Goal: Information Seeking & Learning: Learn about a topic

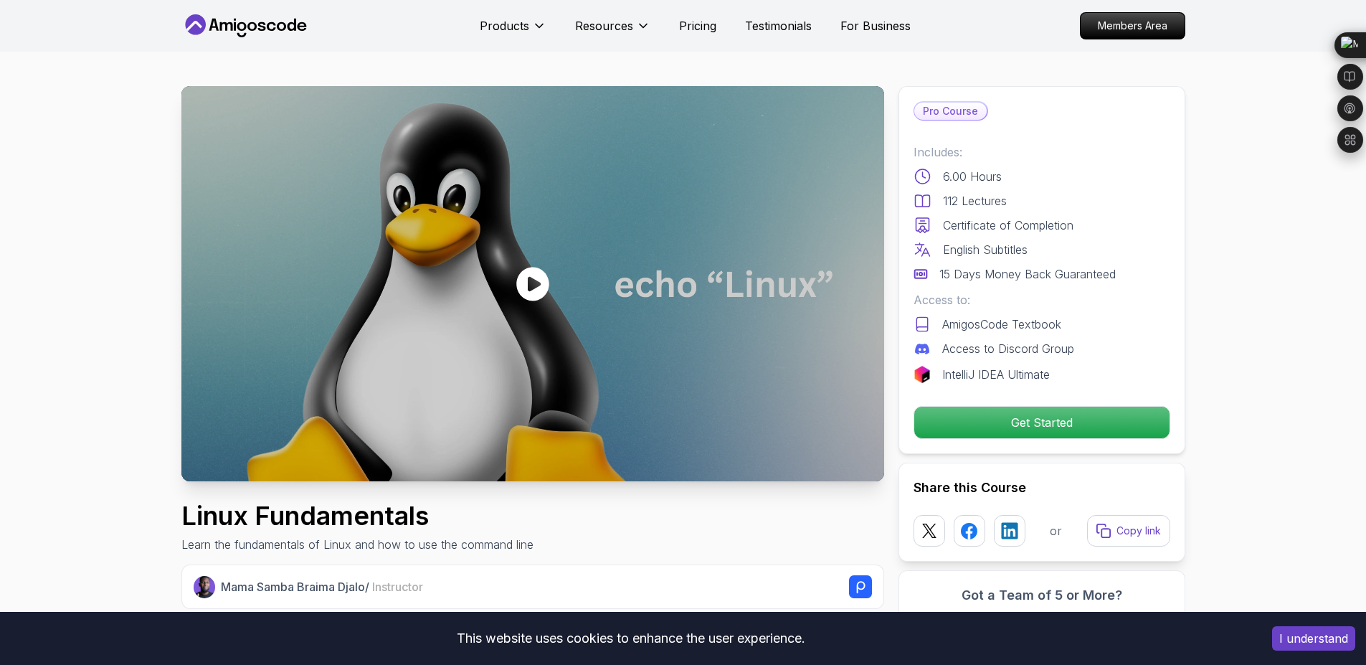
click at [250, 17] on icon at bounding box center [245, 25] width 129 height 23
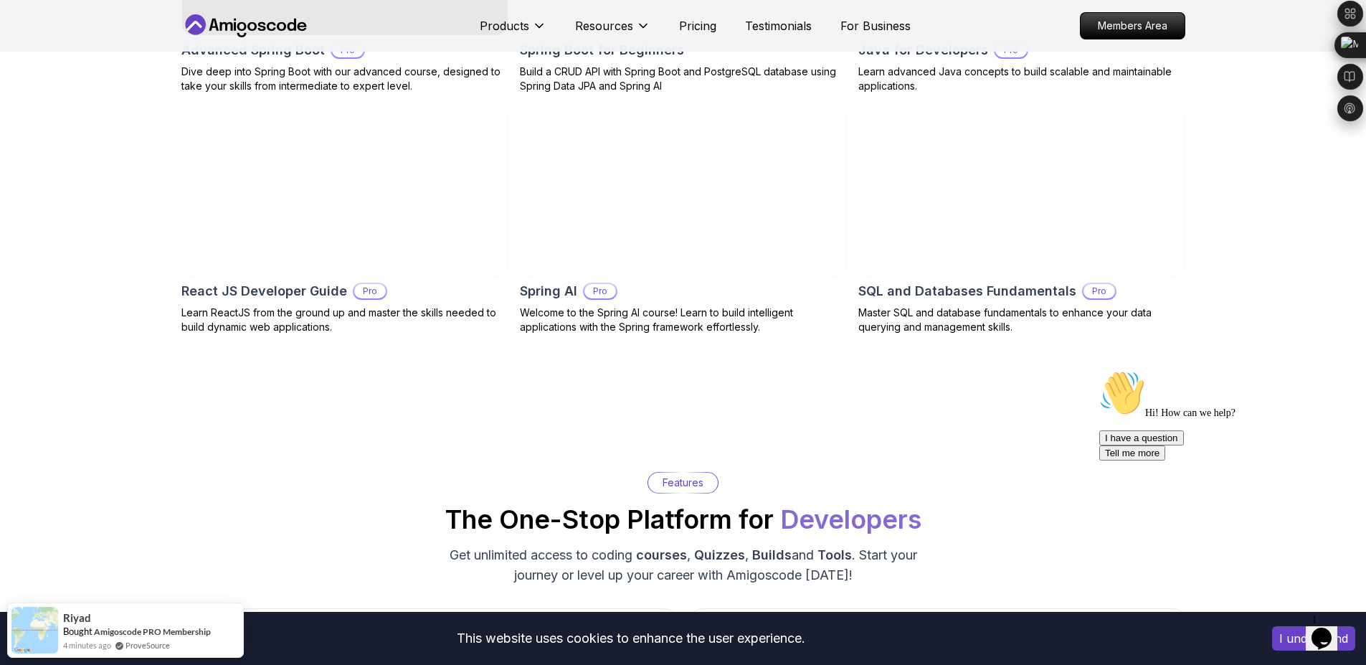
scroll to position [1377, 0]
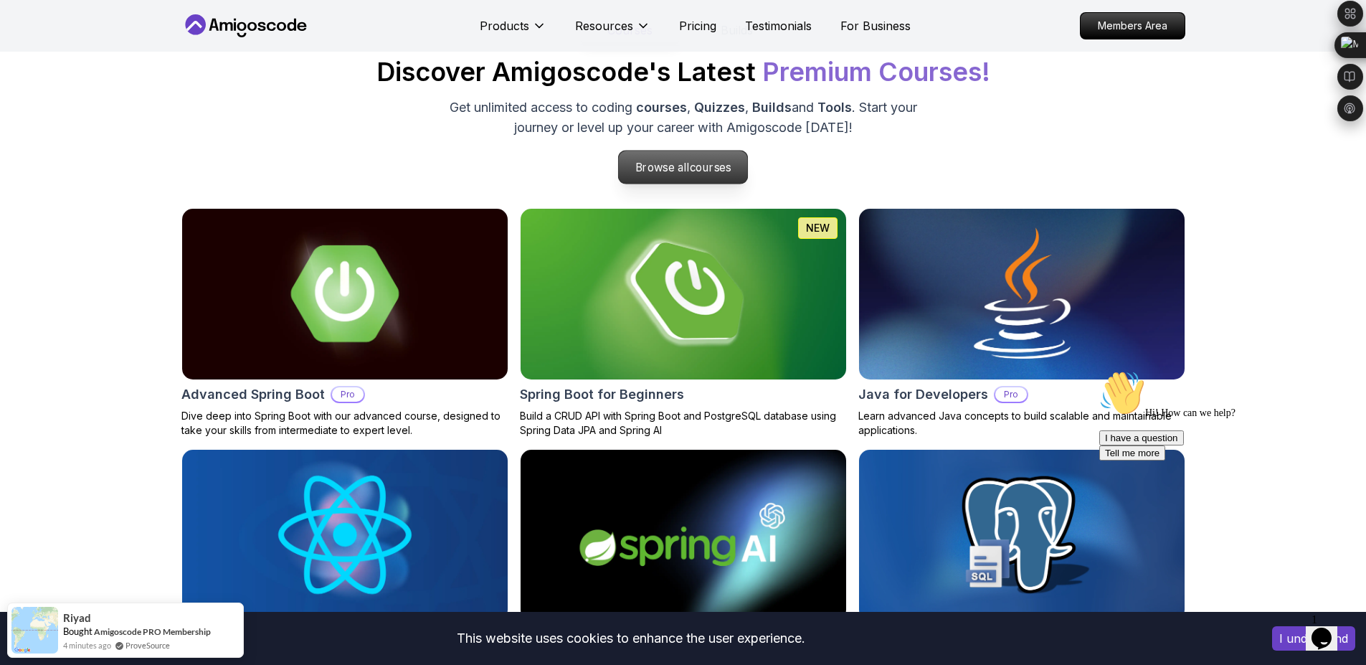
click at [690, 173] on span "courses" at bounding box center [711, 167] width 42 height 14
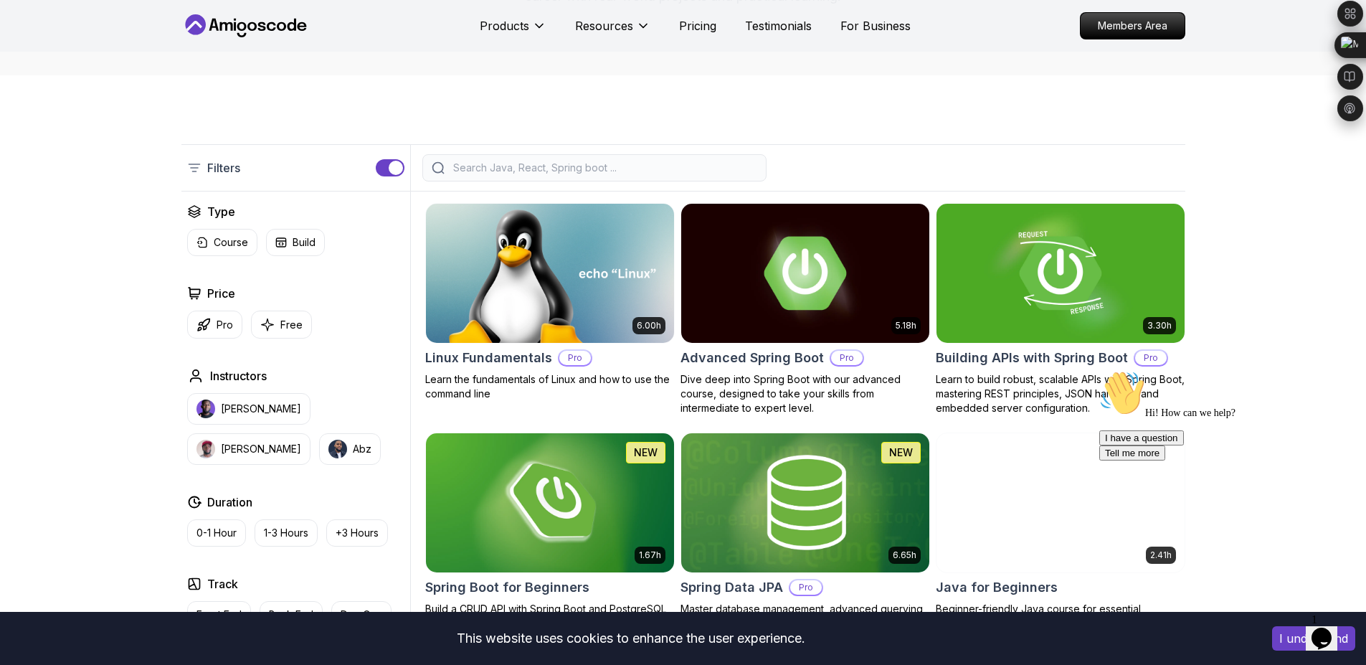
scroll to position [258, 0]
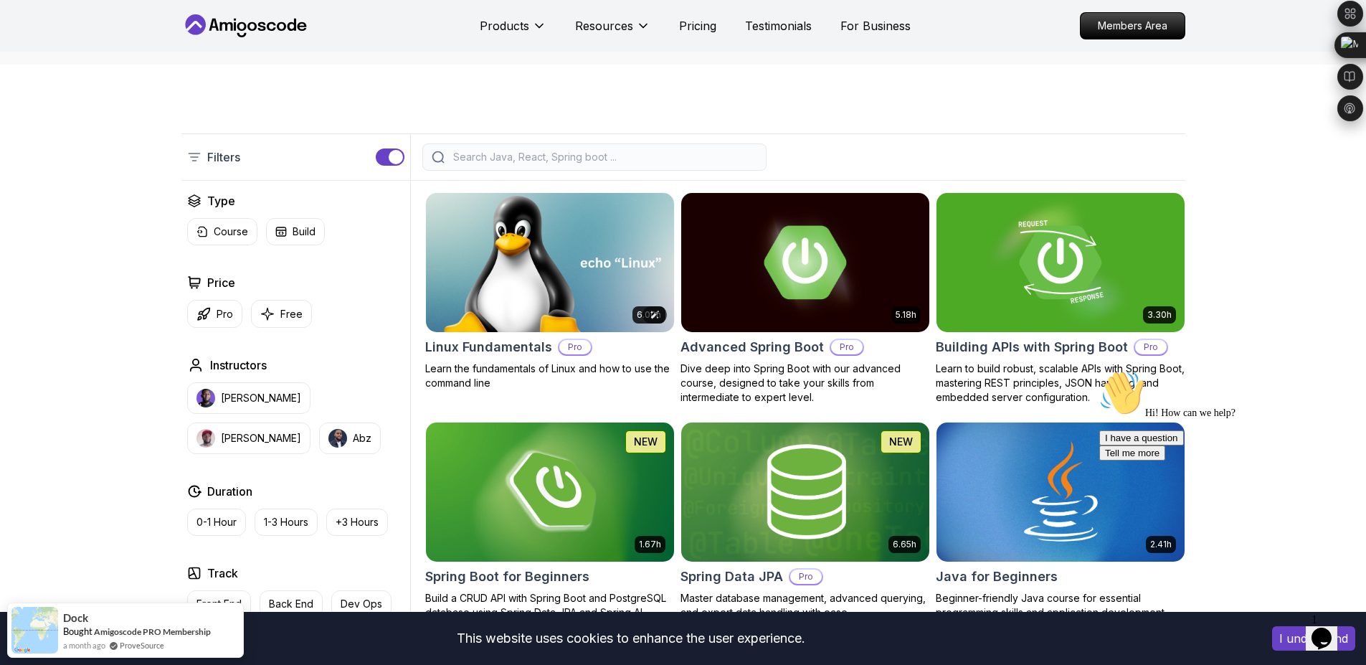
click at [467, 279] on img at bounding box center [549, 262] width 260 height 146
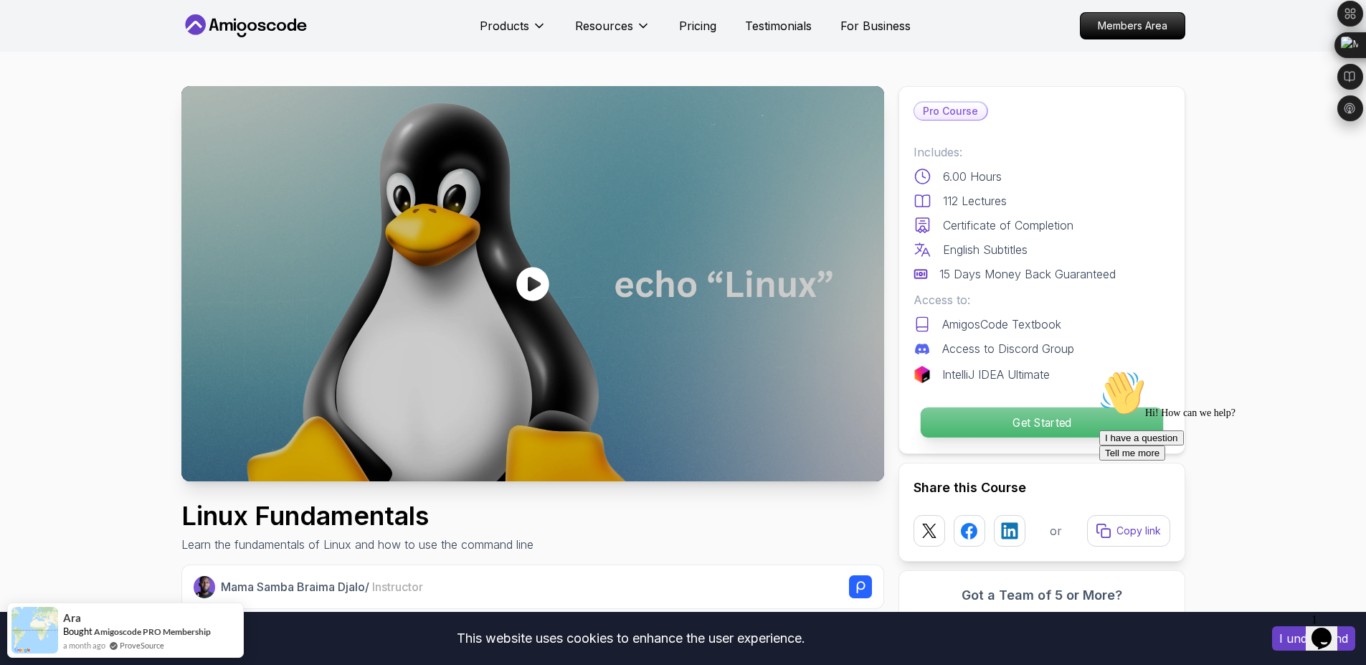
click at [1088, 422] on p "Get Started" at bounding box center [1041, 422] width 242 height 30
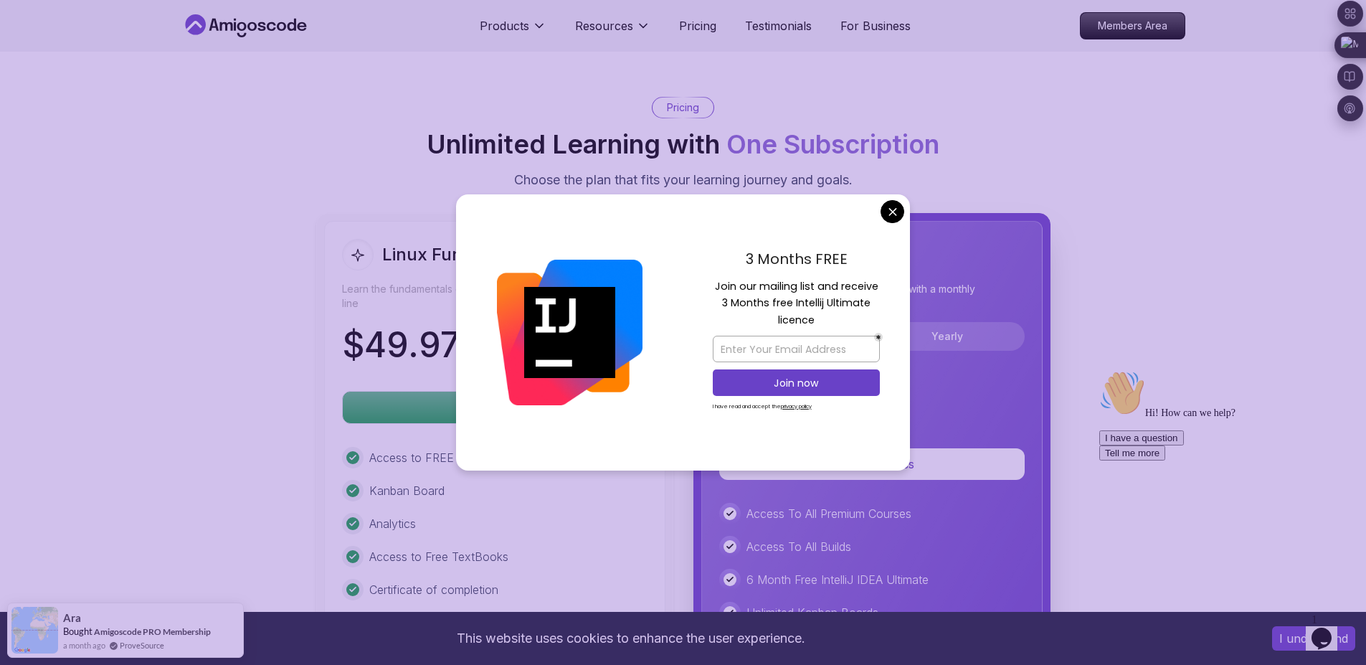
scroll to position [3078, 0]
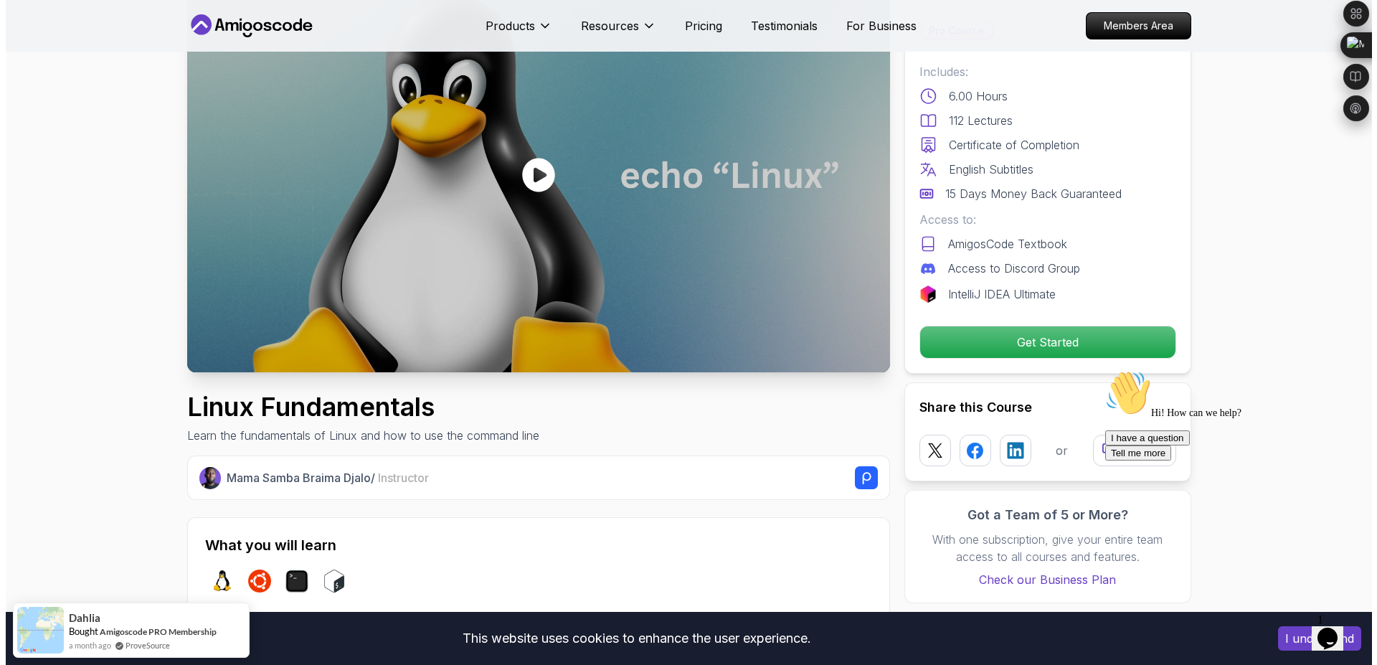
scroll to position [0, 0]
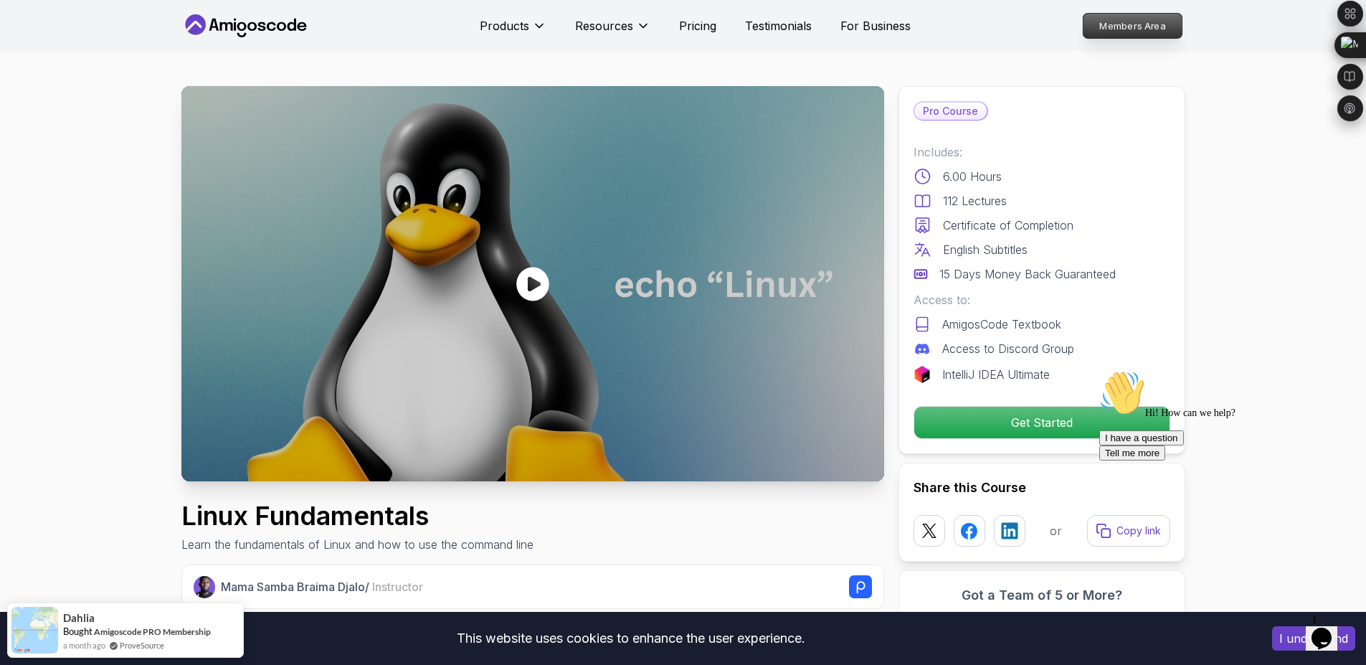
click at [1129, 26] on p "Members Area" at bounding box center [1132, 26] width 99 height 24
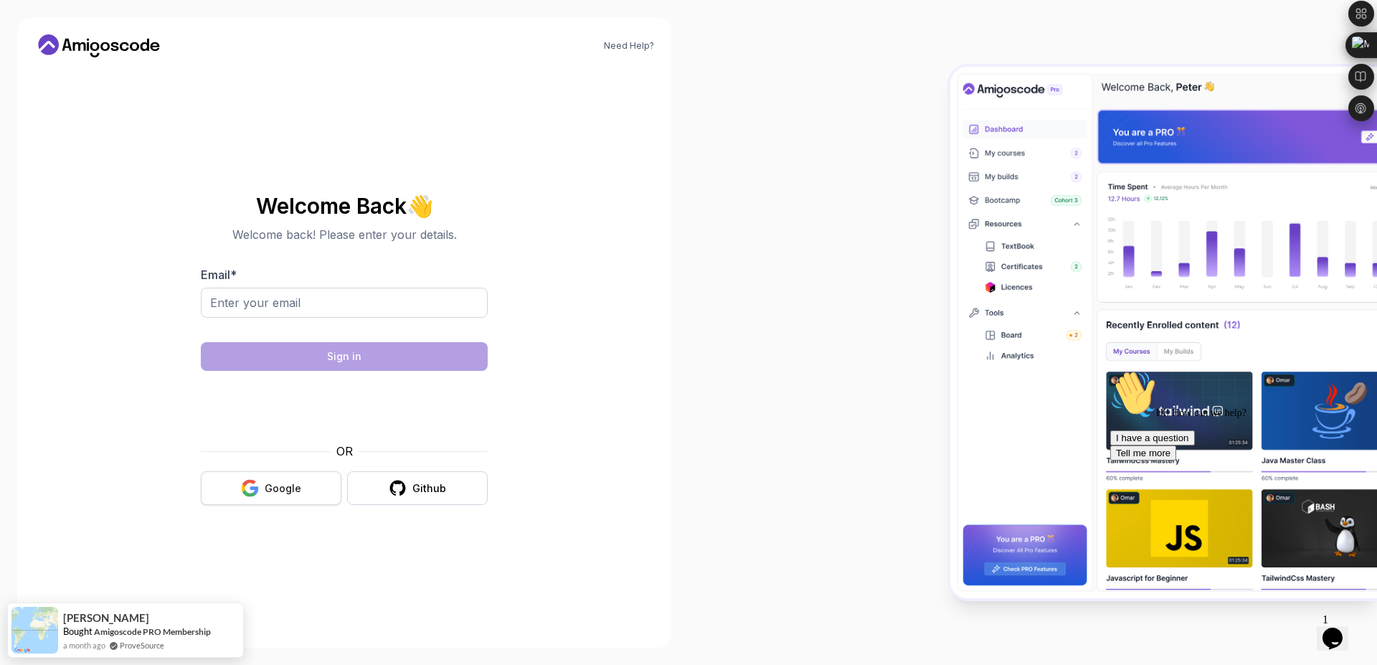
click at [291, 490] on div "Google" at bounding box center [283, 488] width 37 height 14
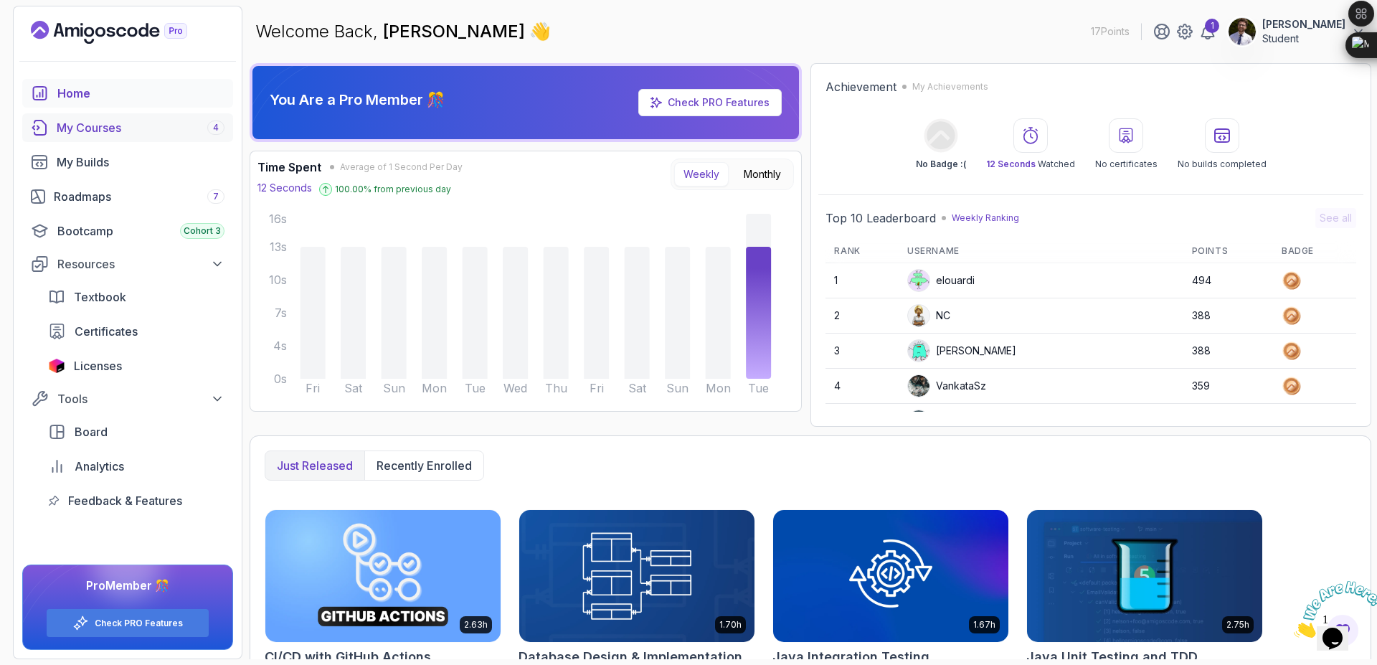
click at [143, 129] on div "My Courses 4" at bounding box center [141, 127] width 168 height 17
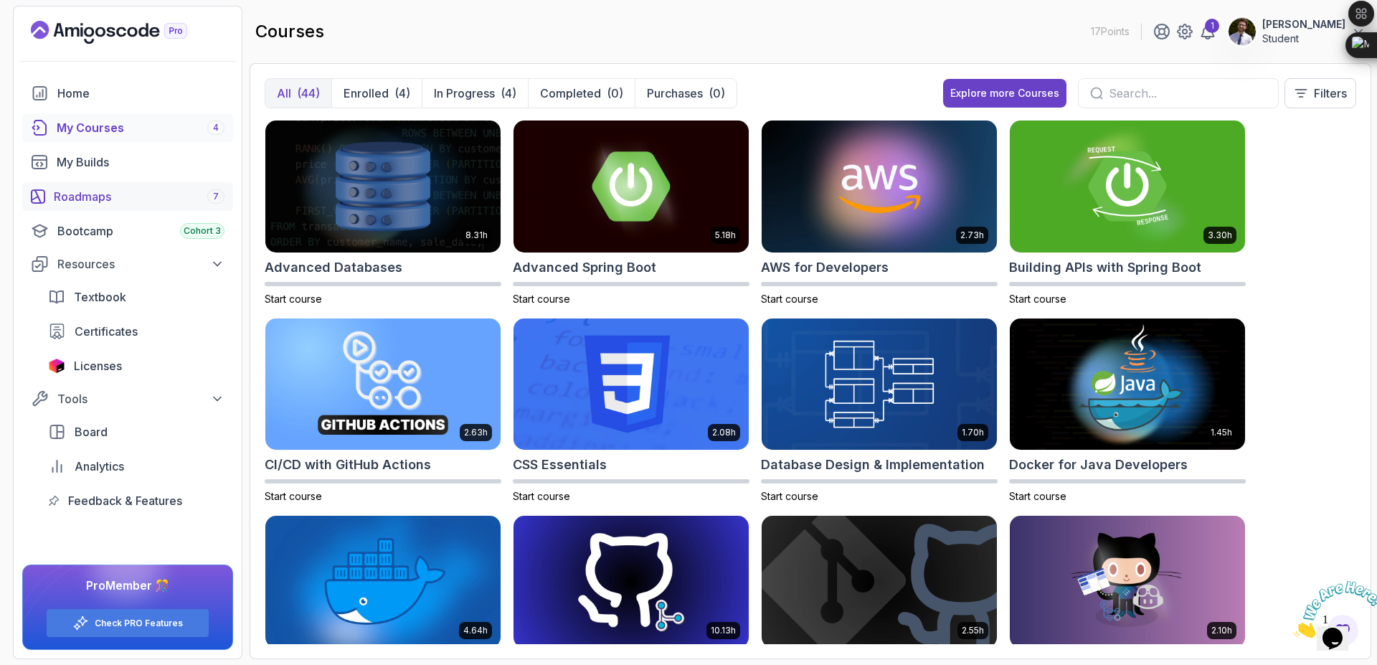
click at [75, 191] on div "Roadmaps 7" at bounding box center [139, 196] width 171 height 17
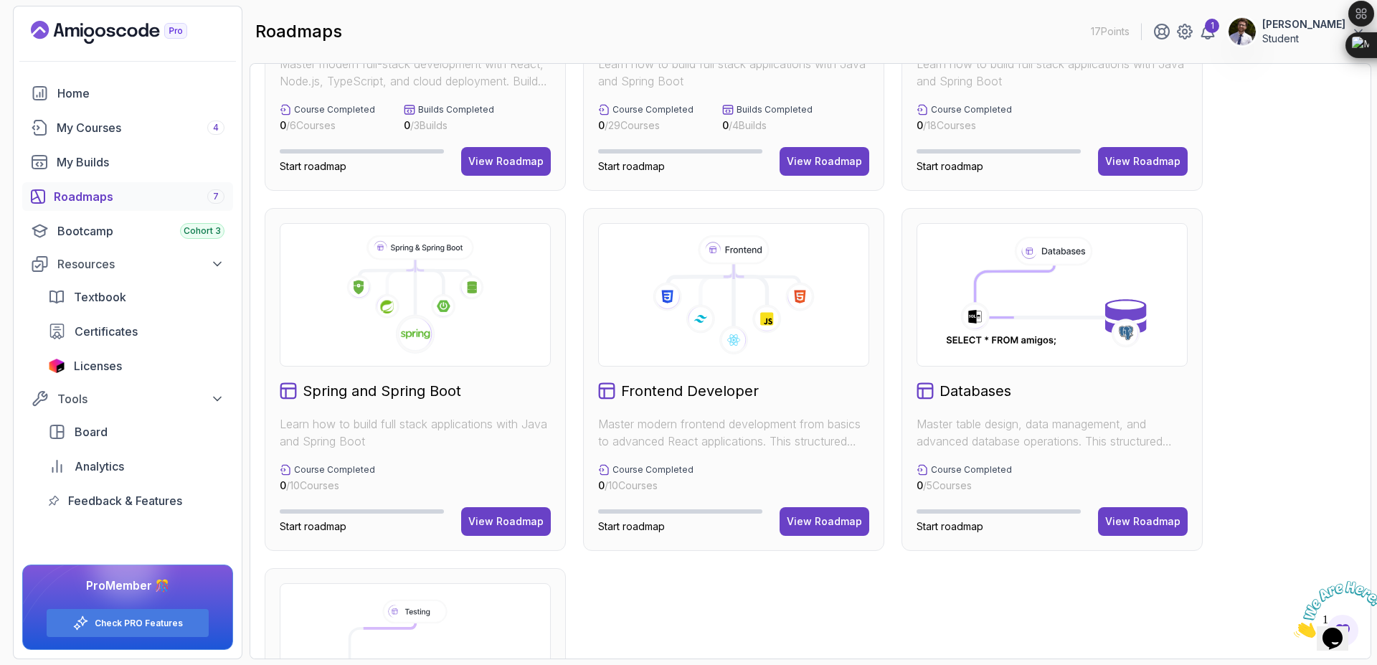
scroll to position [258, 0]
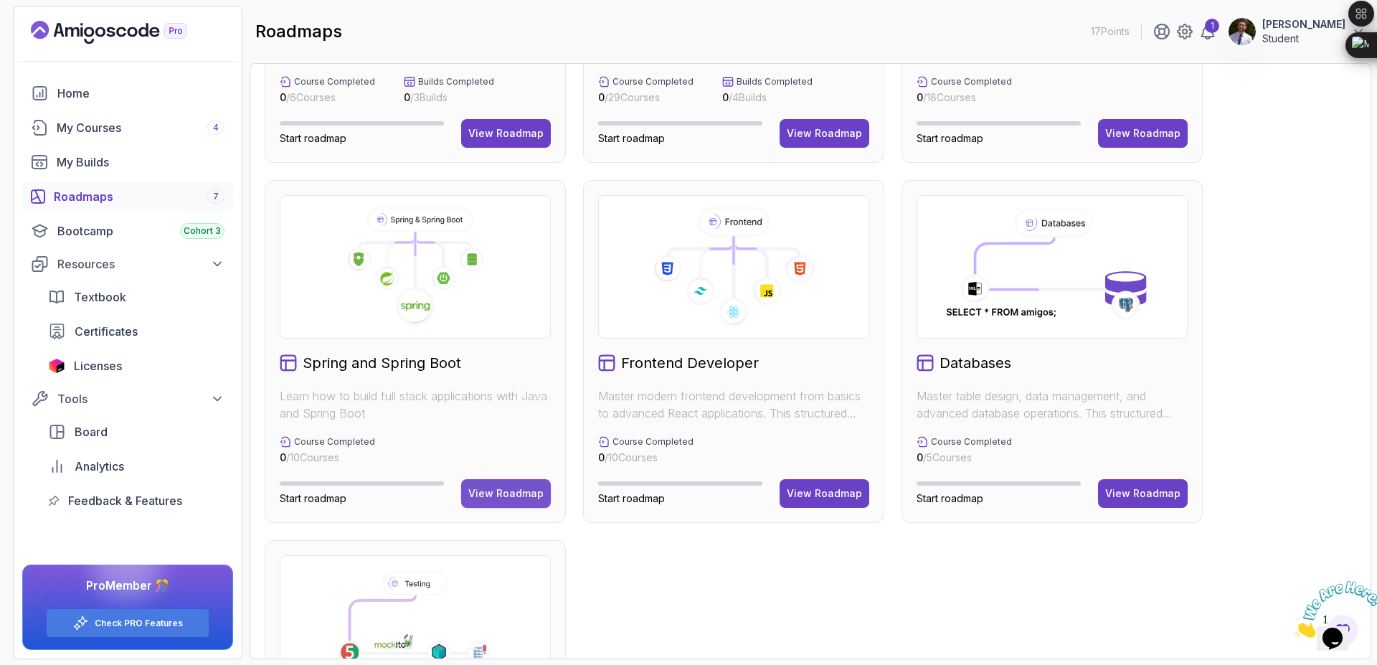
click at [517, 502] on button "View Roadmap" at bounding box center [506, 493] width 90 height 29
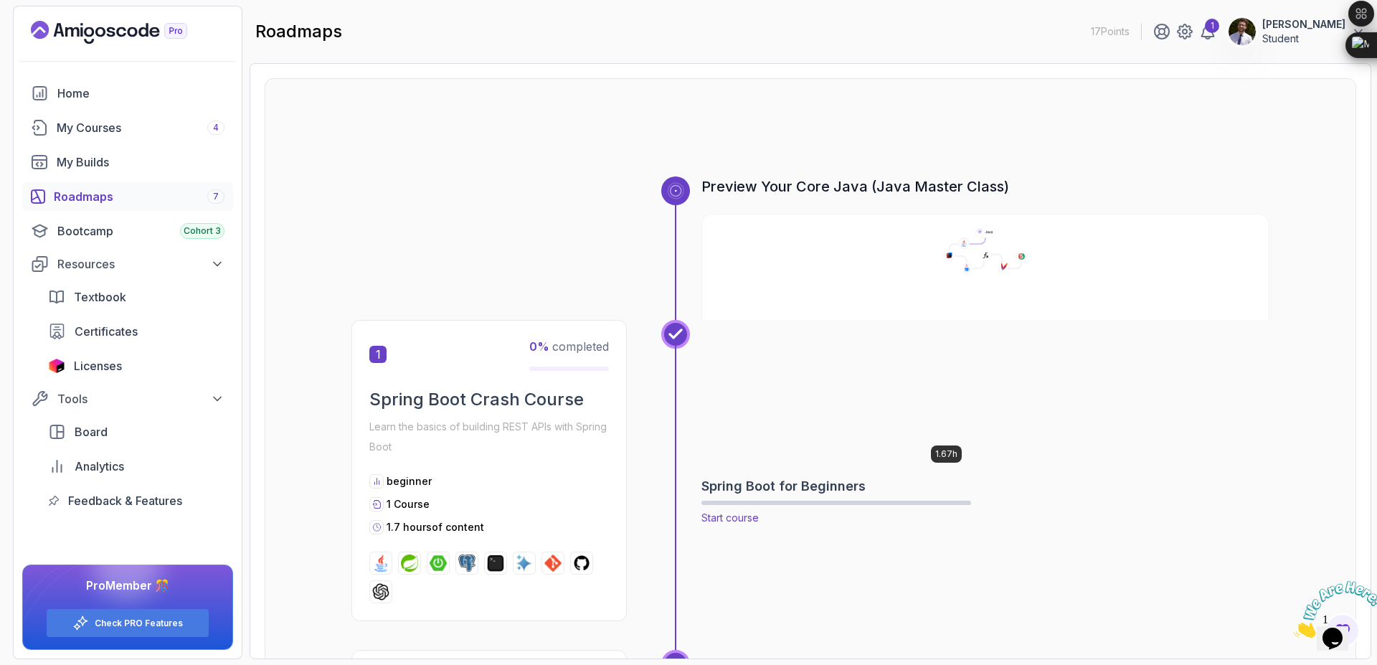
scroll to position [359, 0]
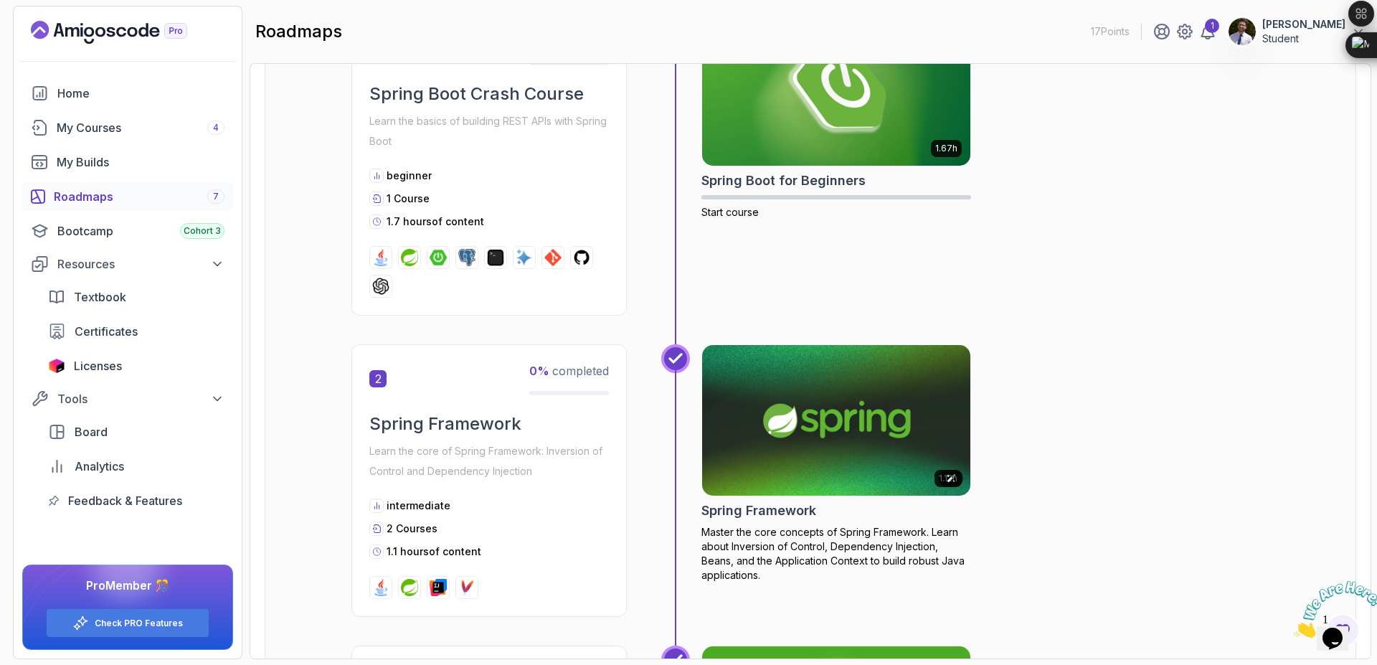
click at [792, 448] on img at bounding box center [836, 420] width 282 height 158
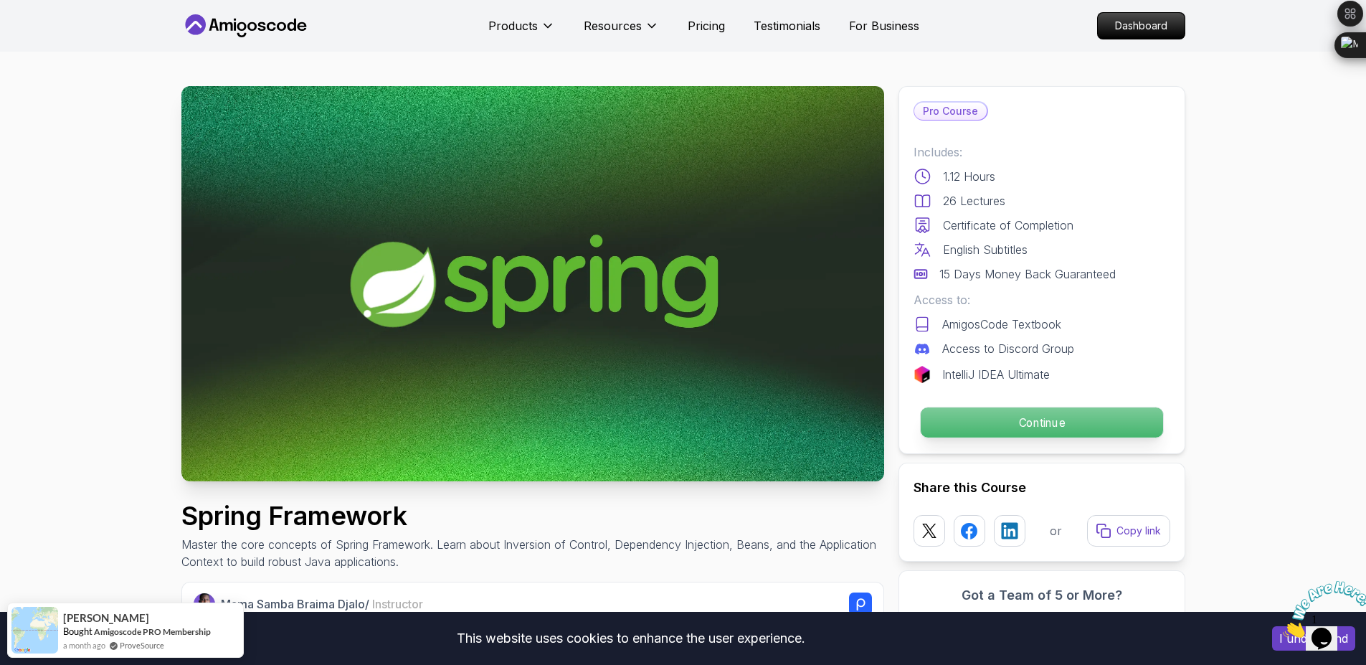
click at [1018, 426] on p "Continue" at bounding box center [1041, 422] width 242 height 30
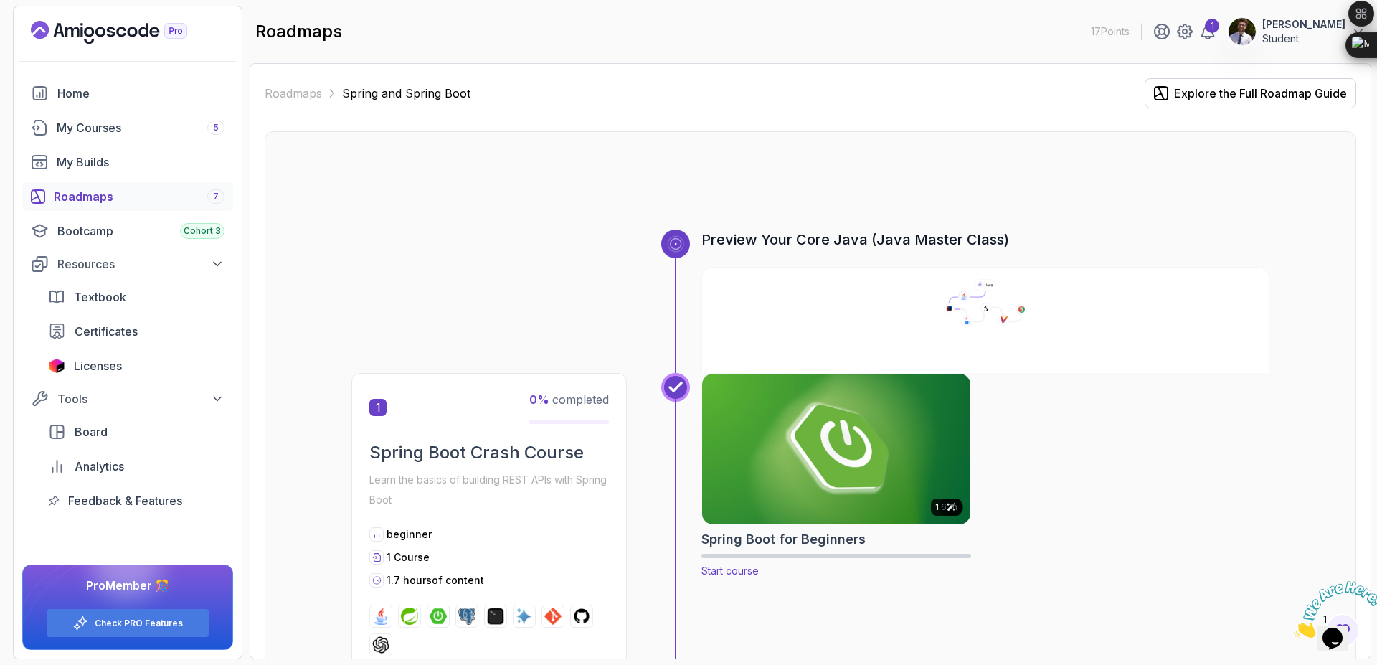
click at [851, 443] on img at bounding box center [836, 449] width 282 height 158
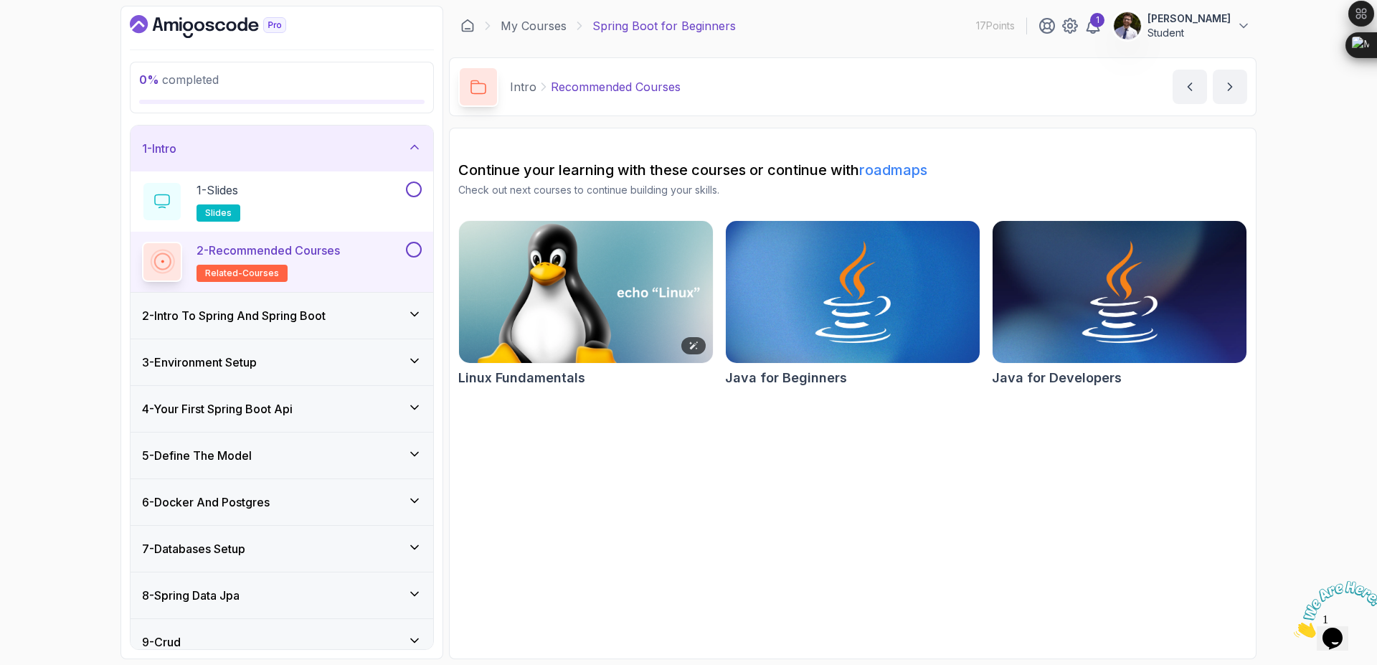
click at [616, 312] on img at bounding box center [585, 291] width 267 height 149
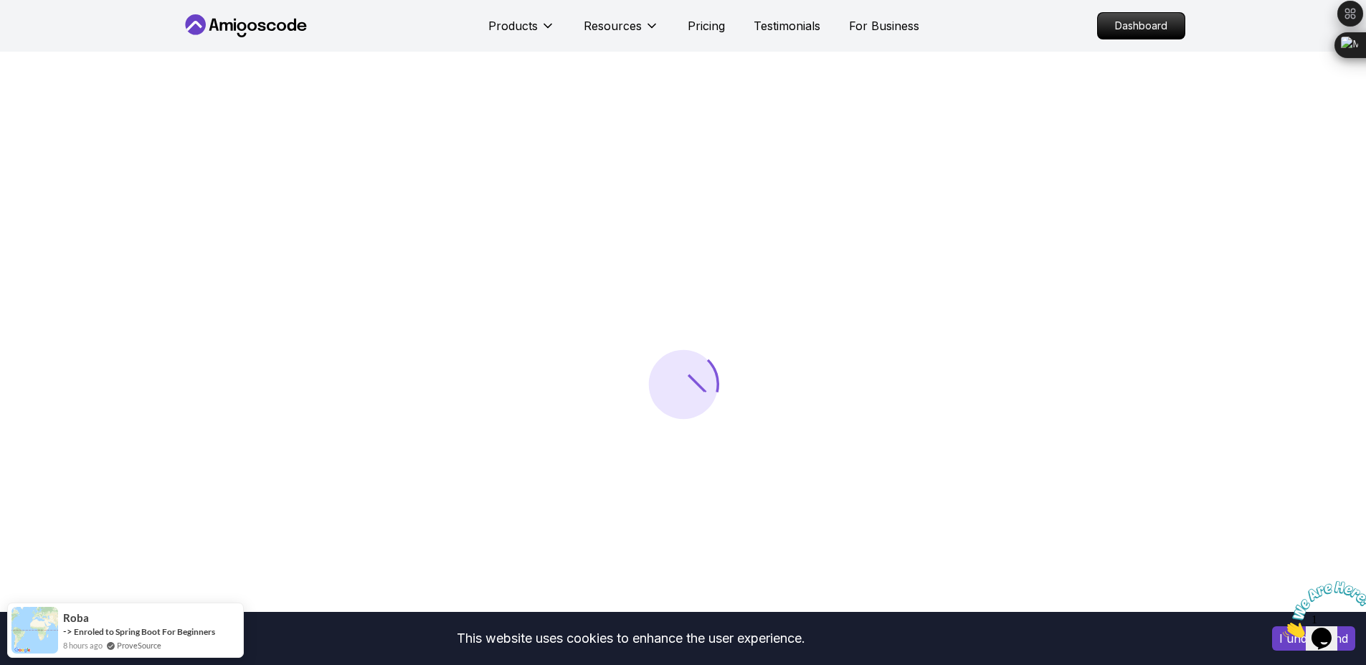
click at [1283, 627] on icon "Close" at bounding box center [1283, 633] width 0 height 12
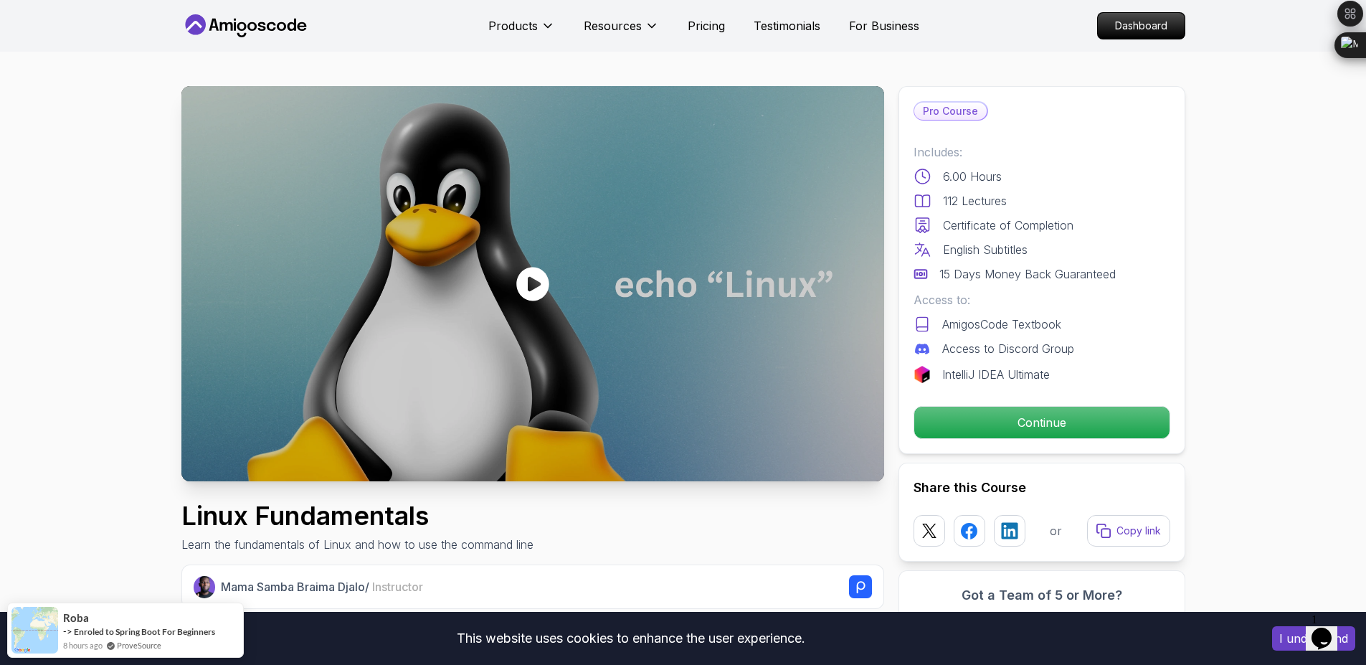
click at [1324, 627] on icon "Chat widget" at bounding box center [1321, 638] width 20 height 22
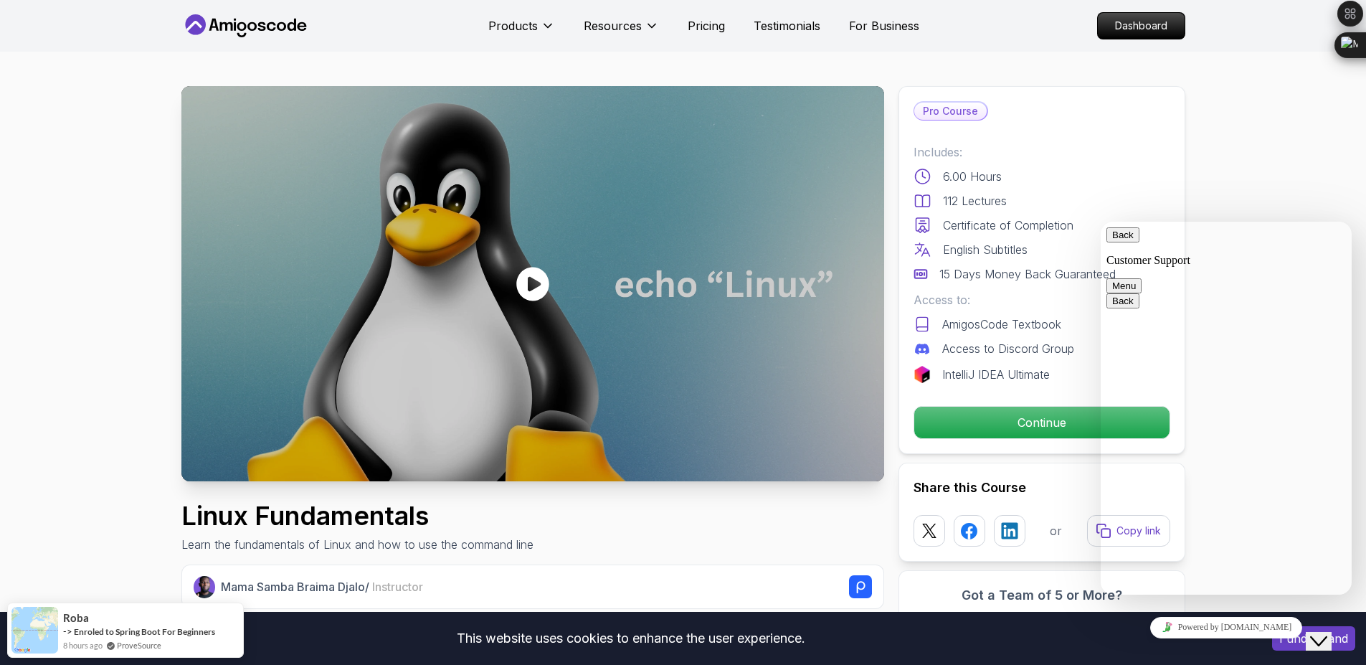
click at [1324, 632] on icon "Close Chat This icon closes the chat window." at bounding box center [1318, 640] width 17 height 17
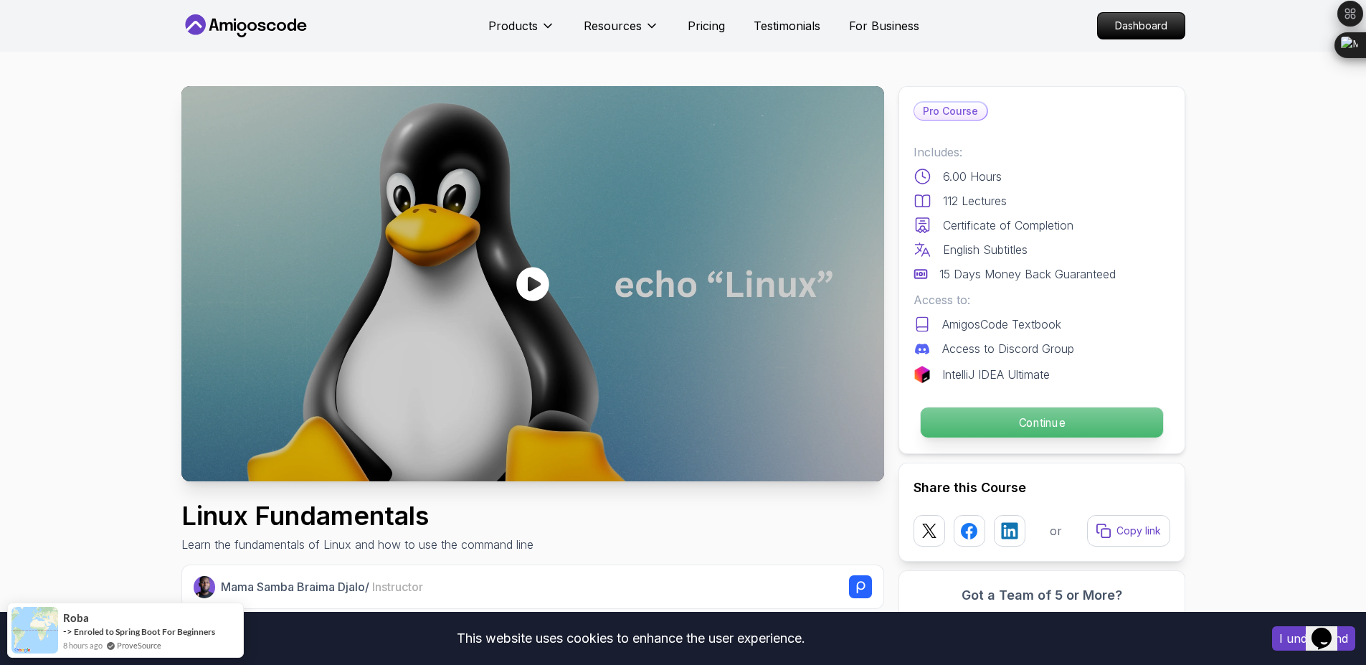
click at [1026, 422] on p "Continue" at bounding box center [1041, 422] width 242 height 30
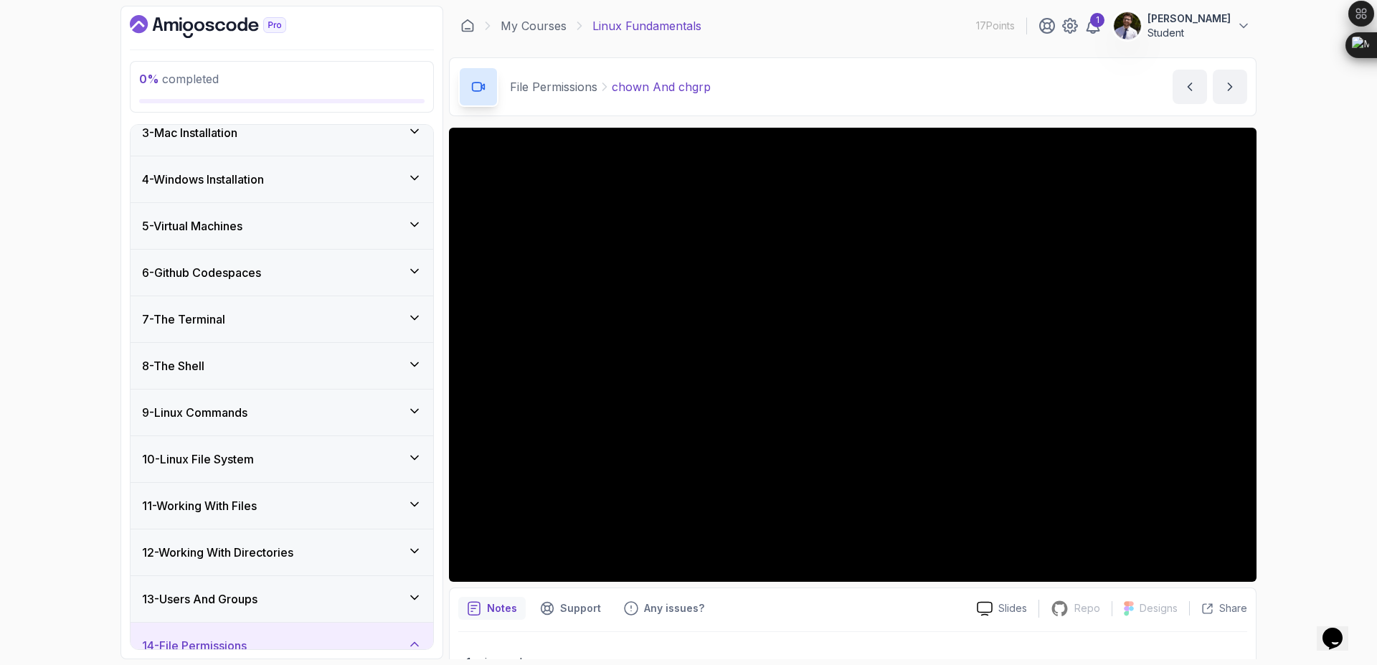
scroll to position [430, 0]
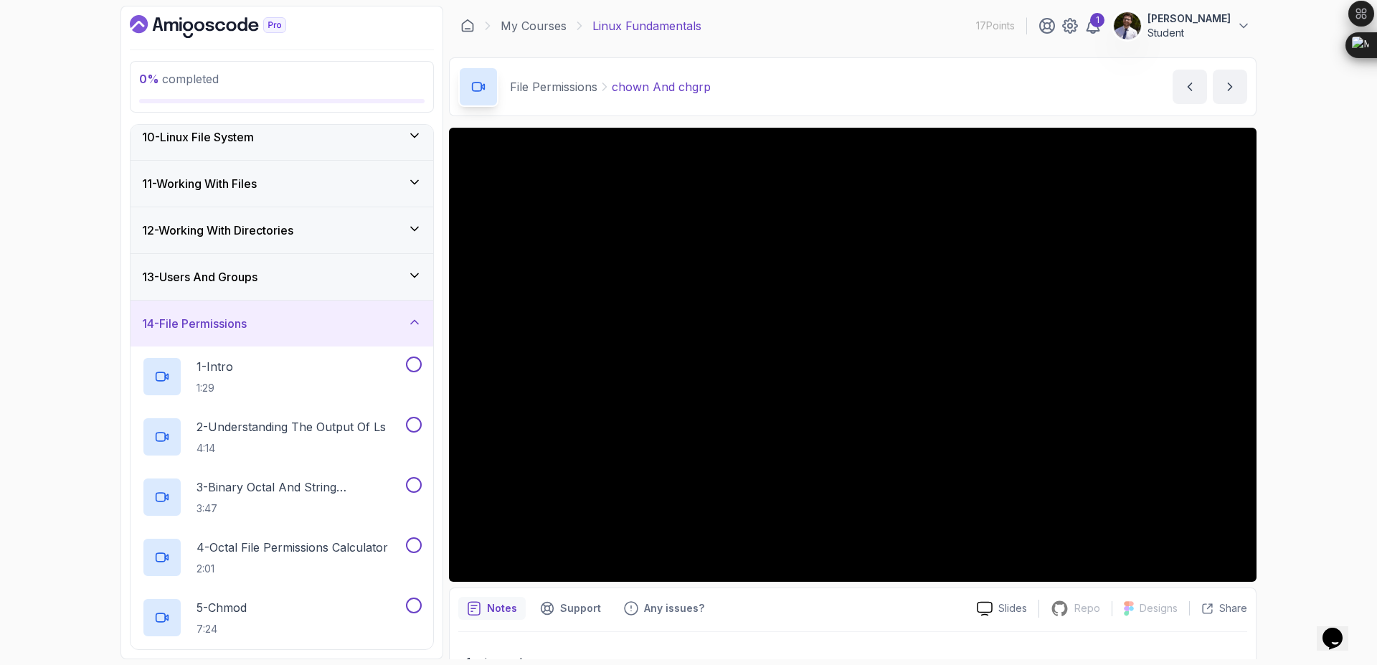
click at [338, 321] on div "14 - File Permissions" at bounding box center [282, 323] width 280 height 17
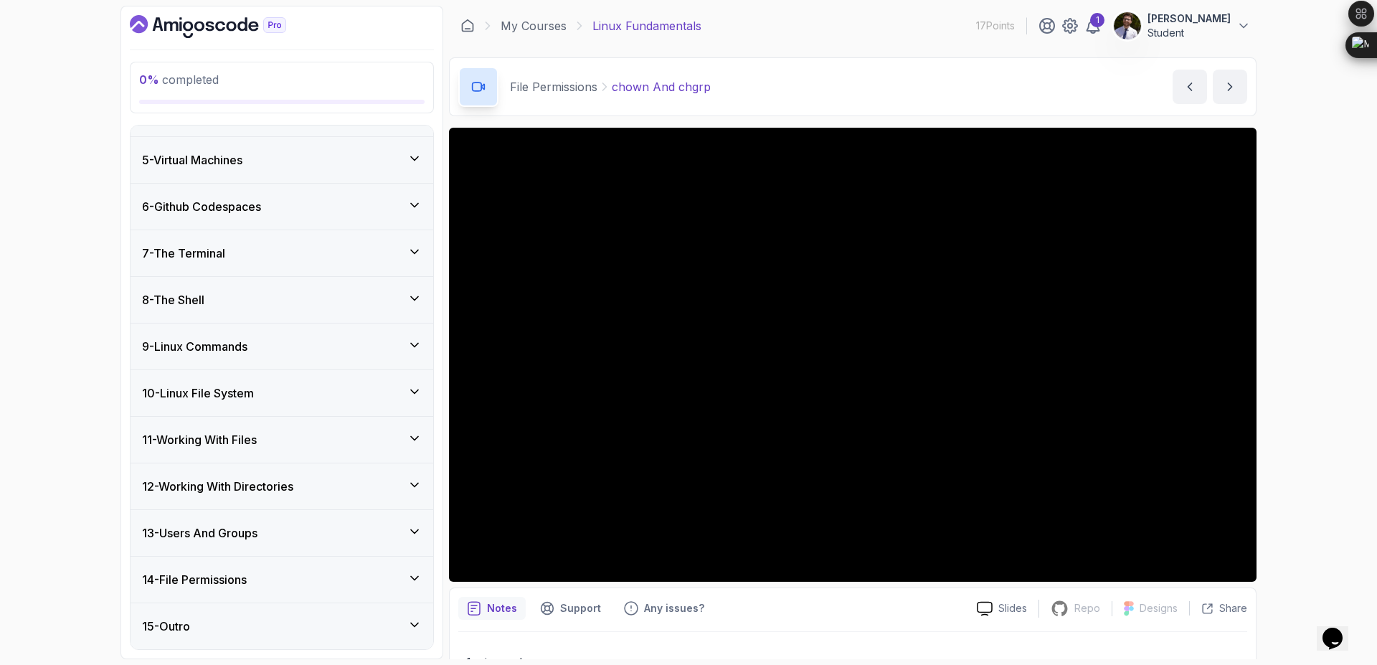
scroll to position [0, 0]
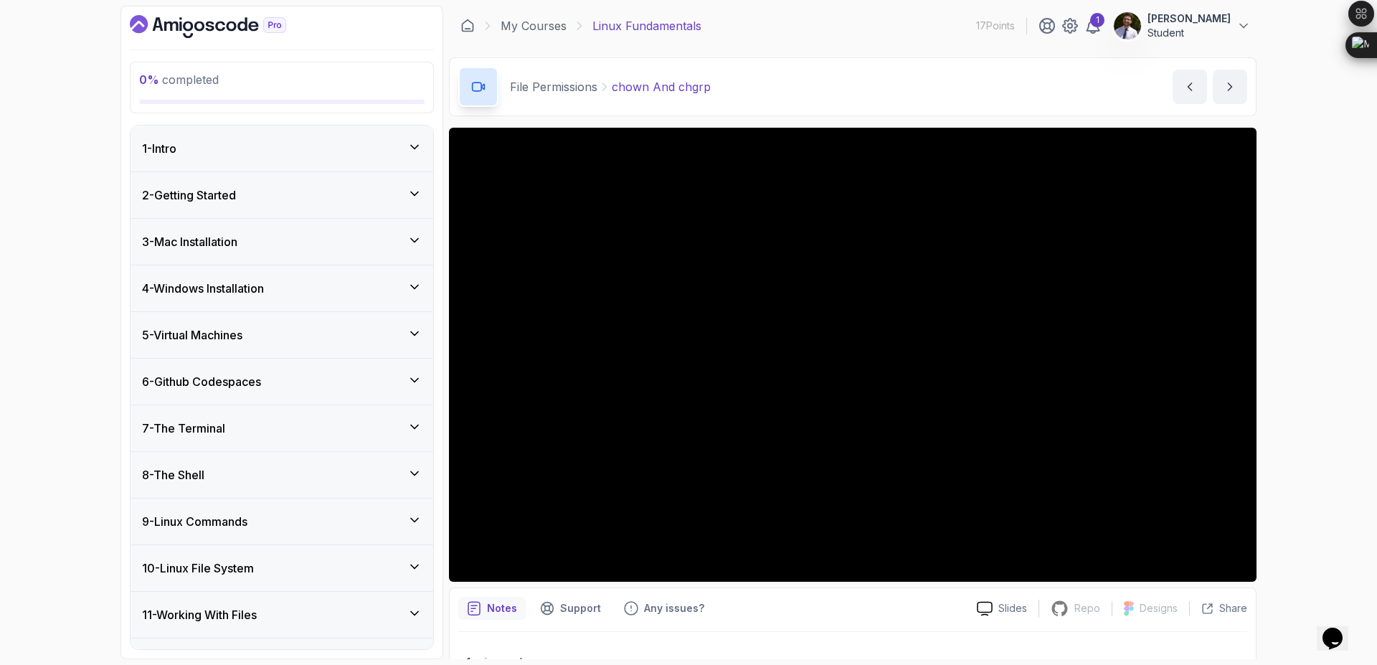
click at [313, 151] on div "1 - Intro" at bounding box center [282, 148] width 280 height 17
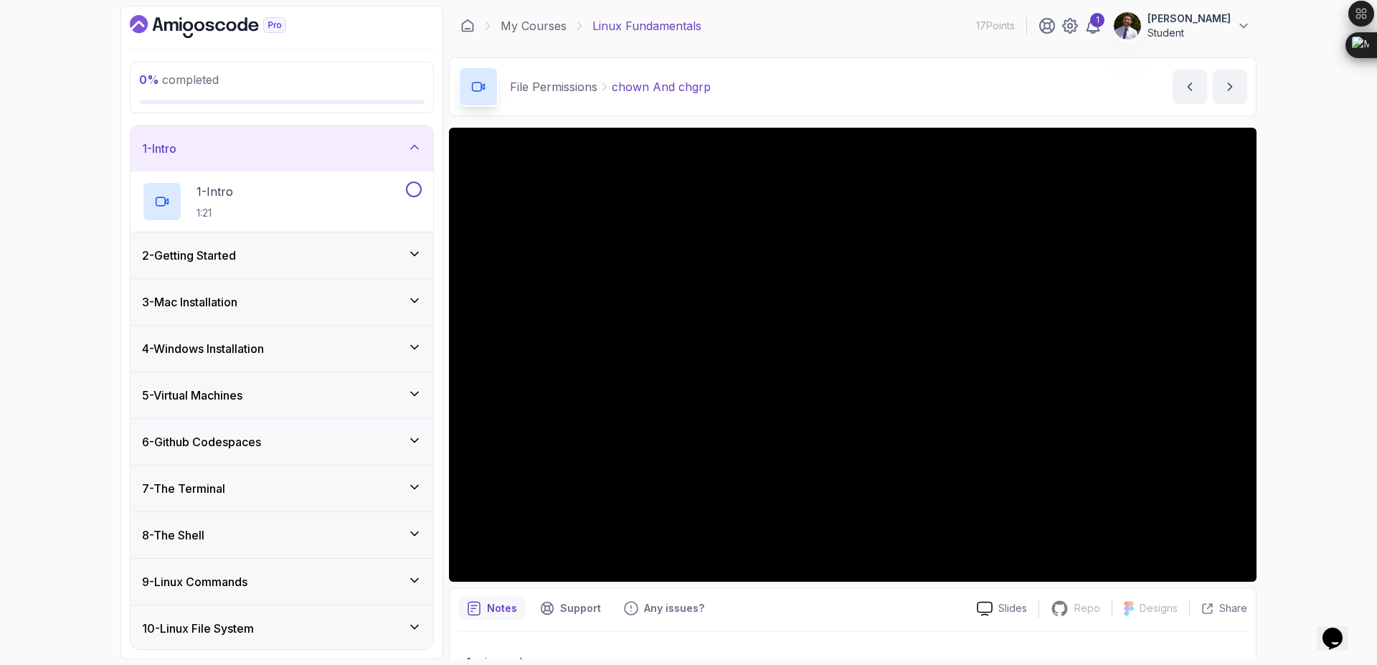
scroll to position [86, 0]
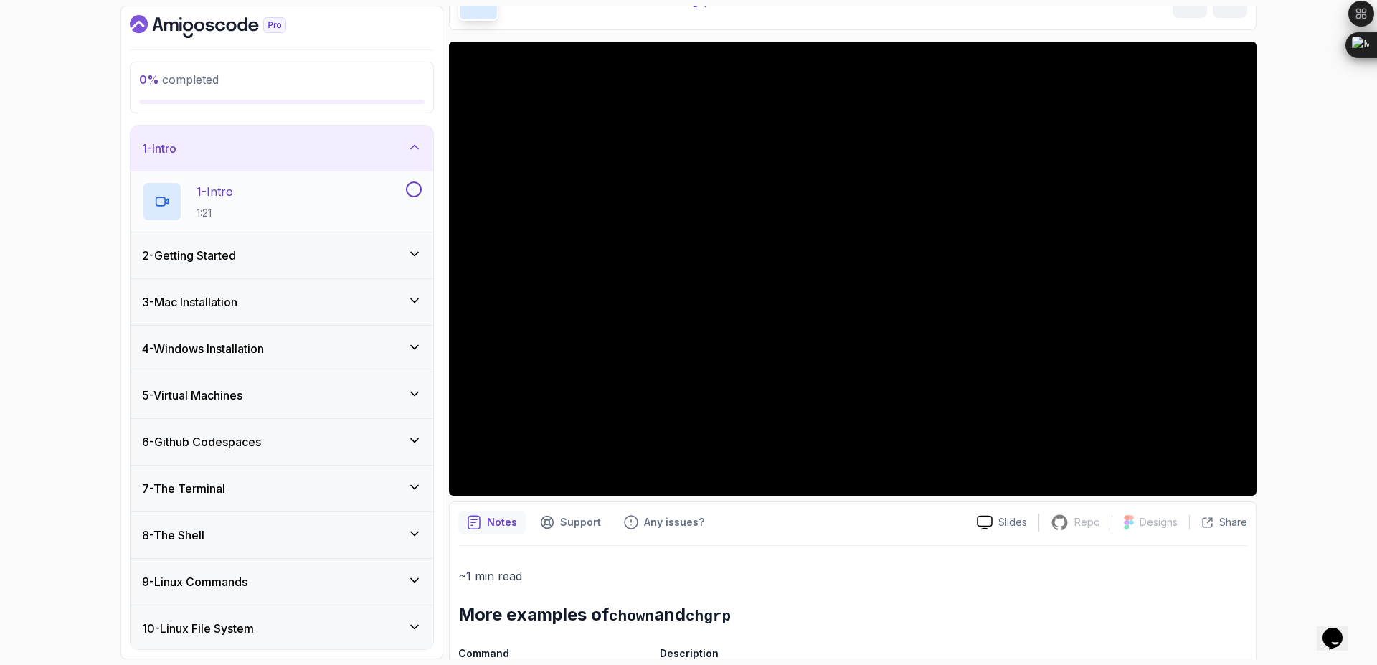
click at [432, 199] on div "1 - Intro 1:21" at bounding box center [281, 201] width 303 height 60
click at [405, 191] on div at bounding box center [412, 189] width 19 height 16
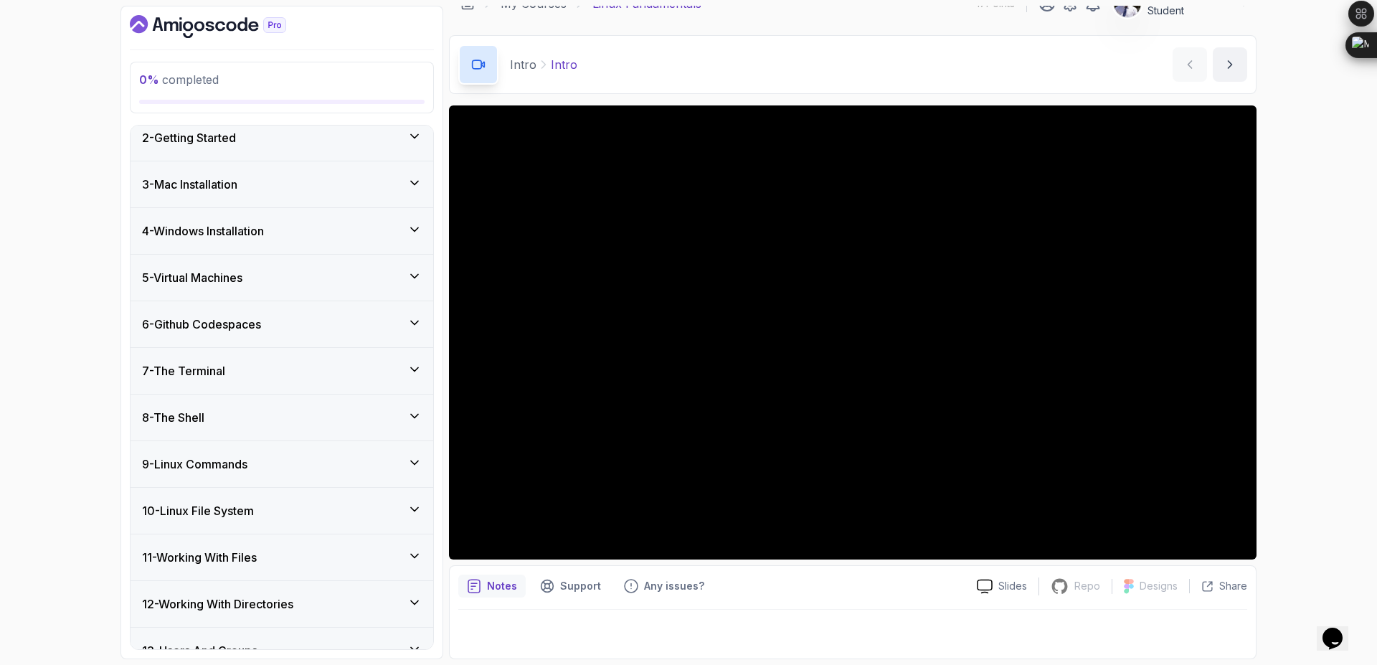
scroll to position [63, 0]
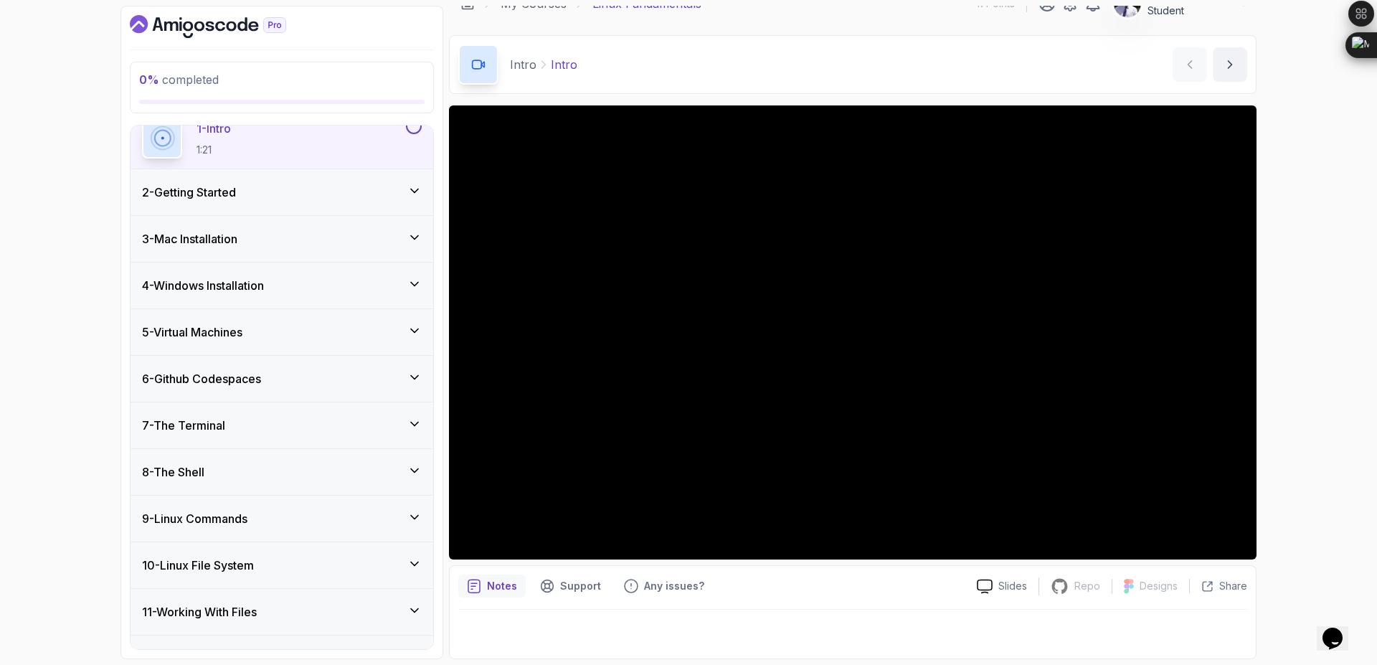
click at [394, 199] on div "2 - Getting Started" at bounding box center [282, 192] width 280 height 17
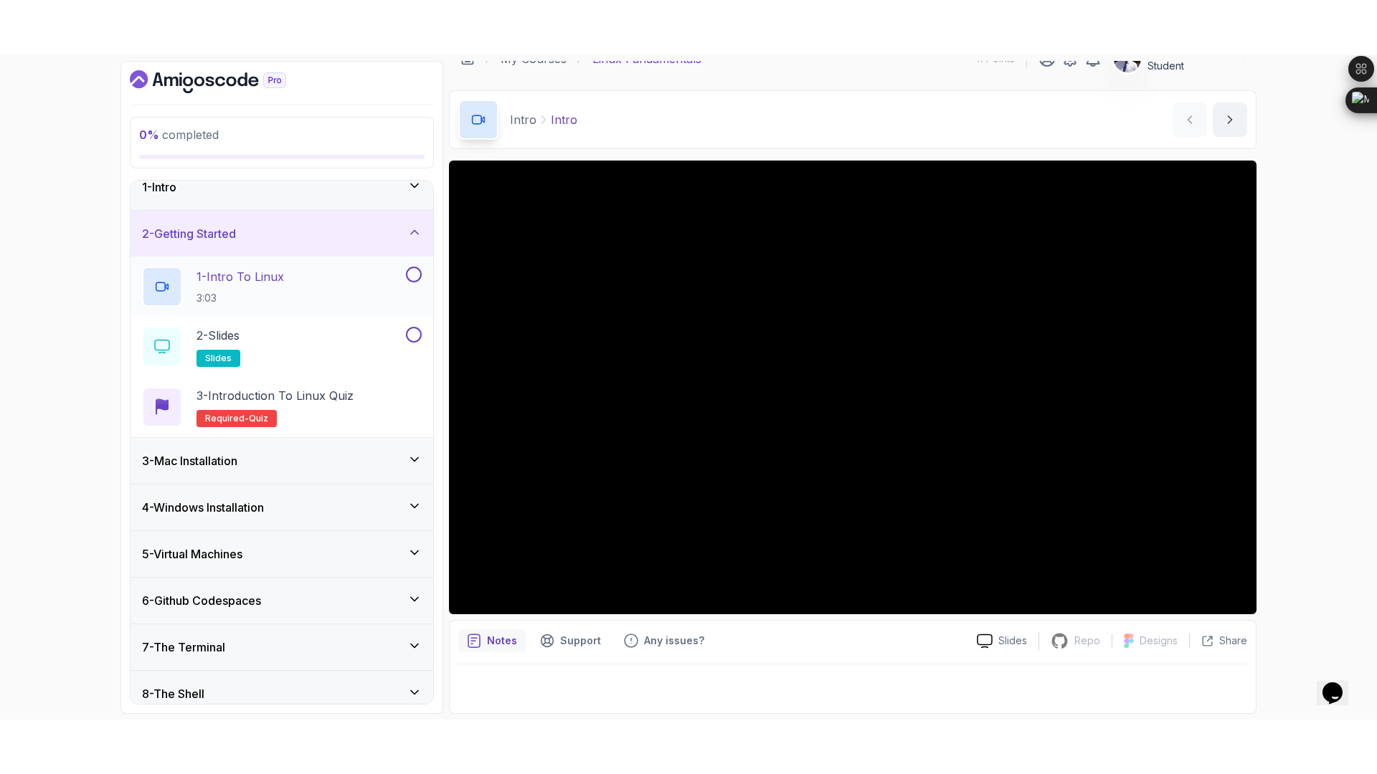
scroll to position [0, 0]
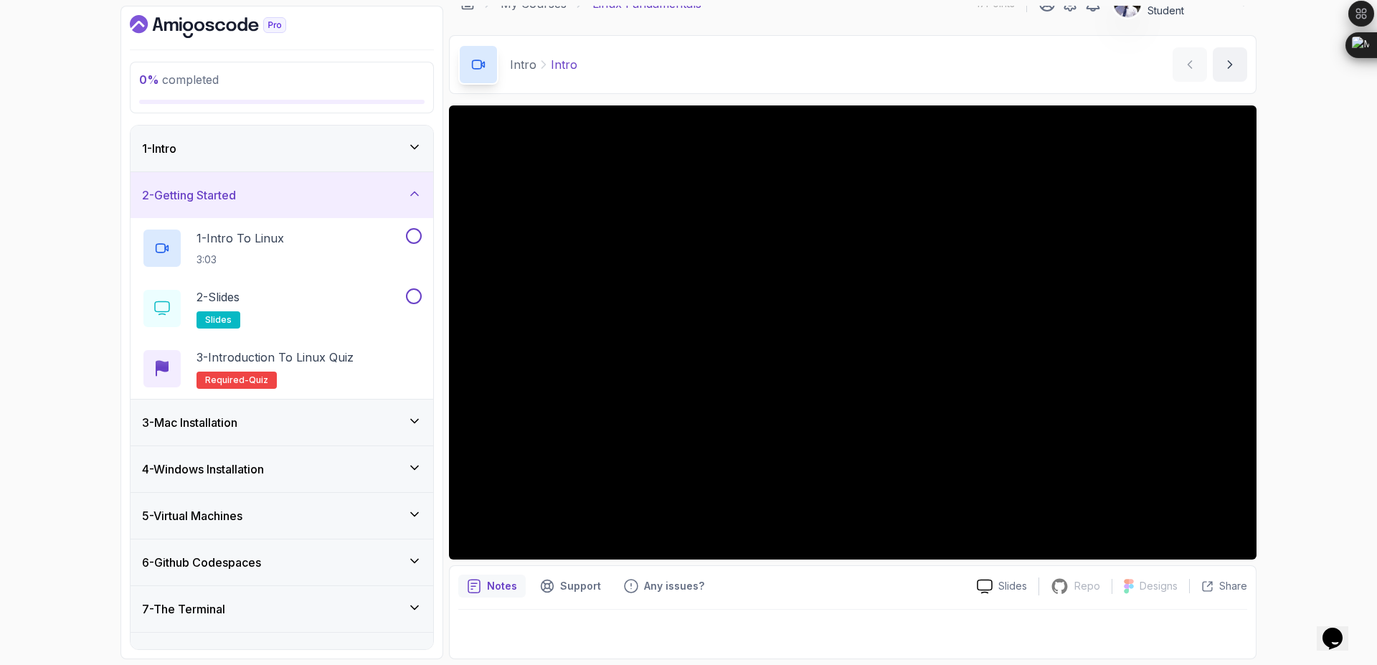
click at [394, 195] on div "2 - Getting Started" at bounding box center [282, 194] width 280 height 17
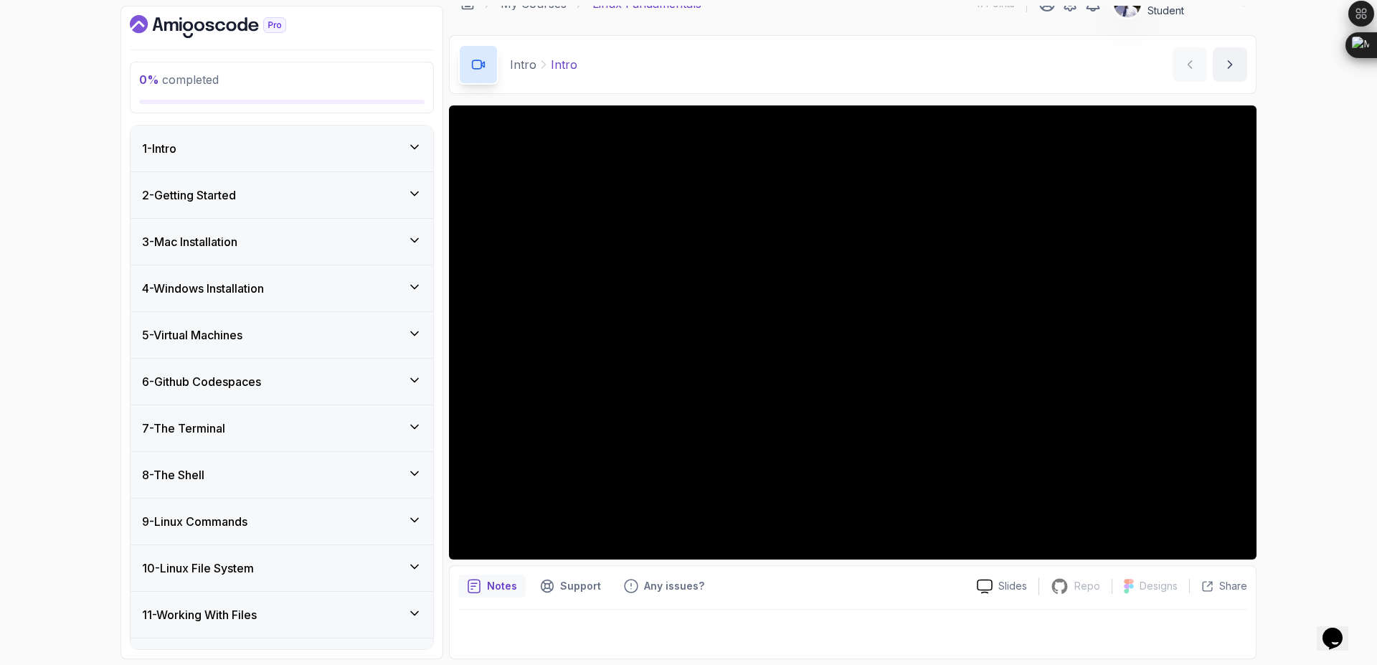
click at [384, 237] on div "3 - Mac Installation" at bounding box center [282, 241] width 280 height 17
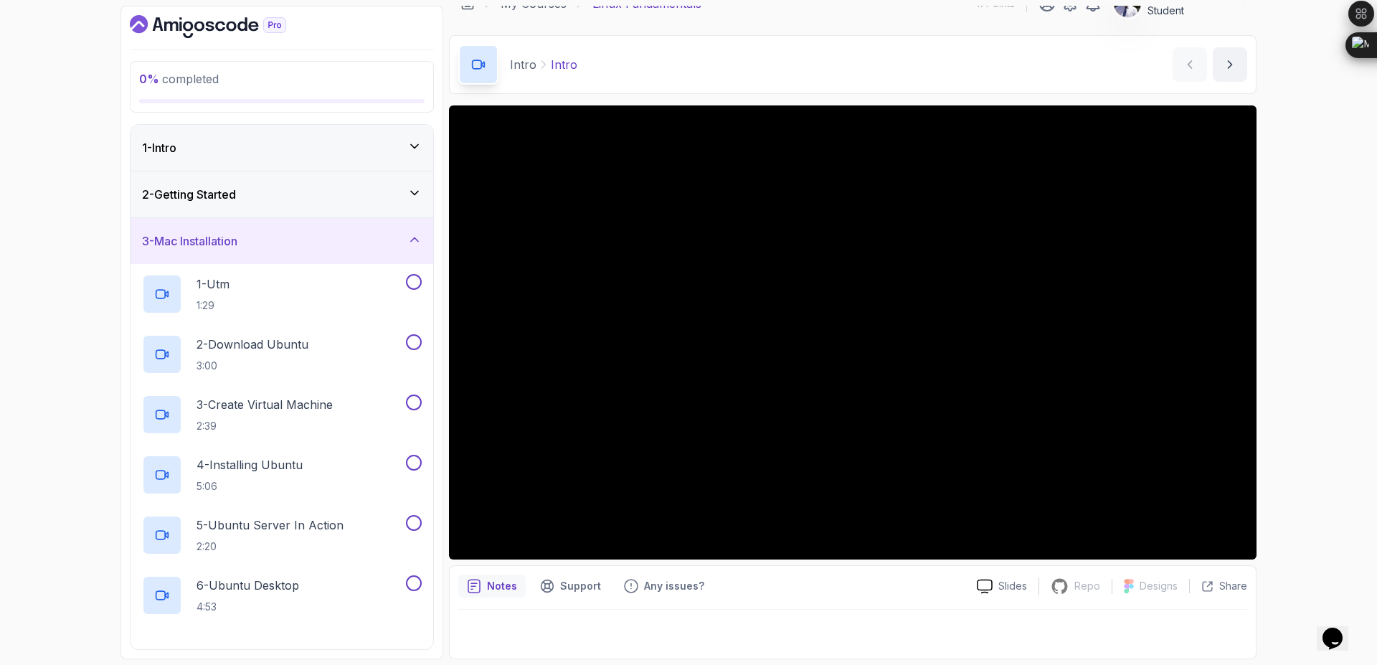
click at [397, 248] on div "3 - Mac Installation" at bounding box center [282, 240] width 280 height 17
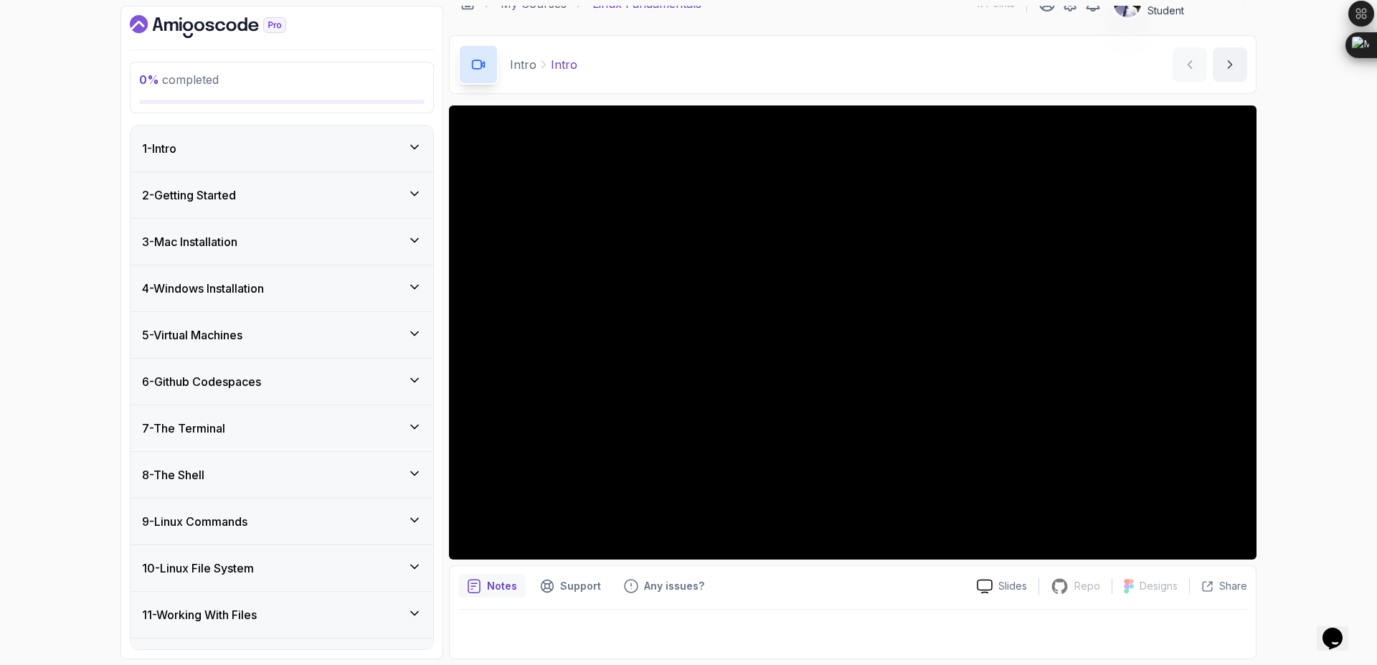
click at [384, 385] on div "6 - Github Codespaces" at bounding box center [282, 381] width 280 height 17
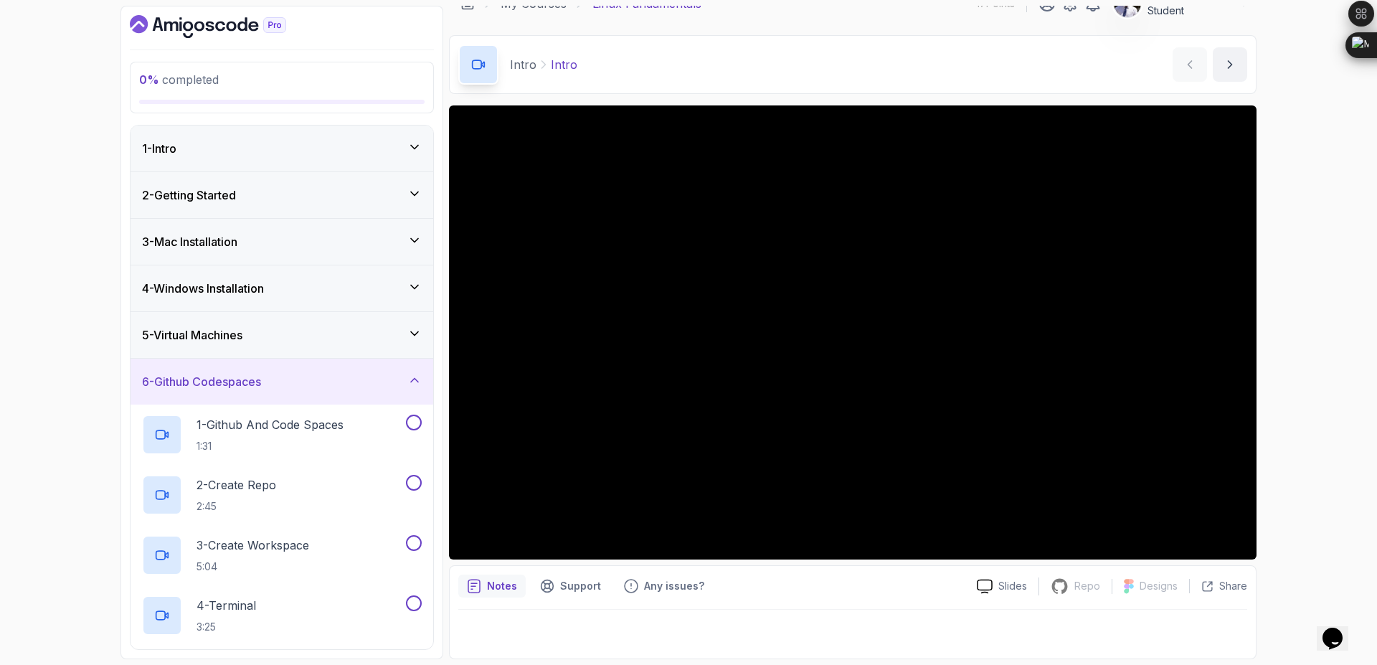
click at [384, 385] on div "6 - Github Codespaces" at bounding box center [282, 381] width 280 height 17
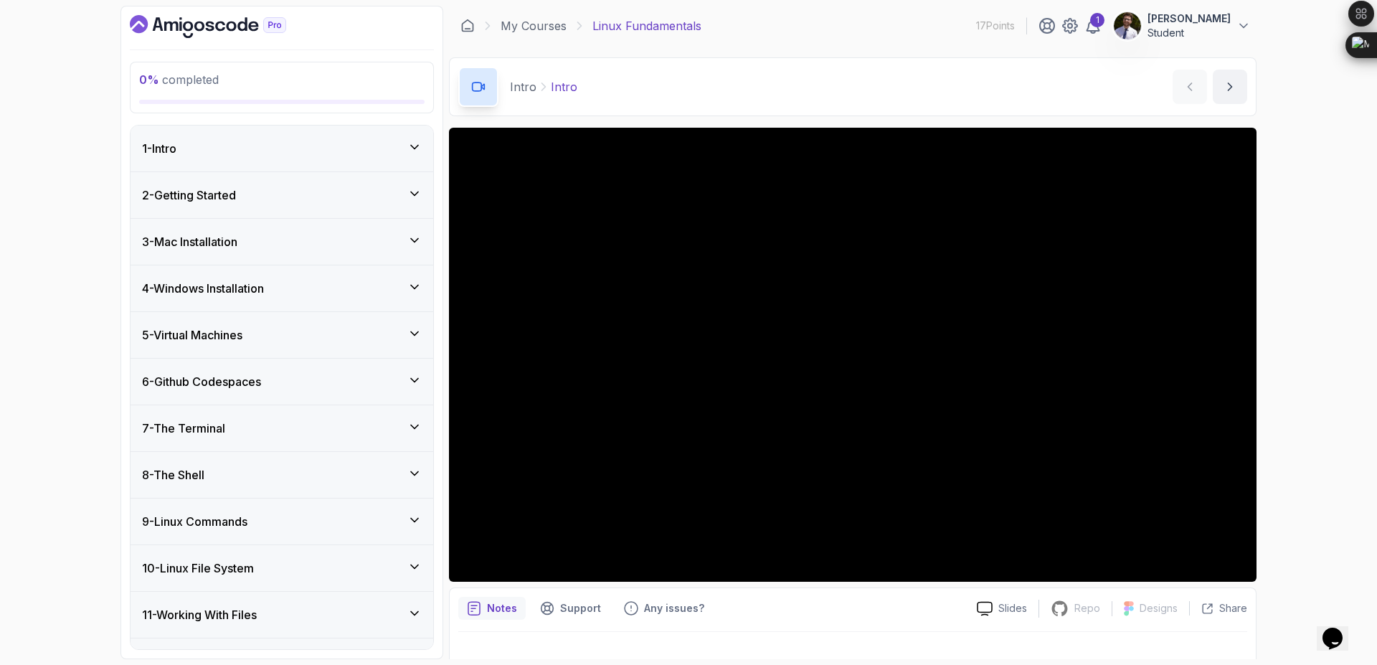
click at [364, 189] on div "2 - Getting Started" at bounding box center [282, 194] width 280 height 17
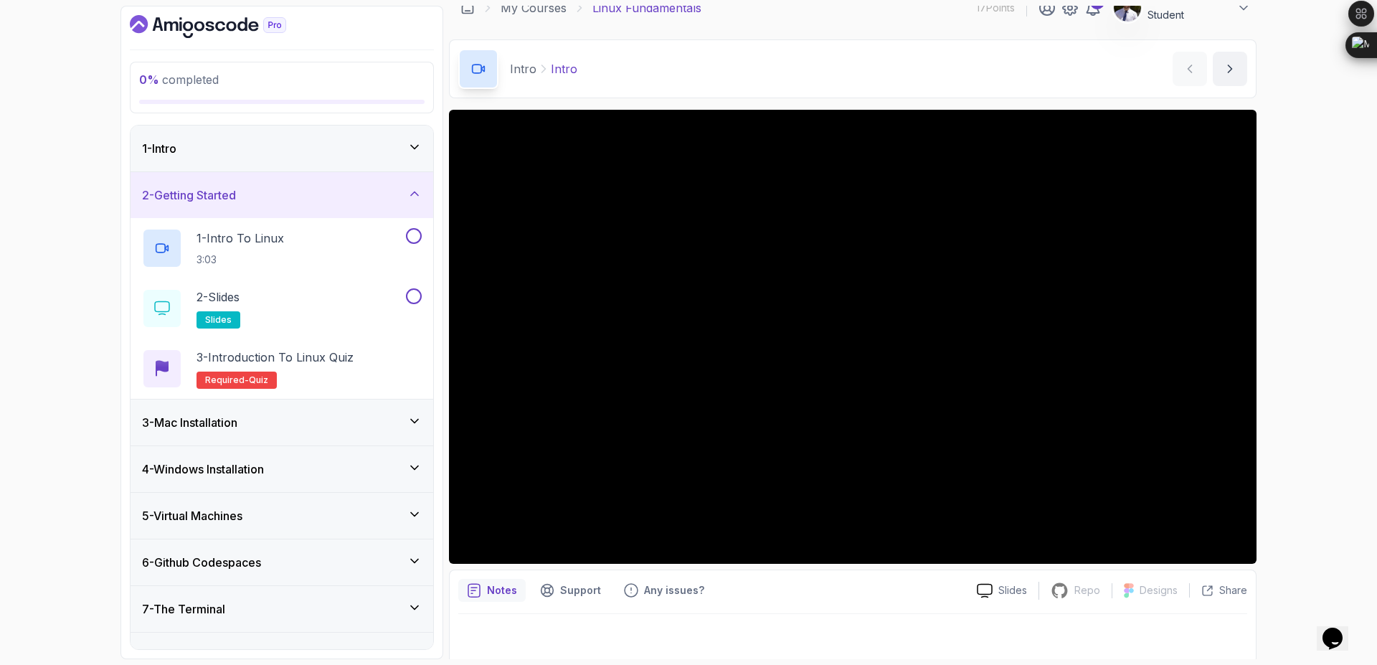
scroll to position [22, 0]
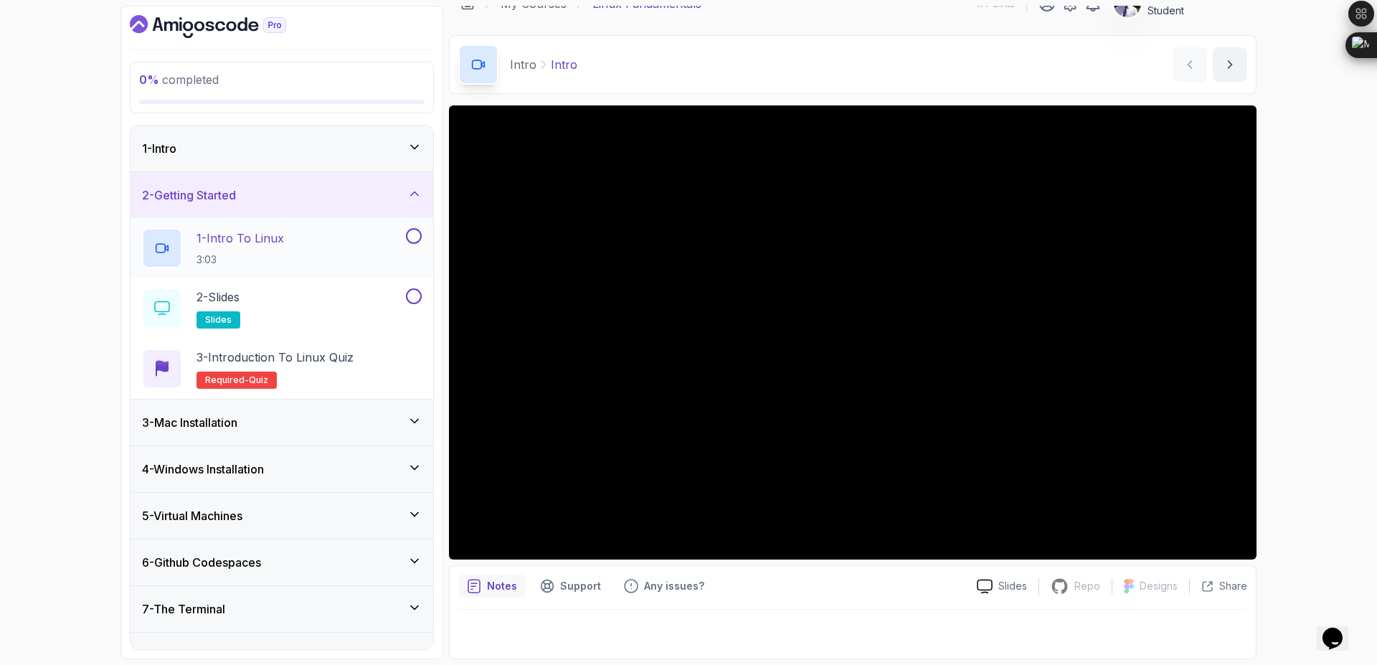
click at [407, 245] on button "1 - Intro To Linux 3:03" at bounding box center [282, 248] width 280 height 40
drag, startPoint x: 1376, startPoint y: 28, endPoint x: 1376, endPoint y: 1, distance: 27.2
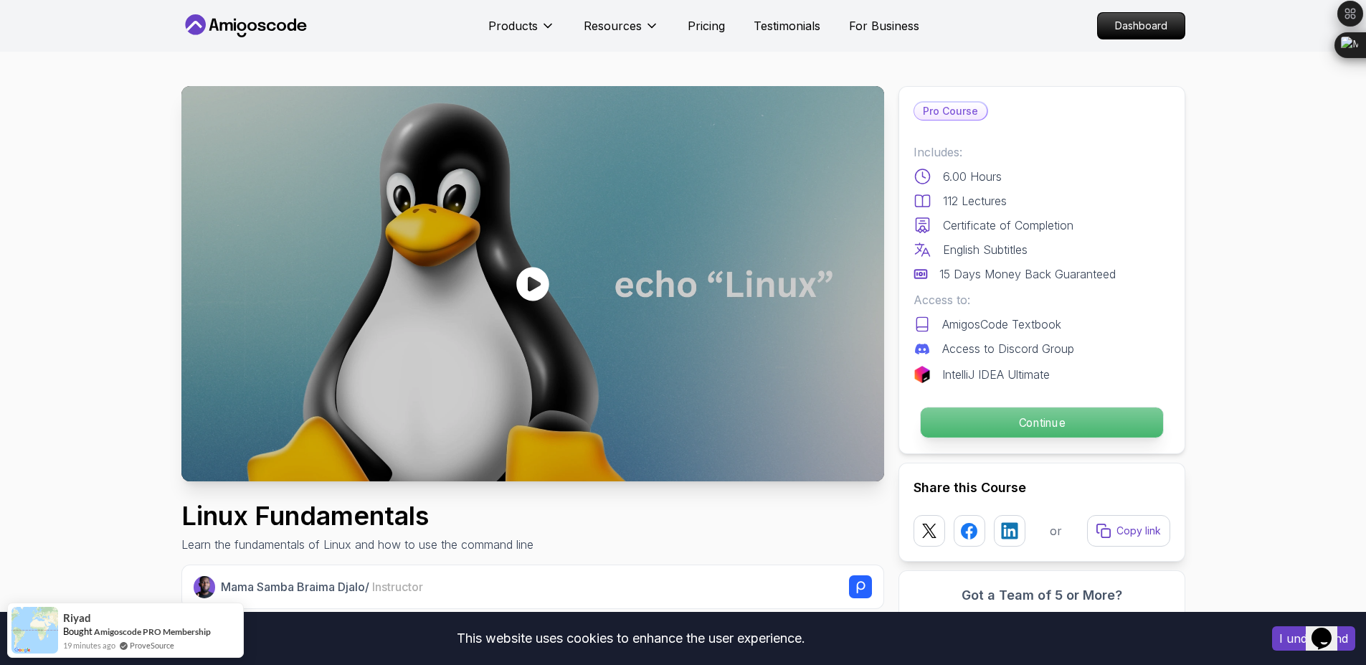
click at [1004, 425] on p "Continue" at bounding box center [1041, 422] width 242 height 30
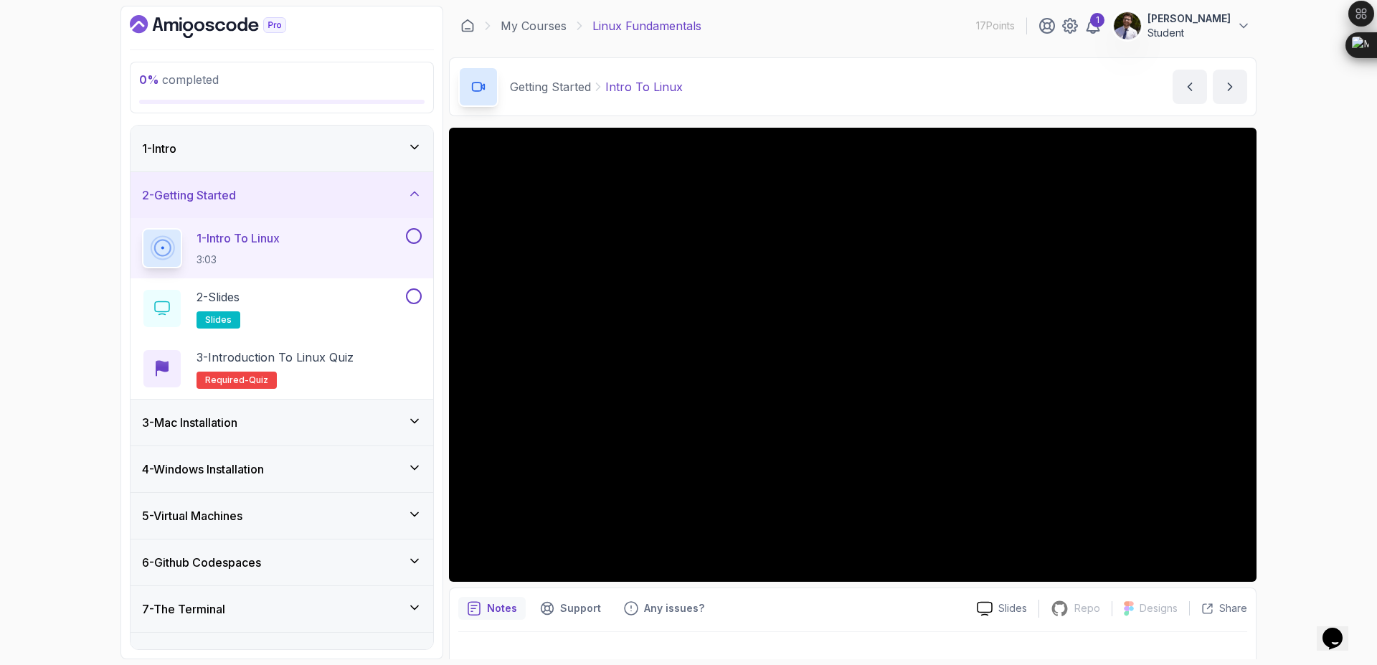
click at [371, 249] on div "1 - Intro To Linux 3:03" at bounding box center [272, 248] width 261 height 40
click at [269, 509] on div "5 - Virtual Machines" at bounding box center [282, 515] width 280 height 17
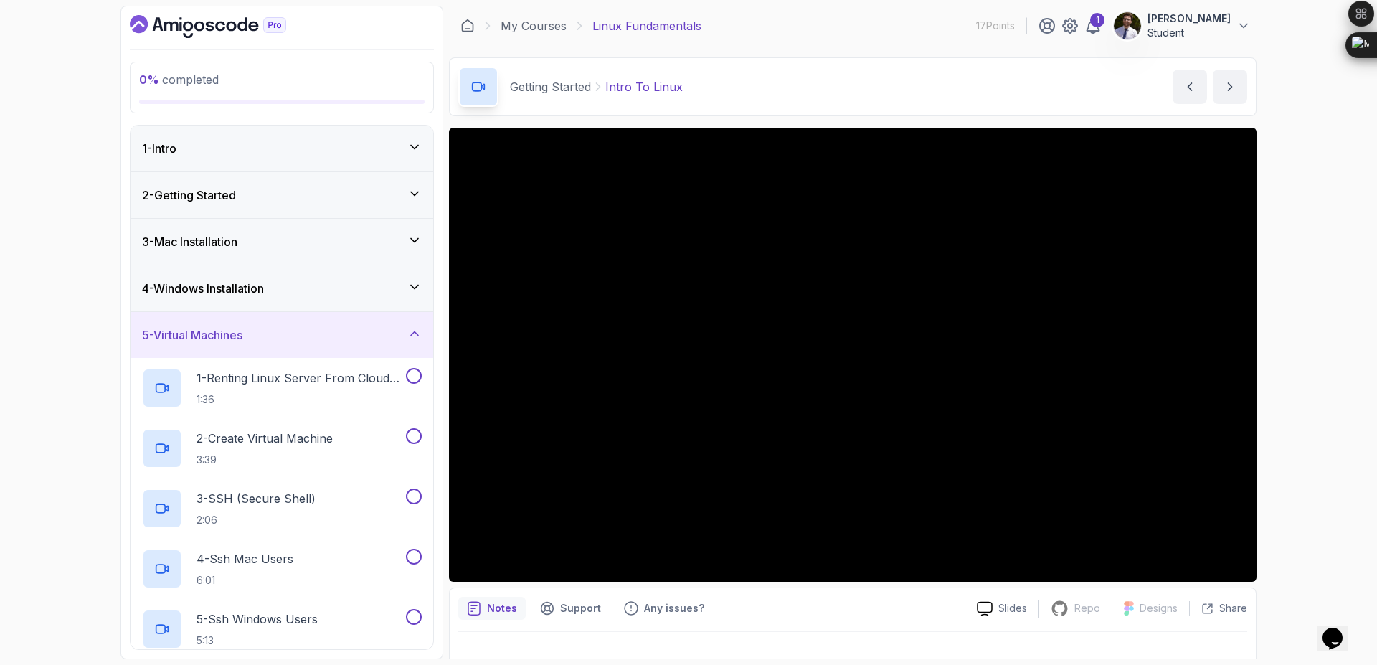
click at [308, 289] on div "4 - Windows Installation" at bounding box center [282, 288] width 280 height 17
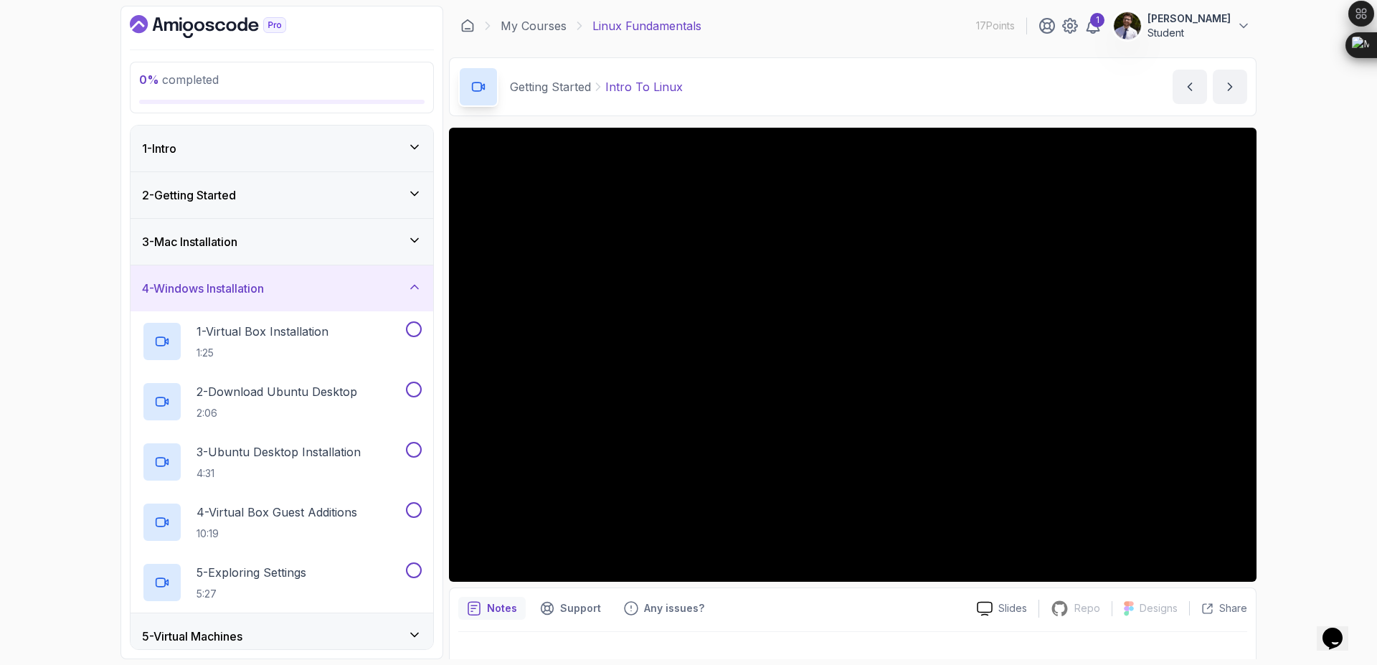
click at [351, 298] on div "4 - Windows Installation" at bounding box center [281, 288] width 303 height 46
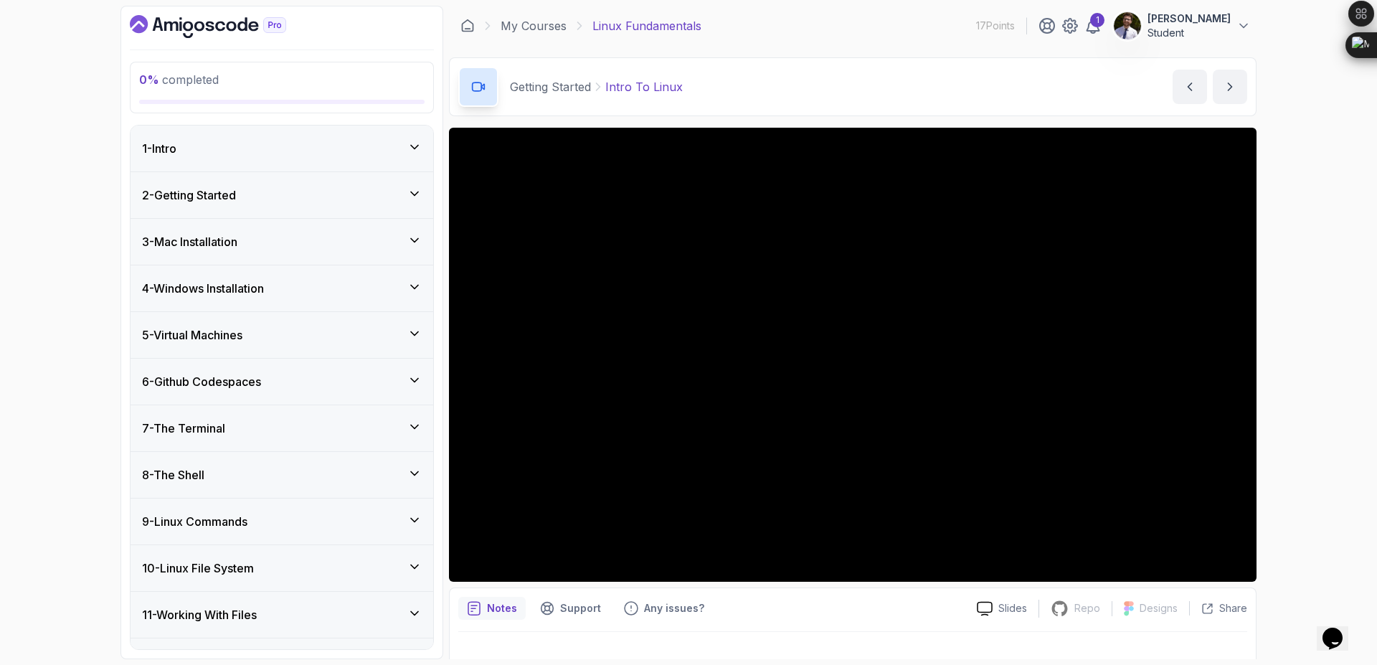
click at [350, 336] on div "5 - Virtual Machines" at bounding box center [282, 334] width 280 height 17
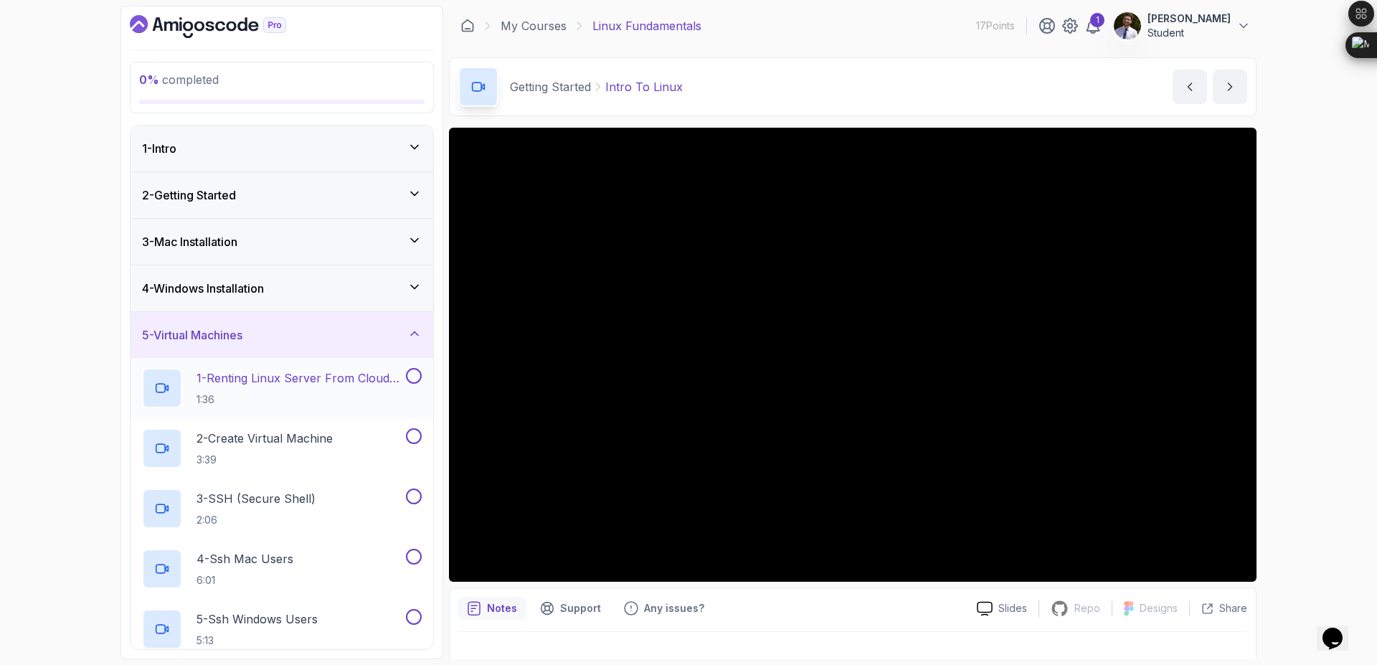
click at [327, 382] on p "1 - Renting Linux Server From Cloud Providers" at bounding box center [299, 377] width 206 height 17
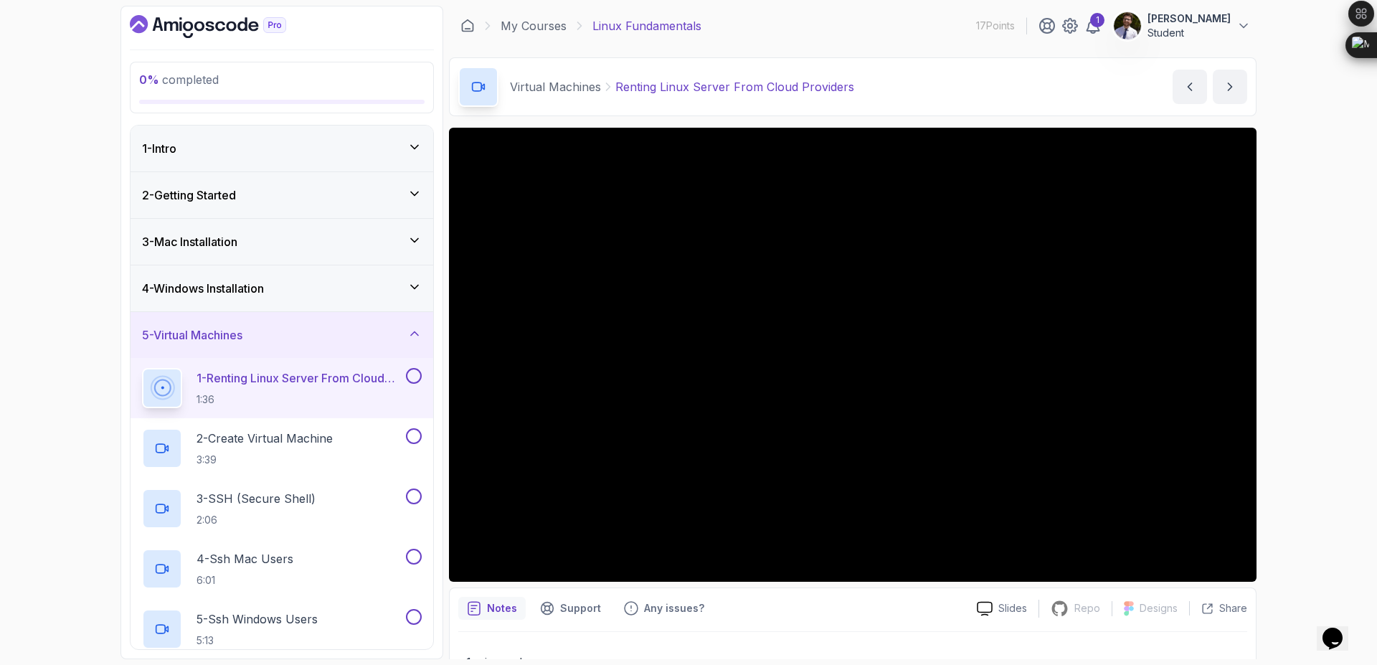
click at [396, 342] on div "5 - Virtual Machines" at bounding box center [282, 334] width 280 height 17
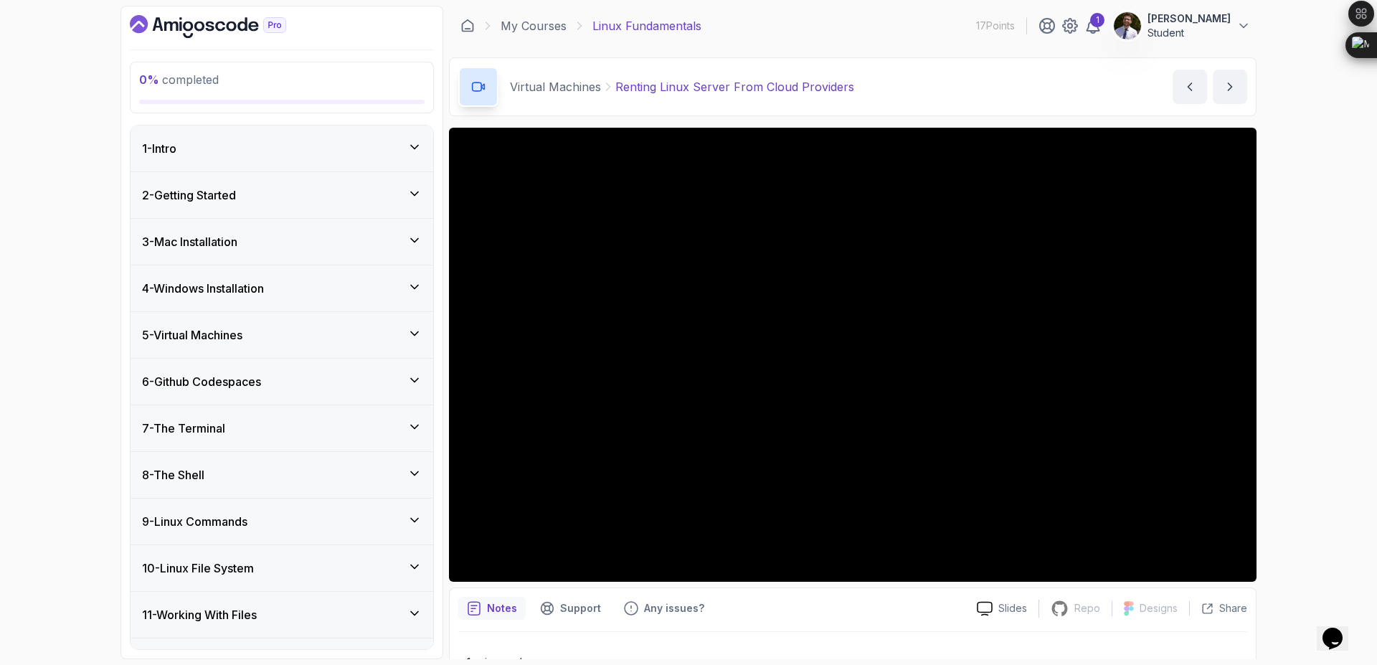
click at [411, 342] on div "5 - Virtual Machines" at bounding box center [282, 334] width 280 height 17
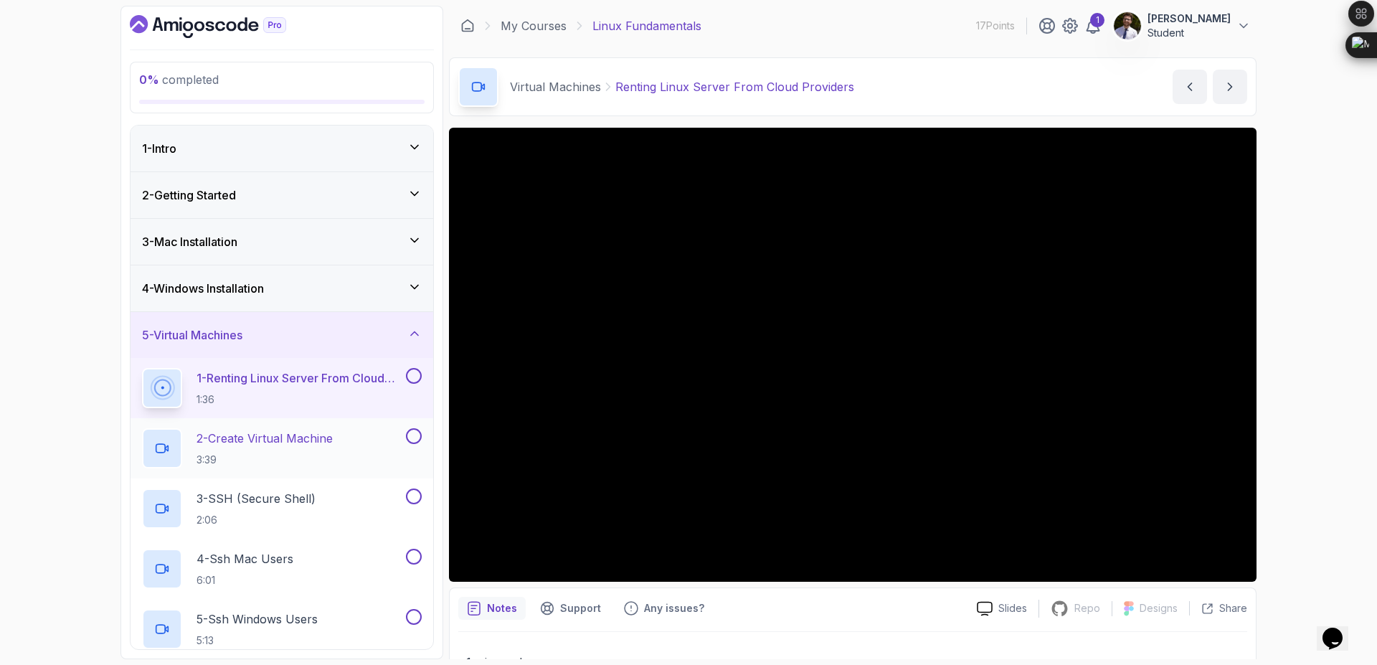
click at [298, 434] on p "2 - Create Virtual Machine" at bounding box center [264, 437] width 136 height 17
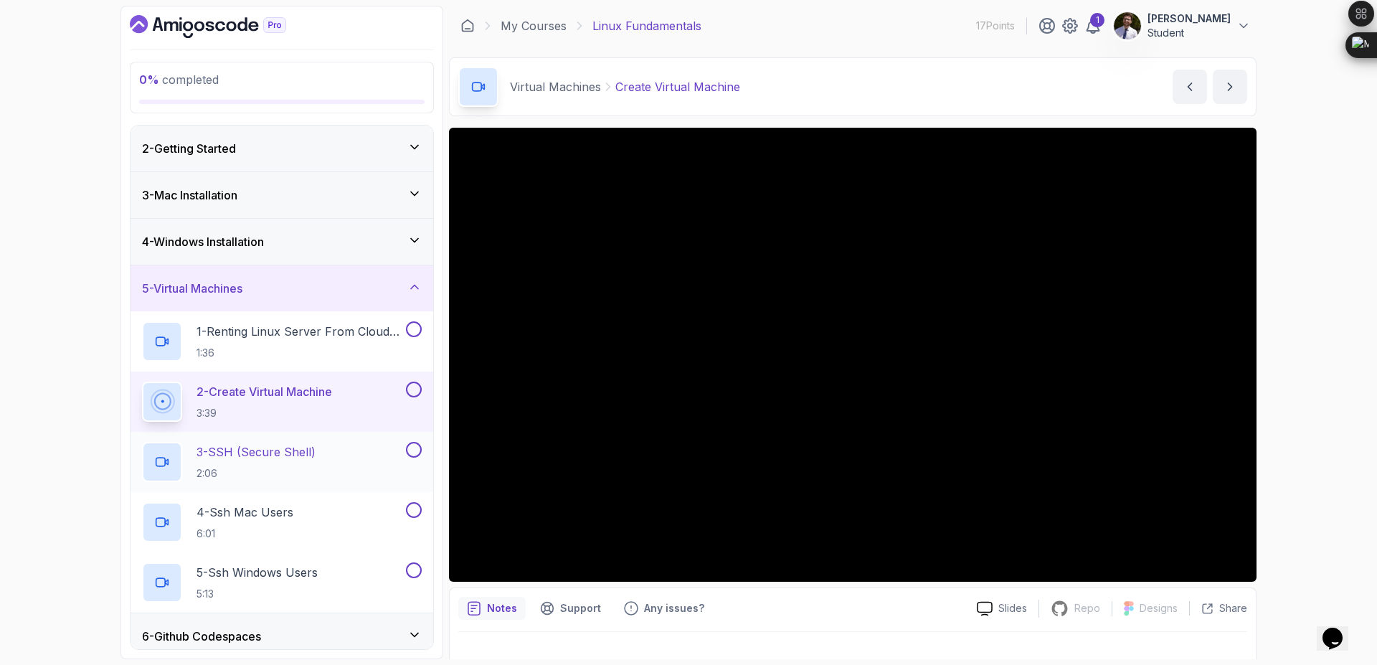
scroll to position [172, 0]
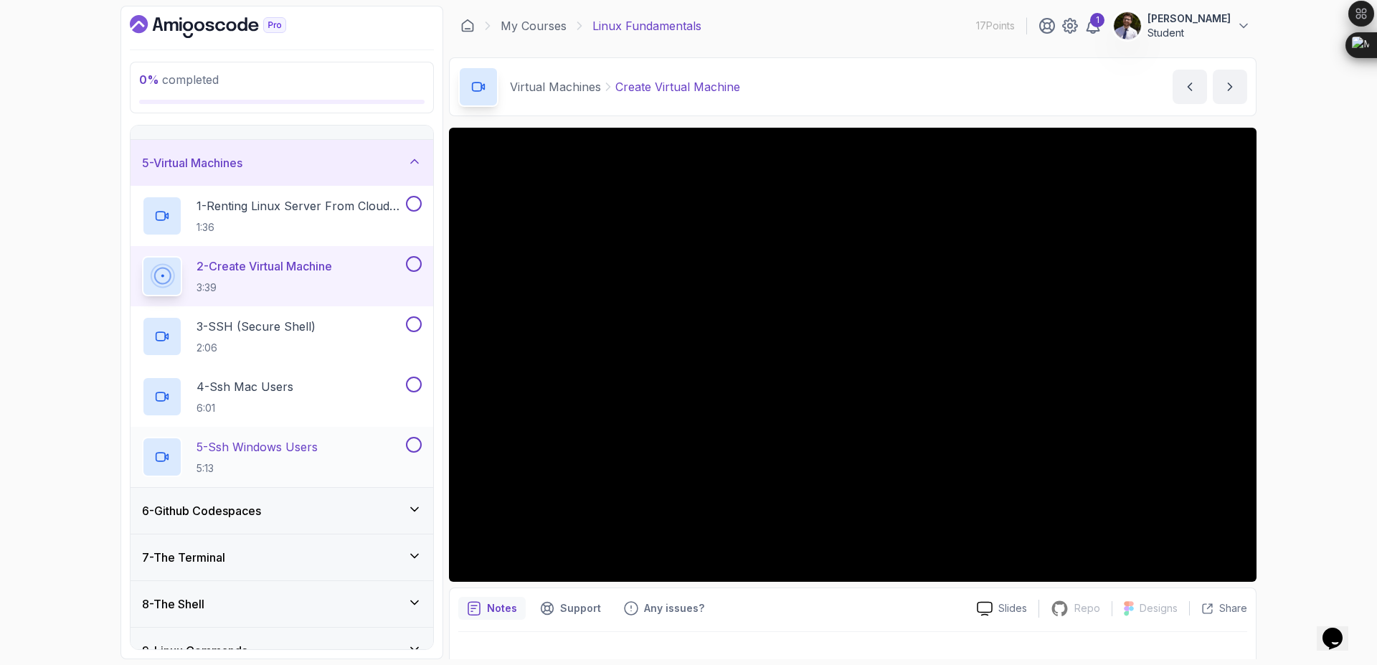
click at [327, 453] on div "5 - Ssh Windows Users 5:13" at bounding box center [272, 457] width 261 height 40
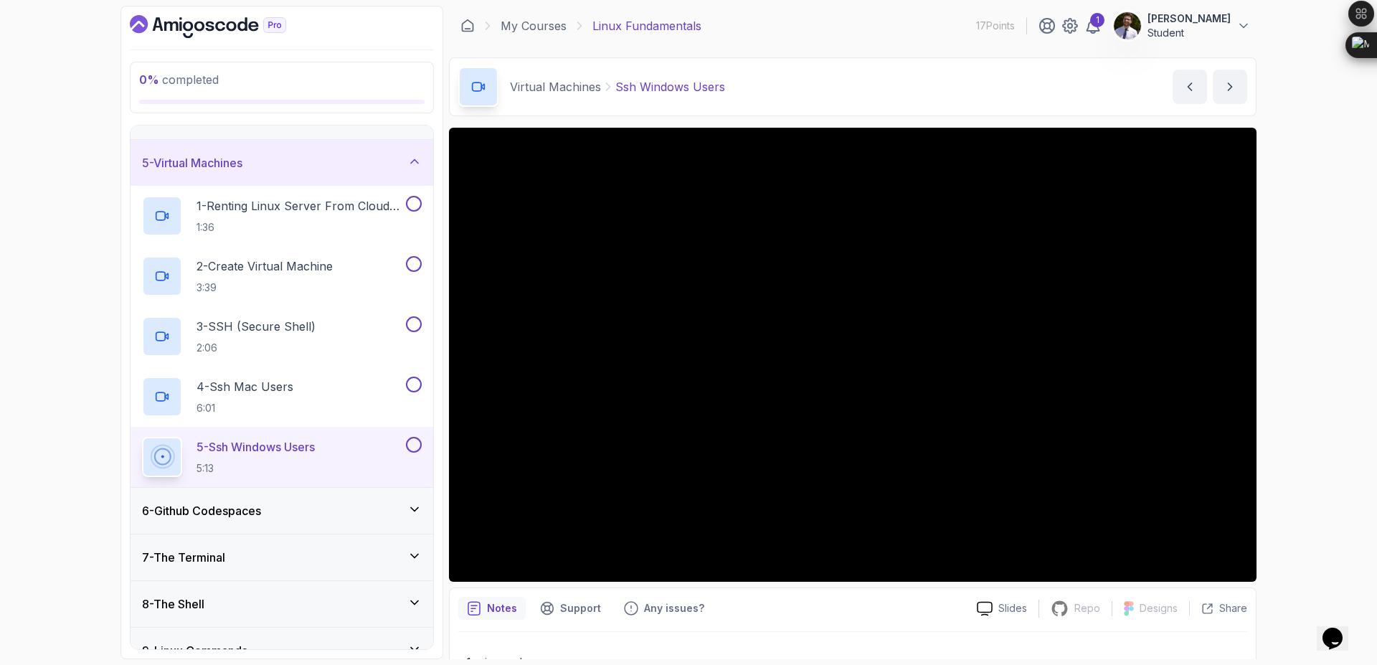
click at [277, 521] on div "6 - Github Codespaces" at bounding box center [281, 511] width 303 height 46
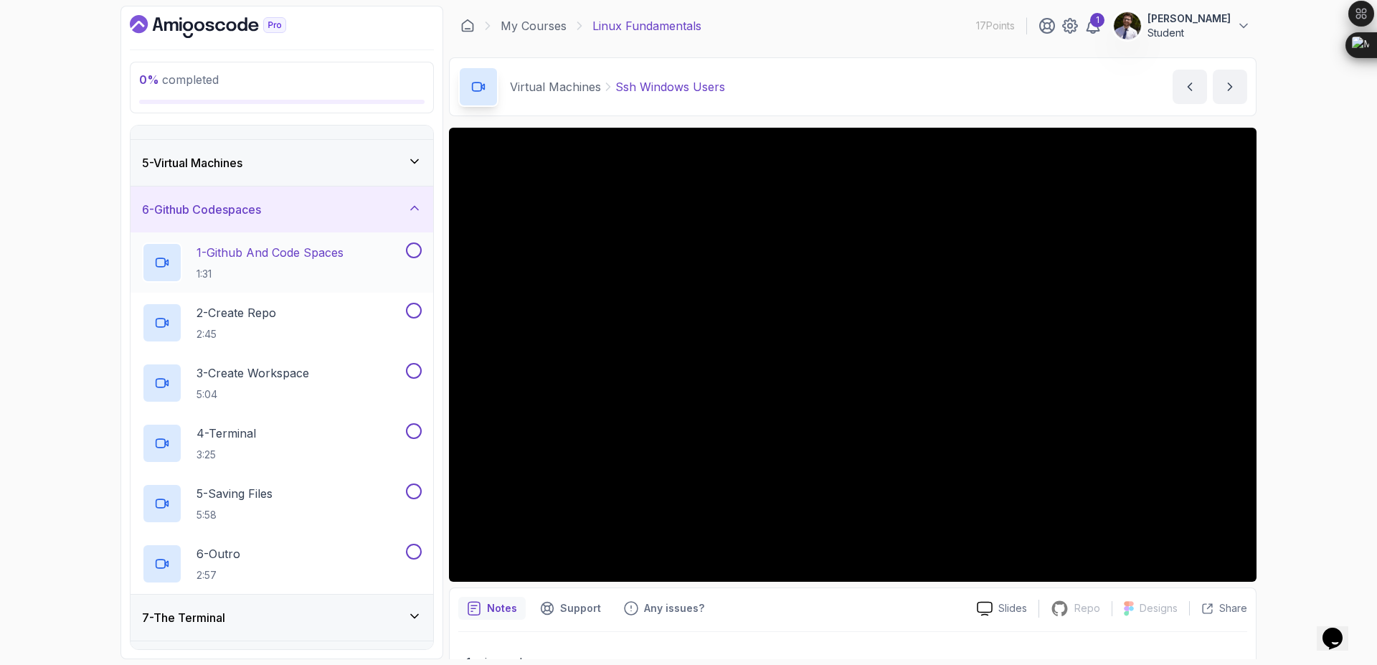
click at [323, 276] on p "1:31" at bounding box center [269, 274] width 147 height 14
click at [347, 170] on div "5 - Virtual Machines" at bounding box center [282, 162] width 280 height 17
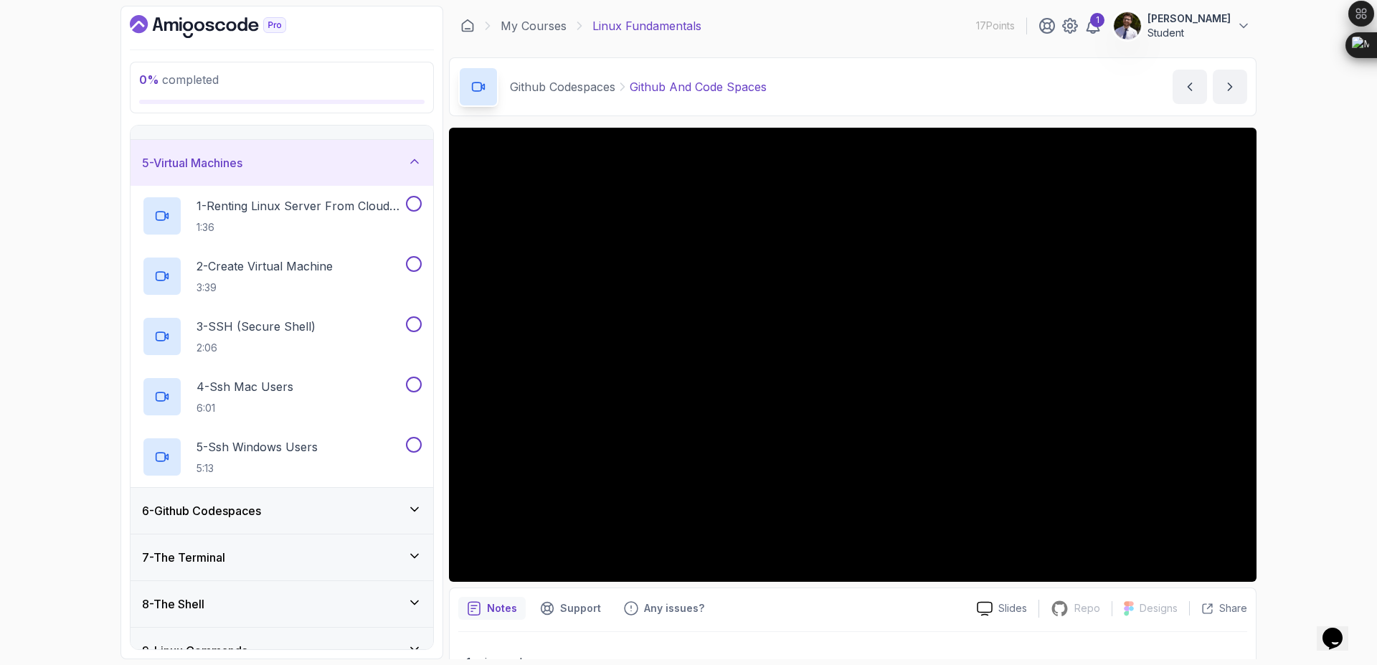
click at [402, 161] on div "5 - Virtual Machines" at bounding box center [282, 162] width 280 height 17
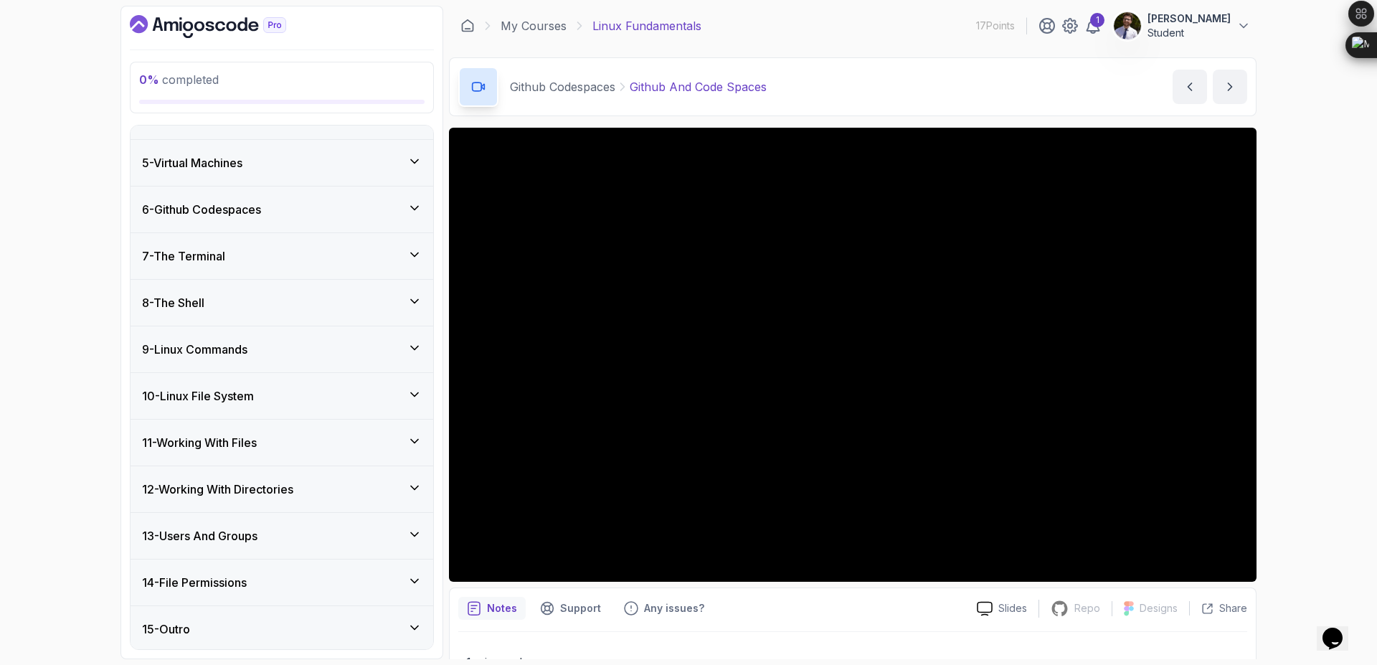
click at [409, 209] on icon at bounding box center [414, 208] width 14 height 14
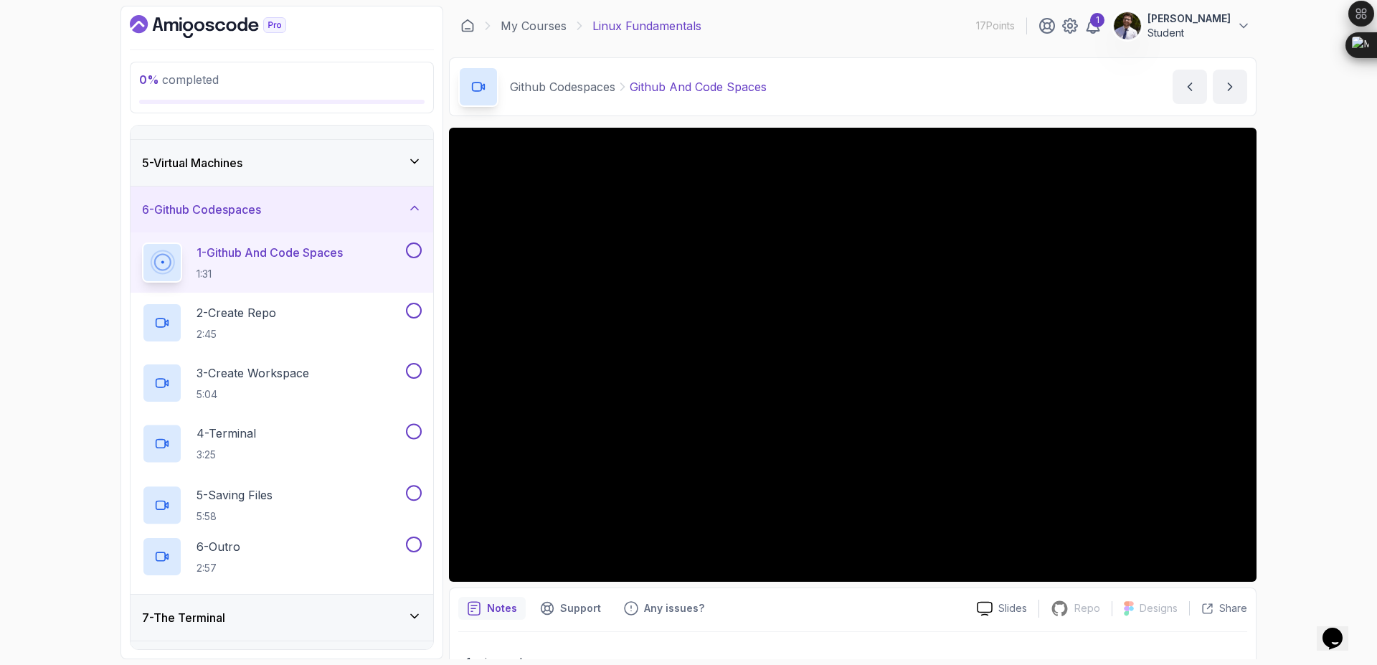
click at [409, 209] on icon at bounding box center [414, 208] width 14 height 14
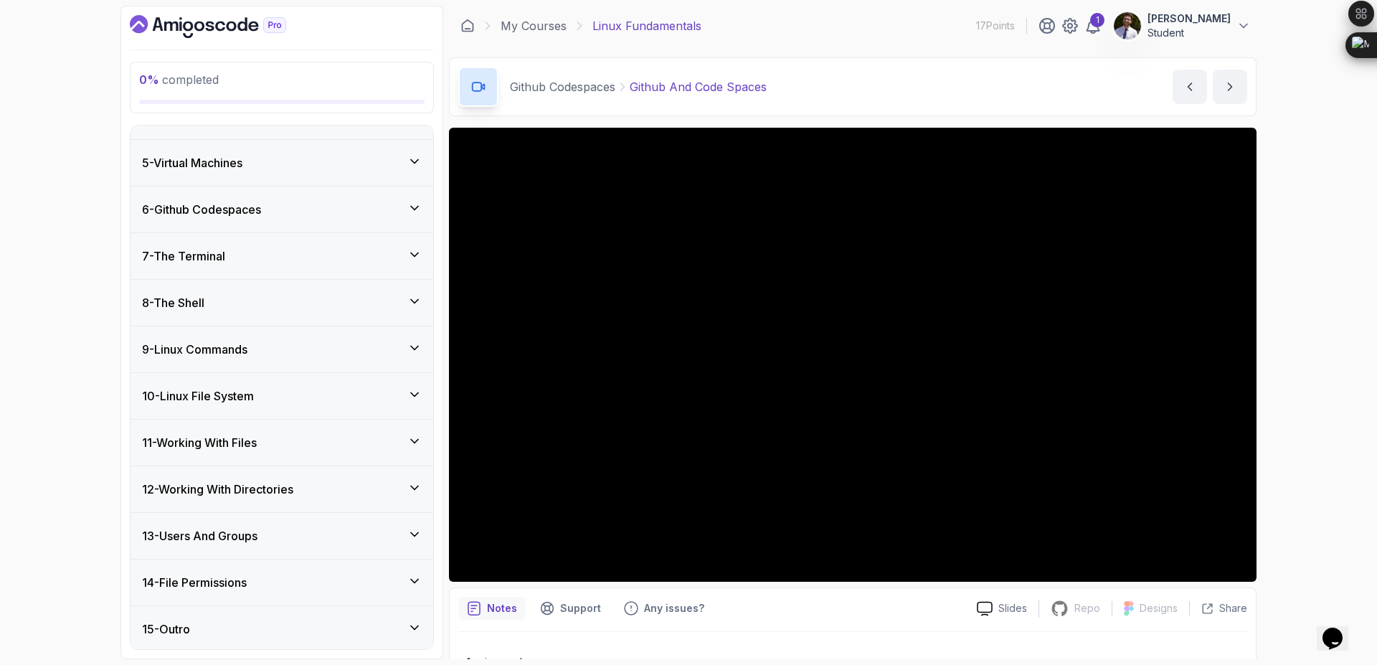
click at [399, 255] on div "7 - The Terminal" at bounding box center [282, 255] width 280 height 17
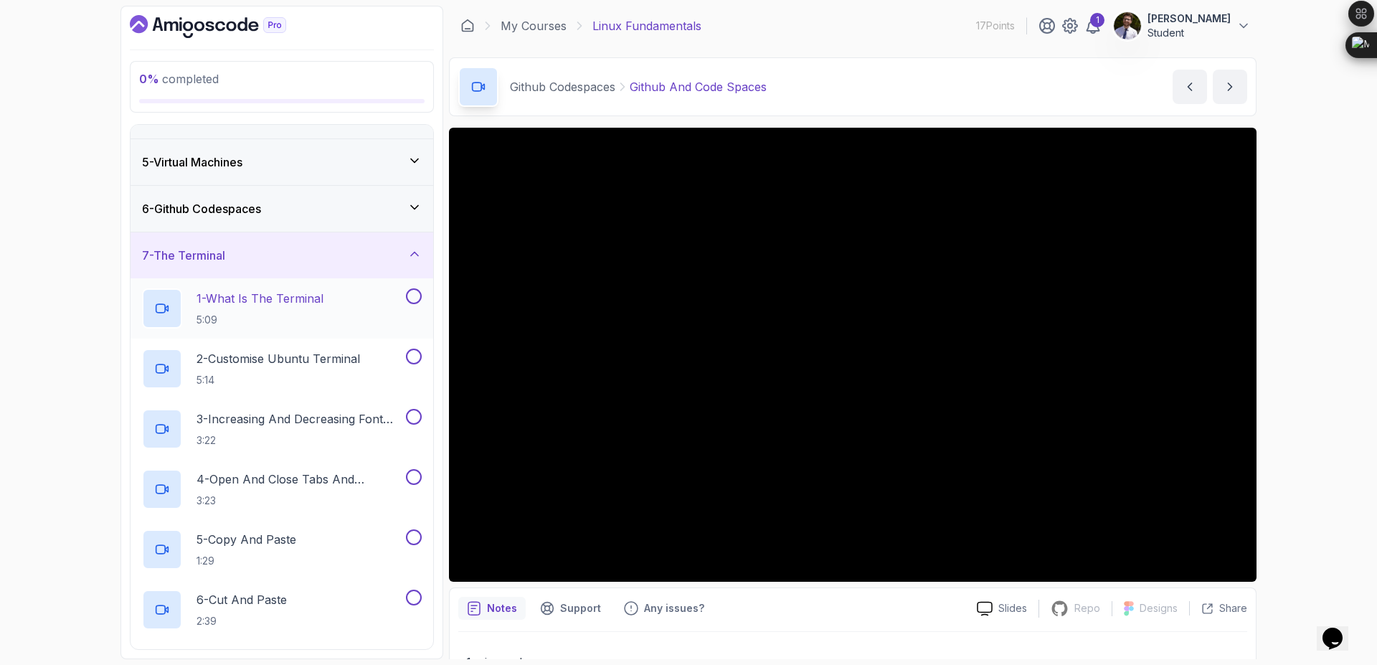
click at [343, 310] on div "1 - What Is The Terminal 5:09" at bounding box center [272, 308] width 261 height 40
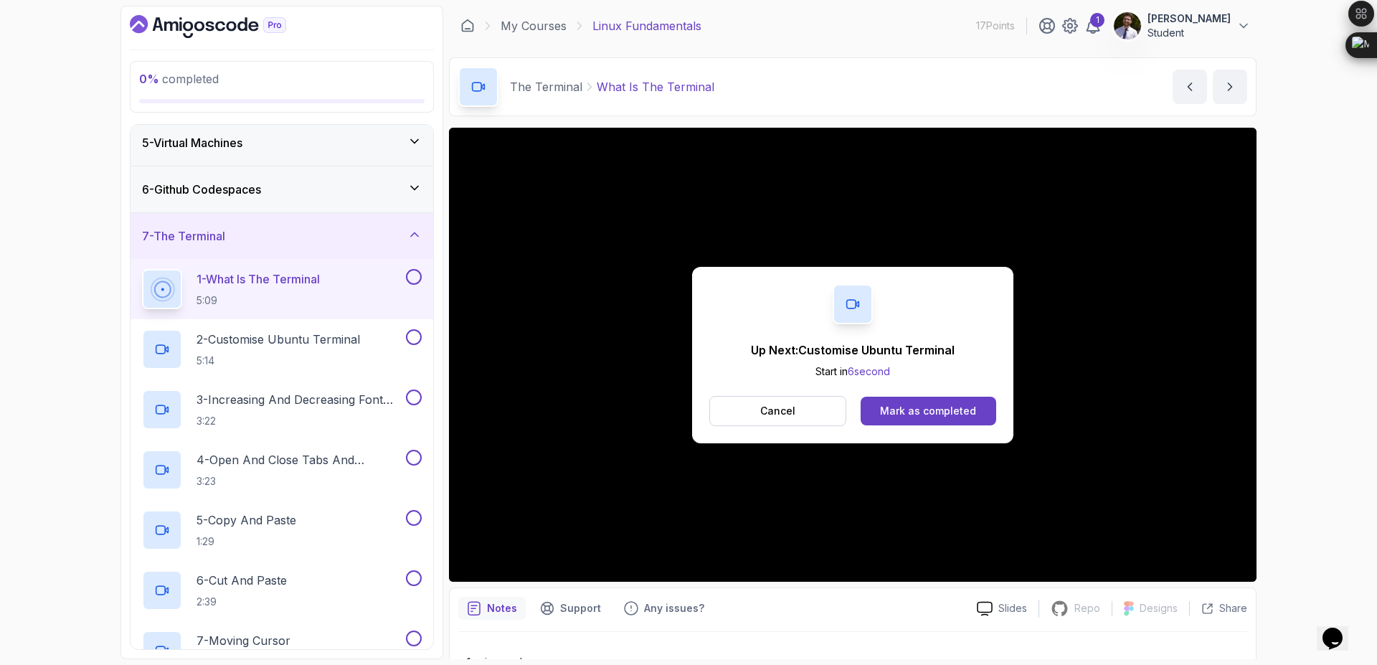
scroll to position [447, 0]
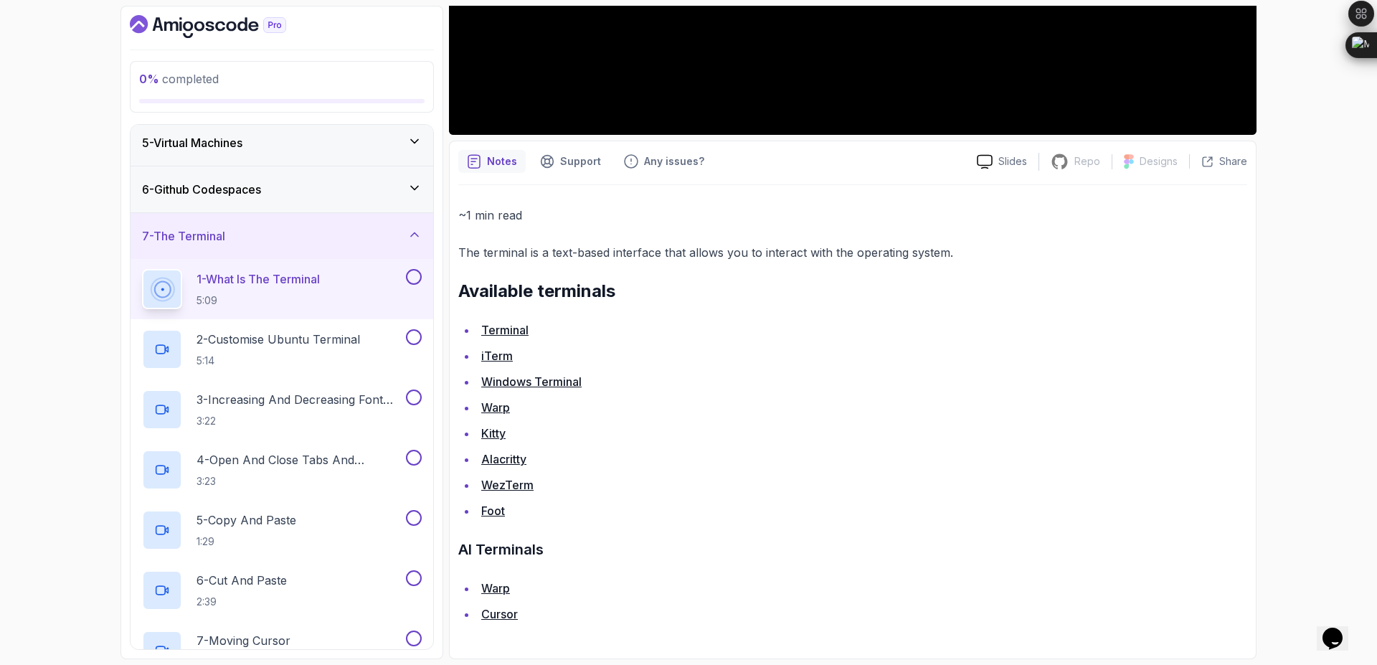
click at [414, 275] on button at bounding box center [414, 277] width 16 height 16
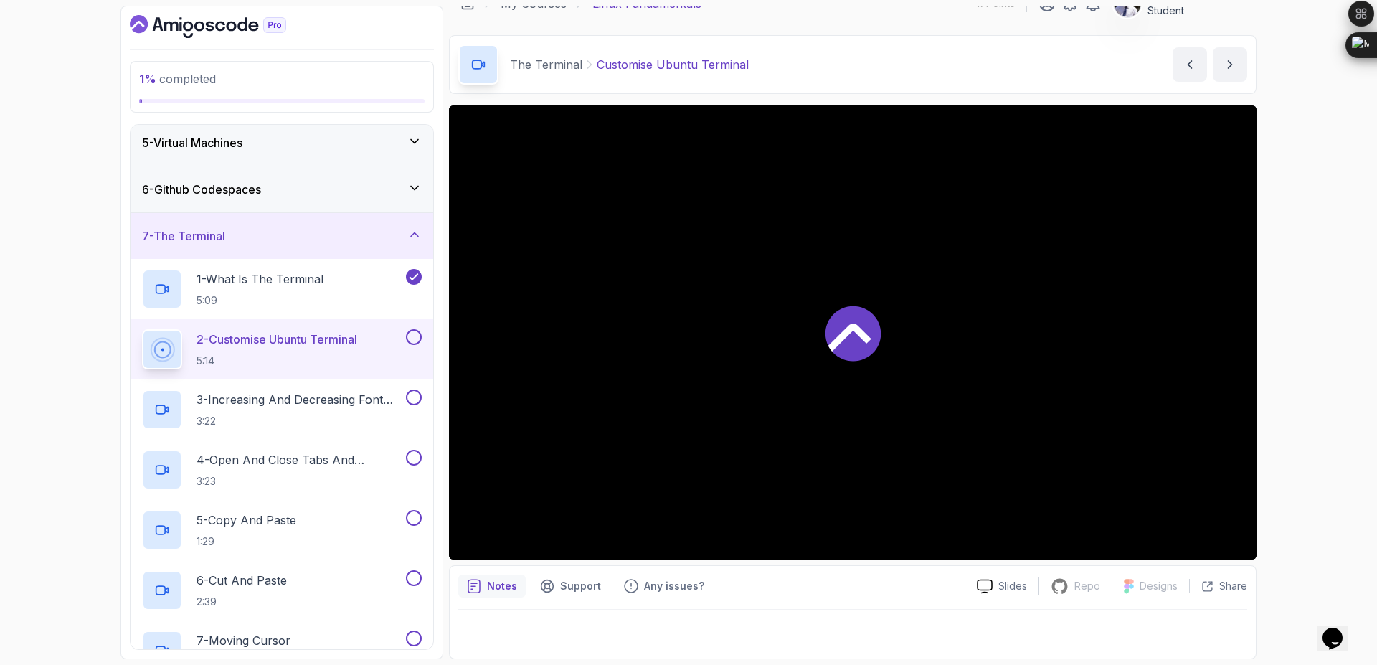
scroll to position [22, 0]
click at [356, 346] on p "2 - Customise Ubuntu Terminal" at bounding box center [276, 339] width 161 height 17
click at [416, 336] on button at bounding box center [414, 337] width 16 height 16
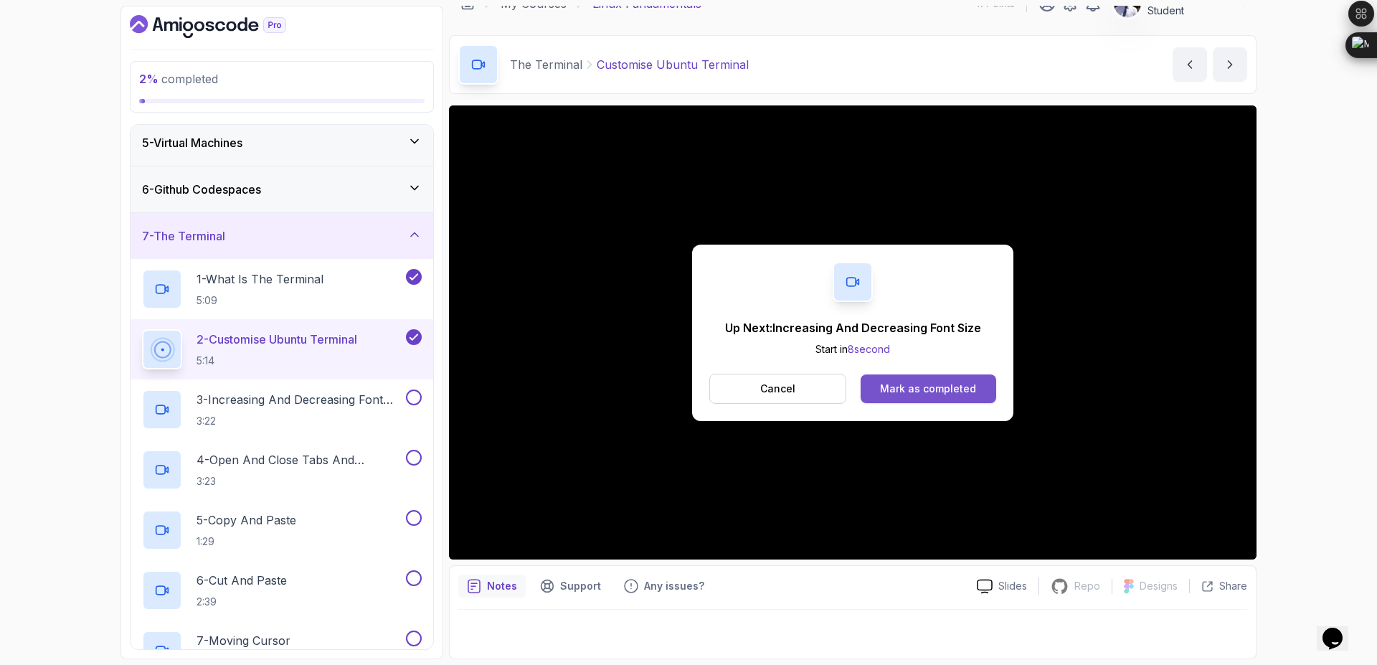
click at [913, 389] on div "Mark as completed" at bounding box center [928, 388] width 96 height 14
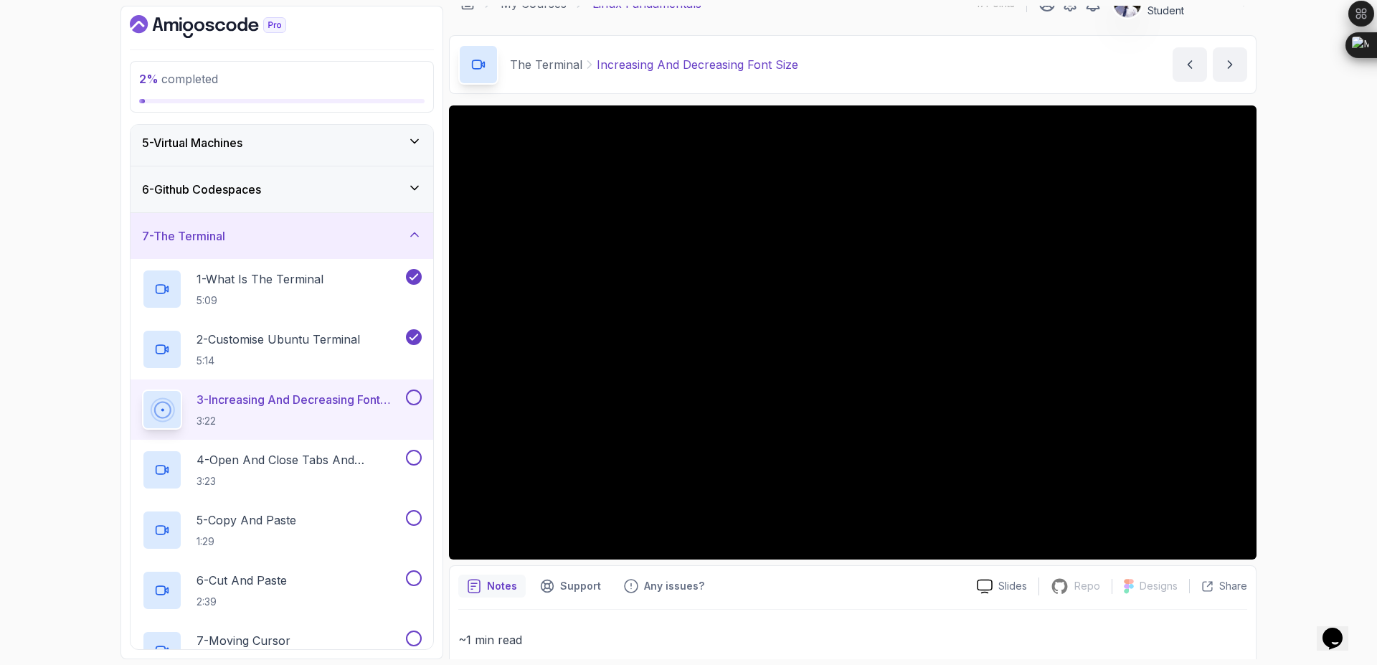
click at [414, 397] on button at bounding box center [414, 397] width 16 height 16
click at [407, 191] on div "6 - Github Codespaces" at bounding box center [282, 189] width 280 height 17
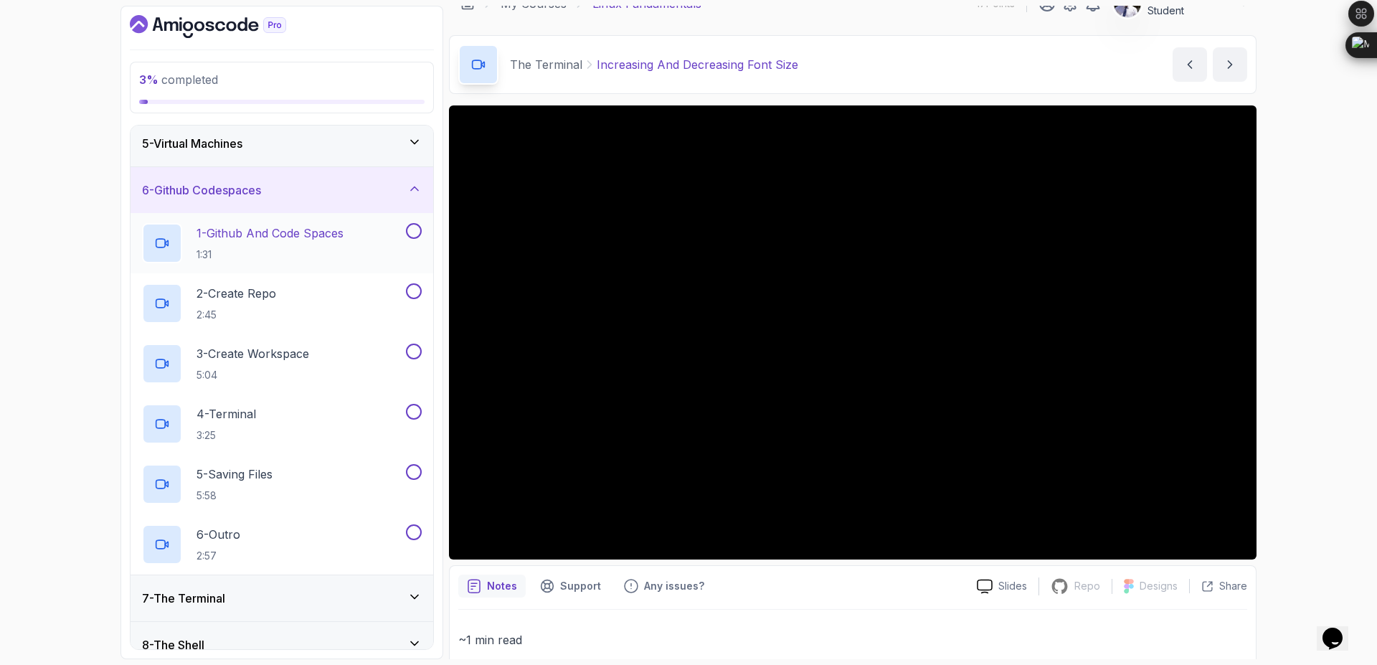
click at [413, 236] on button at bounding box center [414, 231] width 16 height 16
click at [412, 290] on button at bounding box center [414, 291] width 16 height 16
click at [411, 352] on button at bounding box center [414, 351] width 16 height 16
click at [412, 417] on button at bounding box center [414, 412] width 16 height 16
click at [414, 470] on button at bounding box center [414, 472] width 16 height 16
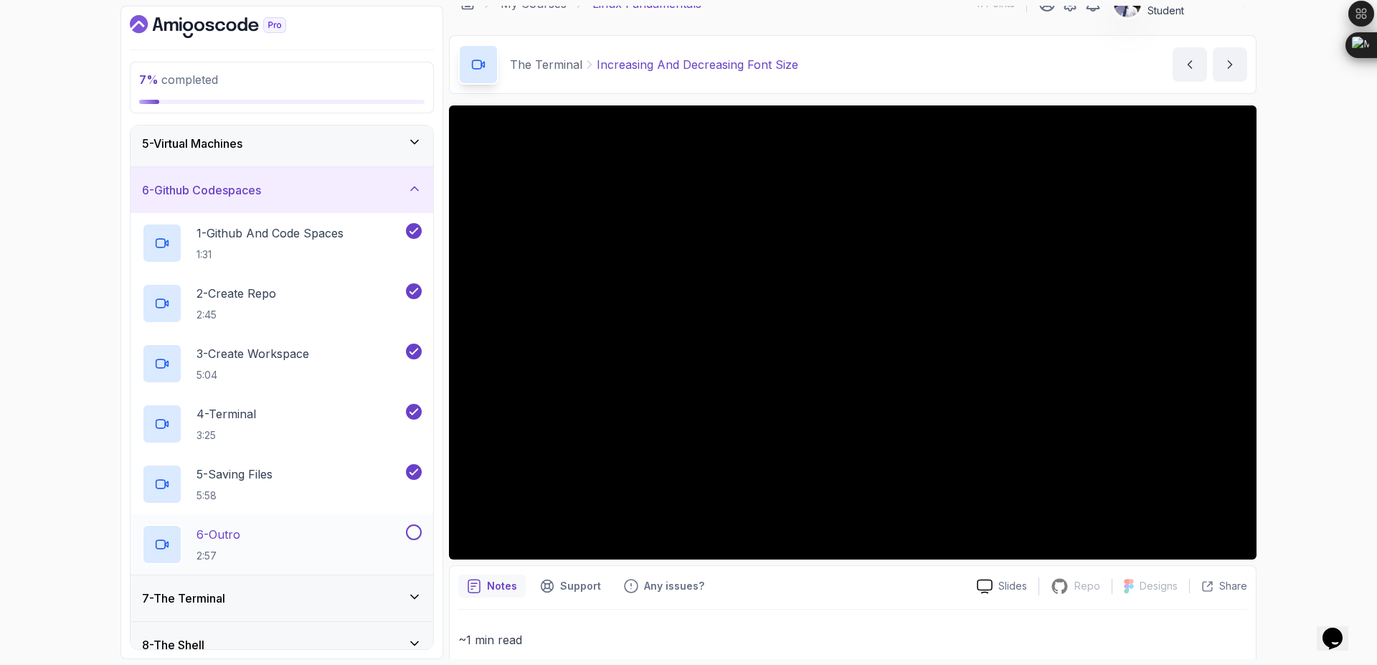
click at [411, 534] on button at bounding box center [414, 532] width 16 height 16
click at [404, 194] on div "6 - Github Codespaces" at bounding box center [282, 189] width 280 height 17
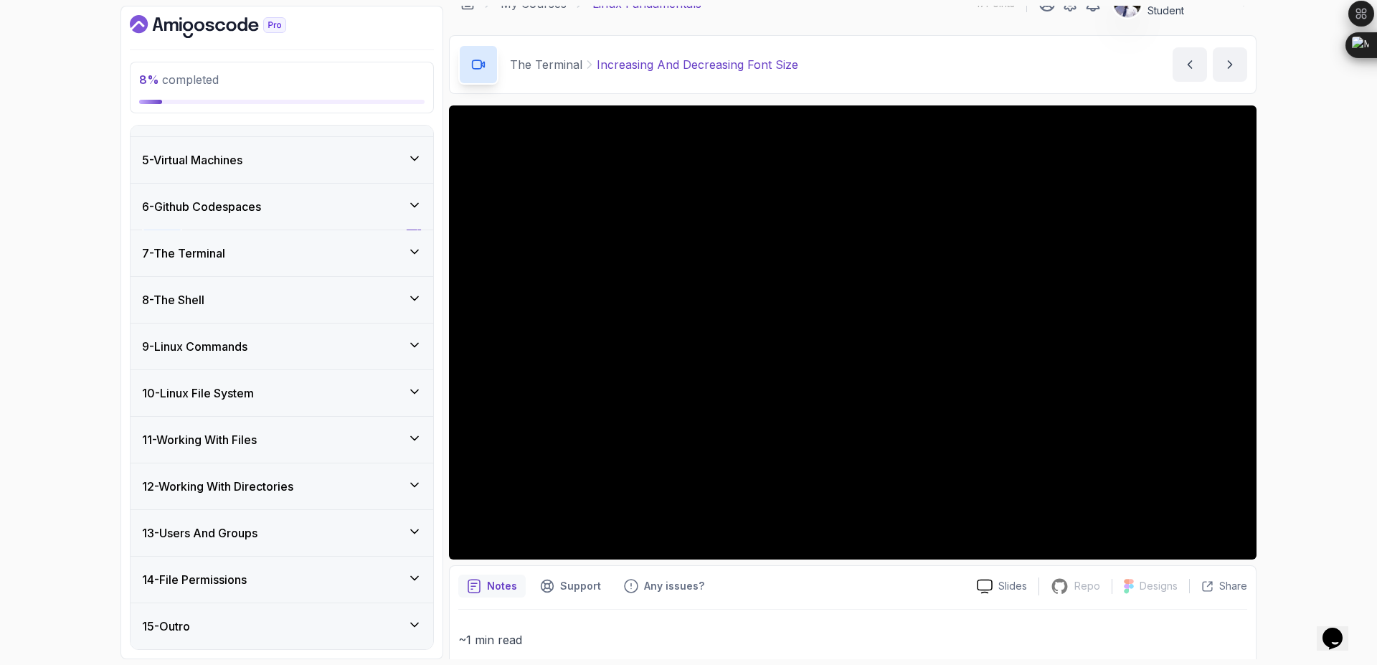
scroll to position [175, 0]
click at [409, 156] on icon at bounding box center [414, 158] width 14 height 14
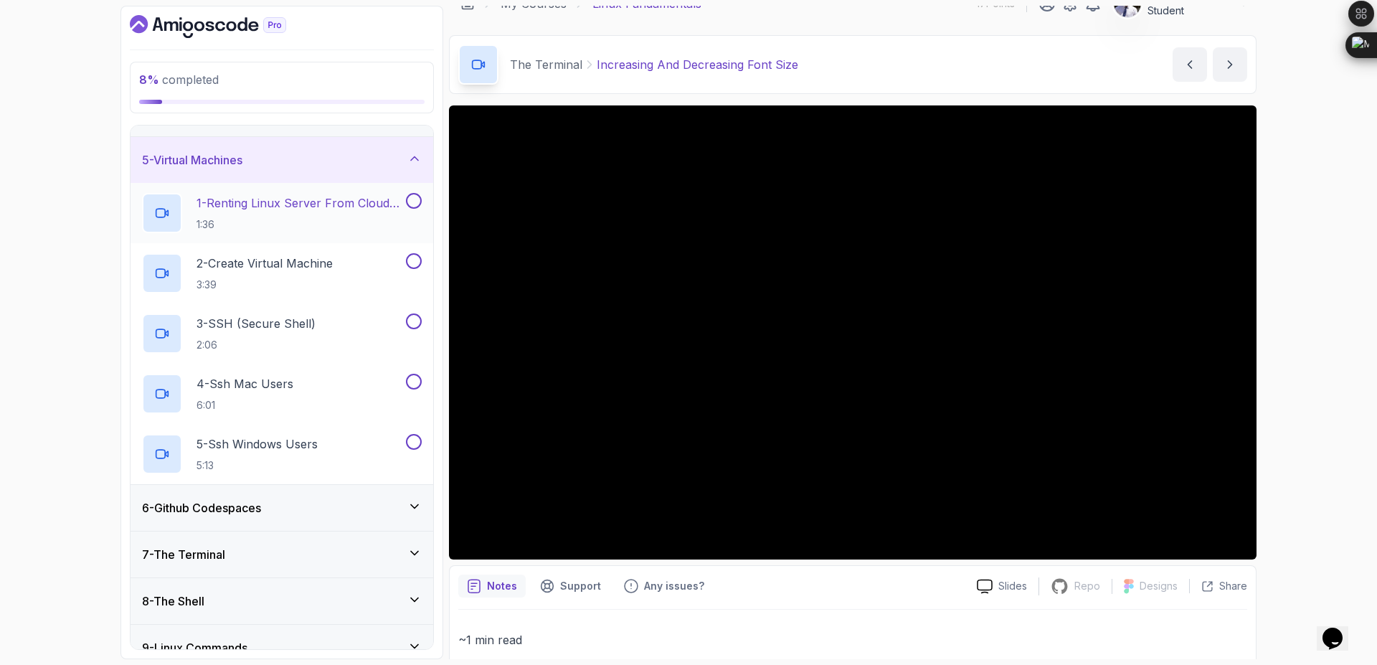
click at [409, 196] on button at bounding box center [414, 201] width 16 height 16
click at [409, 265] on button at bounding box center [414, 261] width 16 height 16
click at [414, 325] on button at bounding box center [414, 321] width 16 height 16
click at [412, 379] on button at bounding box center [414, 382] width 16 height 16
click at [410, 438] on button at bounding box center [414, 442] width 16 height 16
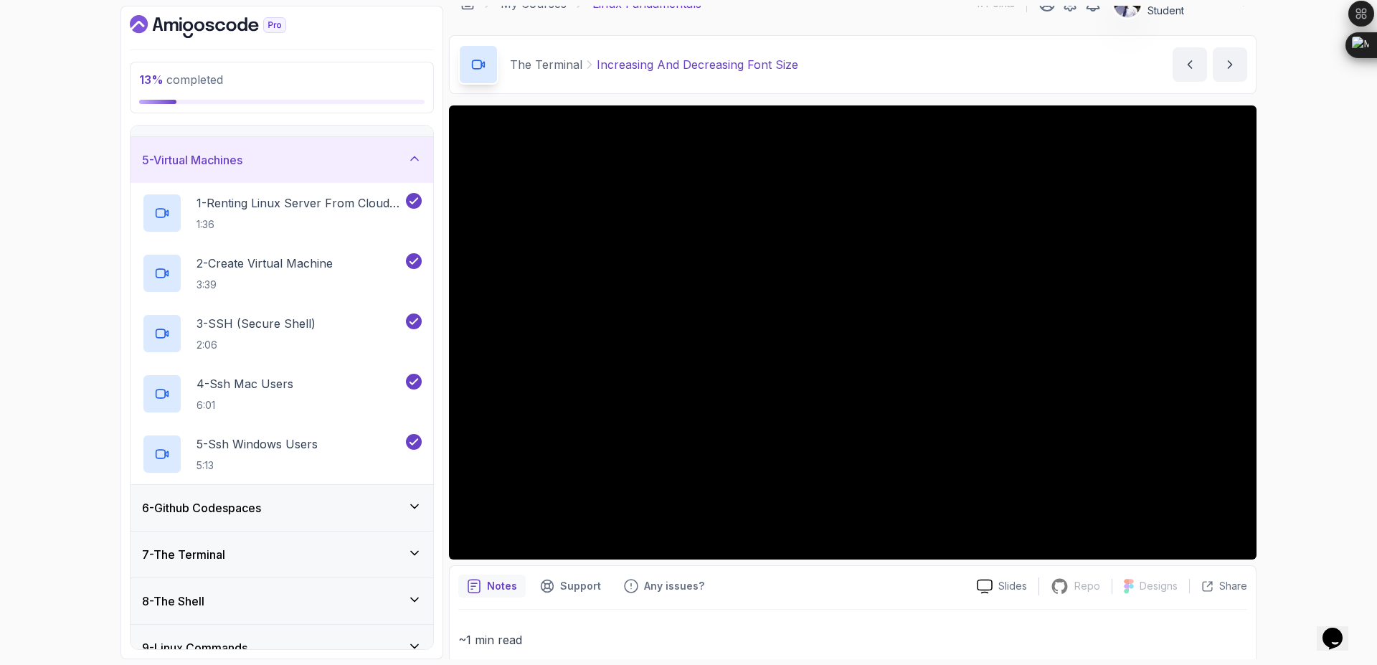
click at [415, 165] on icon at bounding box center [414, 158] width 14 height 14
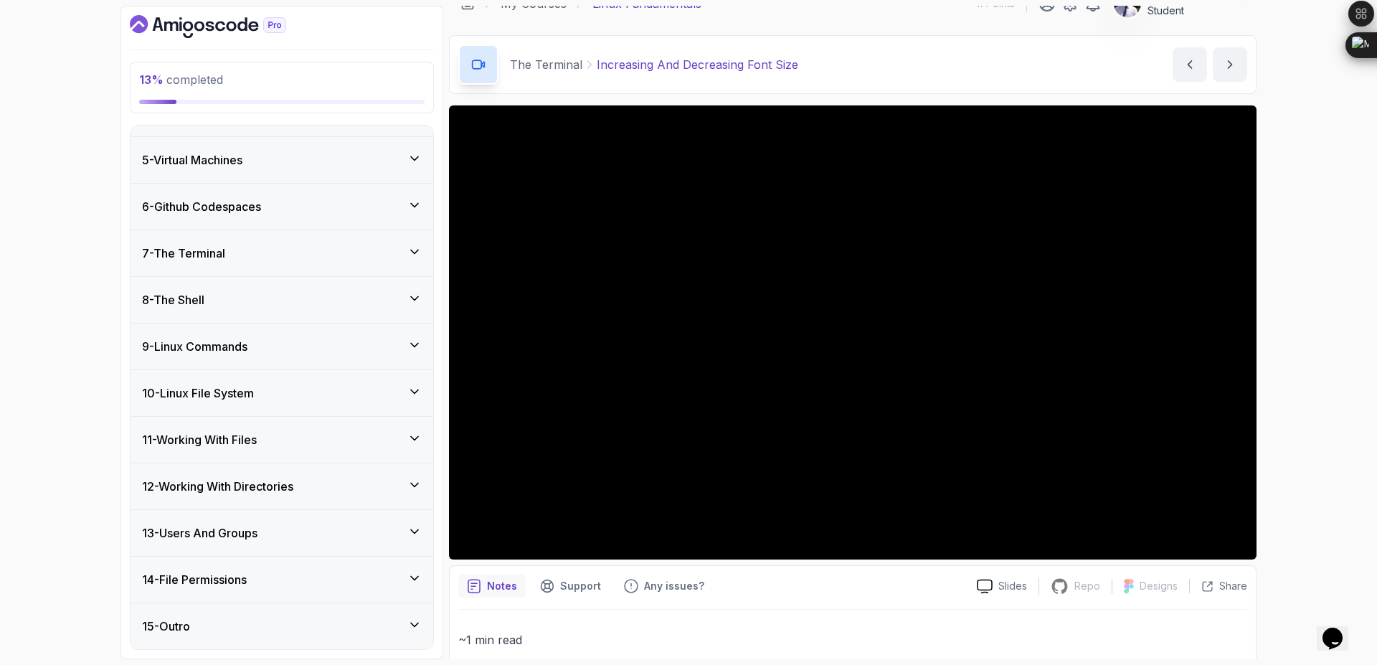
scroll to position [0, 0]
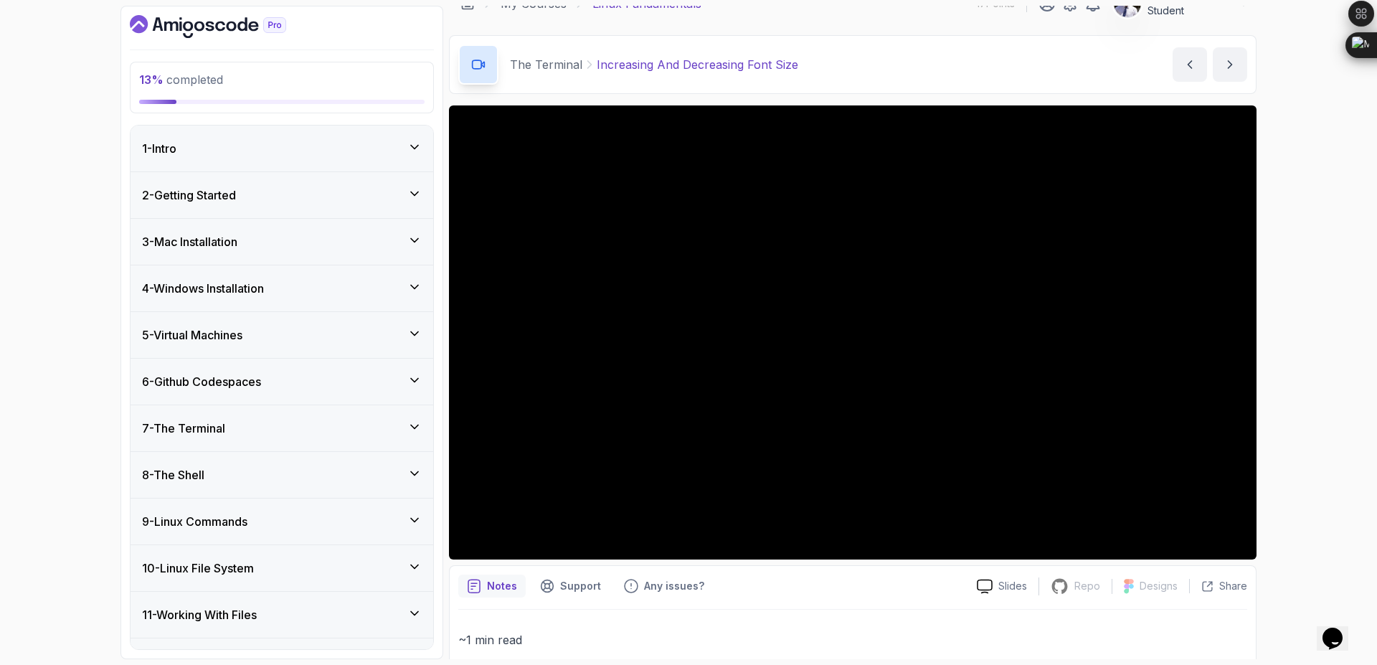
click at [406, 286] on div "4 - Windows Installation" at bounding box center [282, 288] width 280 height 17
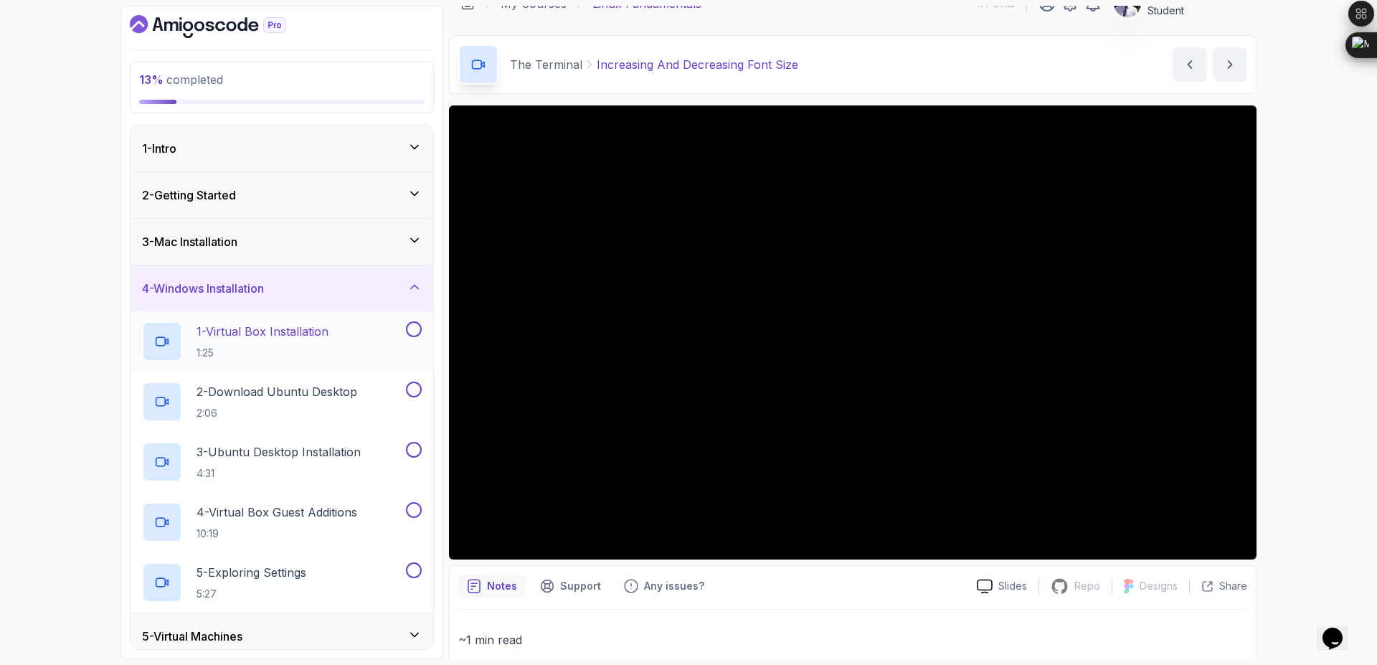
click at [411, 326] on button at bounding box center [414, 329] width 16 height 16
click at [413, 394] on button at bounding box center [414, 389] width 16 height 16
click at [412, 451] on button at bounding box center [414, 450] width 16 height 16
click at [413, 514] on button at bounding box center [414, 510] width 16 height 16
click at [414, 572] on button at bounding box center [414, 570] width 16 height 16
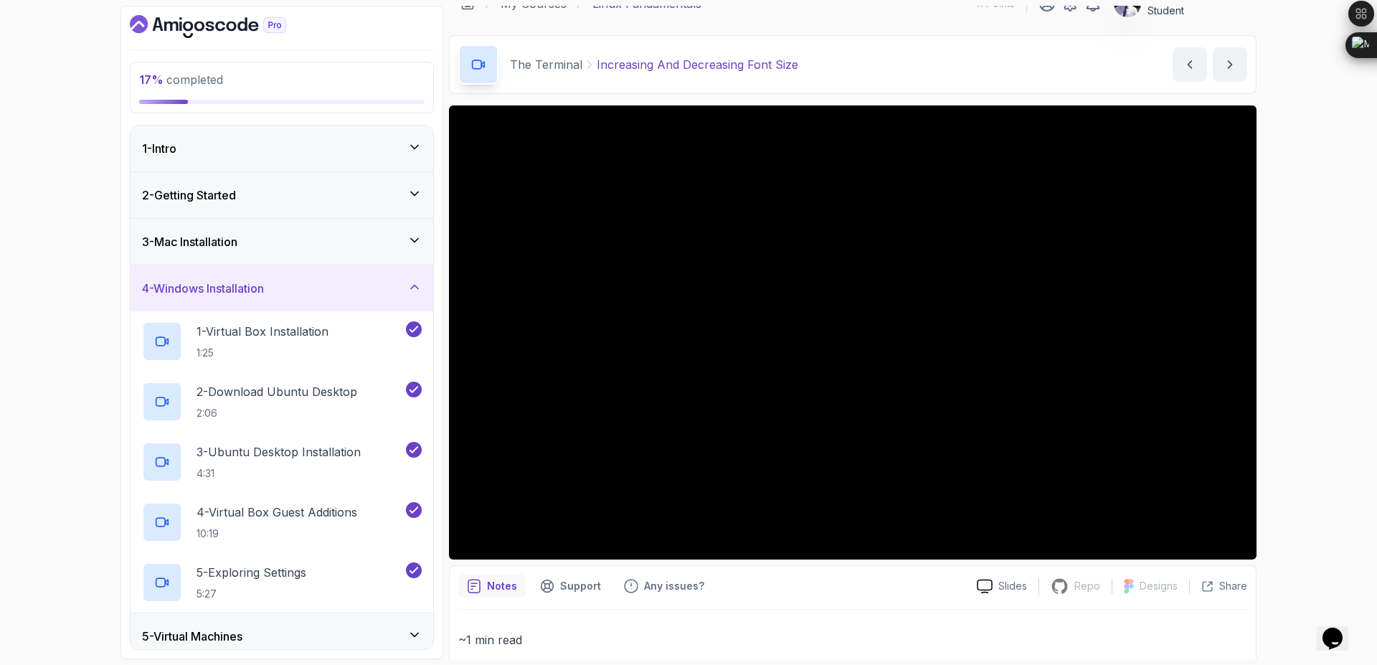
click at [415, 293] on icon at bounding box center [414, 287] width 14 height 14
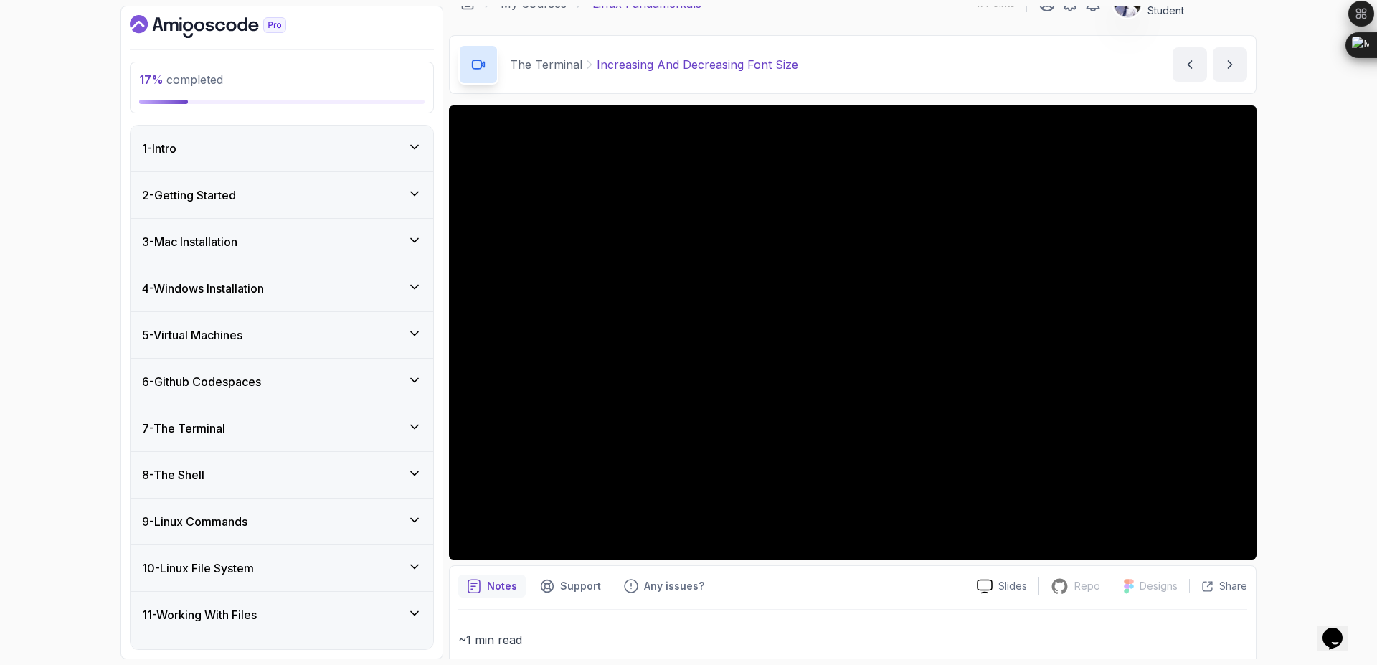
click at [419, 240] on icon at bounding box center [414, 240] width 14 height 14
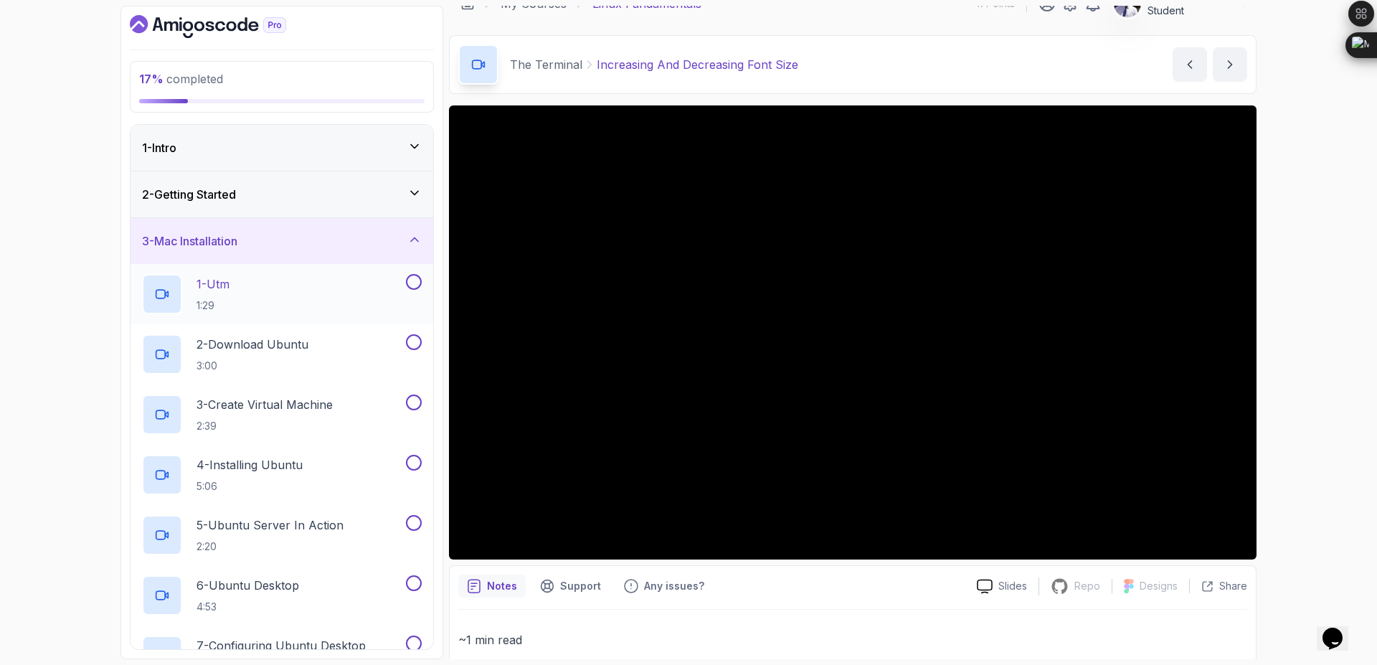
click at [410, 282] on button at bounding box center [414, 282] width 16 height 16
click at [410, 346] on button at bounding box center [414, 342] width 16 height 16
click at [407, 397] on button at bounding box center [414, 402] width 16 height 16
click at [413, 469] on button at bounding box center [414, 463] width 16 height 16
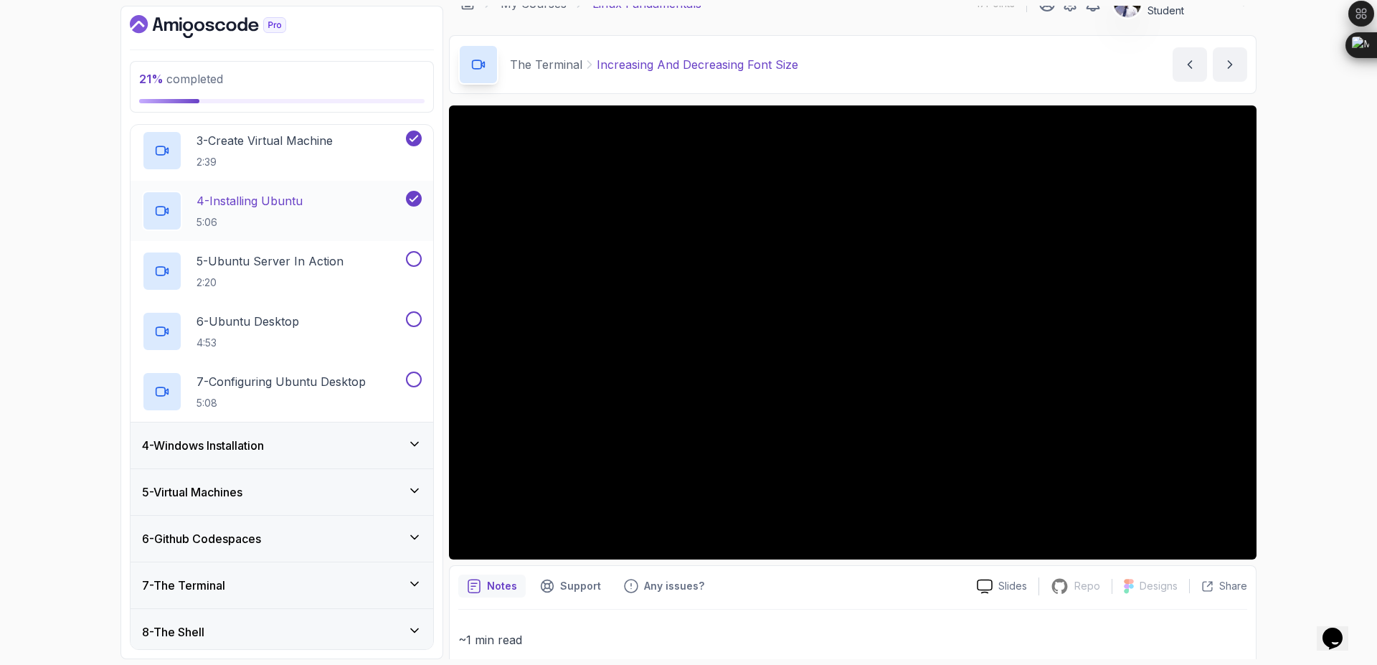
scroll to position [227, 0]
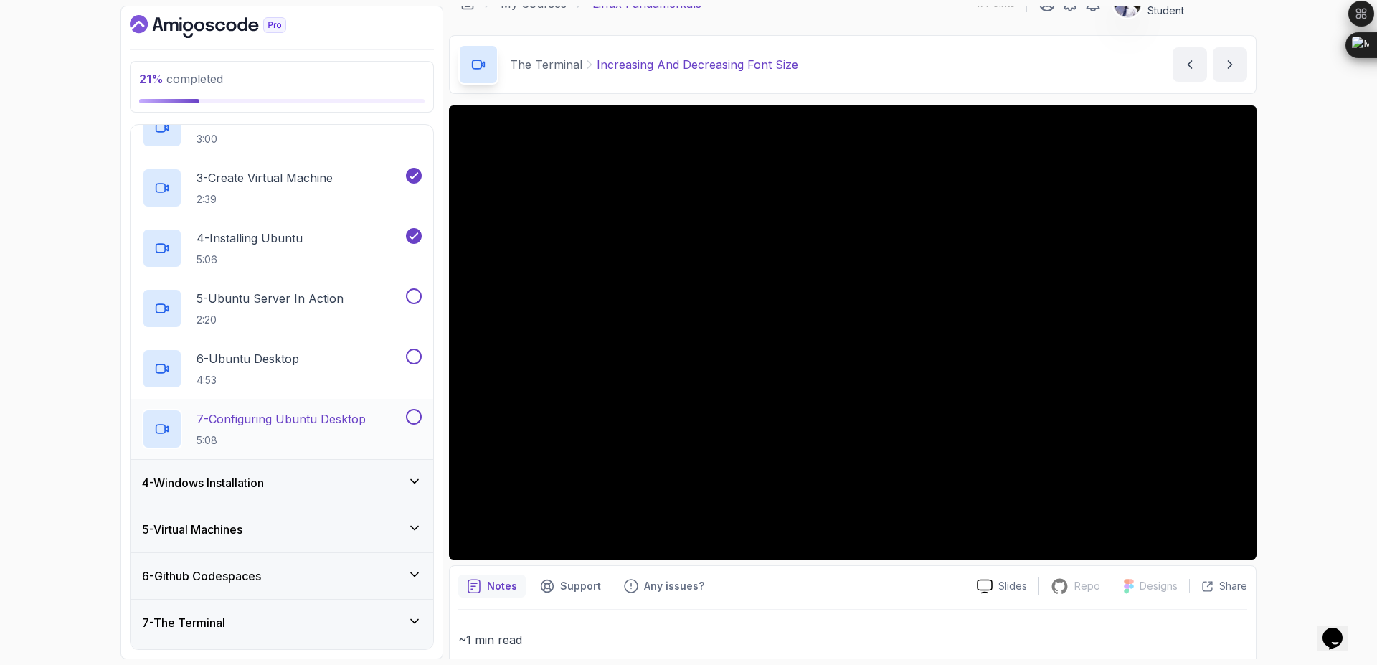
click at [412, 420] on button at bounding box center [414, 417] width 16 height 16
click at [417, 358] on button at bounding box center [414, 356] width 16 height 16
click at [413, 291] on button at bounding box center [414, 296] width 16 height 16
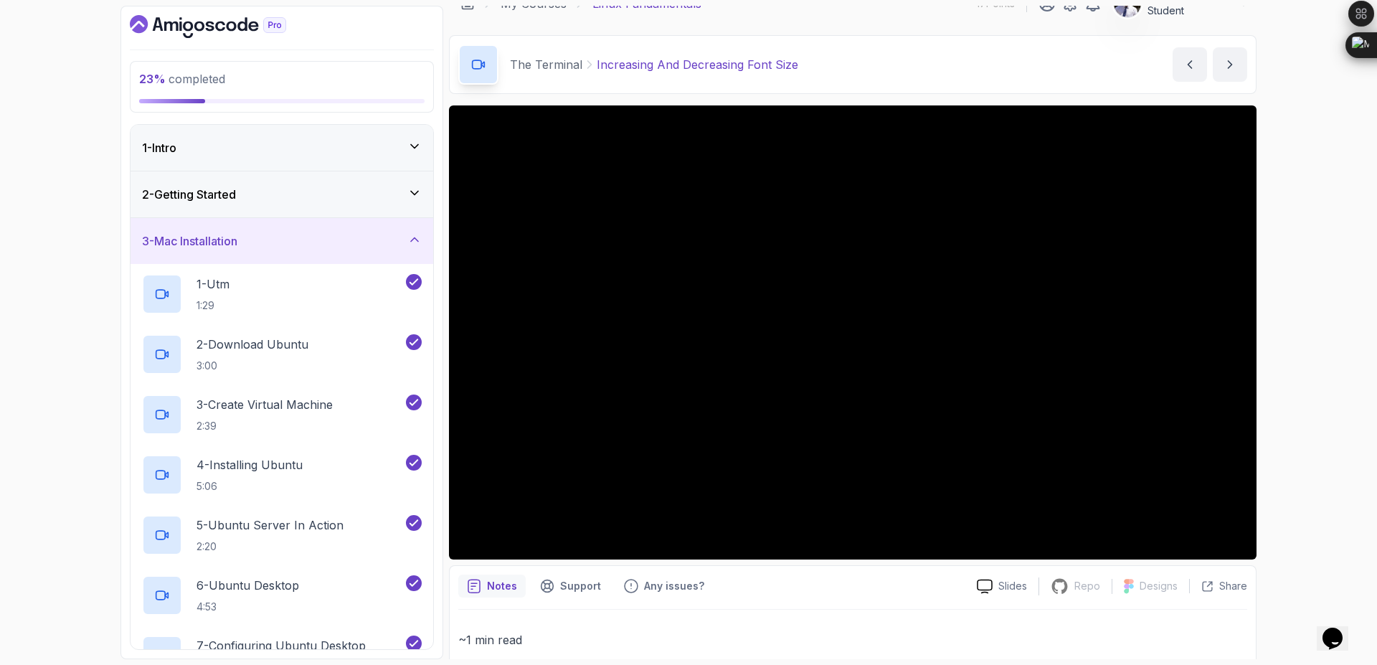
click at [409, 238] on icon at bounding box center [414, 239] width 14 height 14
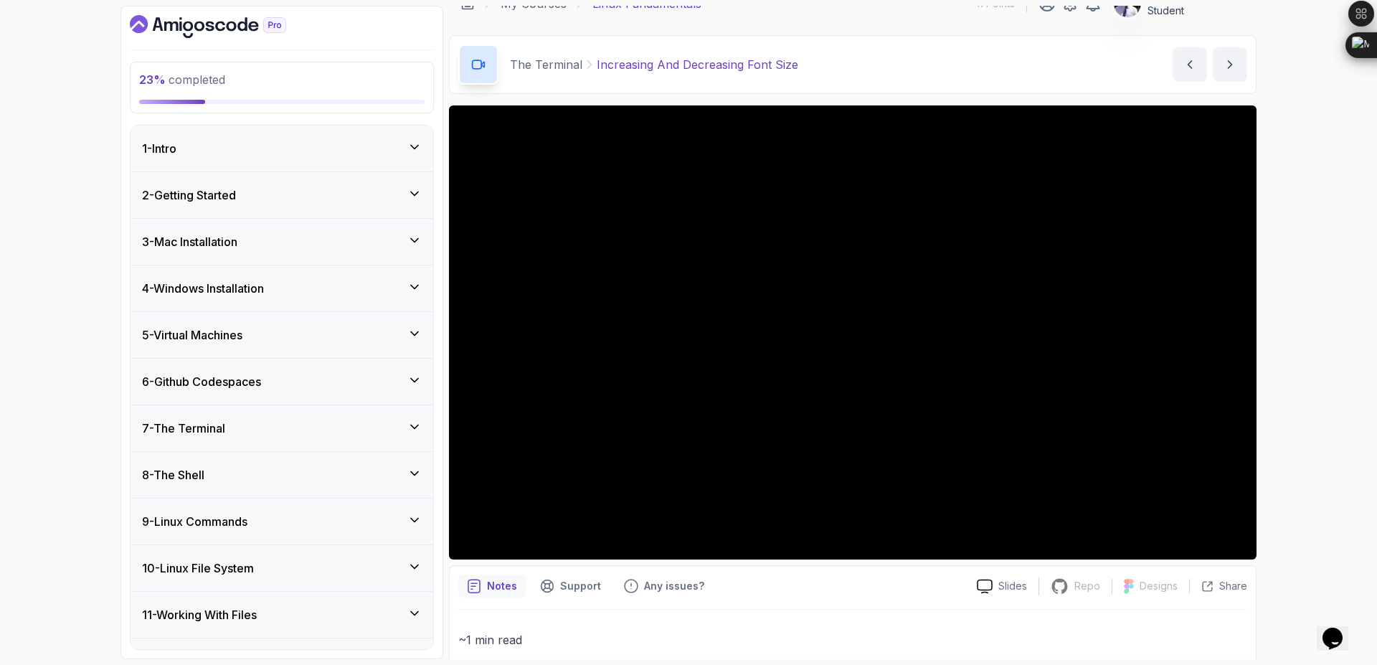
click at [419, 188] on icon at bounding box center [414, 193] width 14 height 14
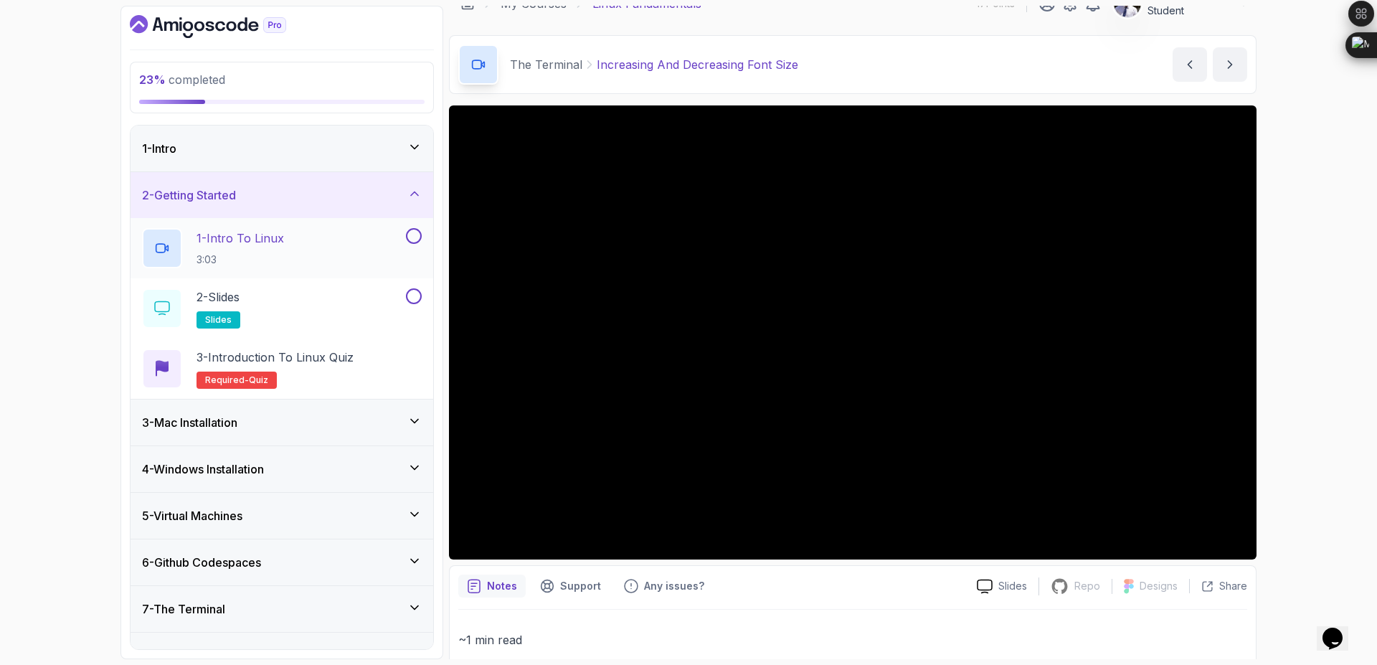
click at [410, 233] on button at bounding box center [414, 236] width 16 height 16
click at [413, 295] on button at bounding box center [414, 296] width 16 height 16
click at [413, 191] on icon at bounding box center [414, 193] width 14 height 14
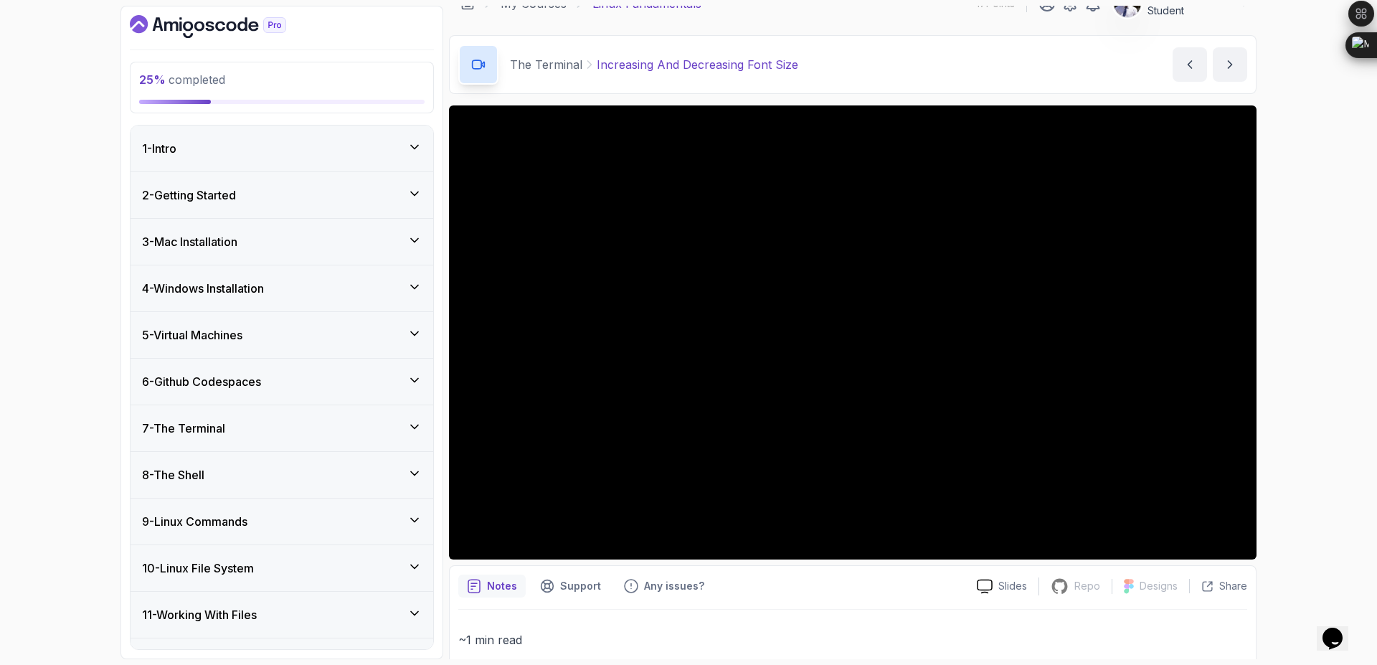
click at [416, 142] on icon at bounding box center [414, 147] width 14 height 14
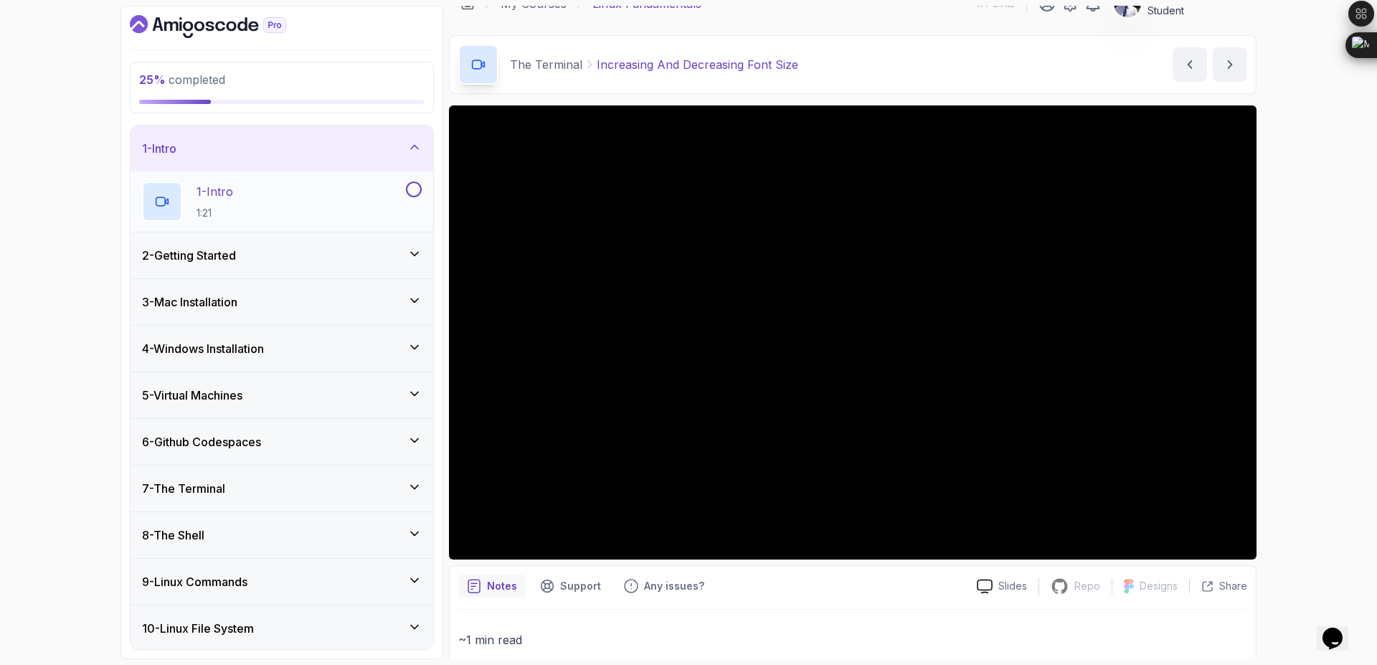
click at [409, 199] on button "1 - Intro 1:21" at bounding box center [282, 201] width 280 height 40
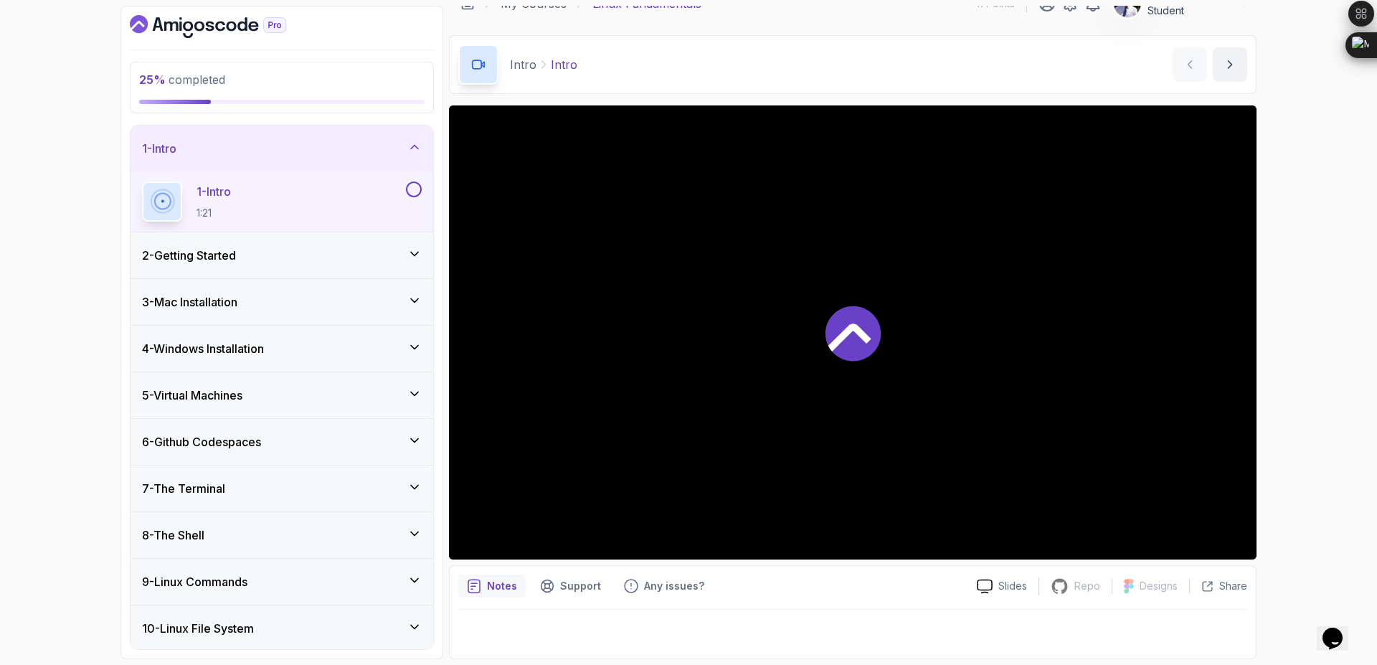
click at [414, 185] on button at bounding box center [414, 189] width 16 height 16
click at [414, 148] on icon at bounding box center [414, 147] width 14 height 14
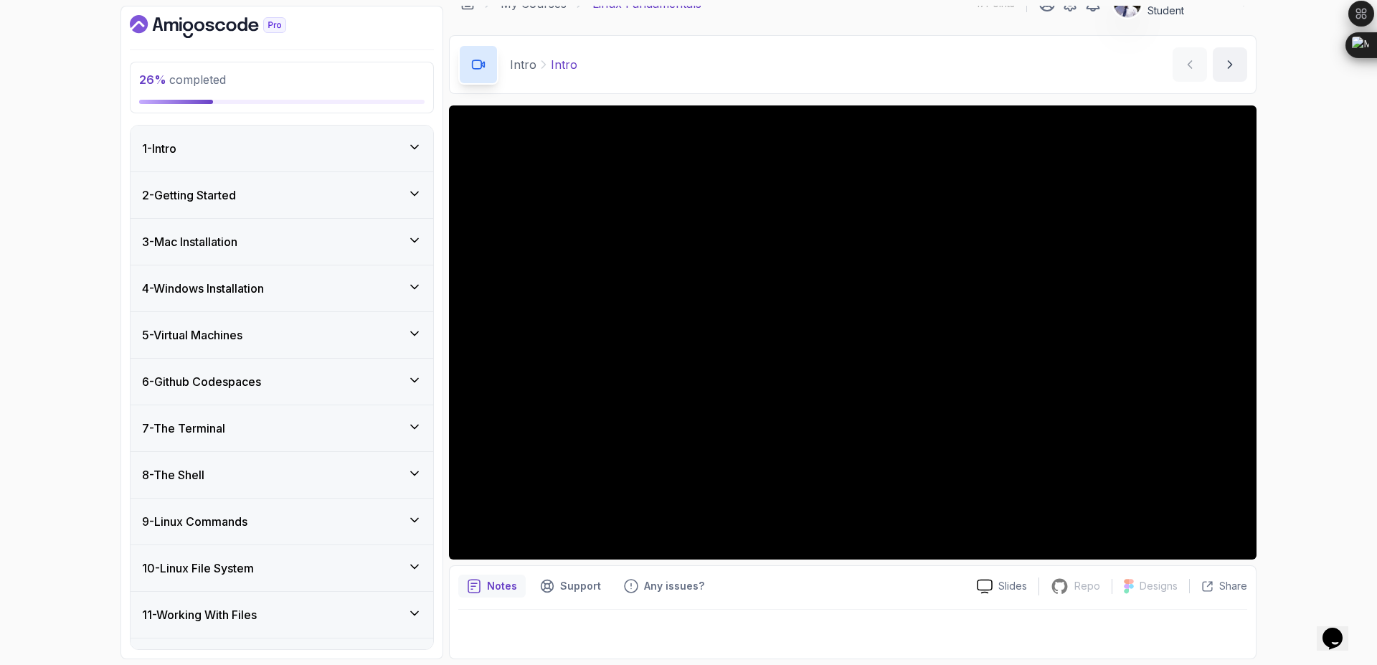
click at [410, 188] on icon at bounding box center [414, 193] width 14 height 14
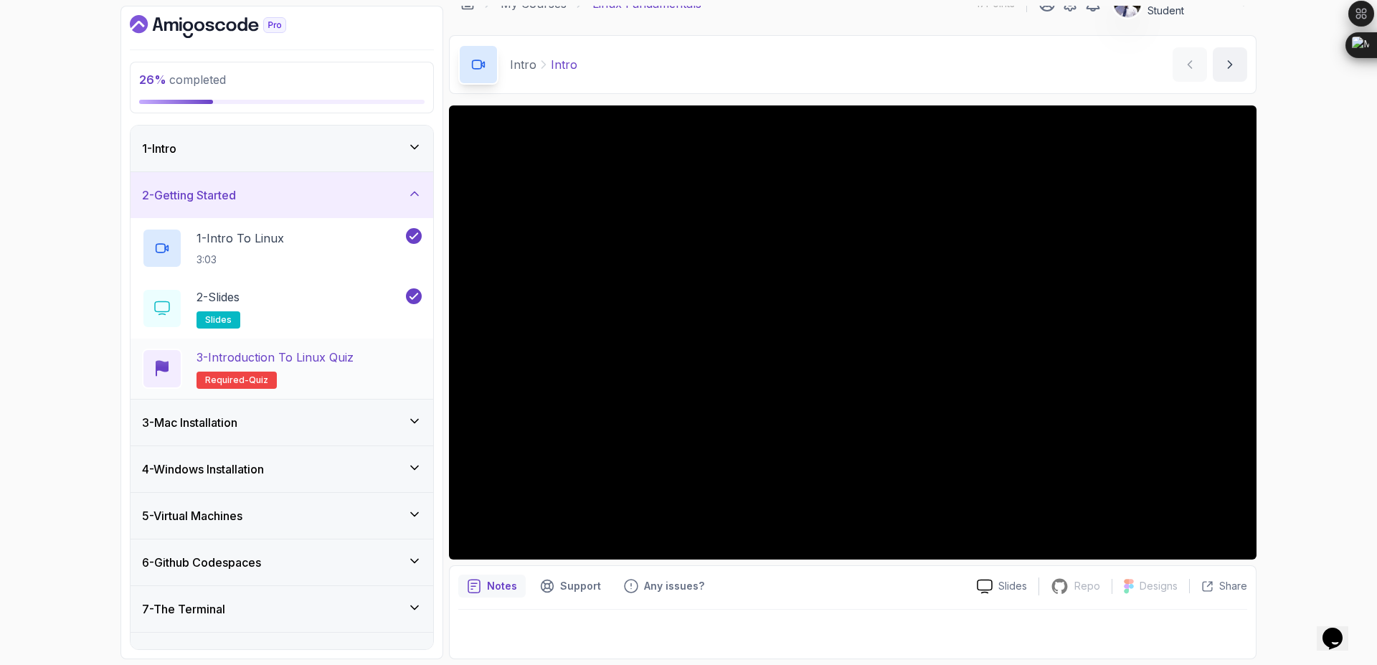
click at [340, 351] on p "3 - Introduction to Linux Quiz" at bounding box center [274, 356] width 157 height 17
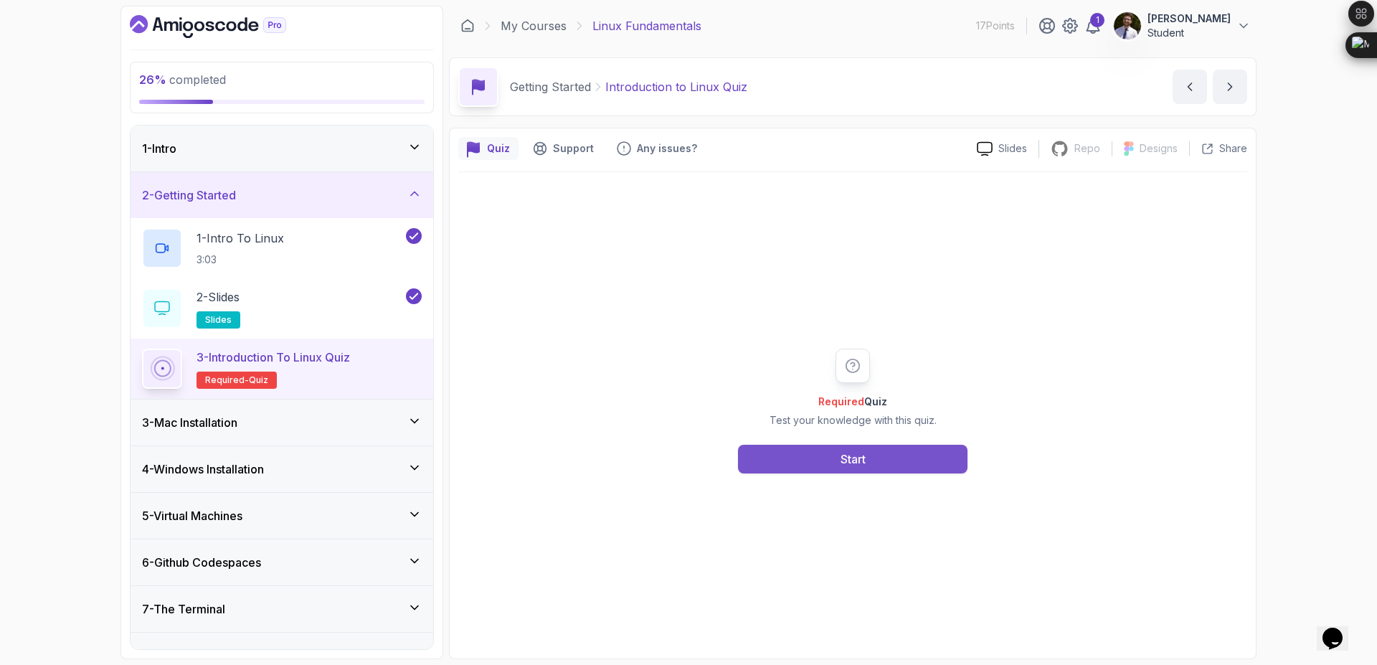
click at [771, 460] on button "Start" at bounding box center [852, 459] width 229 height 29
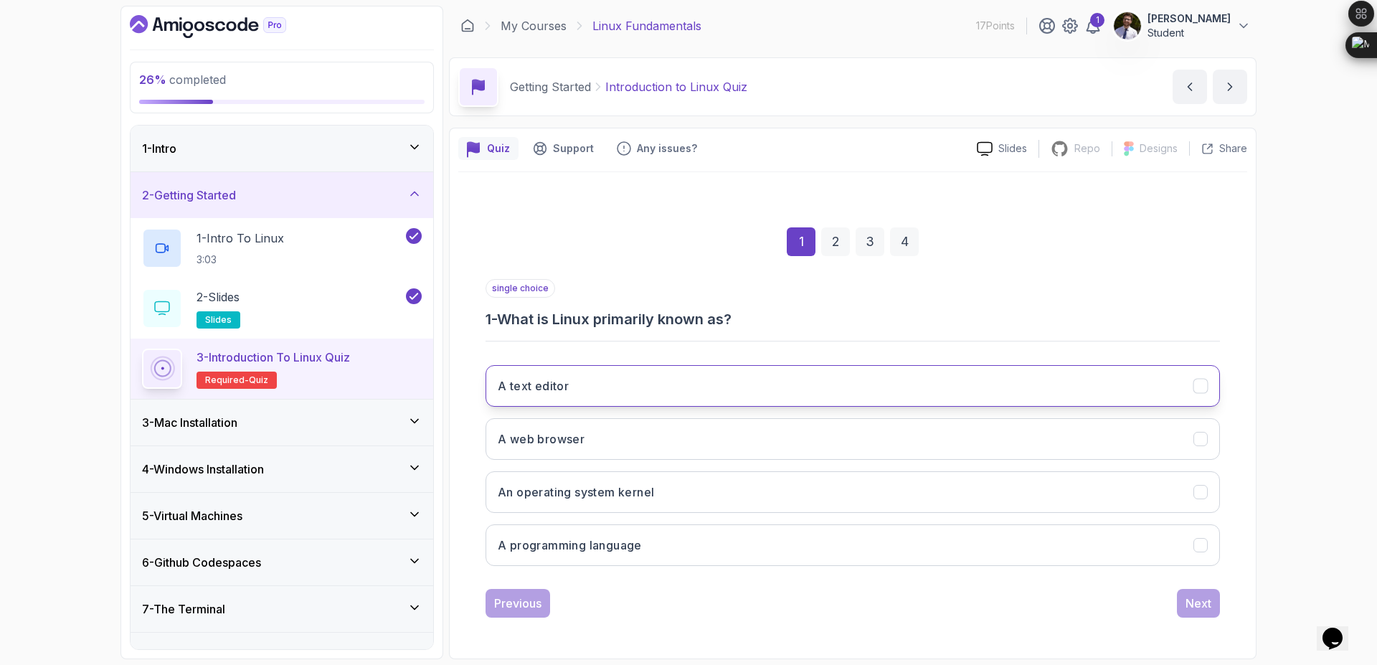
click at [741, 391] on button "A text editor" at bounding box center [852, 386] width 734 height 42
click at [1194, 601] on div "Next" at bounding box center [1198, 602] width 26 height 17
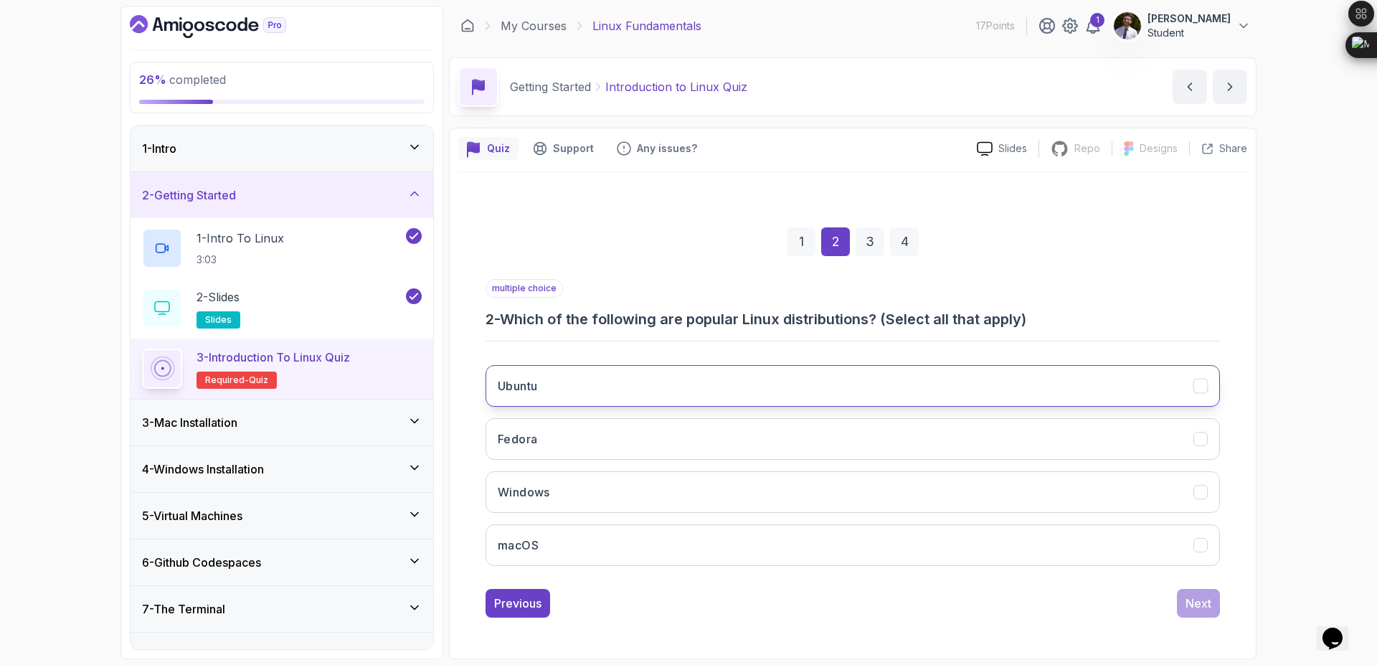
click at [1018, 398] on button "Ubuntu" at bounding box center [852, 386] width 734 height 42
click at [1172, 439] on button "Fedora" at bounding box center [852, 439] width 734 height 42
click at [1196, 595] on div "Next" at bounding box center [1198, 602] width 26 height 17
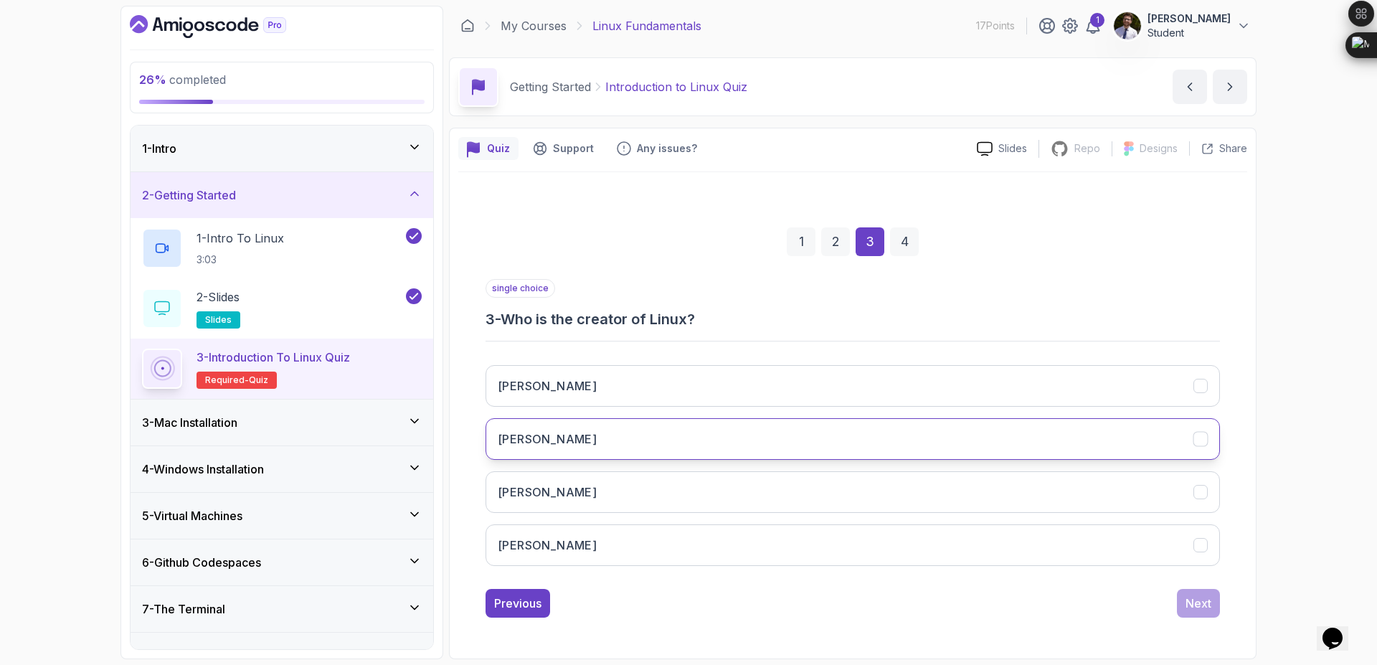
click at [1060, 459] on button "Linus Torvalds" at bounding box center [852, 439] width 734 height 42
click at [1203, 595] on div "Next" at bounding box center [1198, 602] width 26 height 17
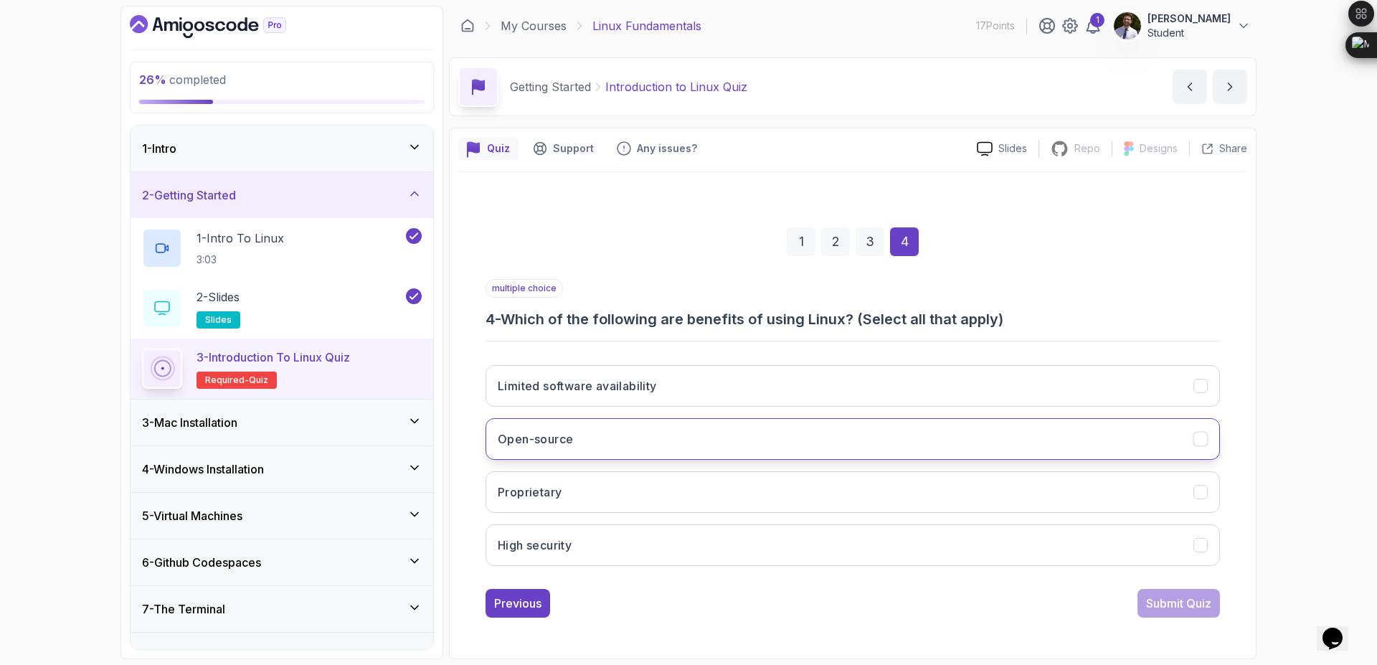
click at [1051, 435] on button "Open-source" at bounding box center [852, 439] width 734 height 42
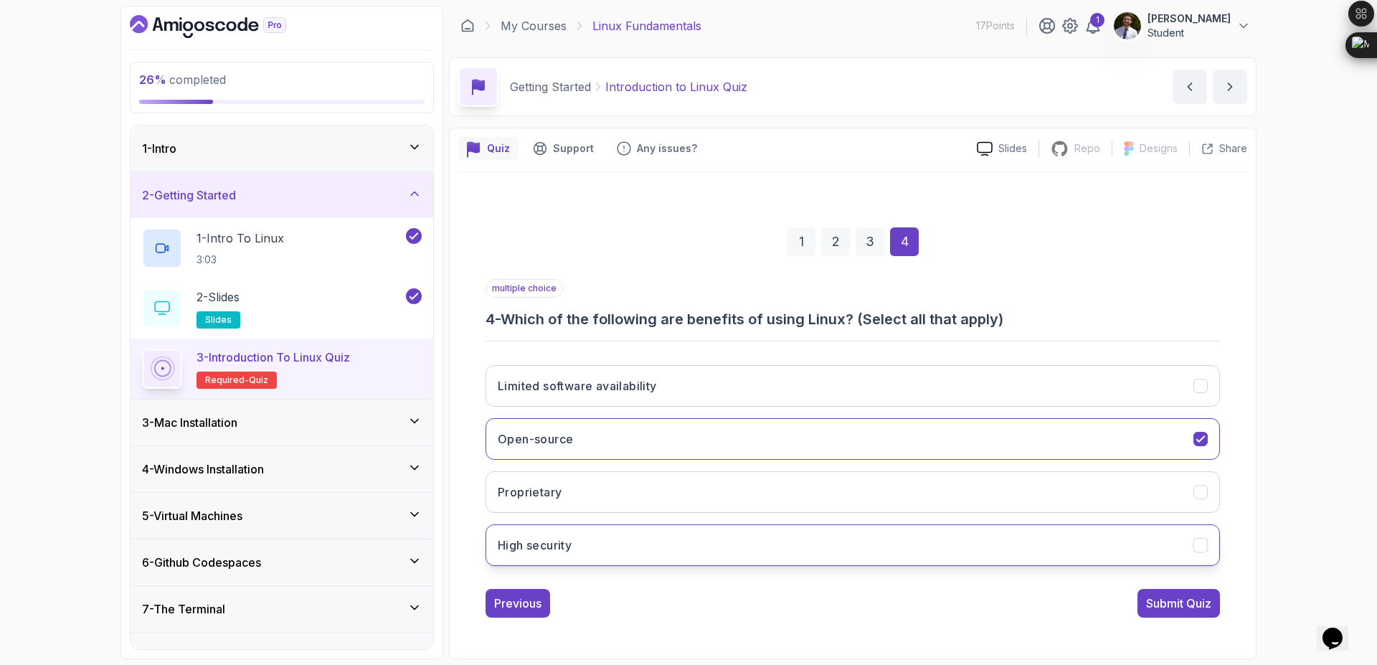
click at [1092, 548] on button "High security" at bounding box center [852, 545] width 734 height 42
click at [1185, 599] on div "Submit Quiz" at bounding box center [1178, 602] width 65 height 17
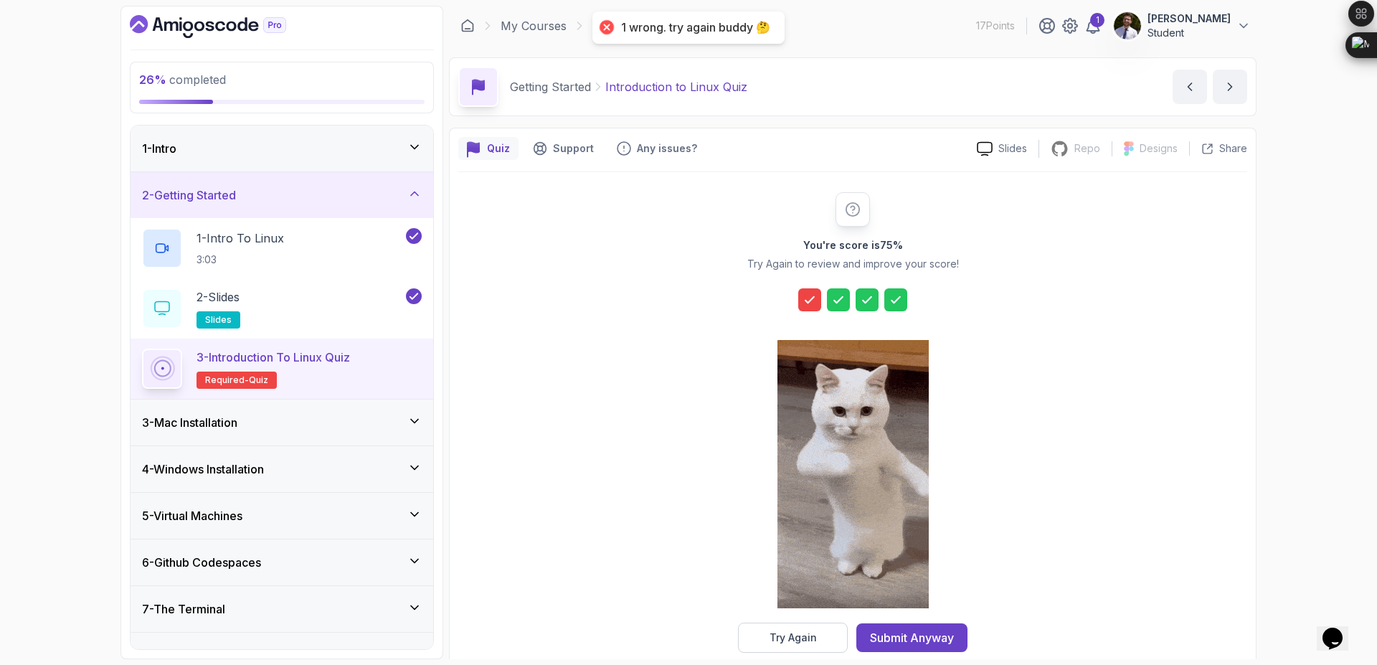
scroll to position [23, 0]
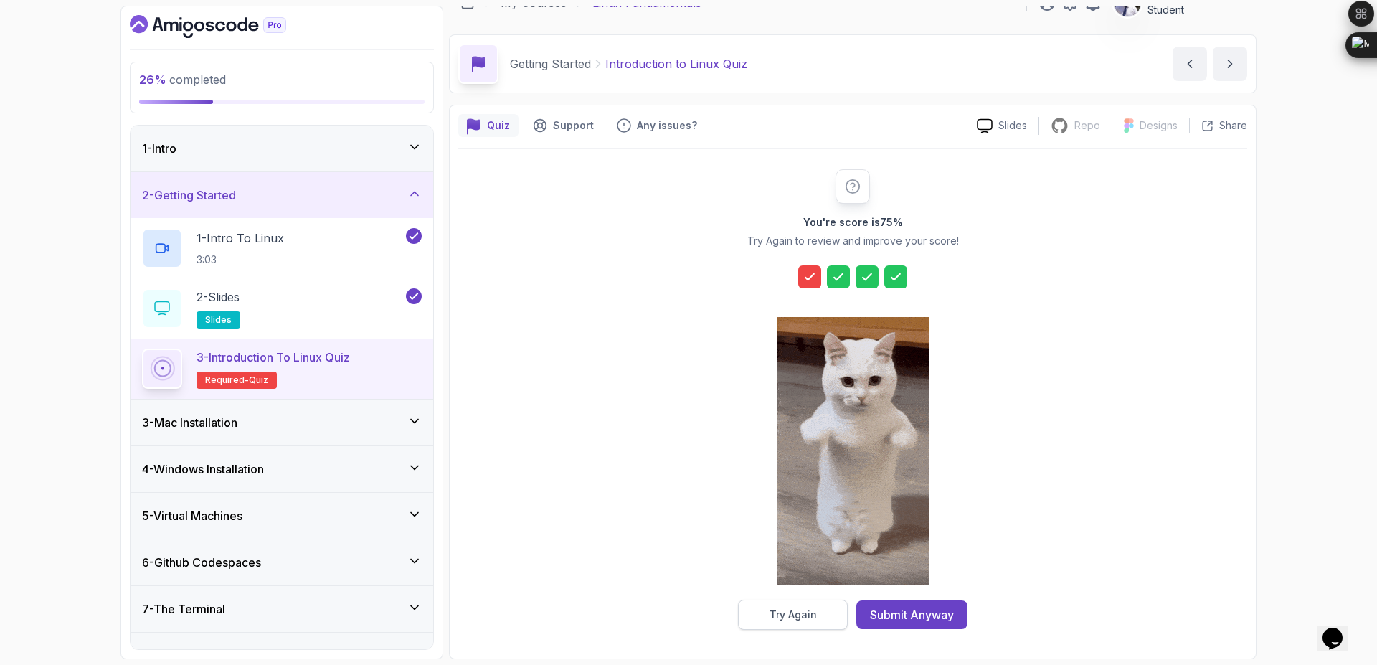
click at [807, 617] on div "Try Again" at bounding box center [792, 614] width 47 height 14
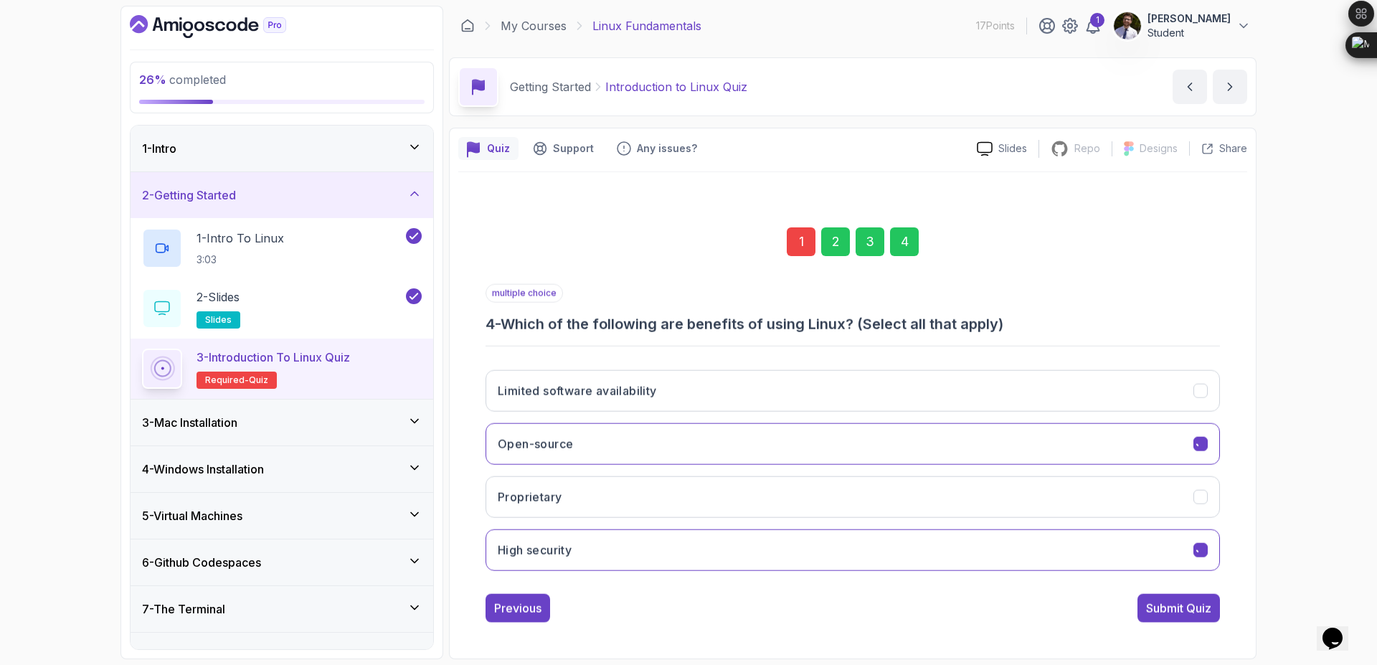
scroll to position [0, 0]
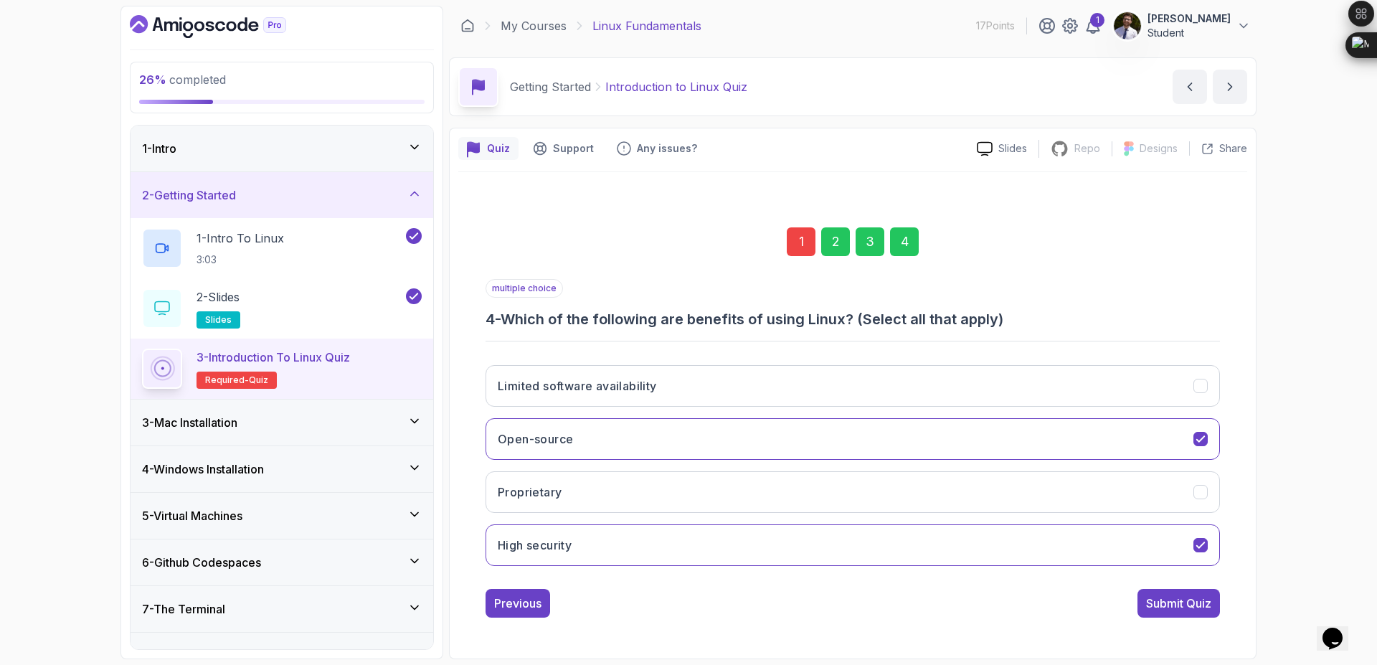
click at [808, 248] on div "1" at bounding box center [801, 241] width 29 height 29
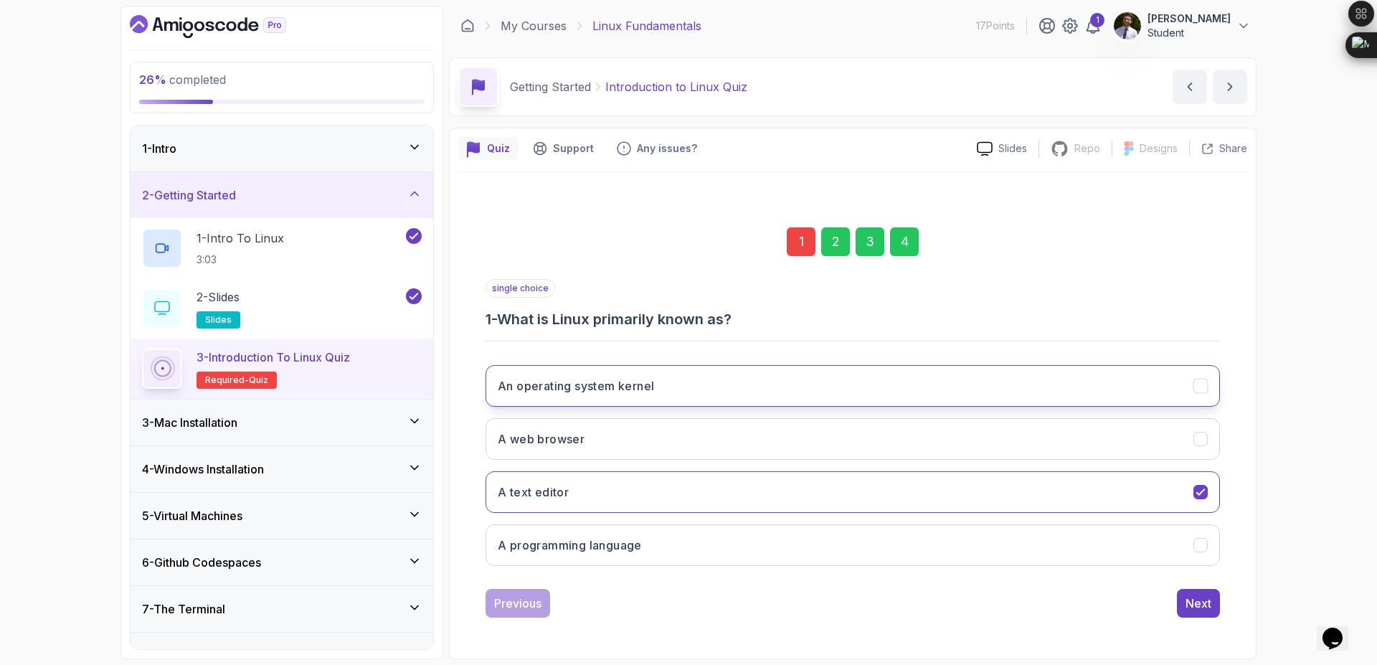
click at [1207, 393] on button "An operating system kernel" at bounding box center [852, 386] width 734 height 42
click at [1201, 594] on div "Next" at bounding box center [1198, 602] width 26 height 17
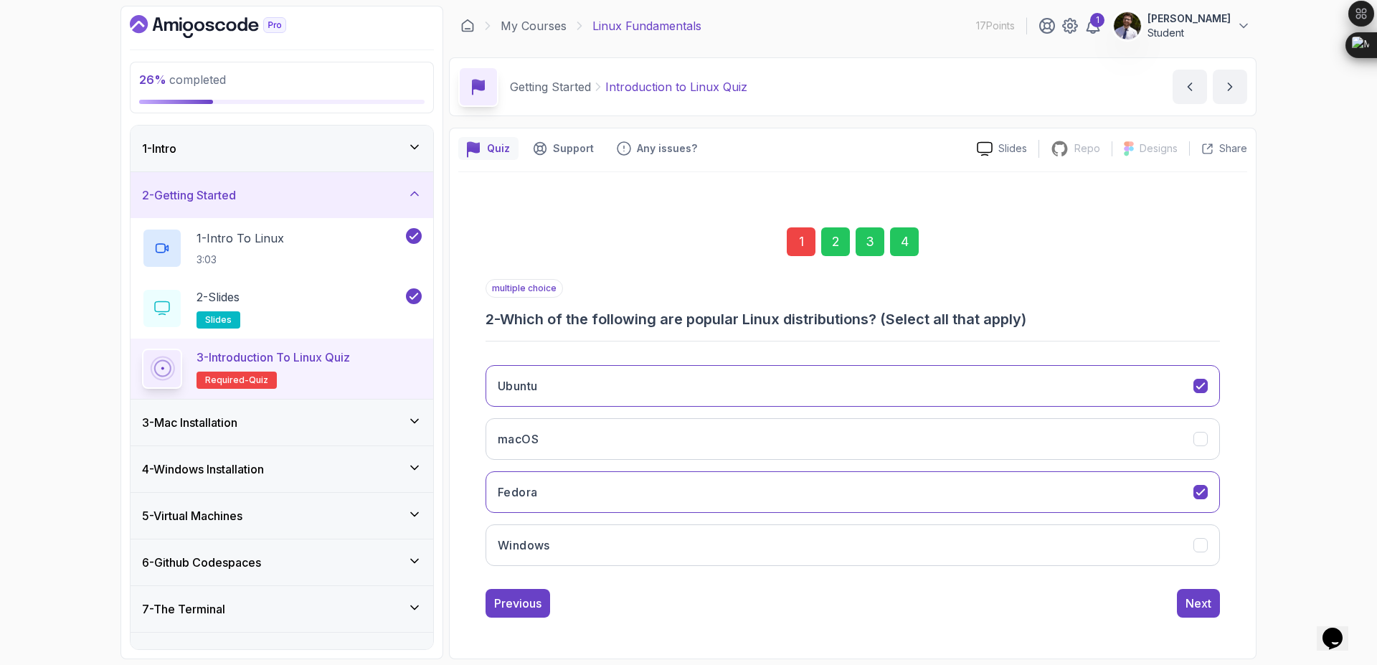
click at [1201, 594] on div "Next" at bounding box center [1198, 602] width 26 height 17
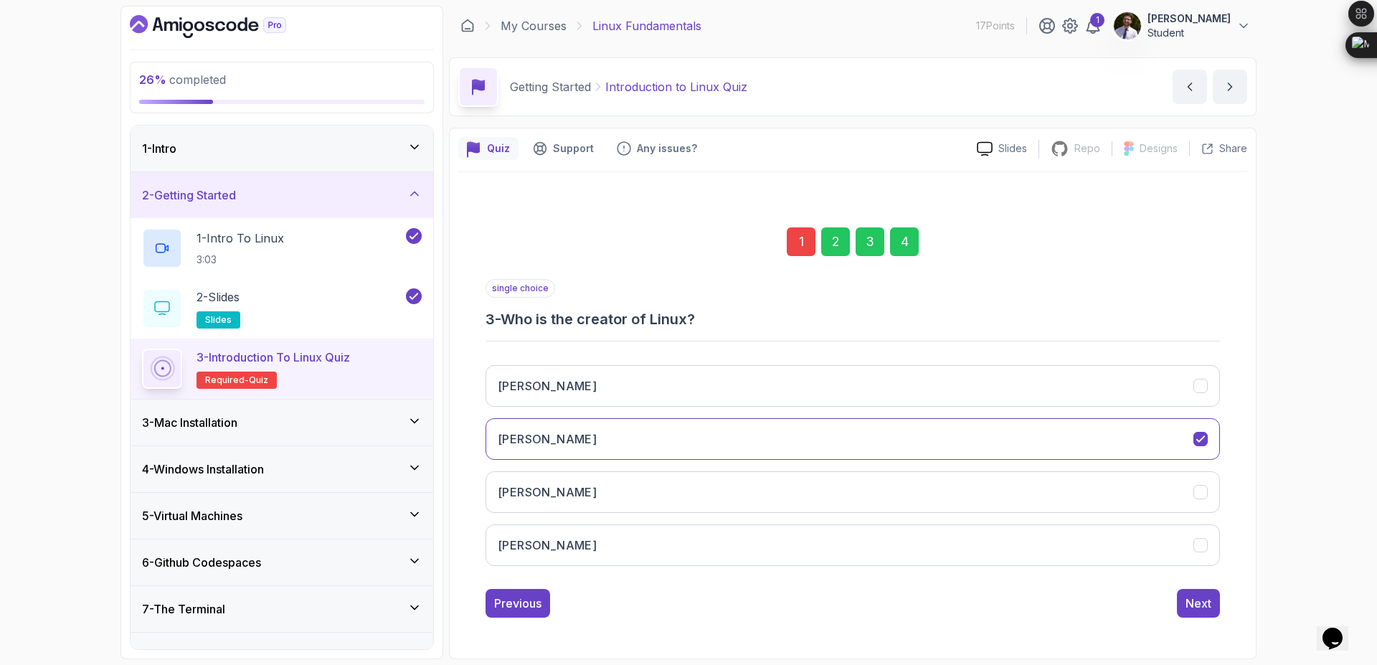
click at [1201, 594] on div "Next" at bounding box center [1198, 602] width 26 height 17
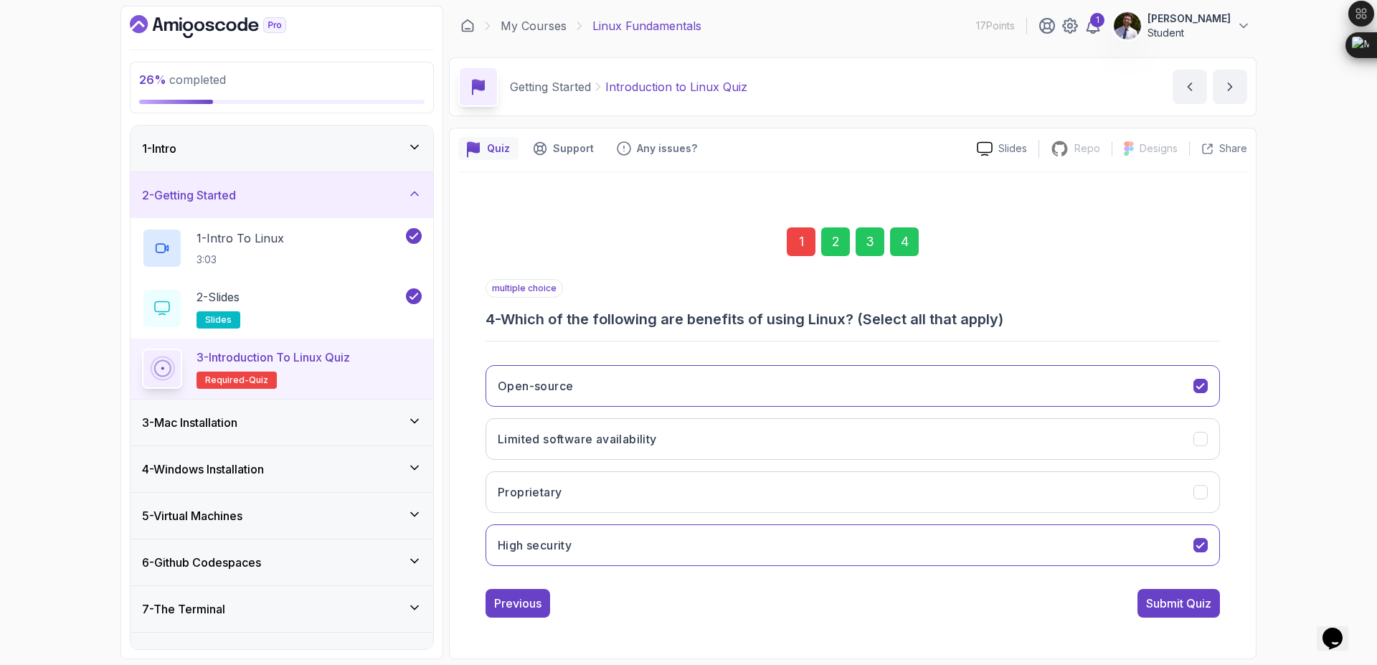
click at [1201, 594] on div "Submit Quiz" at bounding box center [1178, 602] width 65 height 17
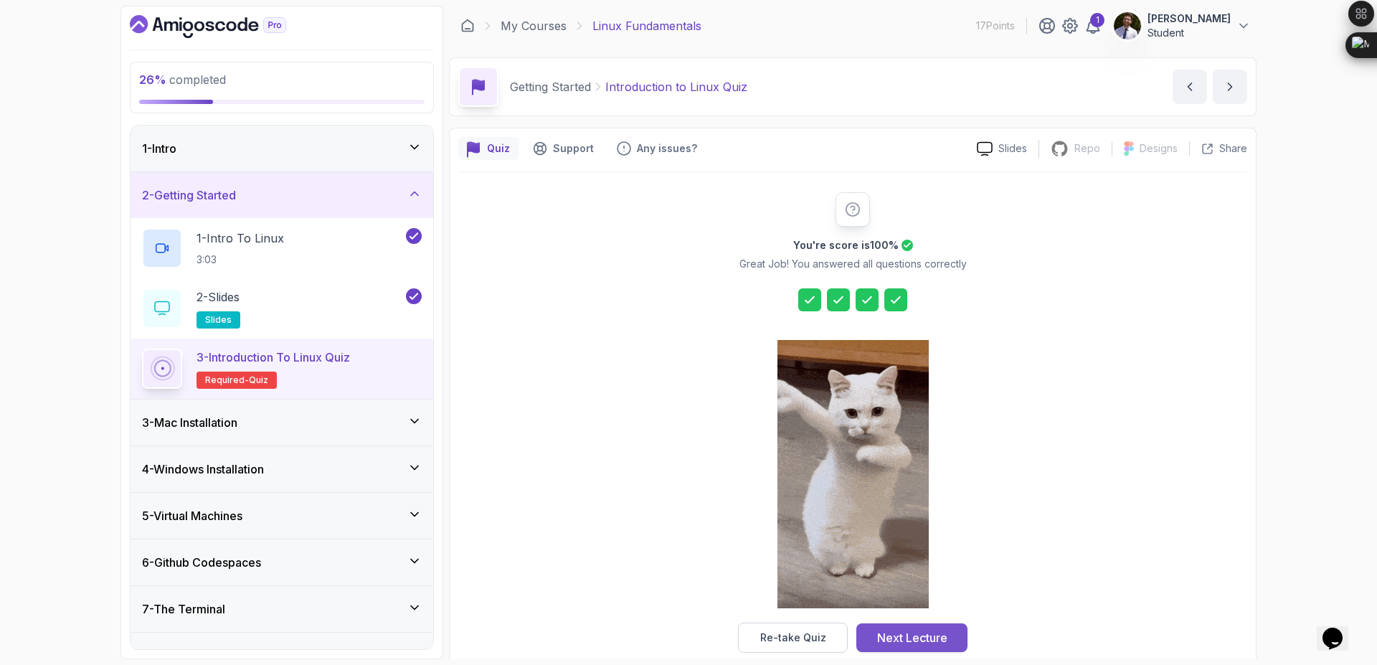
click at [950, 639] on button "Next Lecture" at bounding box center [911, 637] width 111 height 29
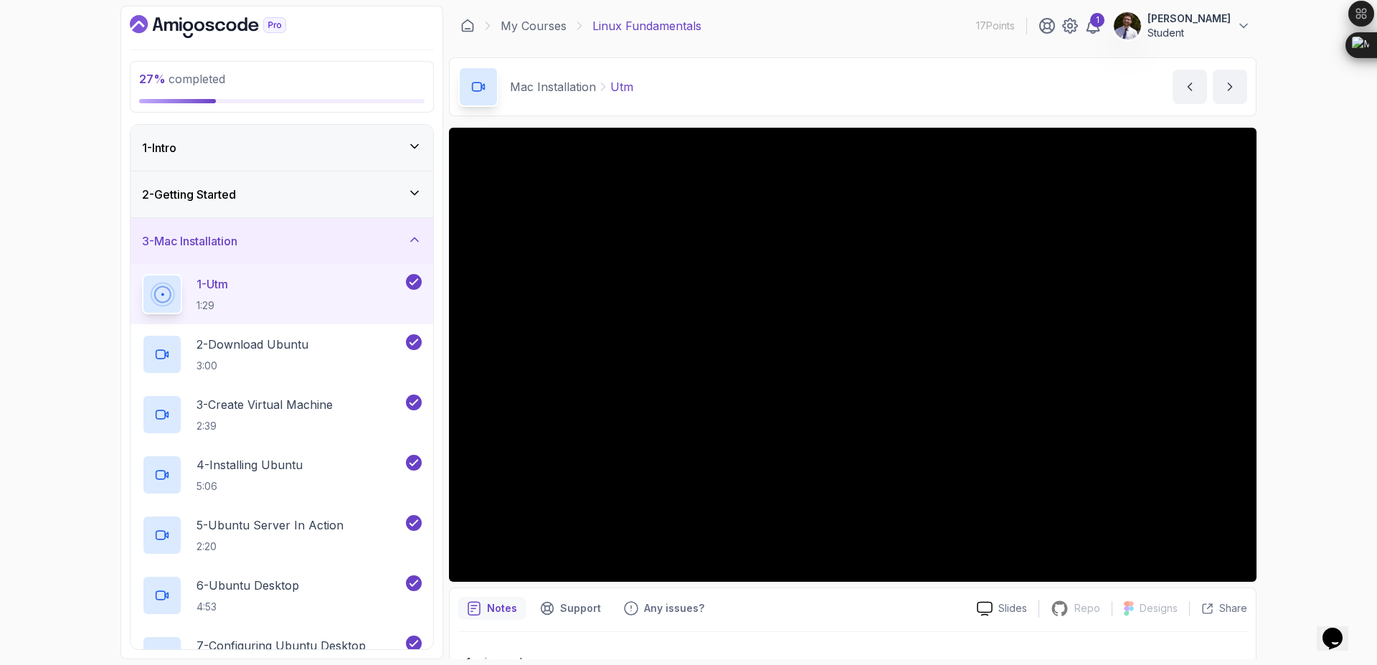
click at [408, 237] on icon at bounding box center [414, 239] width 14 height 14
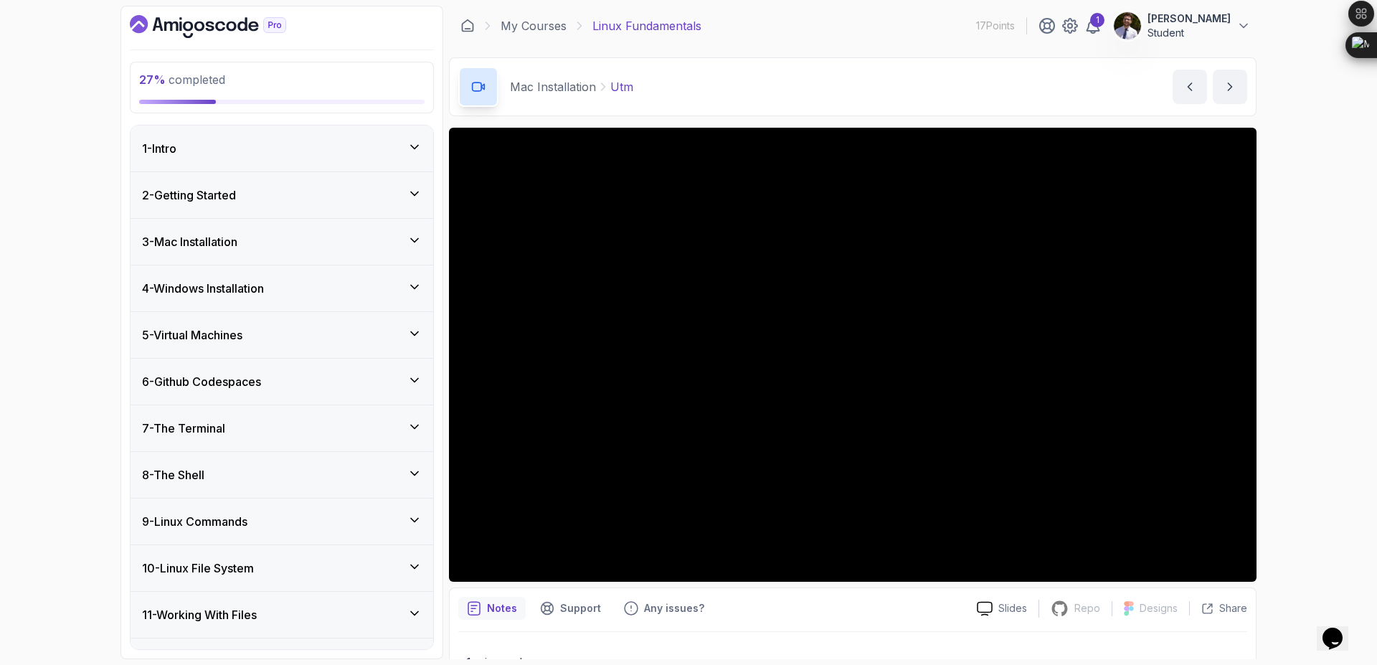
click at [391, 429] on div "7 - The Terminal" at bounding box center [282, 427] width 280 height 17
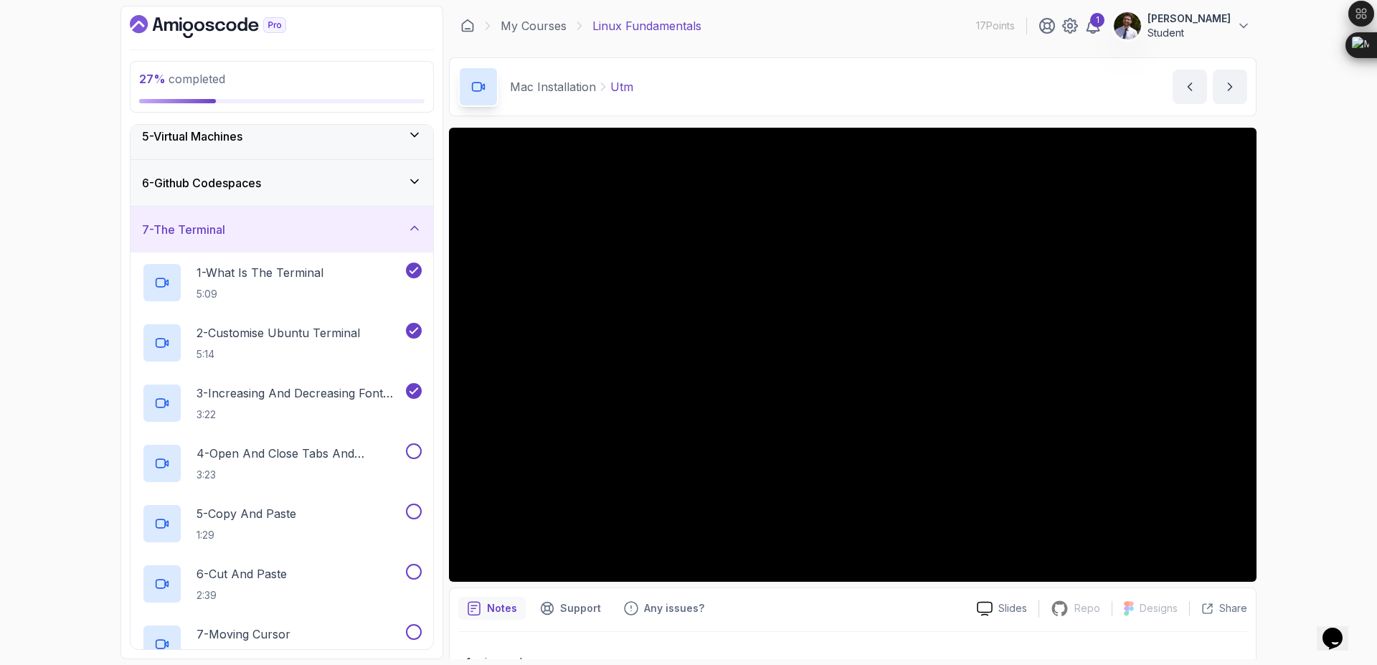
scroll to position [194, 0]
click at [367, 396] on p "3 - Increasing And Decreasing Font Size" at bounding box center [299, 396] width 206 height 17
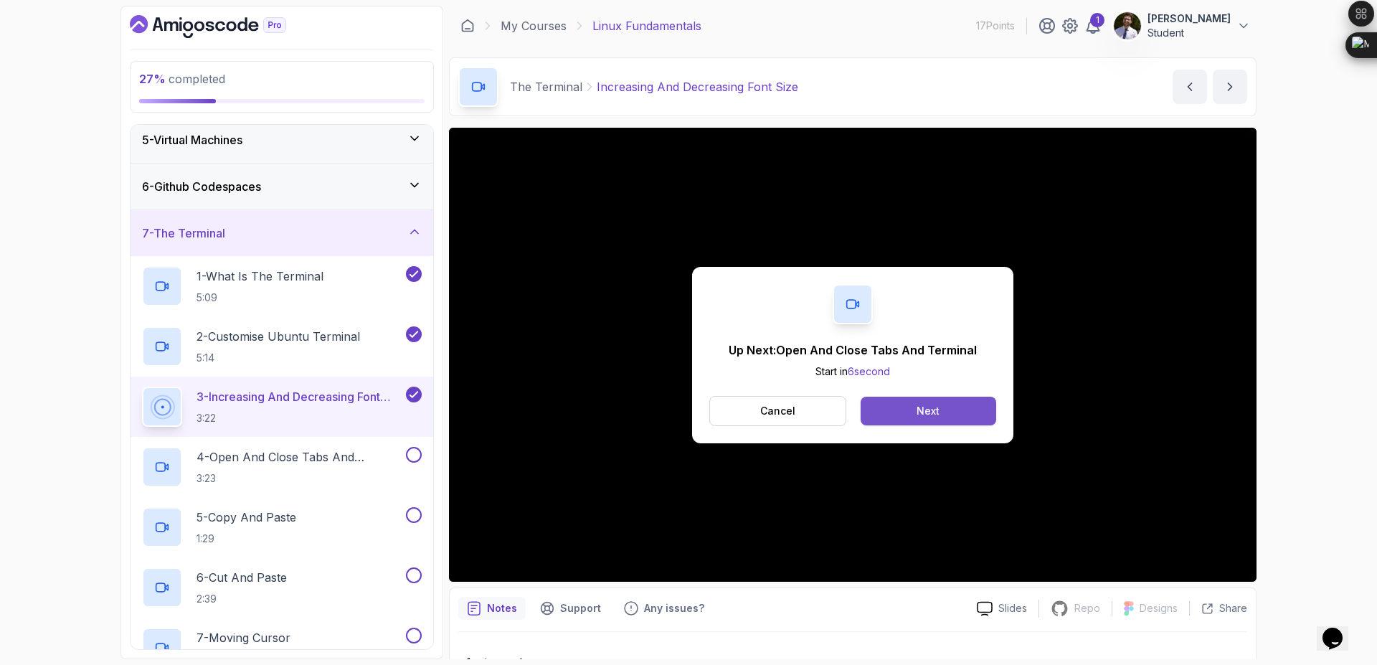
click at [918, 412] on div "Next" at bounding box center [927, 411] width 23 height 14
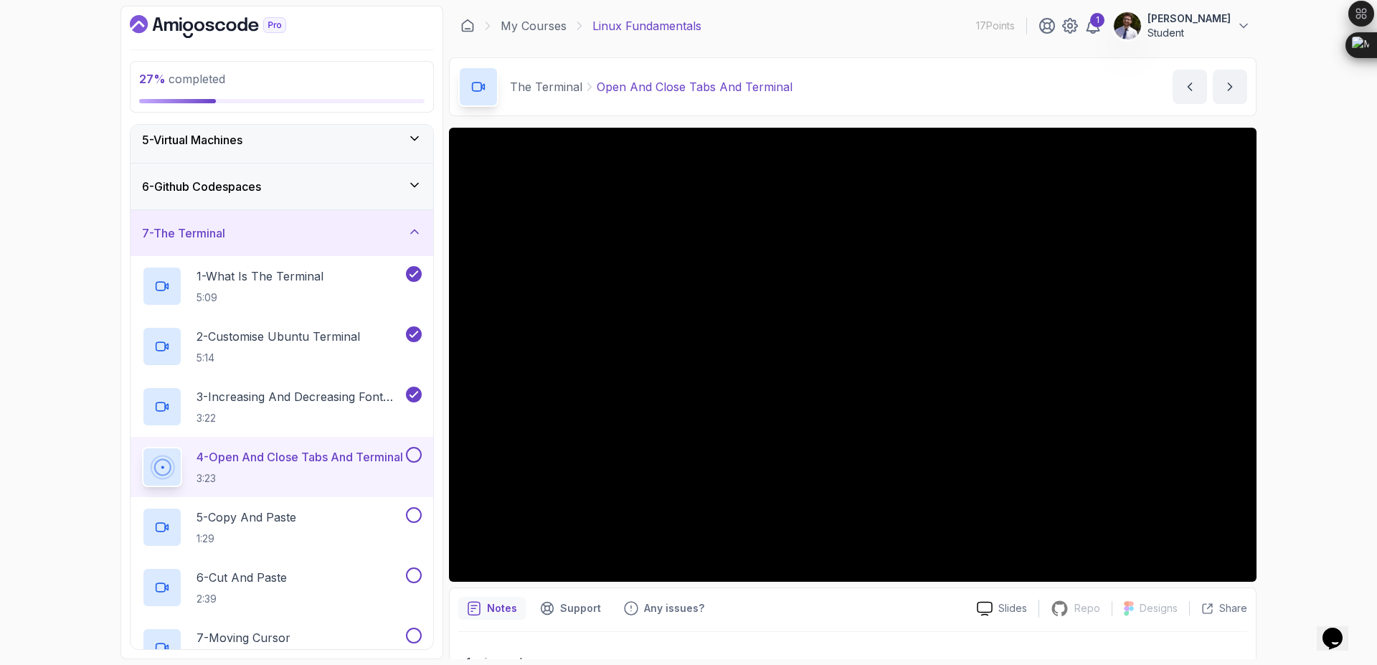
click at [416, 455] on button at bounding box center [414, 455] width 16 height 16
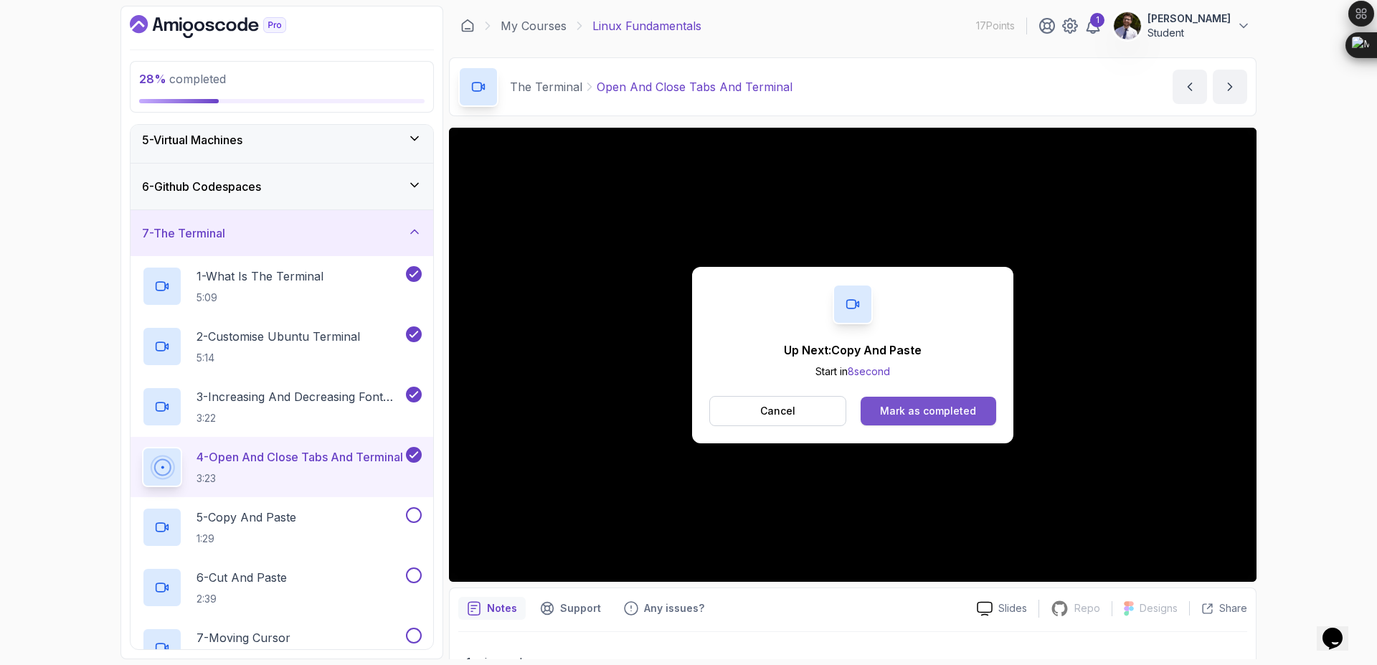
click at [953, 408] on div "Mark as completed" at bounding box center [928, 411] width 96 height 14
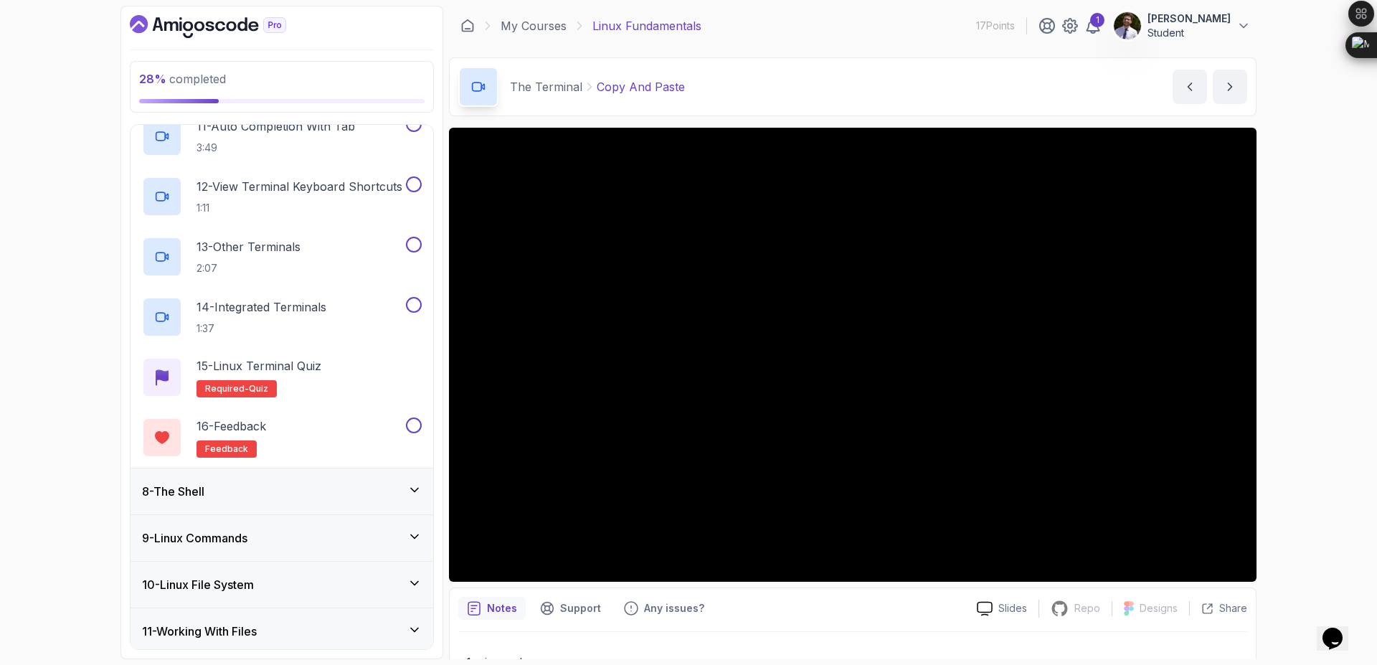
scroll to position [1138, 0]
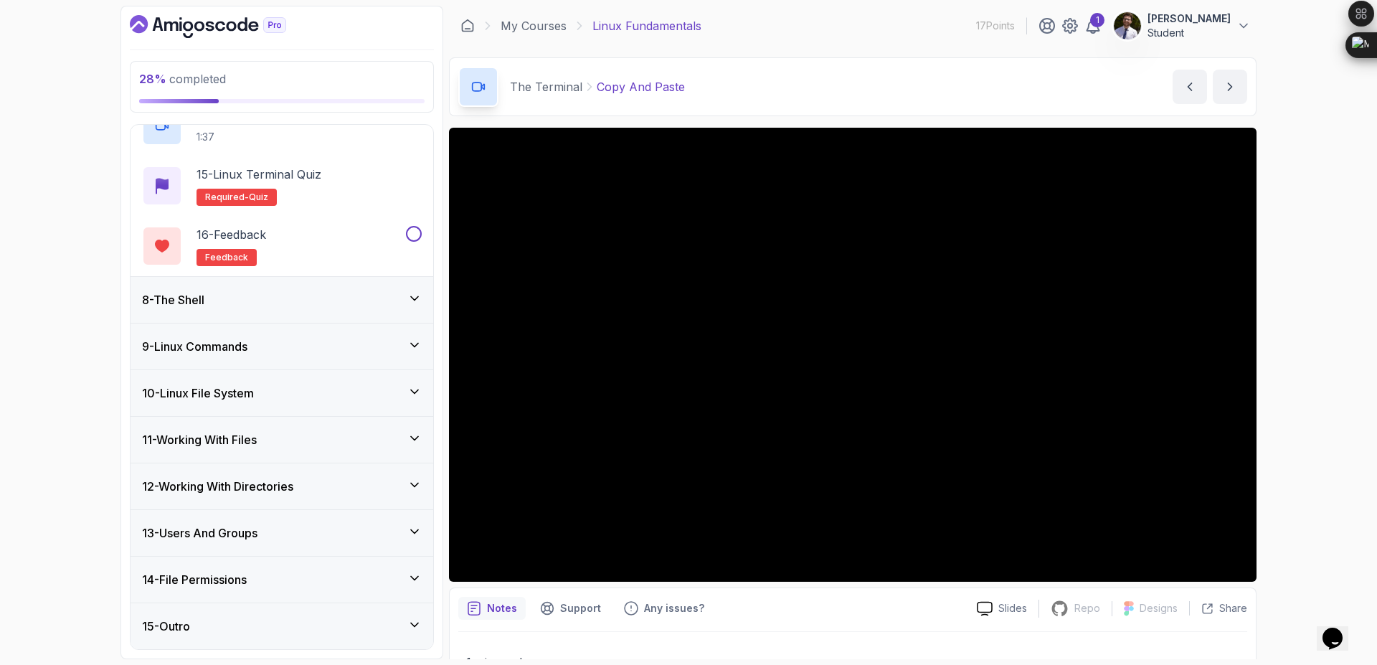
click at [384, 302] on div "8 - The Shell" at bounding box center [282, 299] width 280 height 17
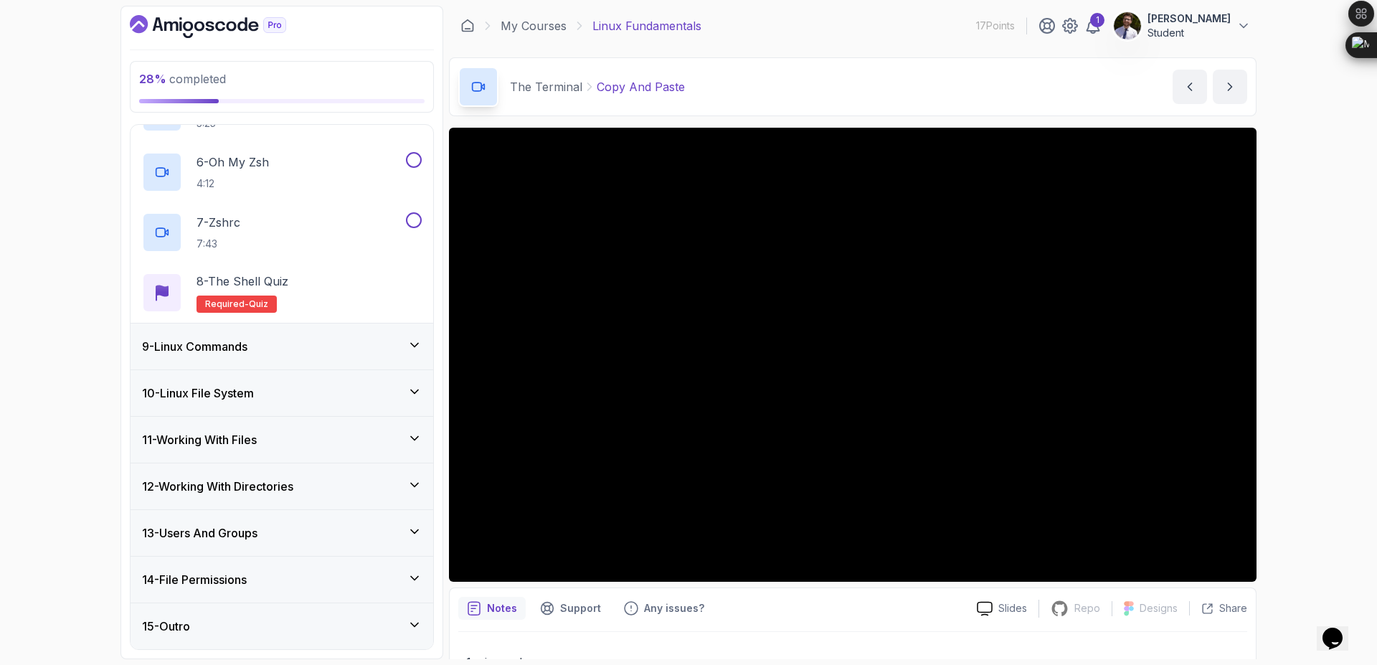
scroll to position [650, 0]
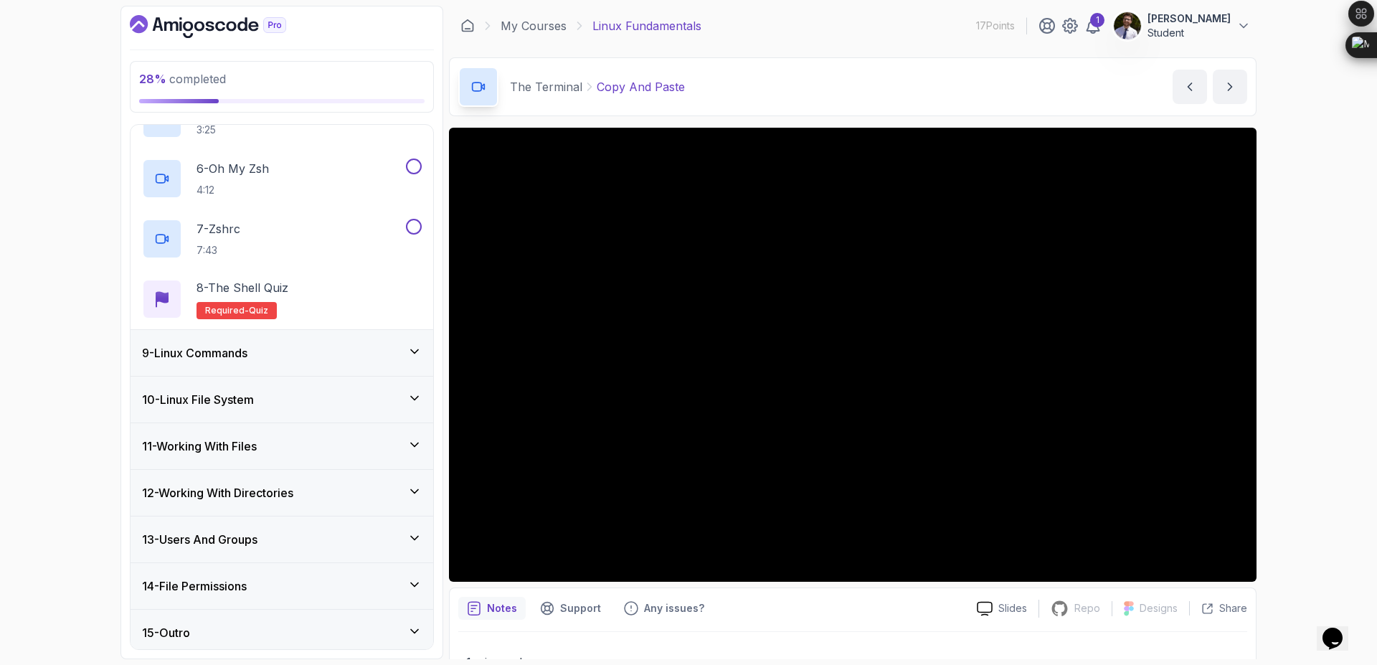
click at [386, 361] on div "9 - Linux Commands" at bounding box center [282, 352] width 280 height 17
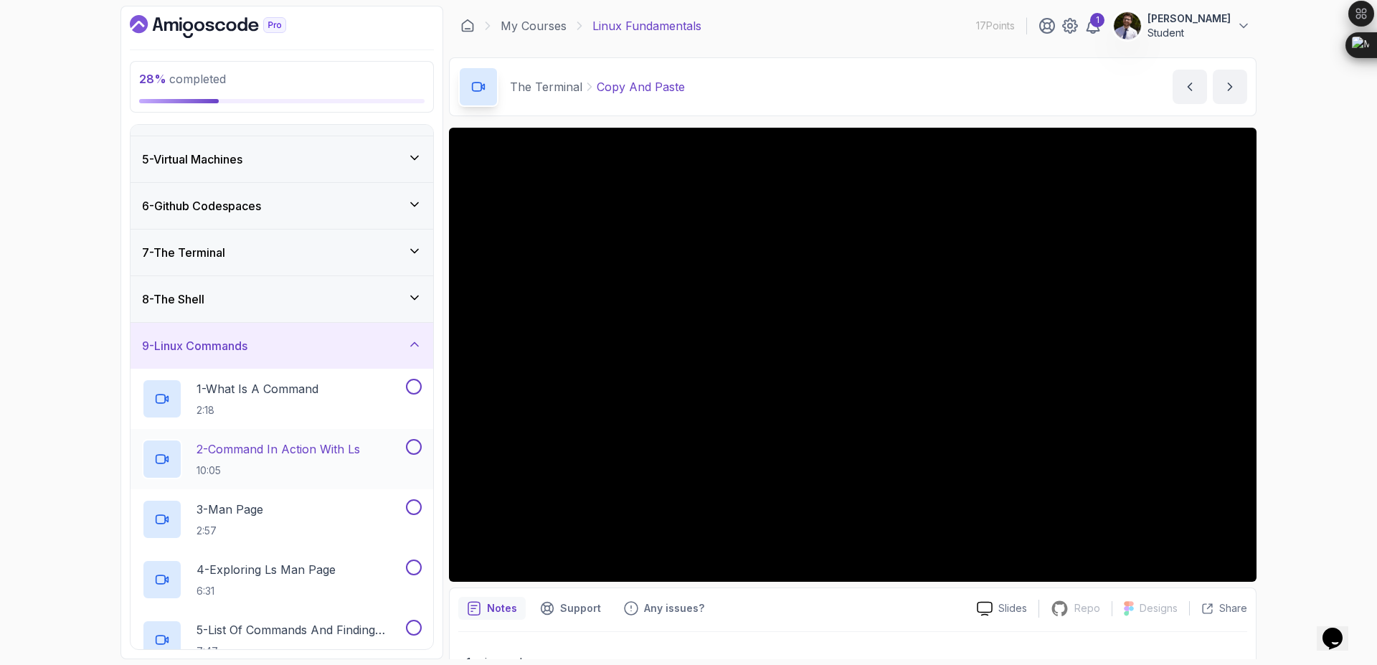
scroll to position [777, 0]
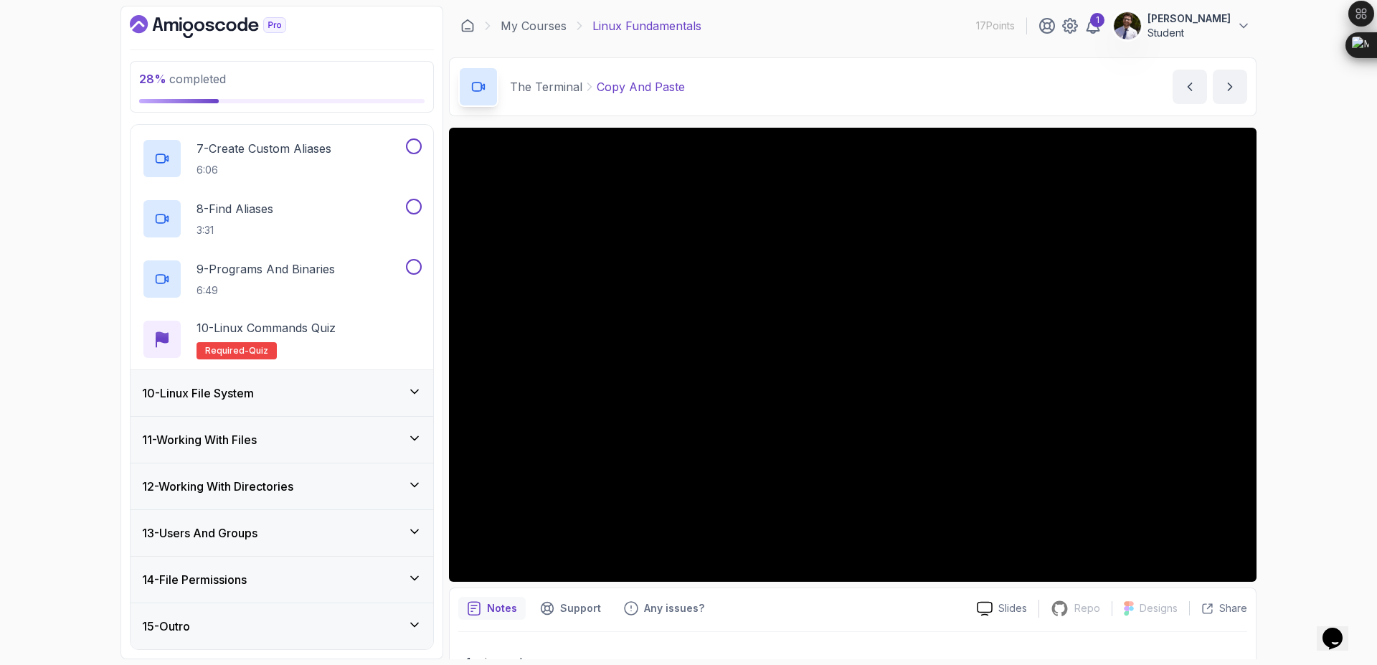
click at [393, 399] on div "10 - Linux File System" at bounding box center [282, 392] width 280 height 17
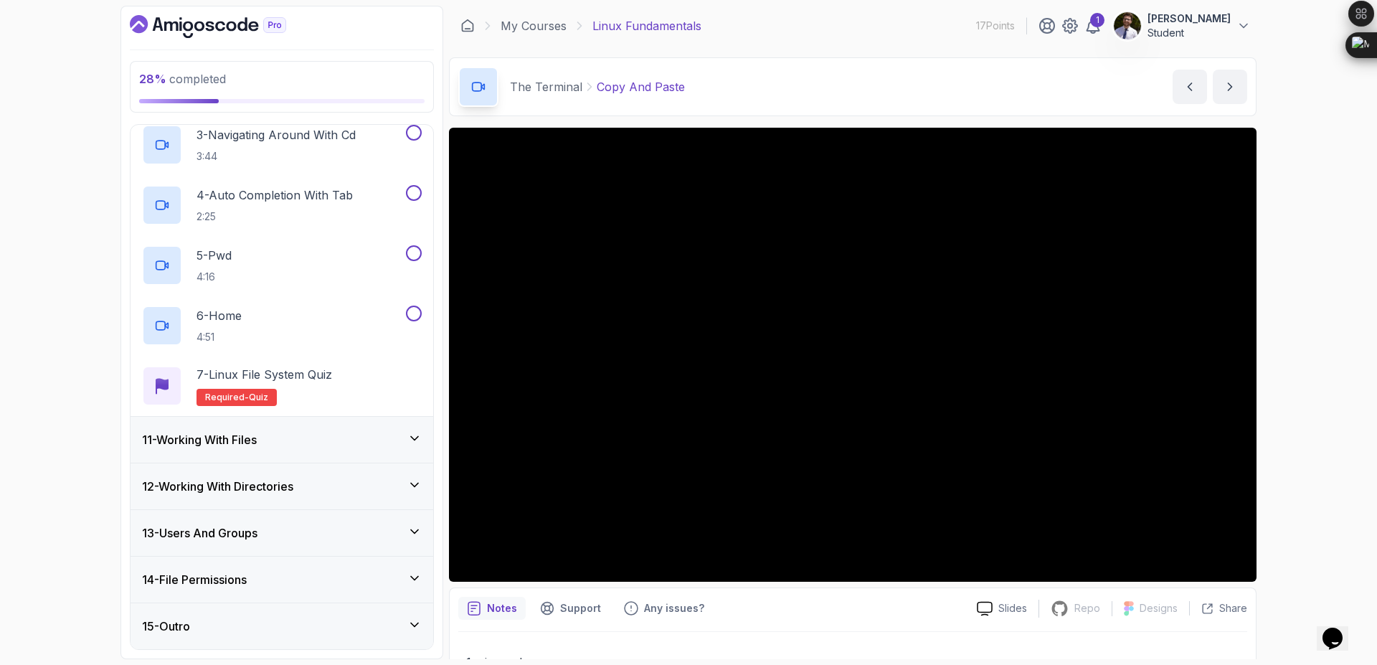
scroll to position [0, 0]
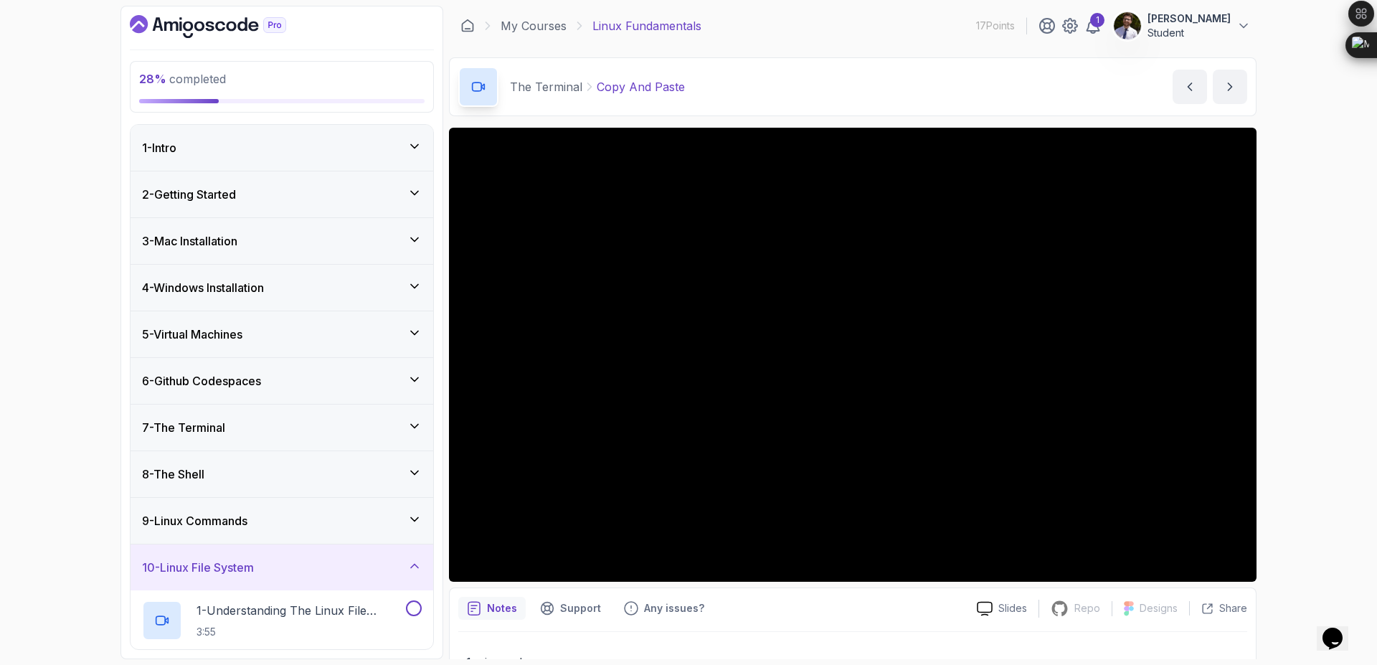
click at [342, 437] on div "7 - The Terminal" at bounding box center [281, 427] width 303 height 46
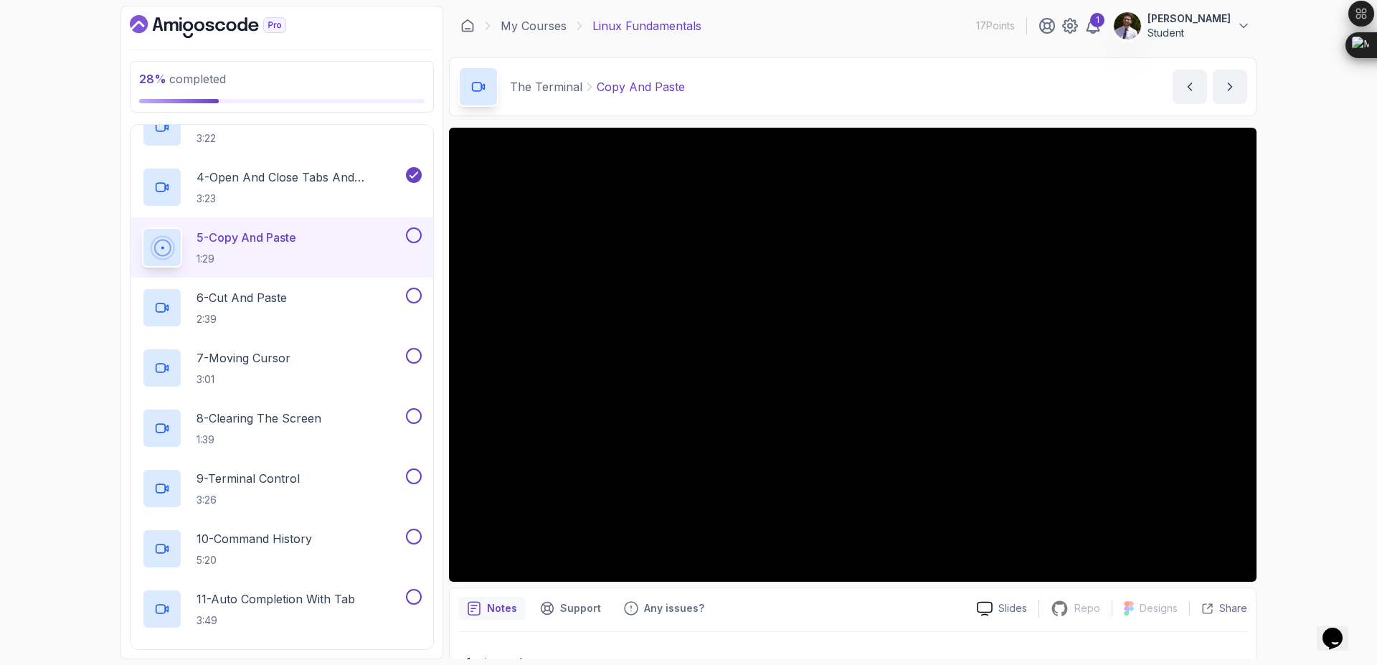
scroll to position [429, 0]
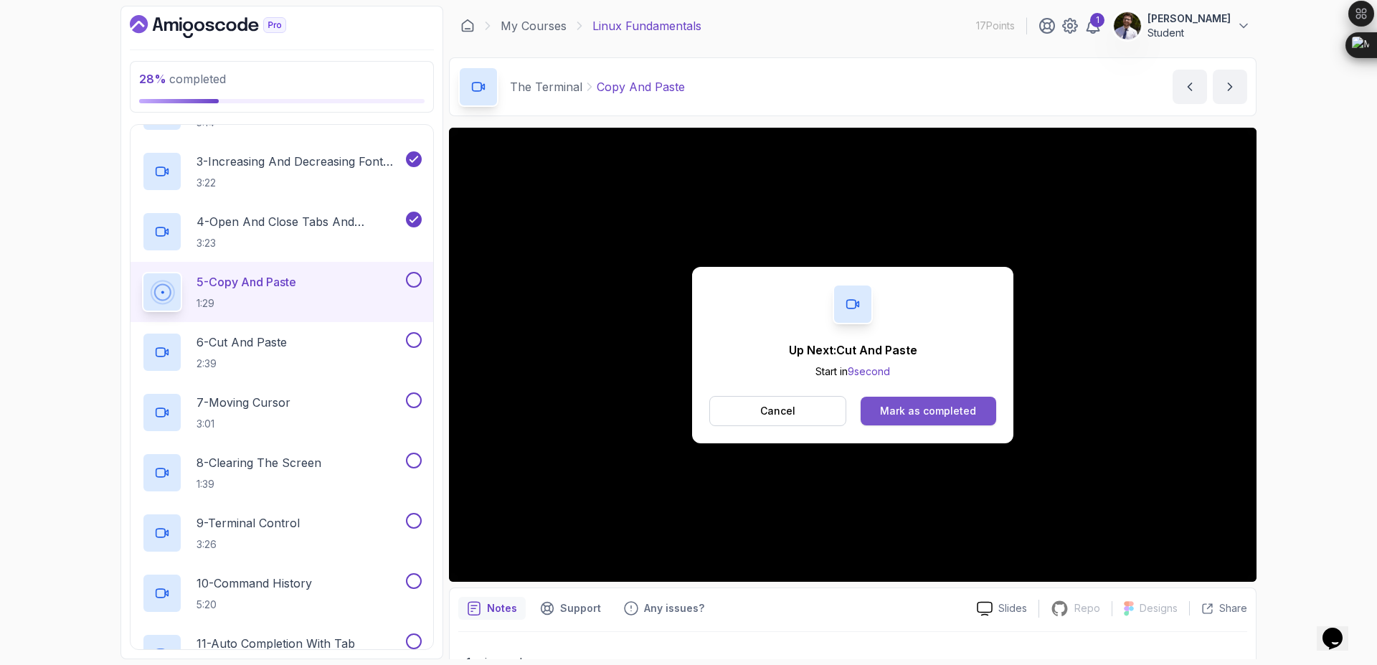
click at [908, 417] on div "Mark as completed" at bounding box center [928, 411] width 96 height 14
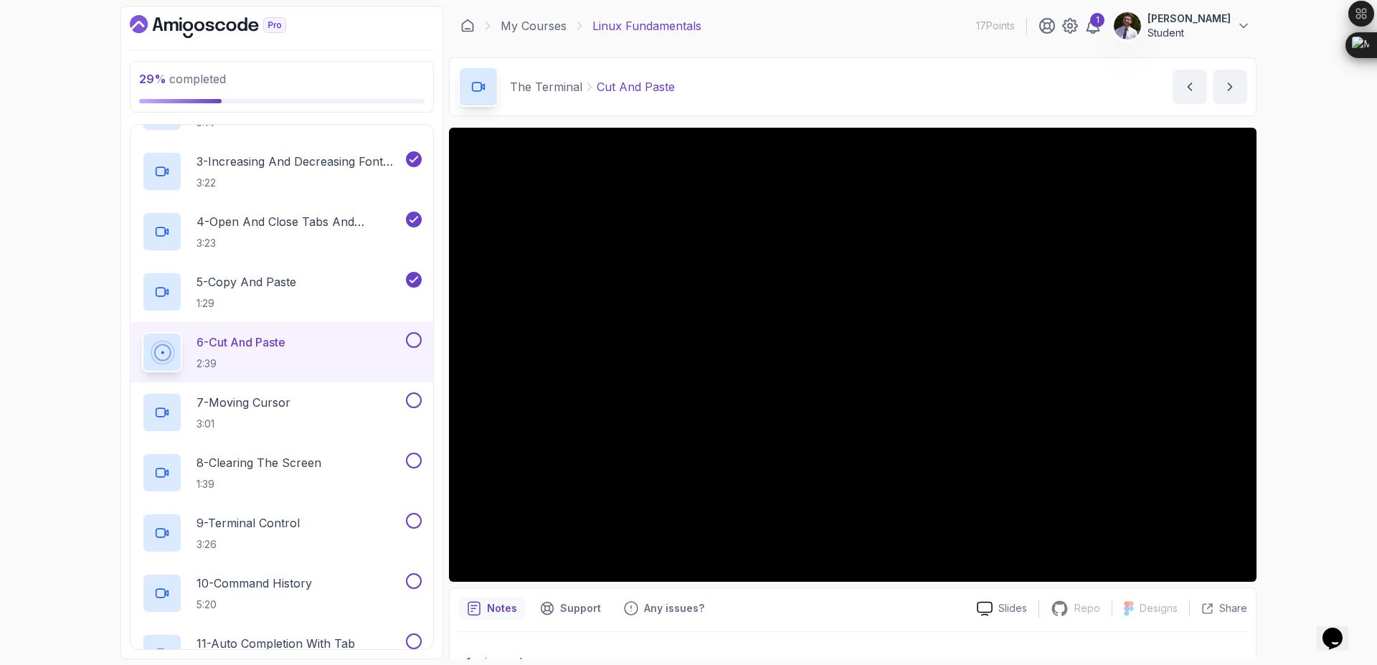
click at [414, 342] on button at bounding box center [414, 340] width 16 height 16
click at [366, 412] on div "7 - Moving Cursor 3:01" at bounding box center [272, 412] width 261 height 40
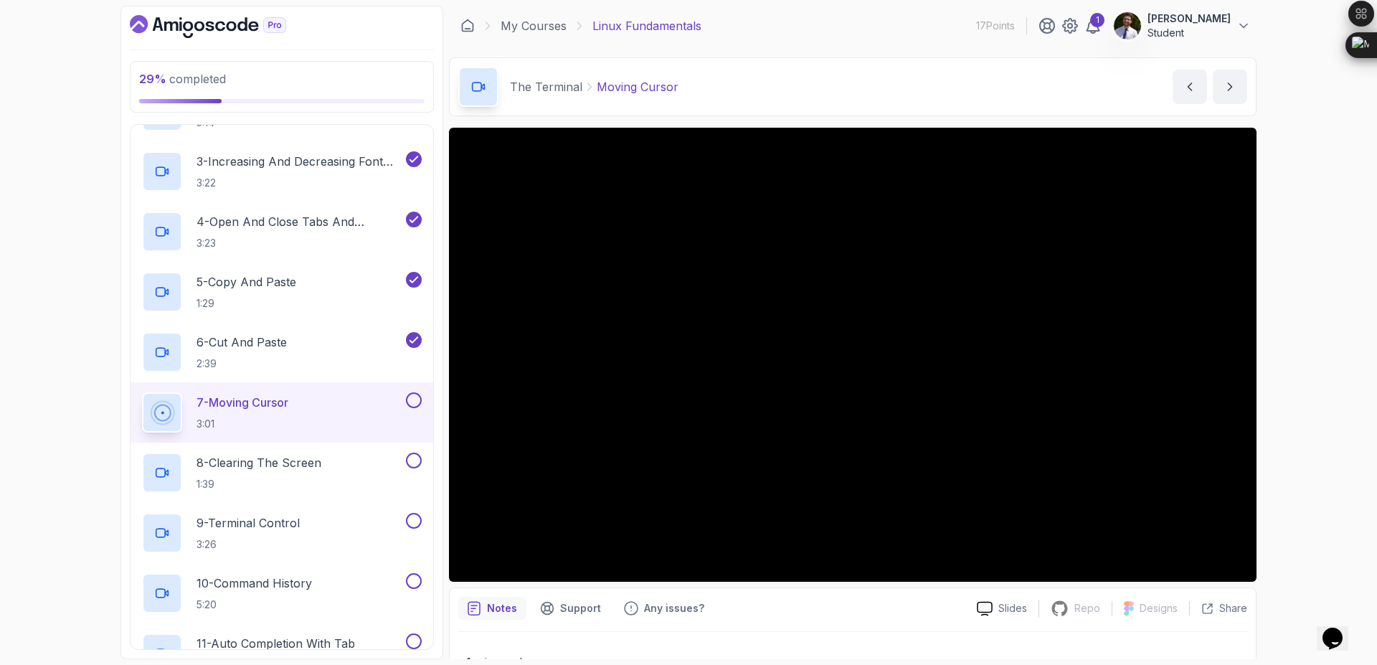
click at [142, 392] on button "7 - Moving Cursor 3:01" at bounding box center [282, 412] width 280 height 40
click at [412, 400] on button at bounding box center [414, 400] width 16 height 16
click at [406, 392] on button at bounding box center [414, 400] width 16 height 16
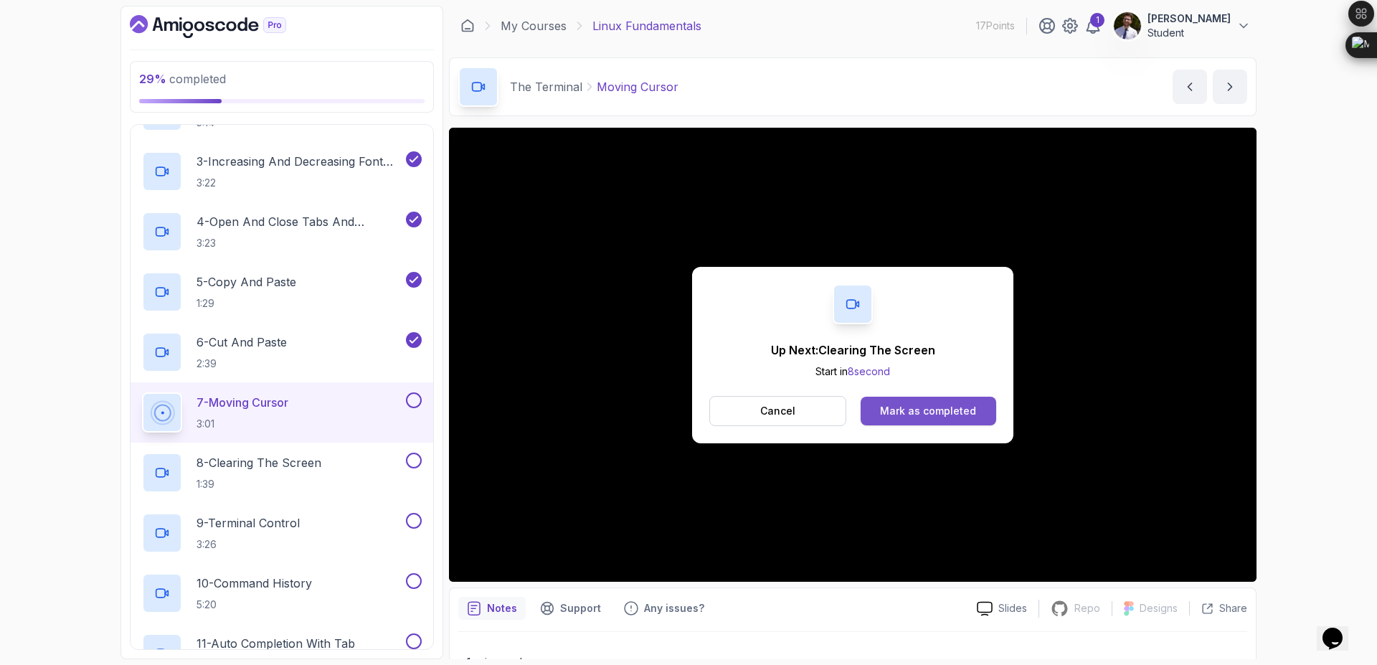
click at [901, 404] on div "Mark as completed" at bounding box center [928, 411] width 96 height 14
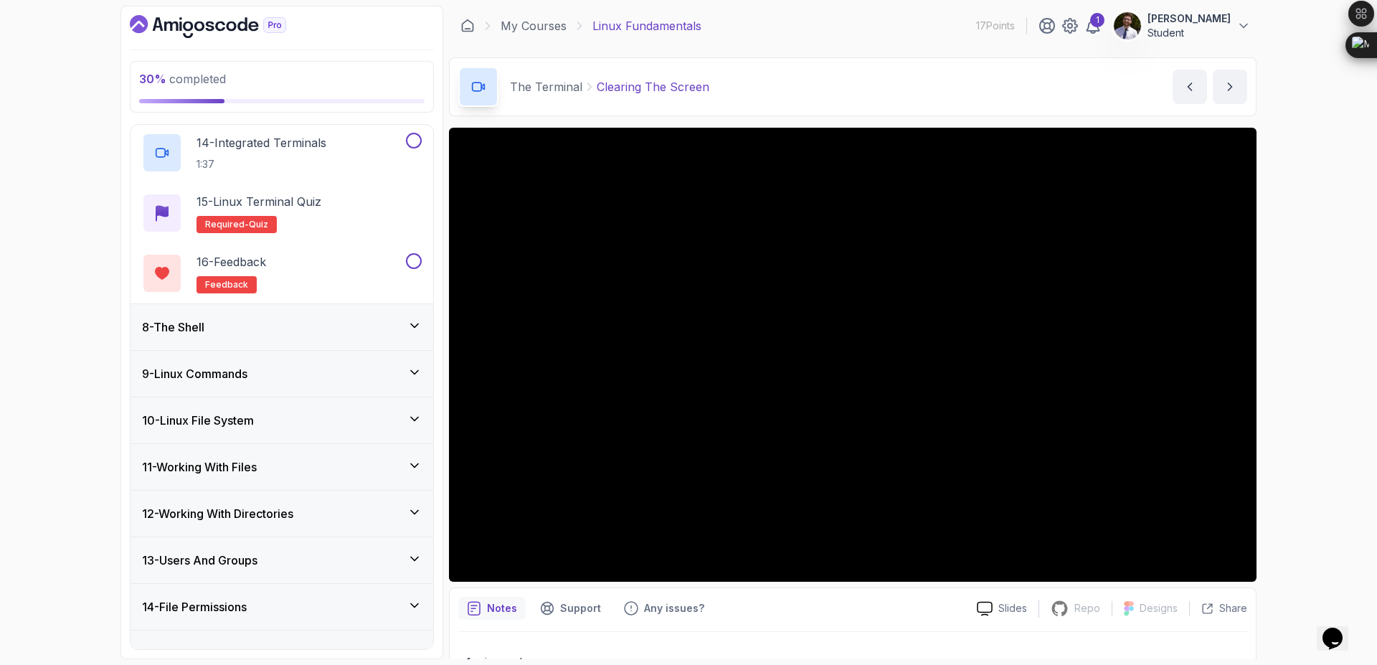
scroll to position [1138, 0]
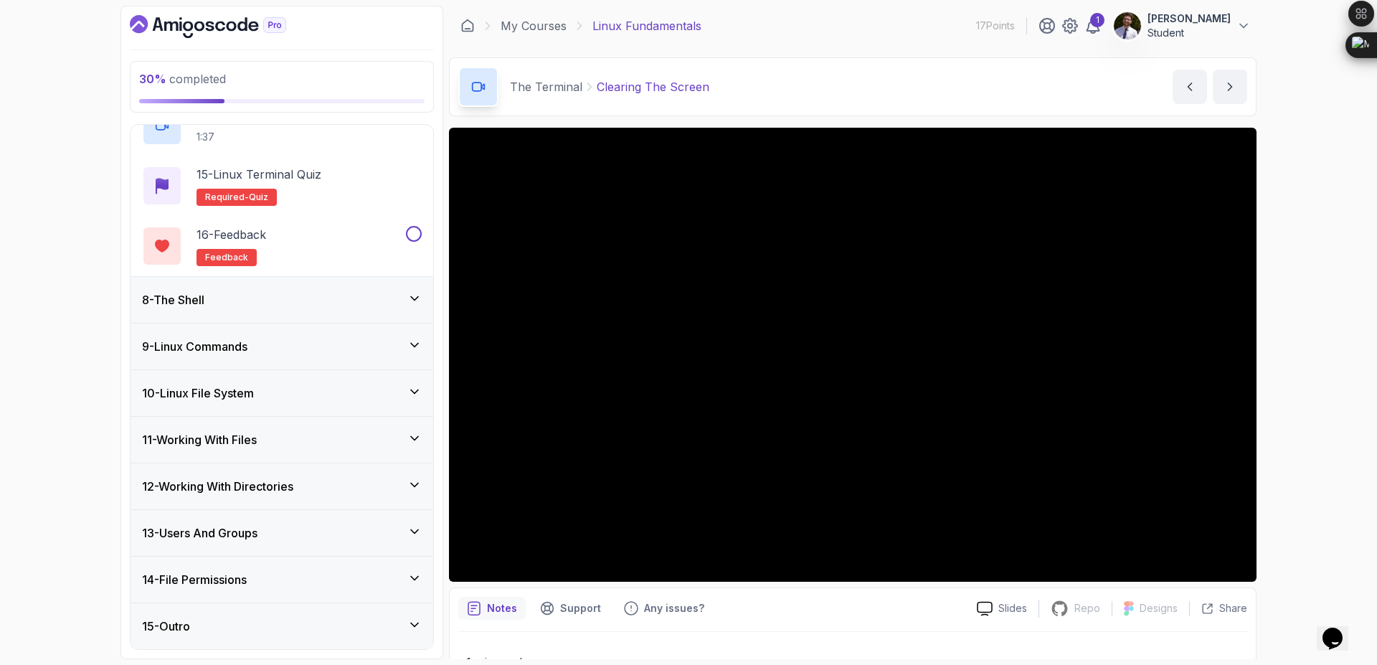
click at [360, 627] on div "15 - Outro" at bounding box center [282, 625] width 280 height 17
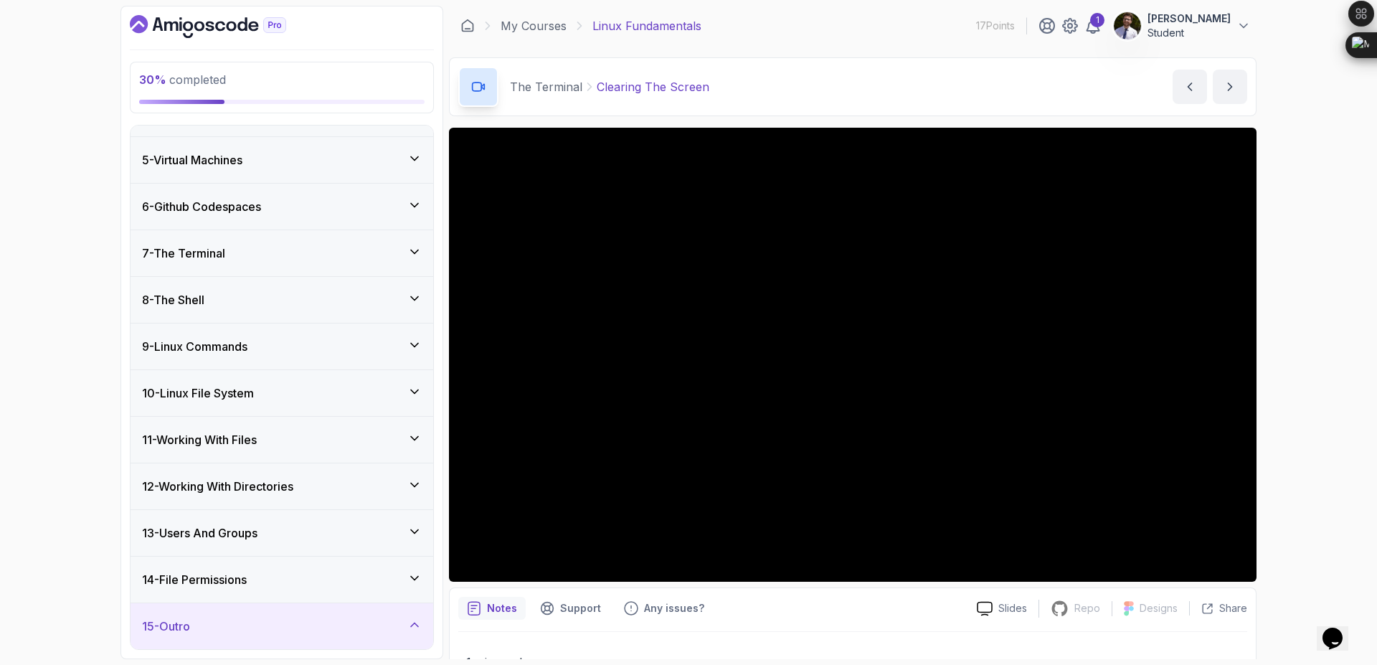
scroll to position [476, 0]
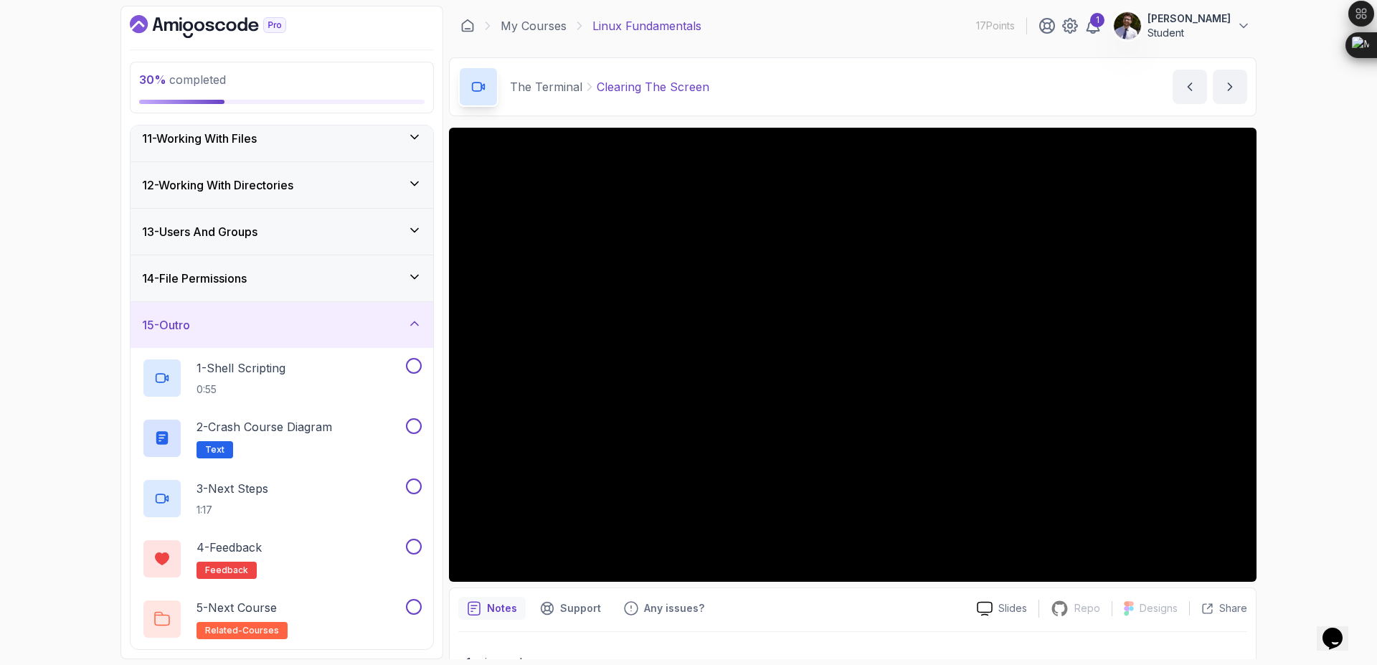
click at [393, 326] on div "15 - Outro" at bounding box center [282, 324] width 280 height 17
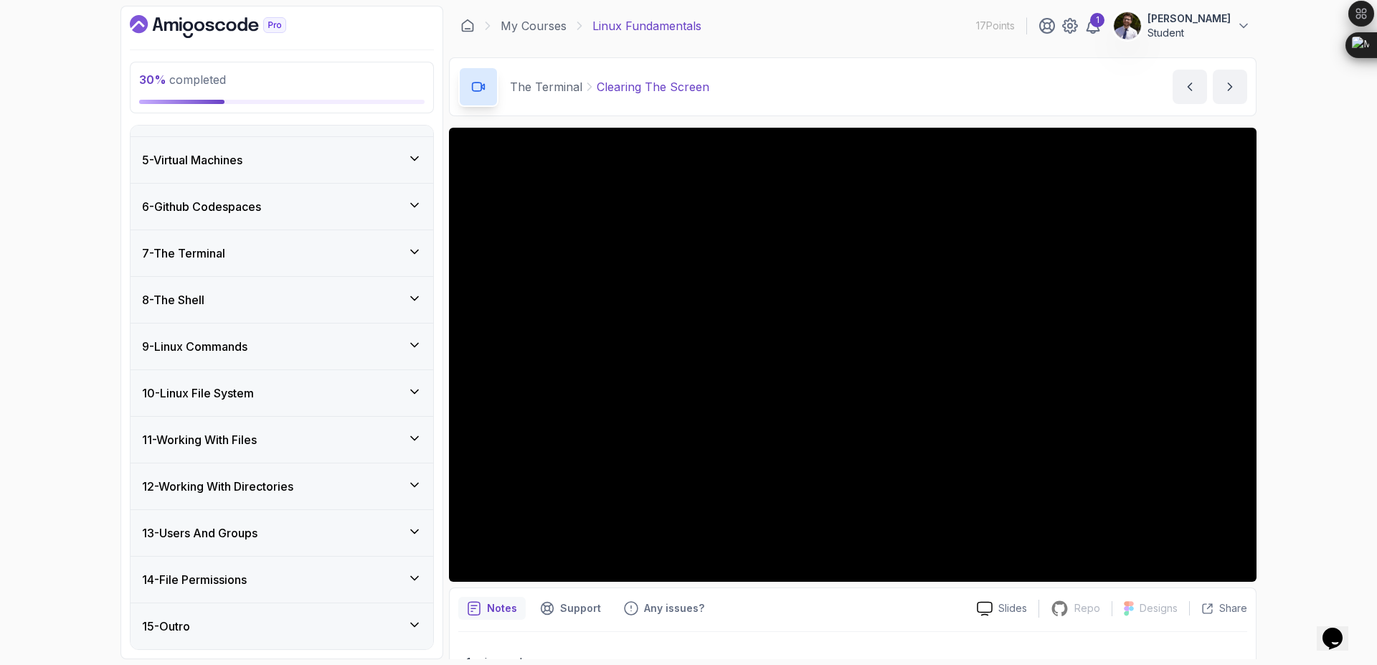
scroll to position [0, 0]
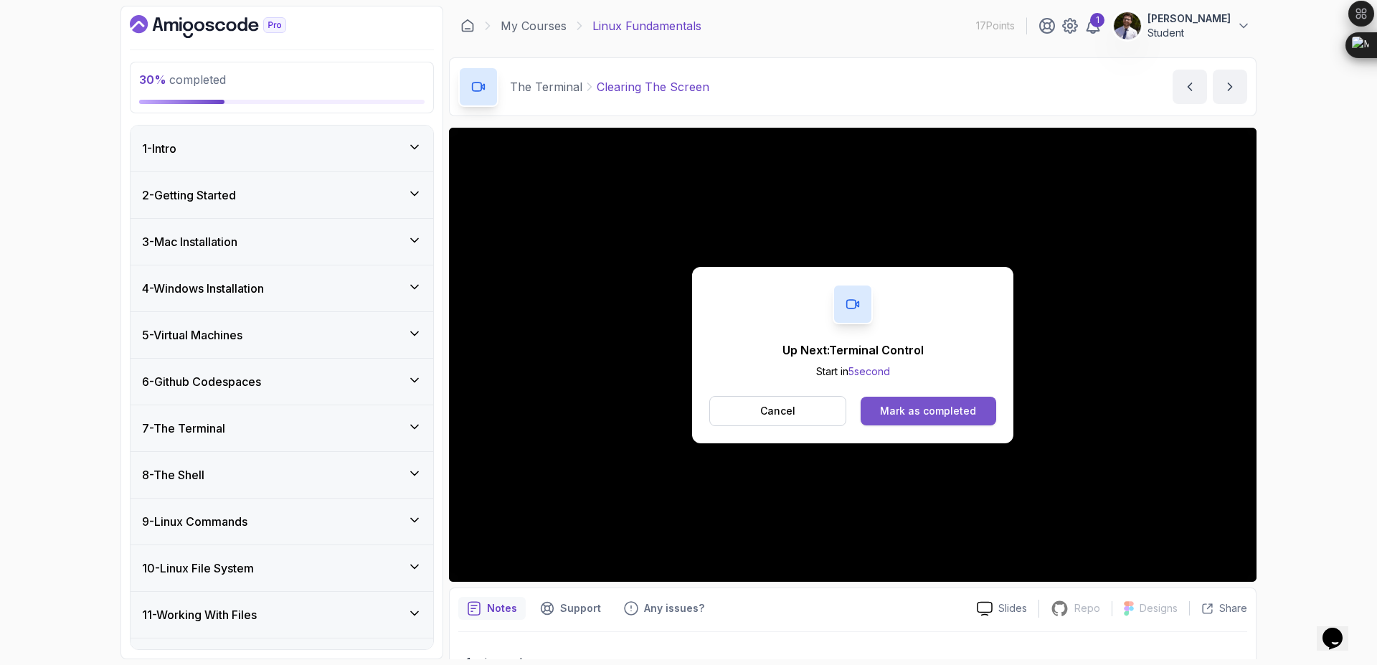
click at [923, 405] on div "Mark as completed" at bounding box center [928, 411] width 96 height 14
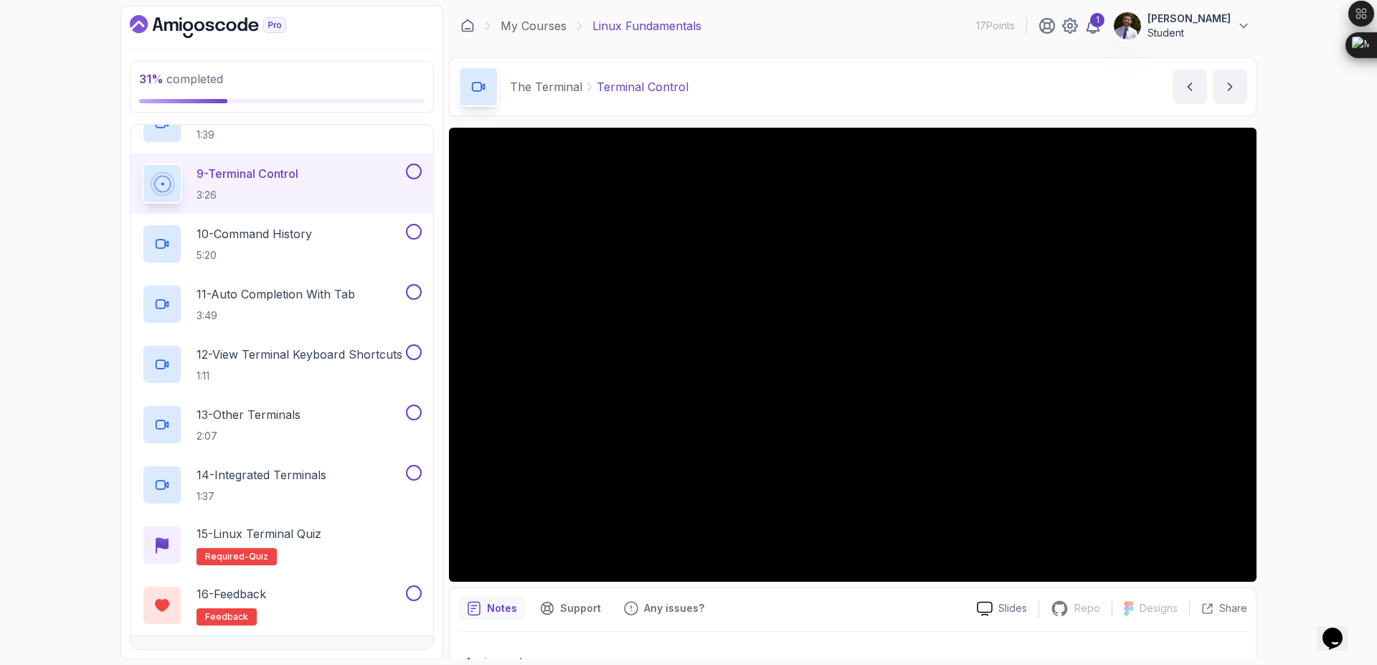
scroll to position [779, 0]
click at [412, 592] on button at bounding box center [414, 592] width 16 height 16
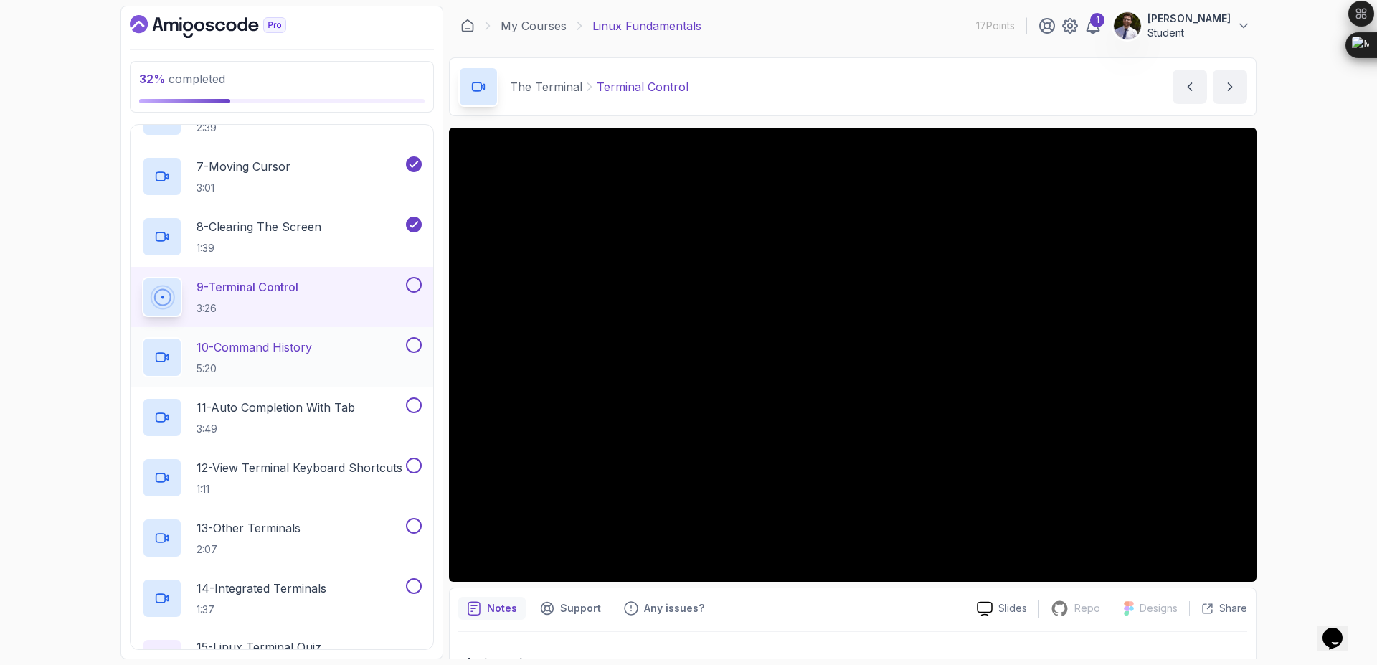
scroll to position [682, 0]
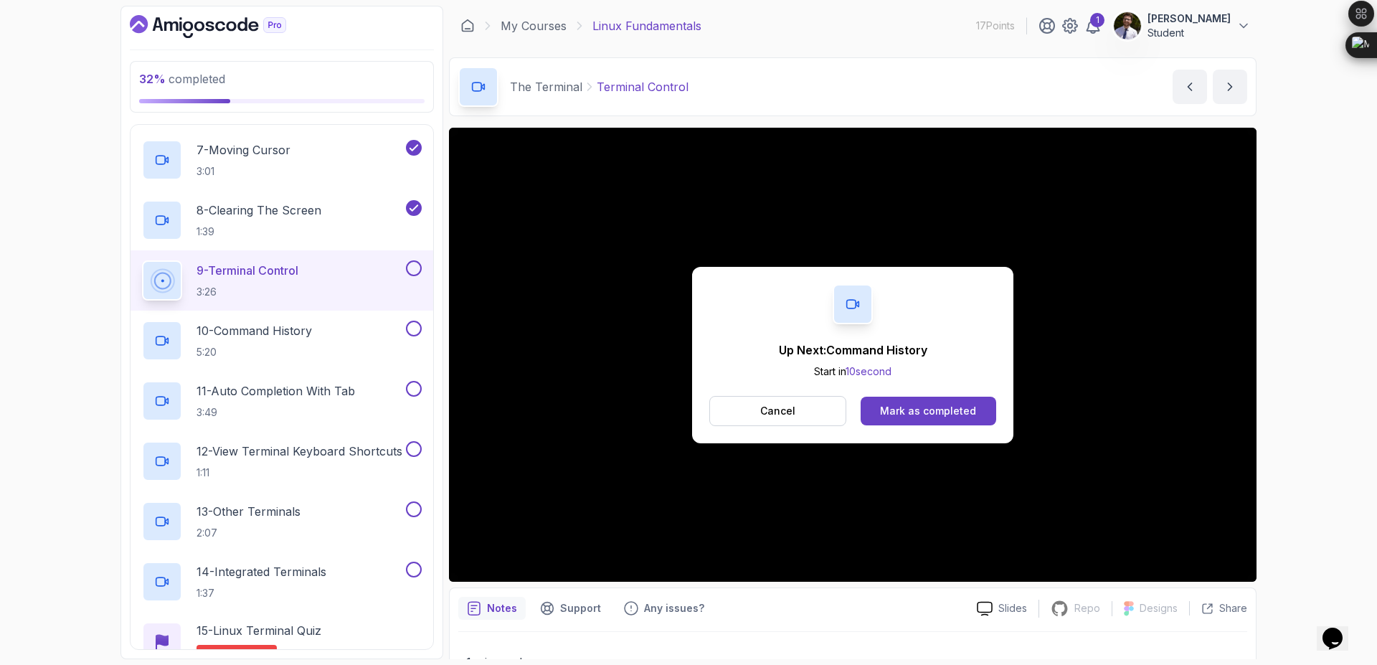
click at [409, 258] on div "9 - Terminal Control 3:26" at bounding box center [281, 280] width 303 height 60
click at [412, 265] on button at bounding box center [414, 268] width 16 height 16
click at [928, 415] on div "Mark as completed" at bounding box center [928, 411] width 96 height 14
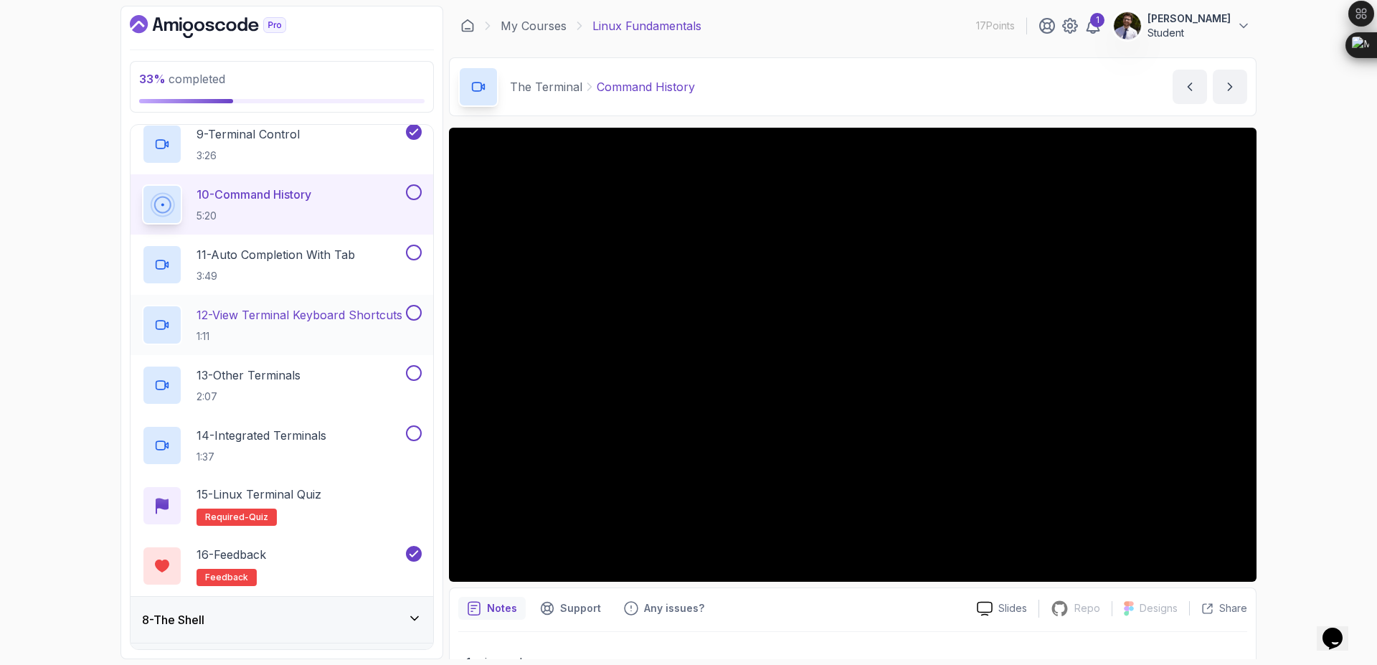
scroll to position [817, 0]
click at [413, 203] on button "10 - Command History 5:20" at bounding box center [282, 205] width 280 height 40
click at [414, 191] on button at bounding box center [414, 193] width 16 height 16
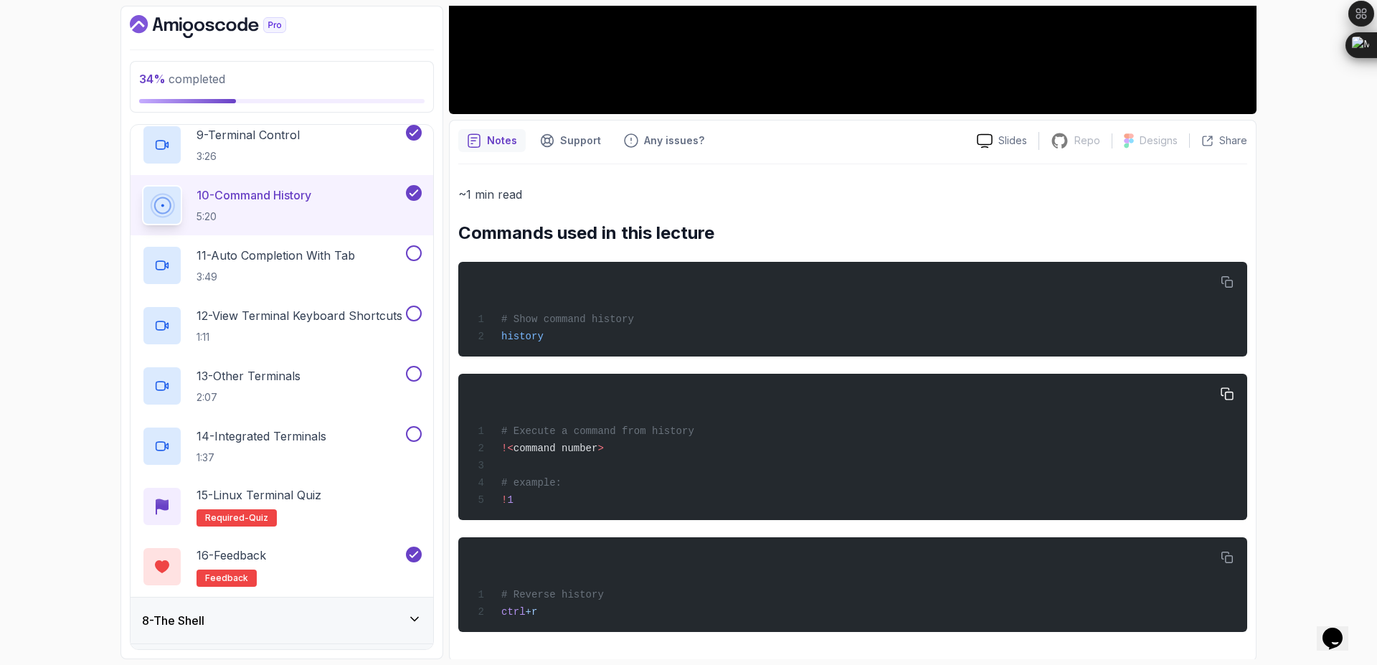
scroll to position [0, 0]
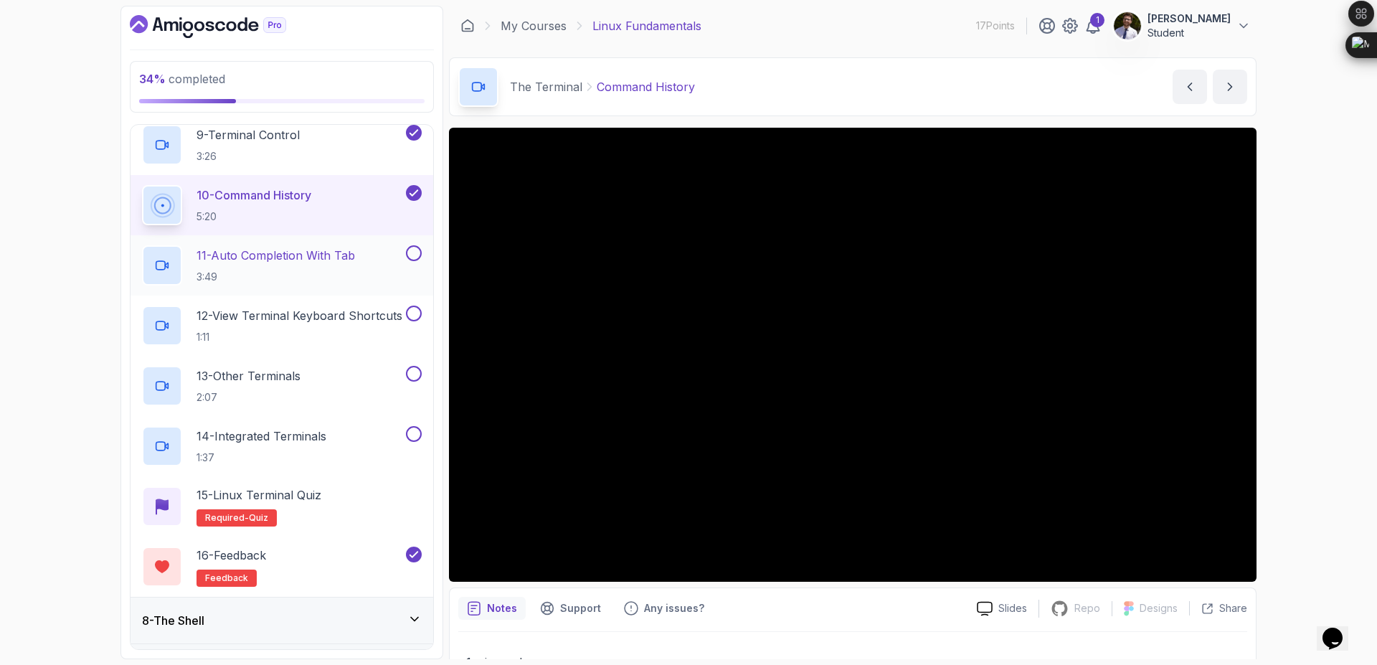
click at [313, 258] on p "11 - Auto Completion With Tab" at bounding box center [275, 255] width 158 height 17
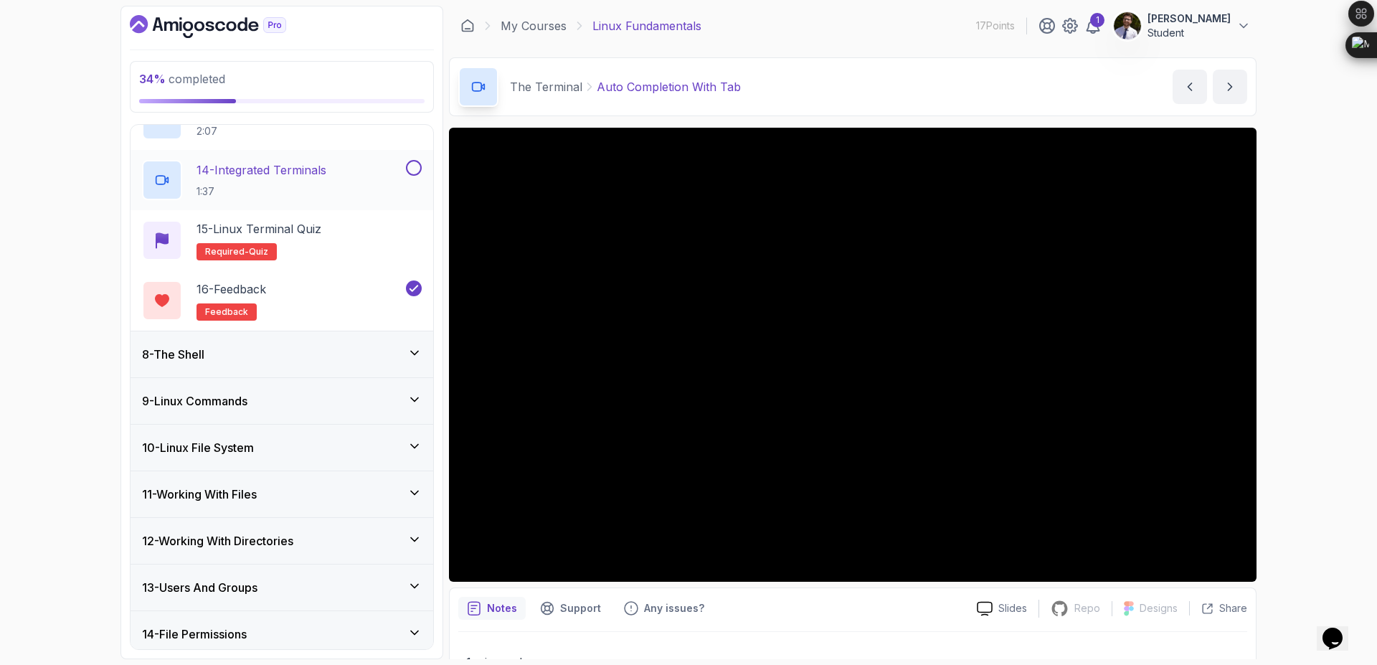
scroll to position [1138, 0]
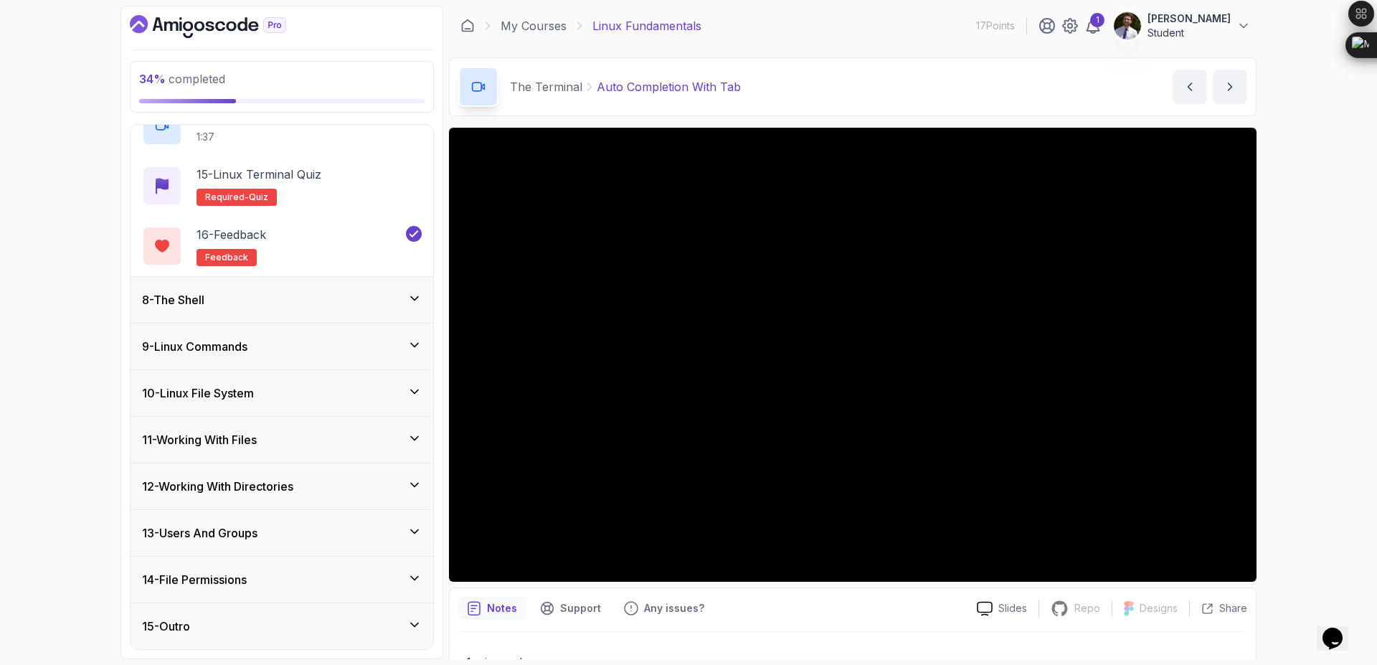
click at [337, 298] on div "8 - The Shell" at bounding box center [282, 299] width 280 height 17
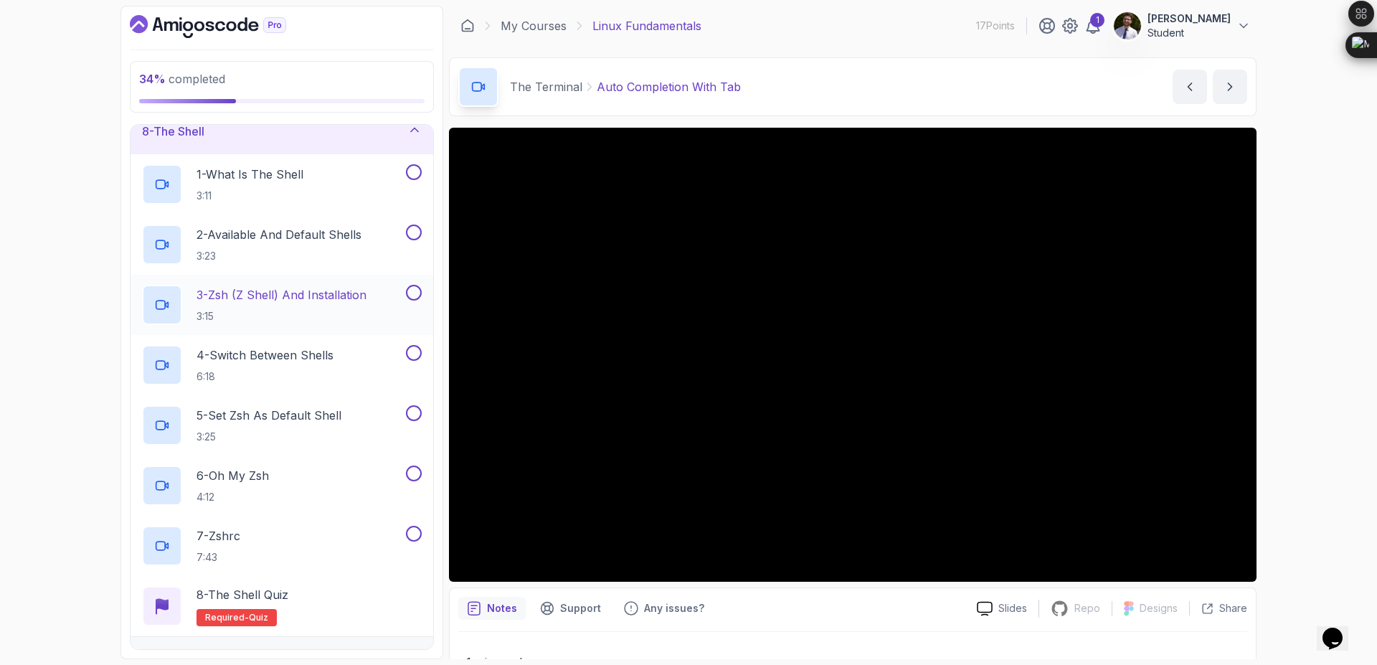
scroll to position [338, 0]
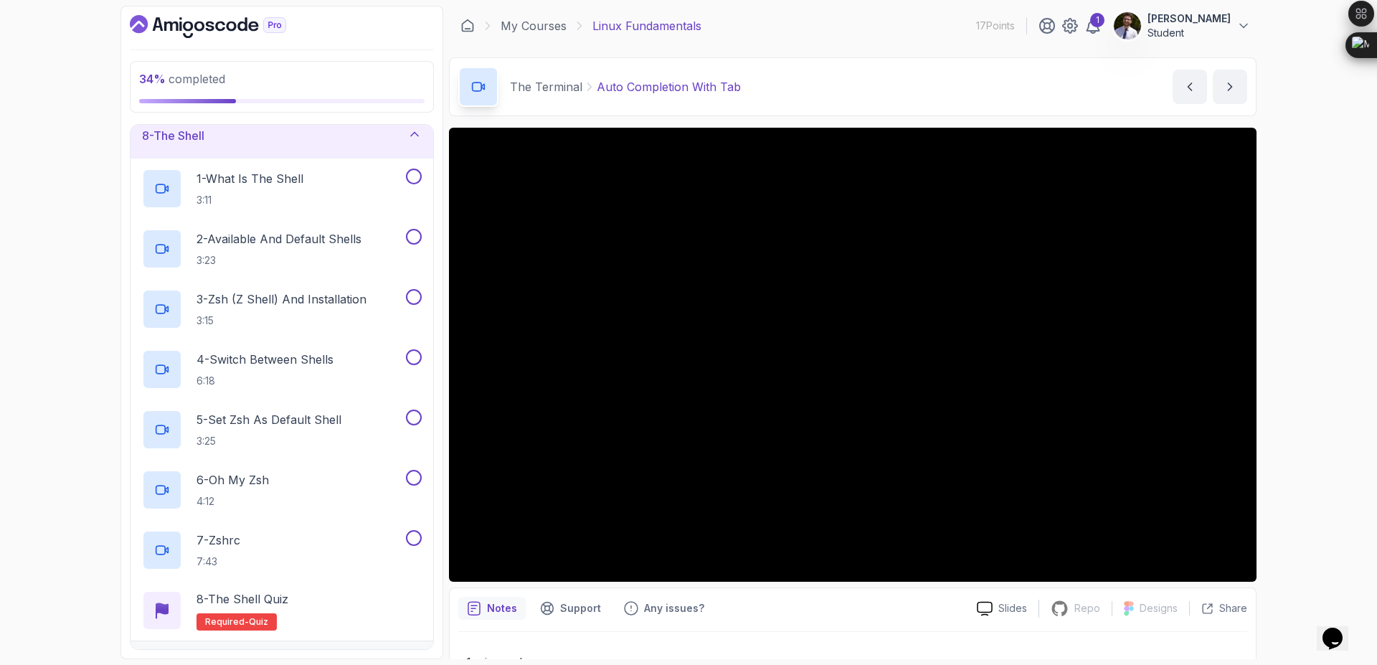
click at [402, 136] on div "8 - The Shell" at bounding box center [282, 135] width 280 height 17
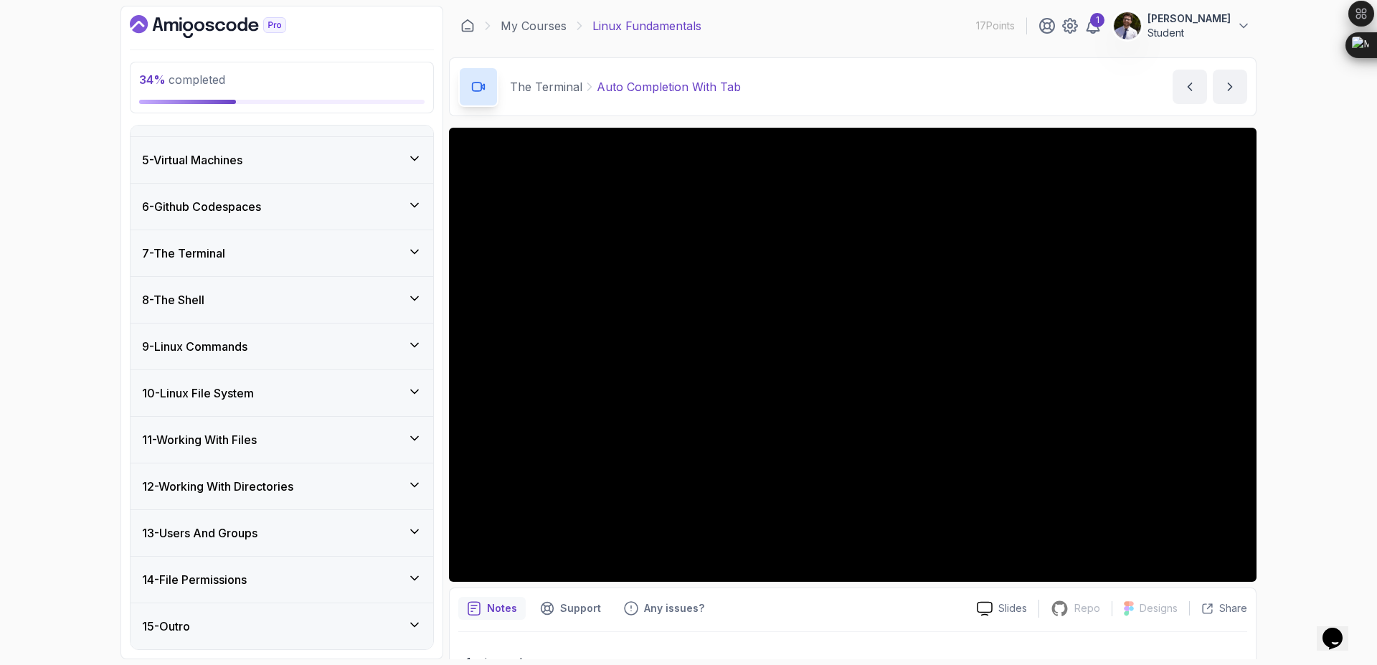
scroll to position [175, 0]
click at [277, 363] on div "9 - Linux Commands" at bounding box center [281, 346] width 303 height 46
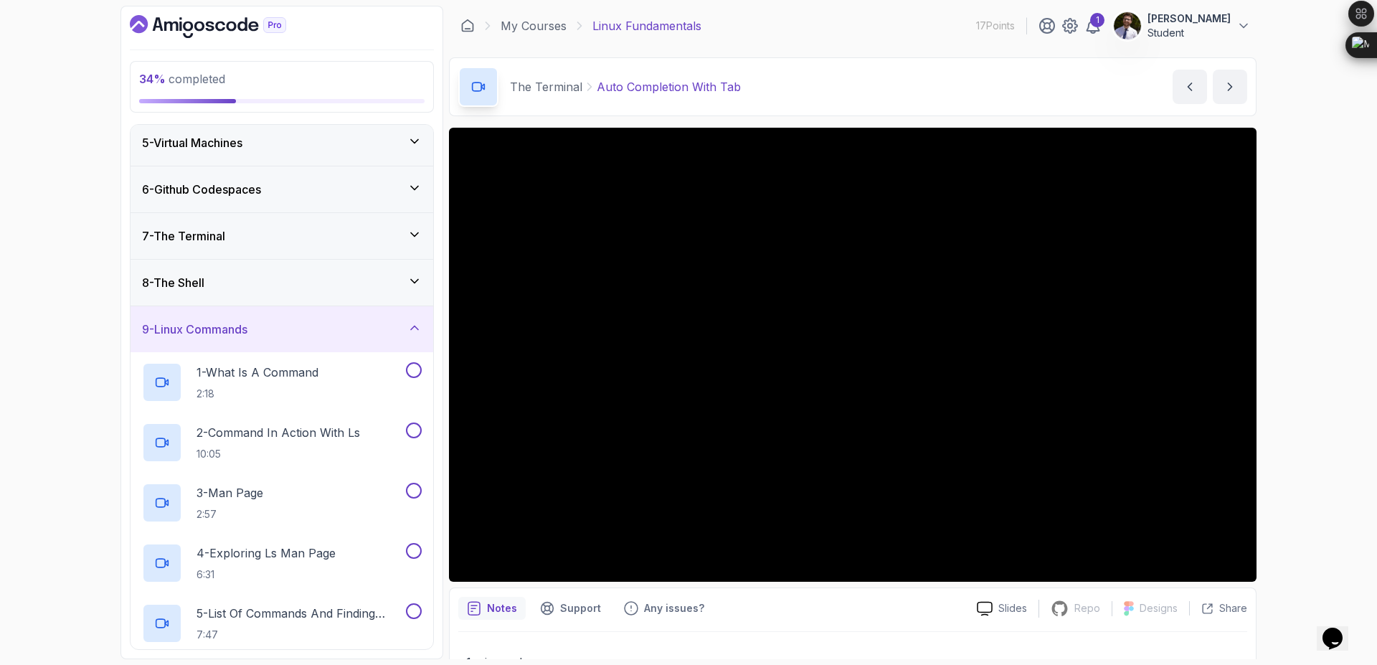
scroll to position [191, 0]
click at [305, 336] on div "9 - Linux Commands" at bounding box center [282, 329] width 280 height 17
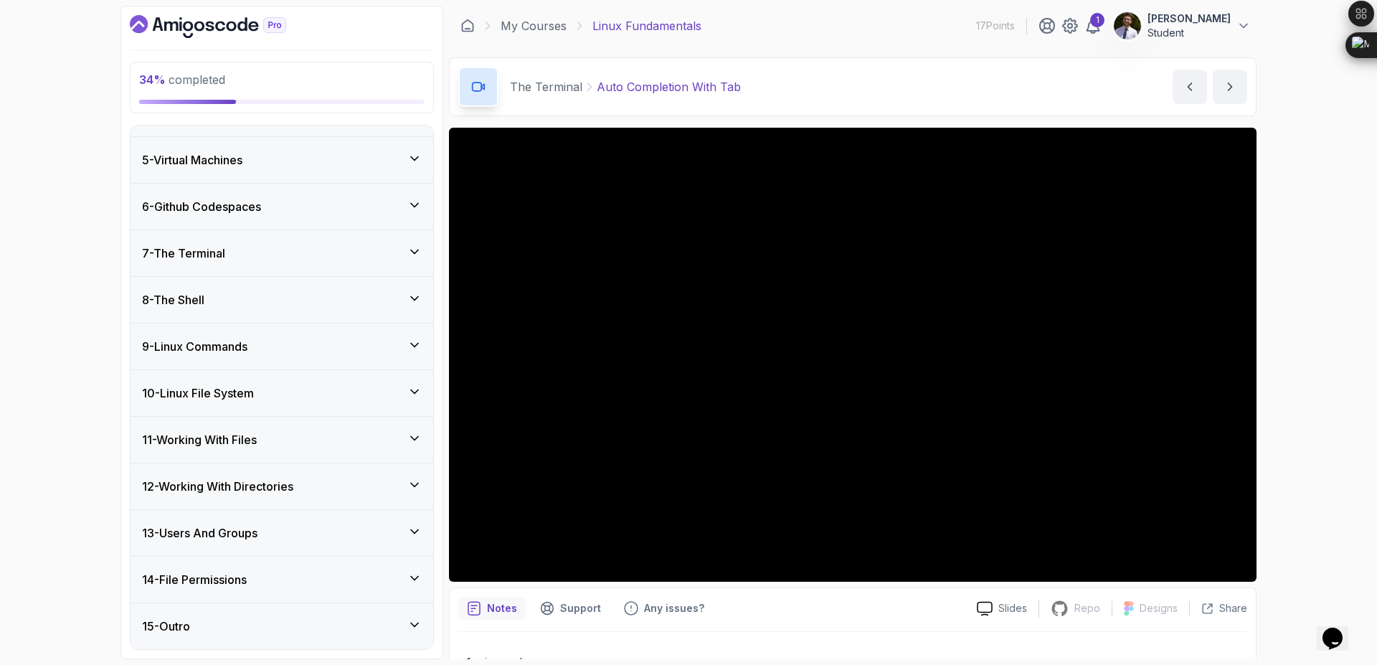
scroll to position [175, 0]
click at [273, 396] on div "10 - Linux File System" at bounding box center [282, 392] width 280 height 17
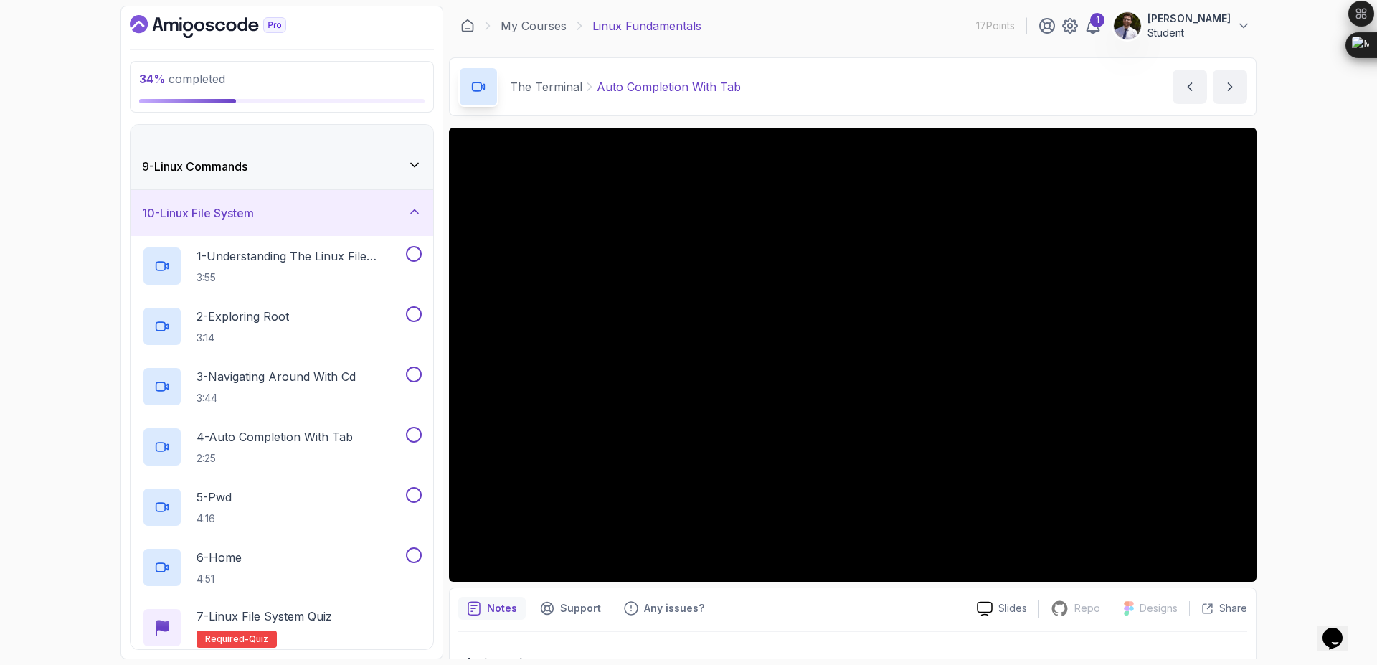
scroll to position [353, 0]
click at [390, 207] on div "10 - Linux File System" at bounding box center [282, 213] width 280 height 17
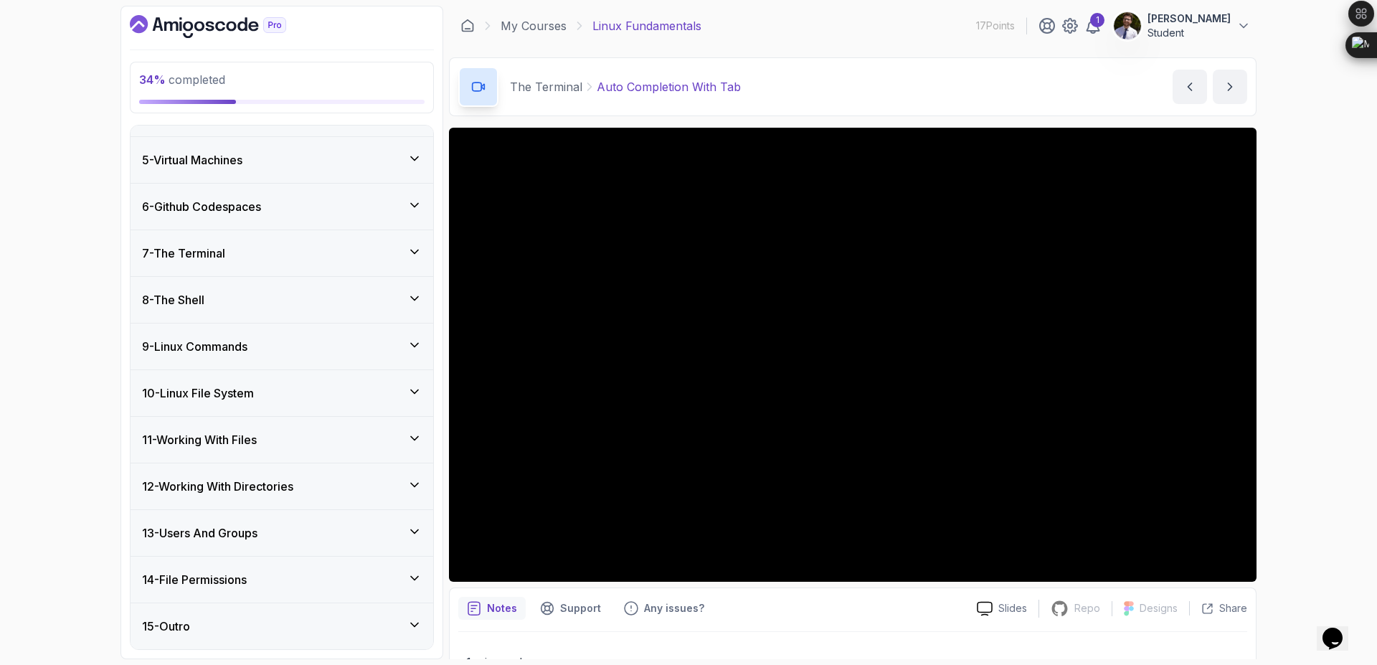
scroll to position [175, 0]
click at [308, 490] on div "12 - Working With Directories" at bounding box center [282, 486] width 280 height 17
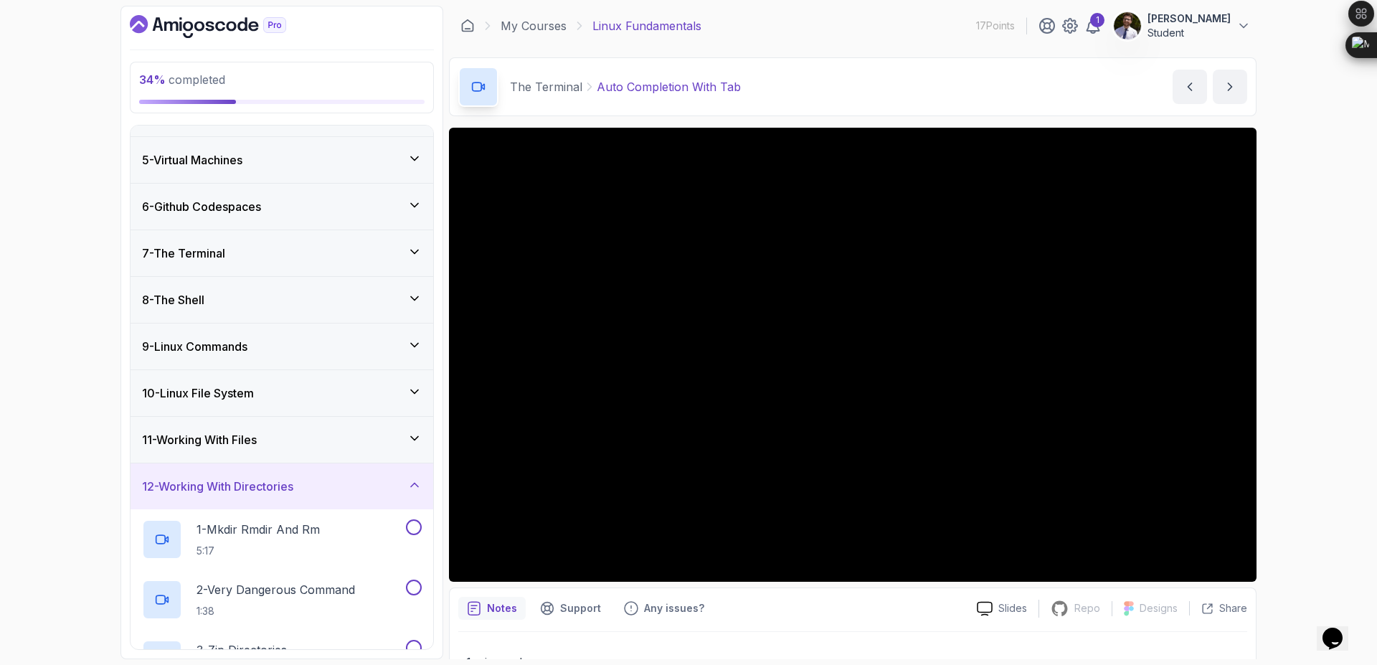
scroll to position [476, 0]
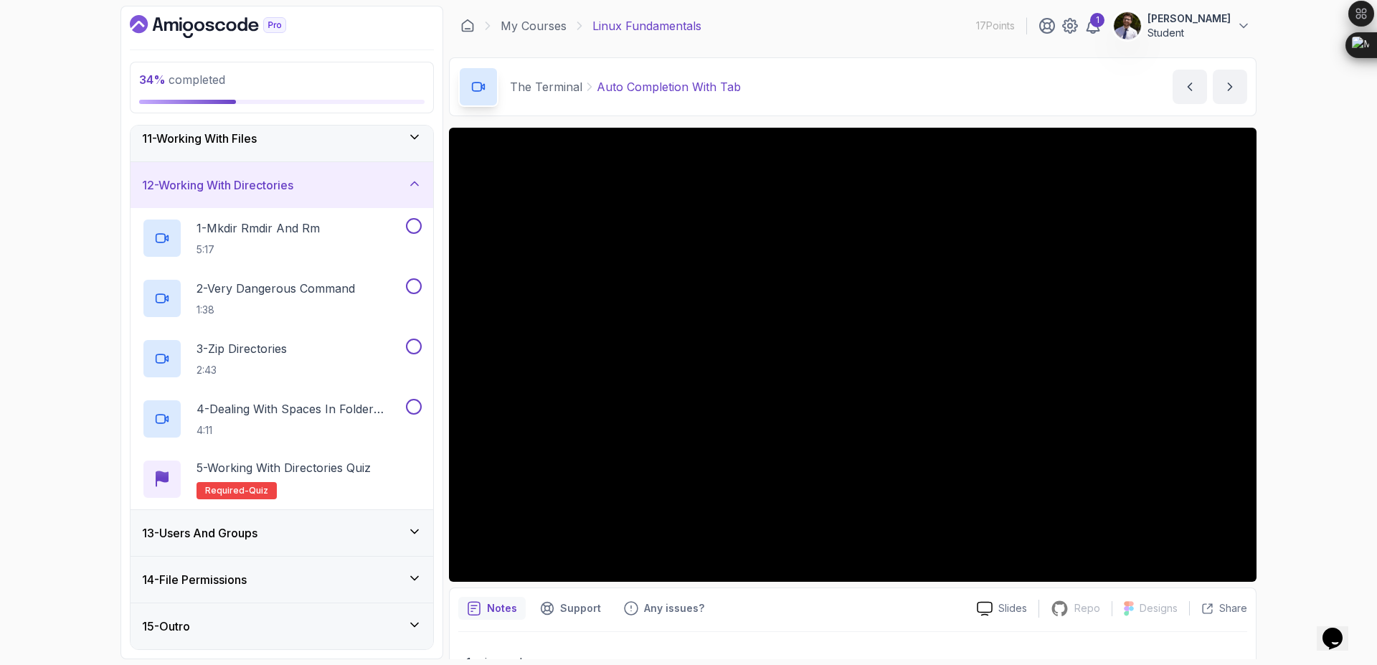
click at [343, 192] on div "12 - Working With Directories" at bounding box center [282, 184] width 280 height 17
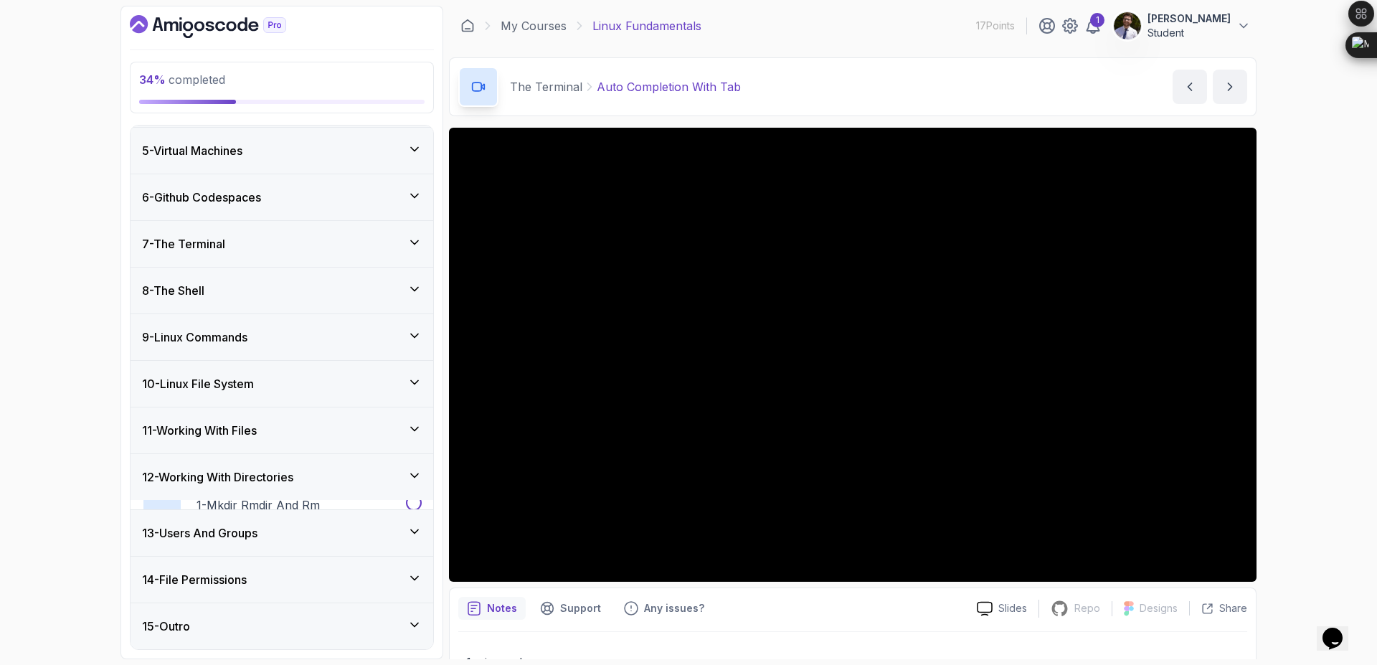
scroll to position [175, 0]
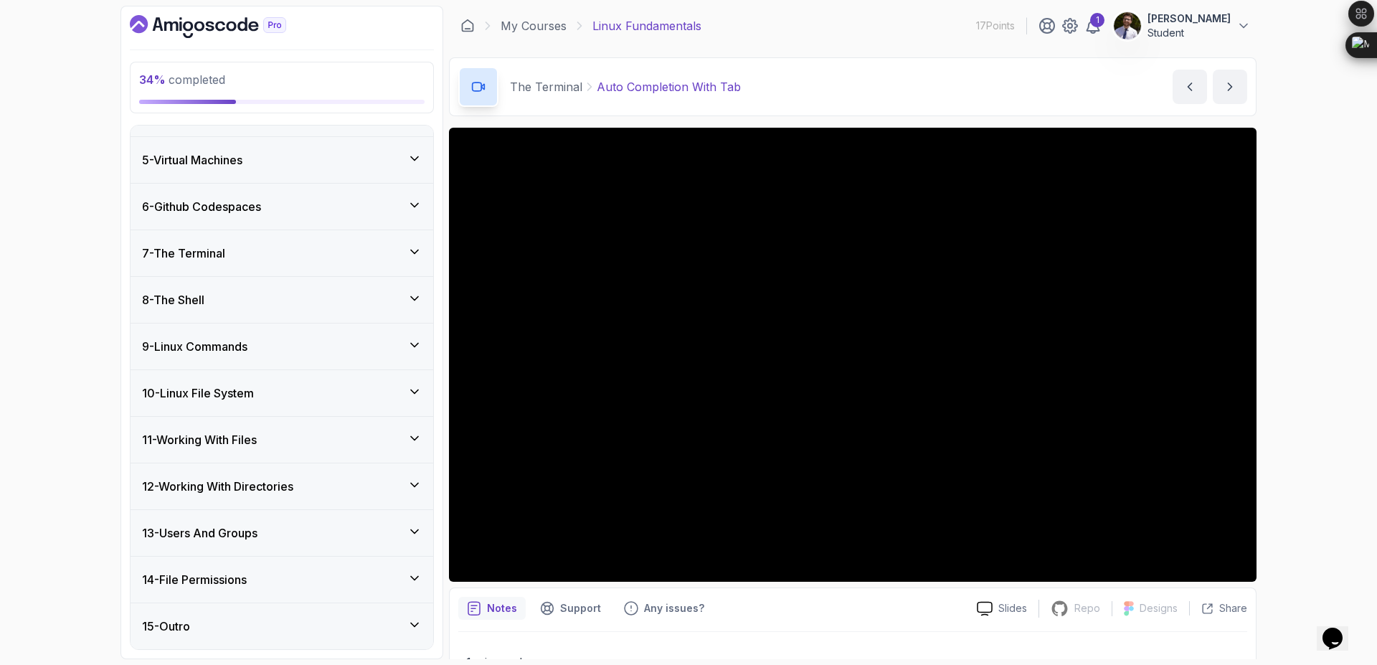
click at [271, 532] on div "13 - Users And Groups" at bounding box center [282, 532] width 280 height 17
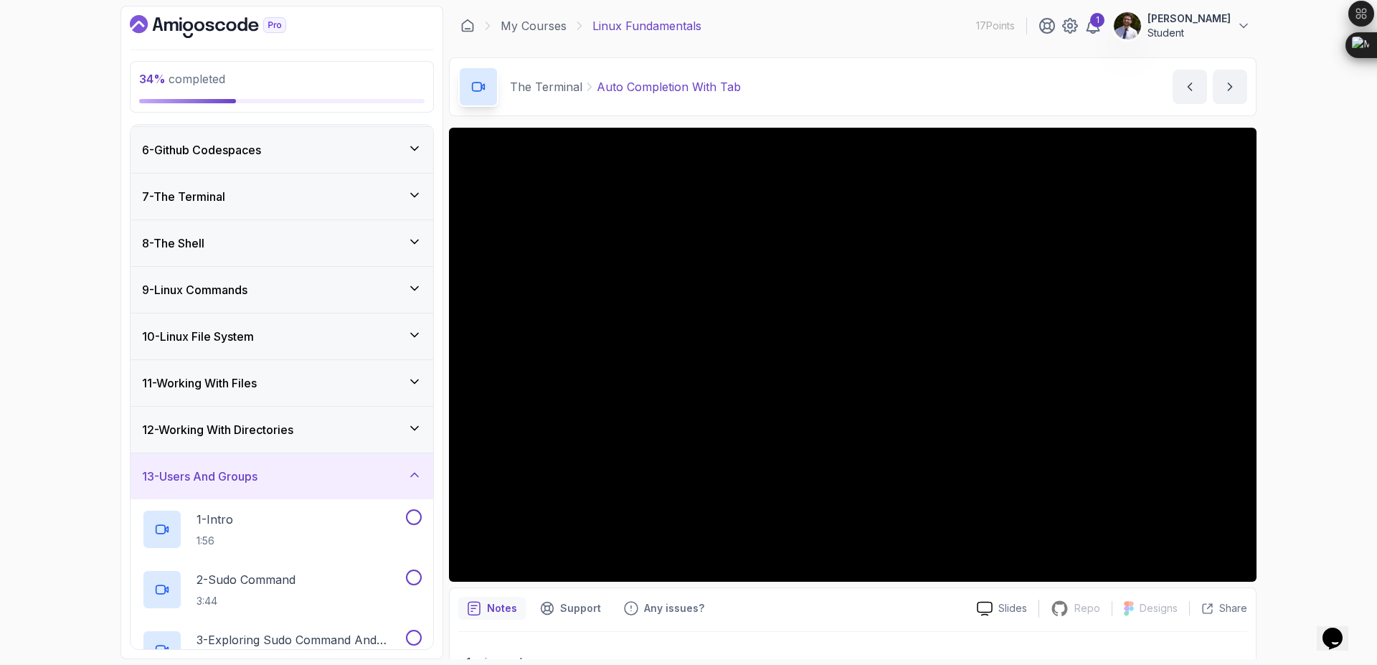
scroll to position [228, 0]
click at [306, 486] on div "13 - Users And Groups" at bounding box center [282, 478] width 280 height 17
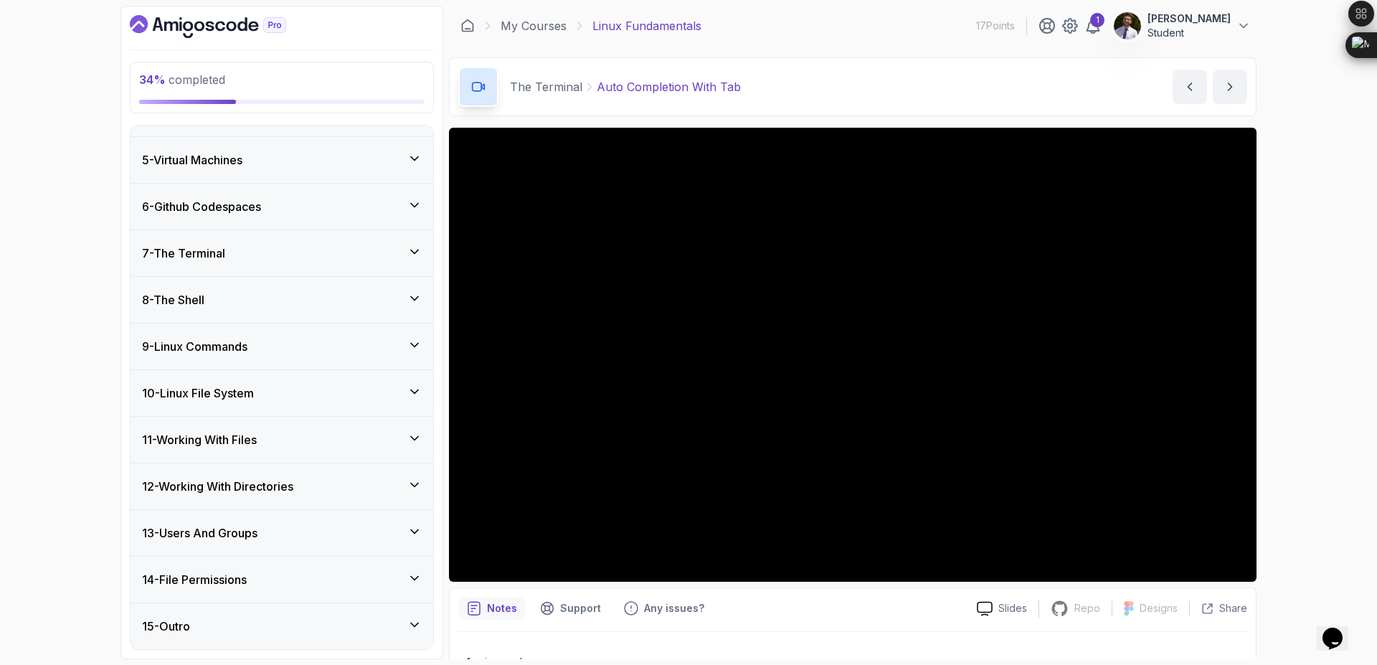
scroll to position [174, 0]
click at [283, 562] on div "14 - File Permissions" at bounding box center [281, 580] width 303 height 46
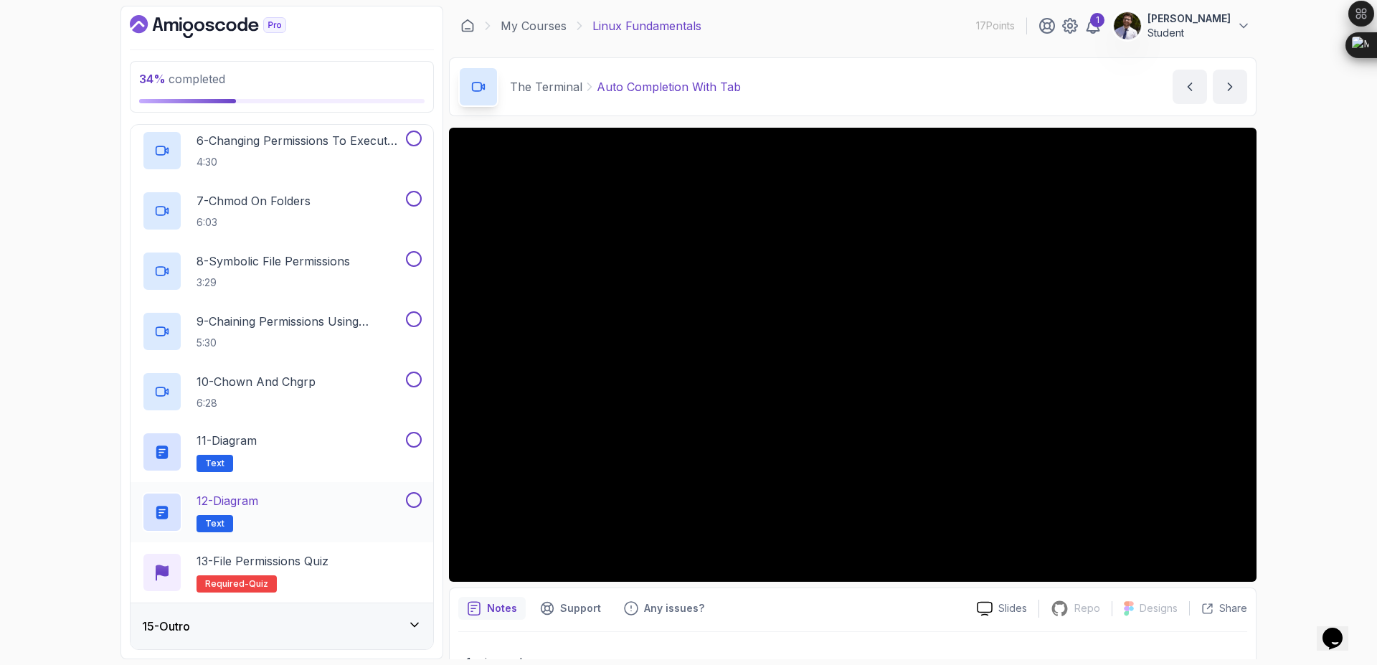
scroll to position [956, 0]
click at [372, 623] on div "15 - Outro" at bounding box center [282, 626] width 280 height 17
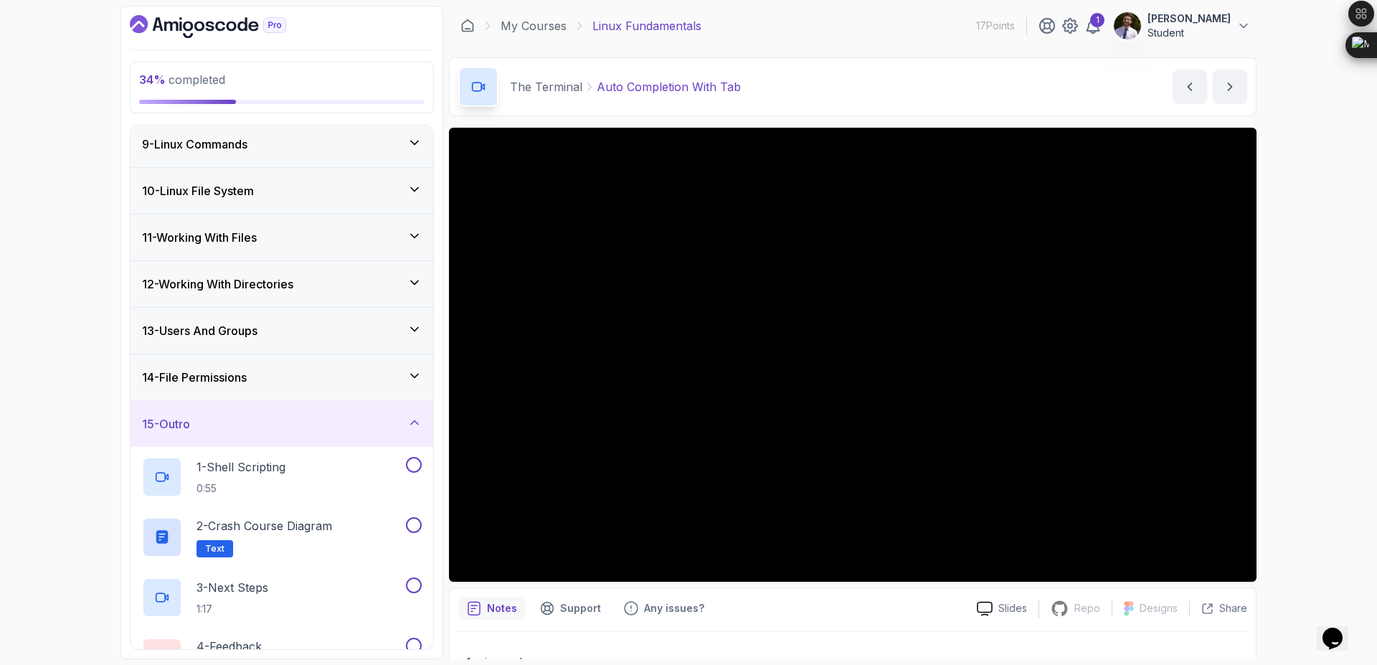
scroll to position [380, 0]
click at [402, 435] on div "15 - Outro" at bounding box center [281, 421] width 303 height 46
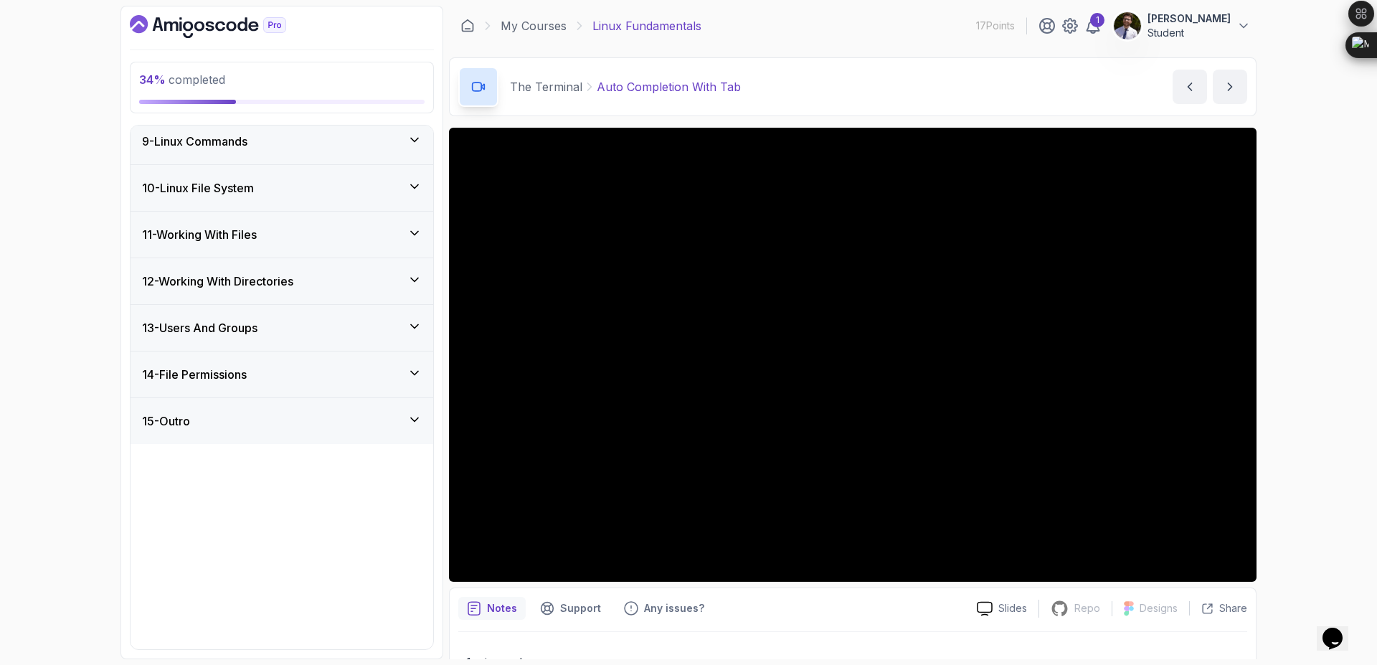
scroll to position [175, 0]
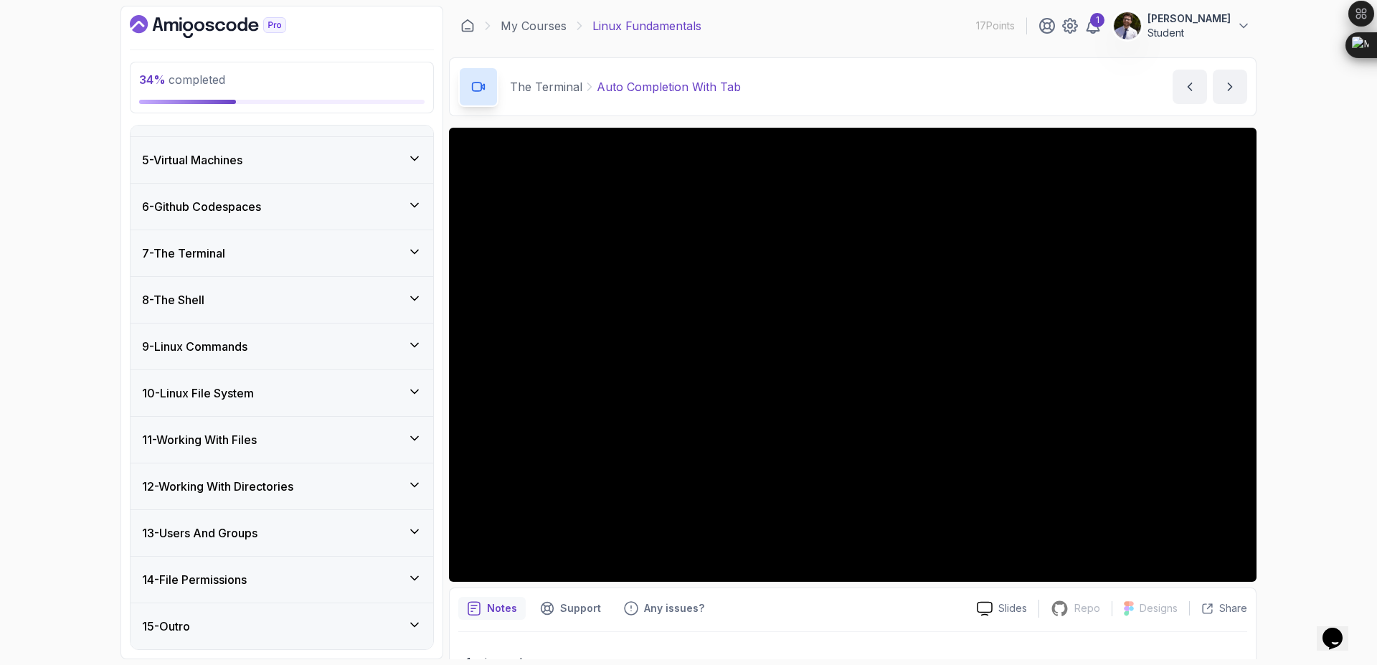
click at [333, 261] on div "7 - The Terminal" at bounding box center [282, 252] width 280 height 17
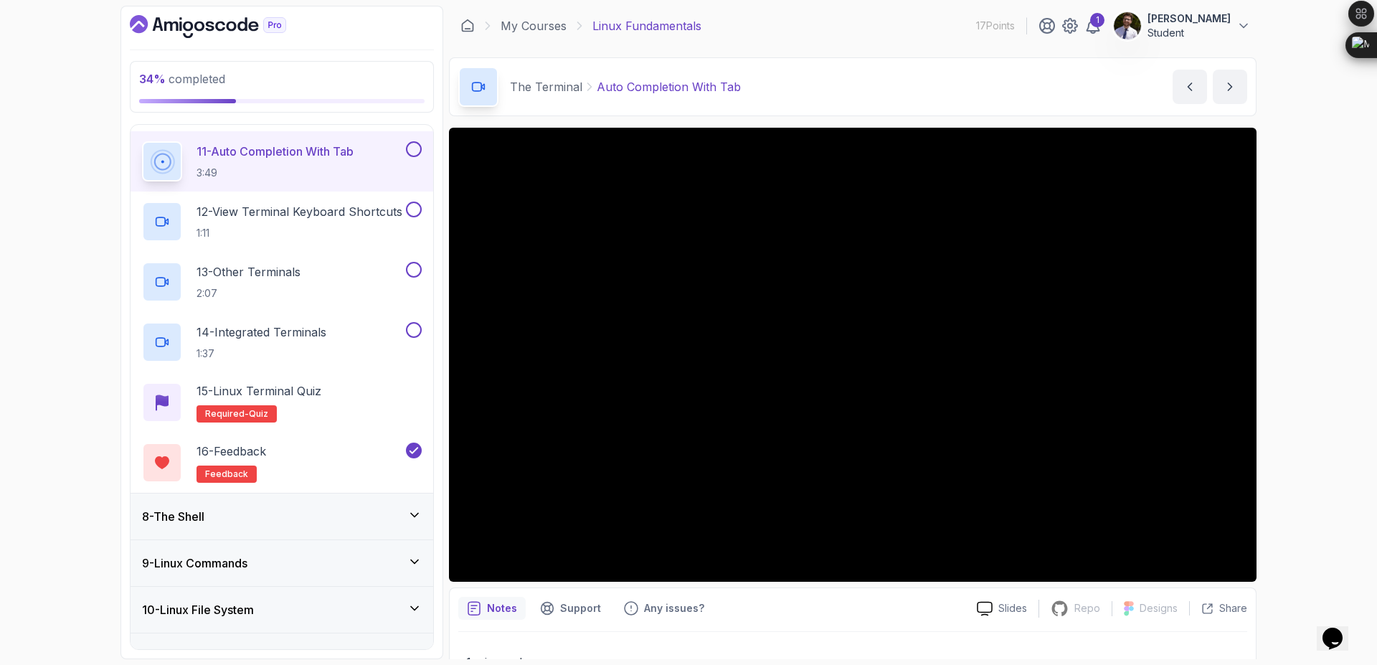
scroll to position [916, 0]
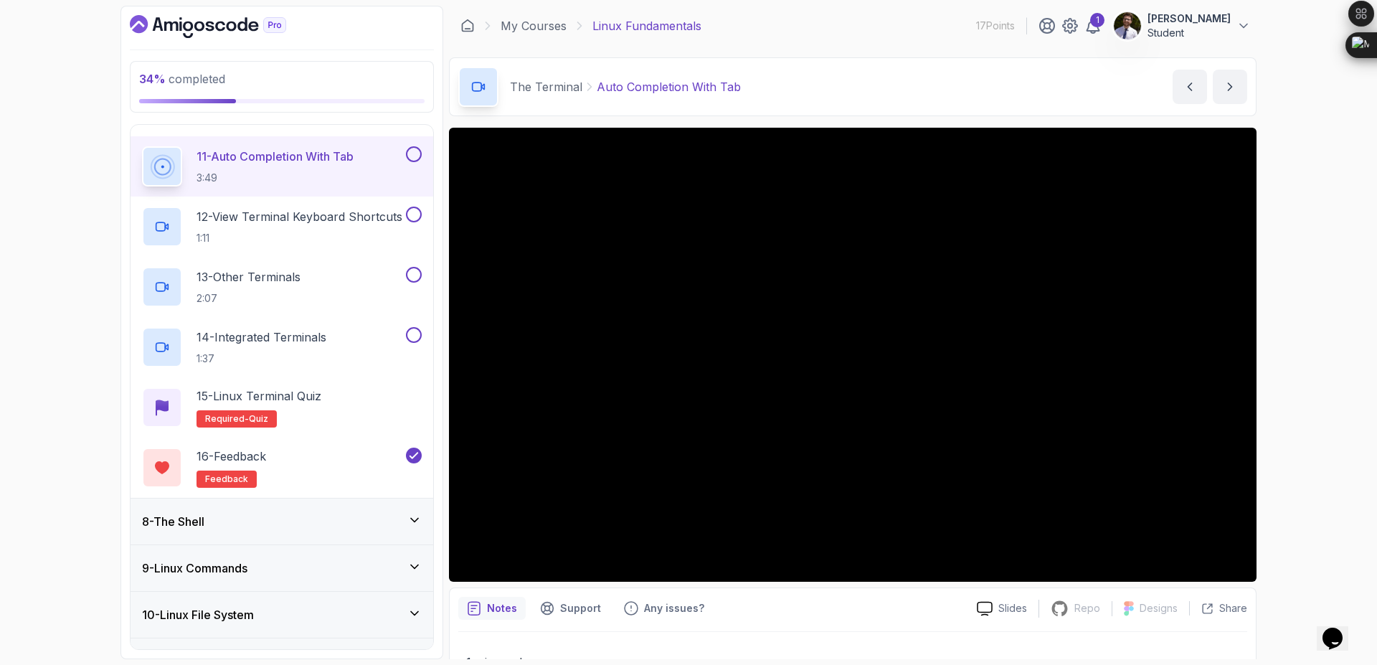
click at [413, 157] on button at bounding box center [414, 154] width 16 height 16
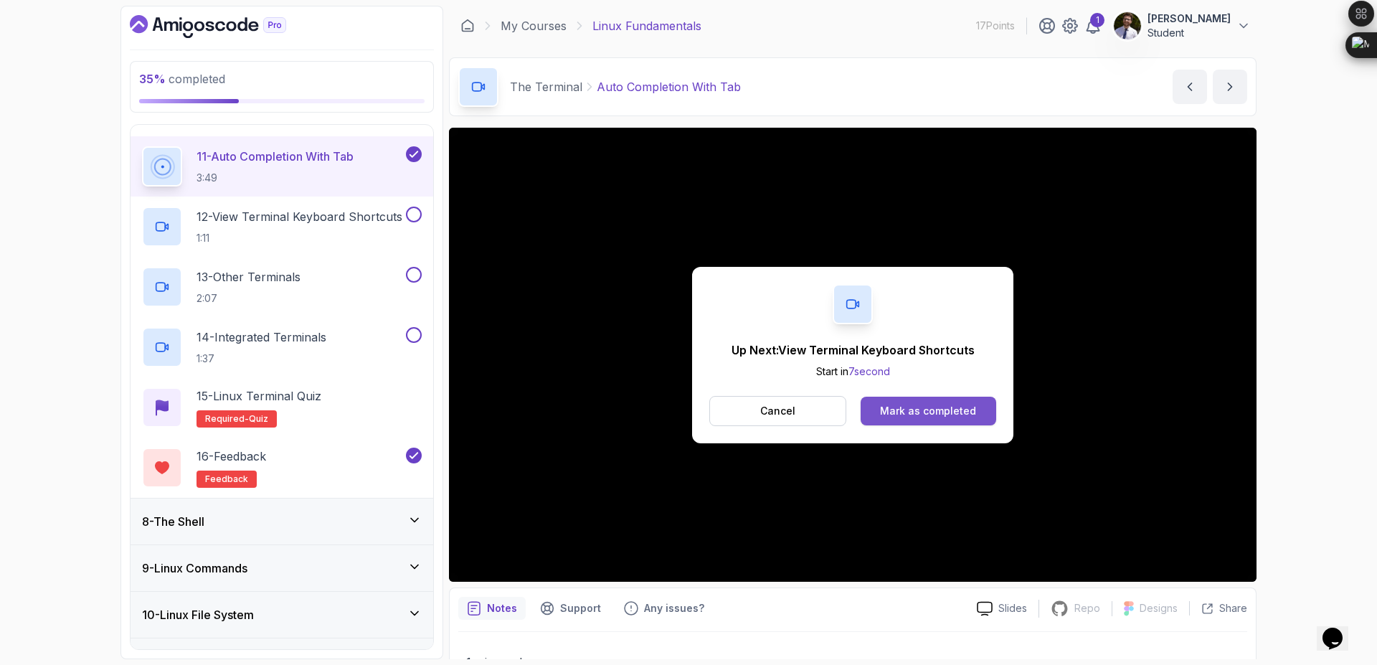
click at [936, 404] on div "Mark as completed" at bounding box center [928, 411] width 96 height 14
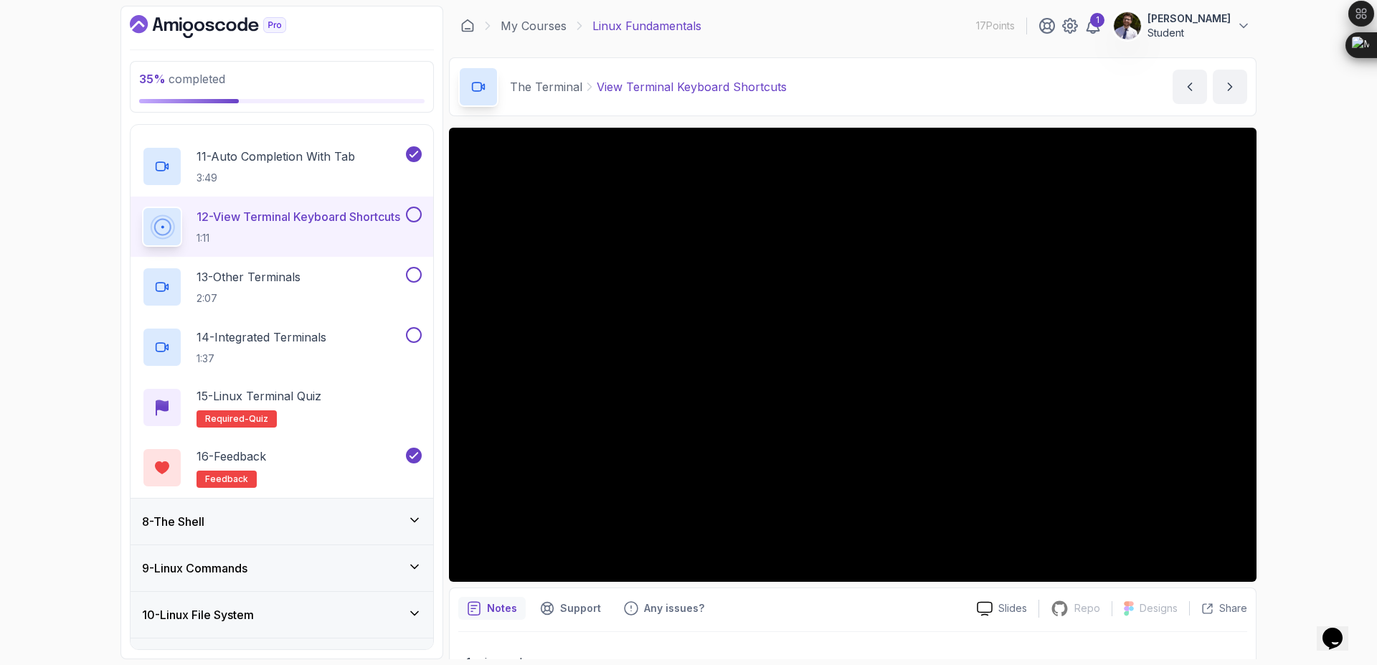
click at [414, 225] on button "12 - View Terminal Keyboard Shortcuts 1:11" at bounding box center [282, 226] width 280 height 40
click at [415, 217] on button at bounding box center [414, 214] width 16 height 16
click at [413, 272] on button at bounding box center [414, 275] width 16 height 16
click at [409, 336] on button at bounding box center [414, 335] width 16 height 16
click at [299, 270] on p "13 - Other Terminals" at bounding box center [248, 276] width 104 height 17
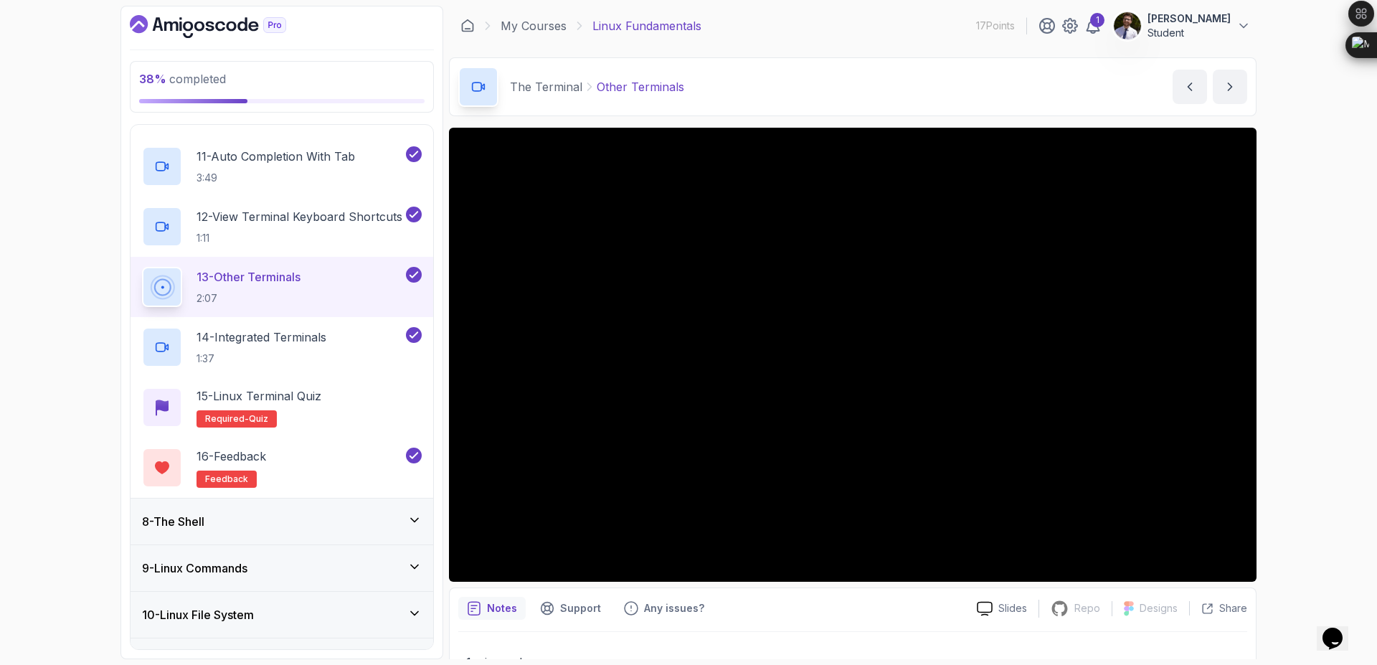
click at [142, 267] on button "13 - Other Terminals 2:07" at bounding box center [282, 287] width 280 height 40
click at [300, 342] on p "14 - Integrated Terminals" at bounding box center [261, 336] width 130 height 17
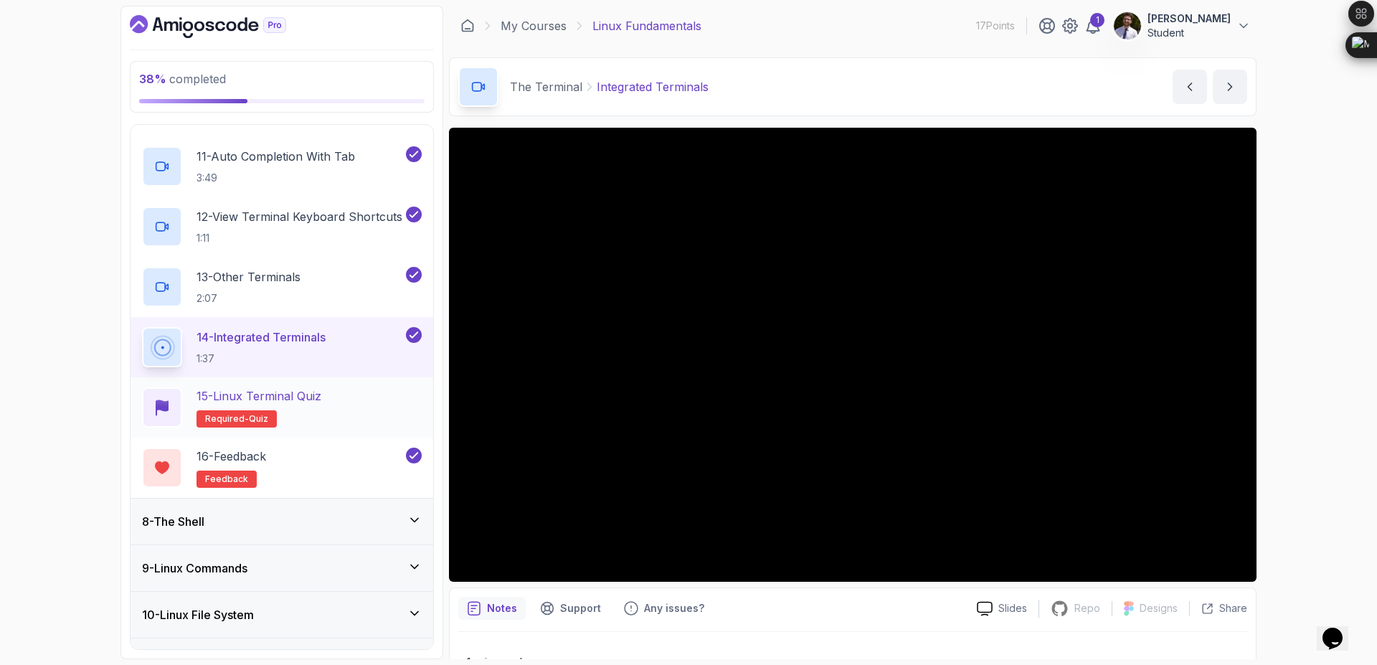
click at [253, 422] on span "quiz" at bounding box center [258, 418] width 19 height 11
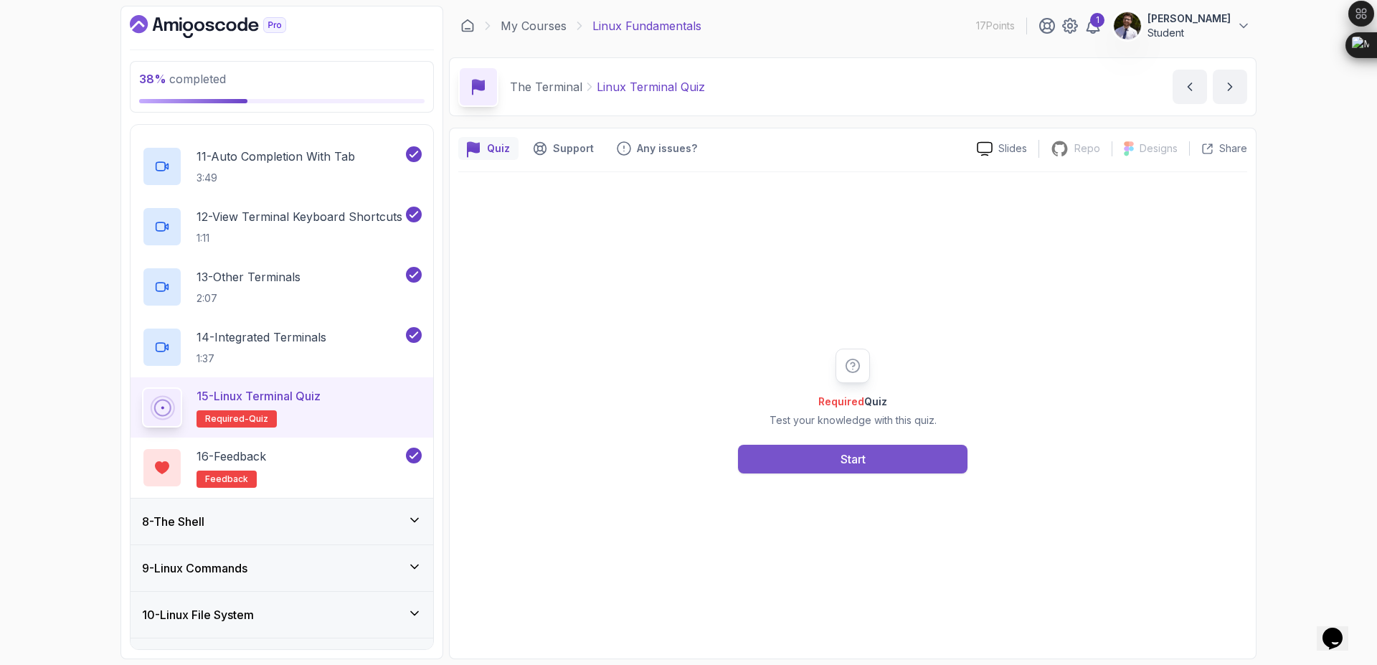
click at [834, 459] on button "Start" at bounding box center [852, 459] width 229 height 29
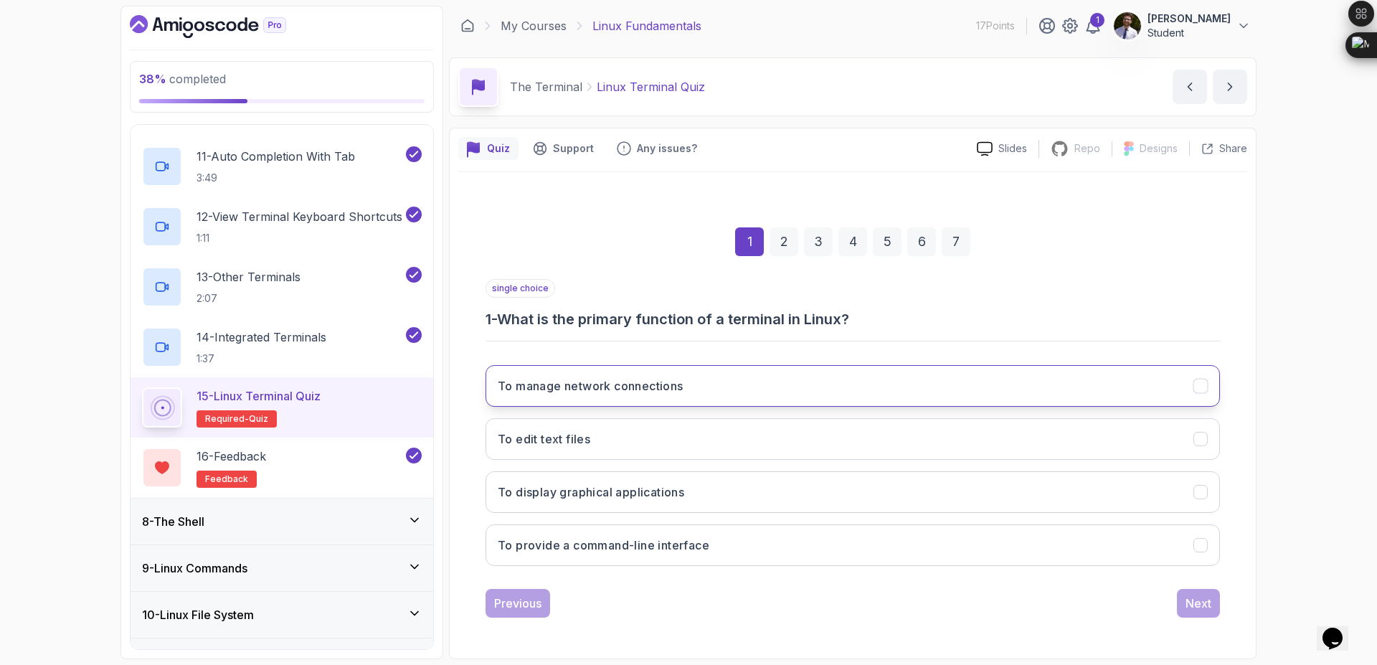
click at [843, 394] on button "To manage network connections" at bounding box center [852, 386] width 734 height 42
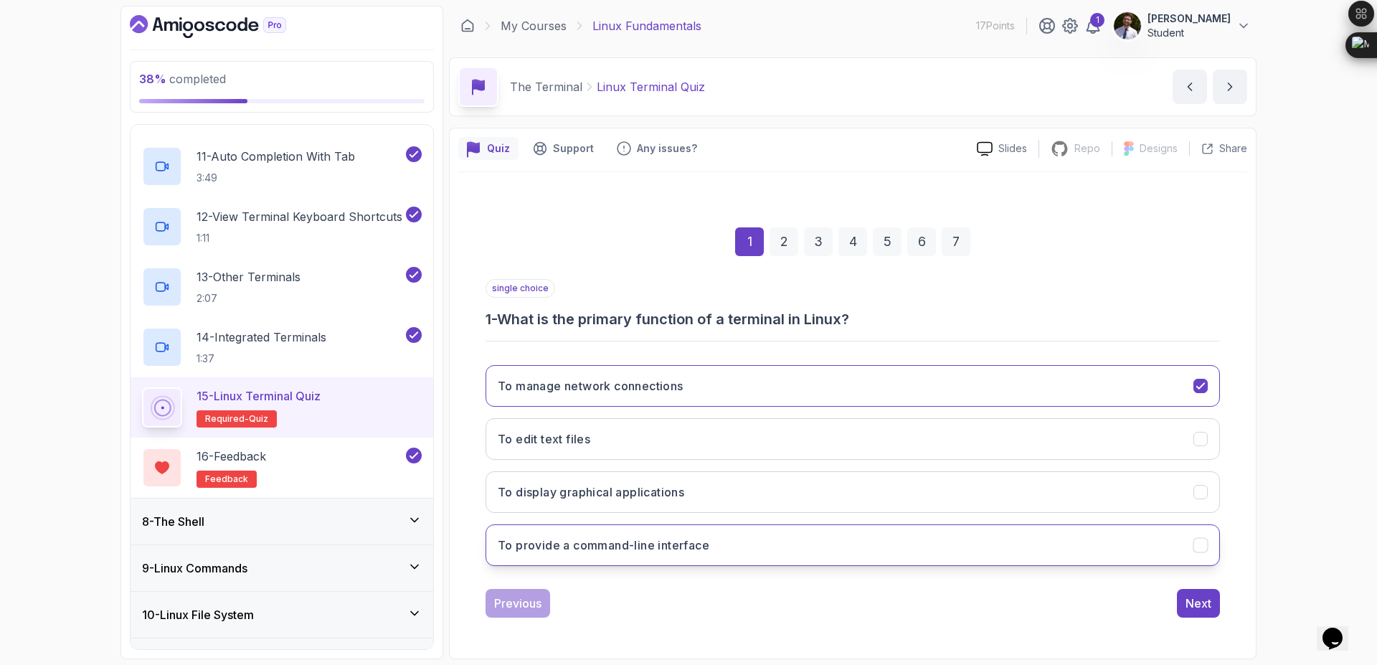
click at [950, 552] on button "To provide a command-line interface" at bounding box center [852, 545] width 734 height 42
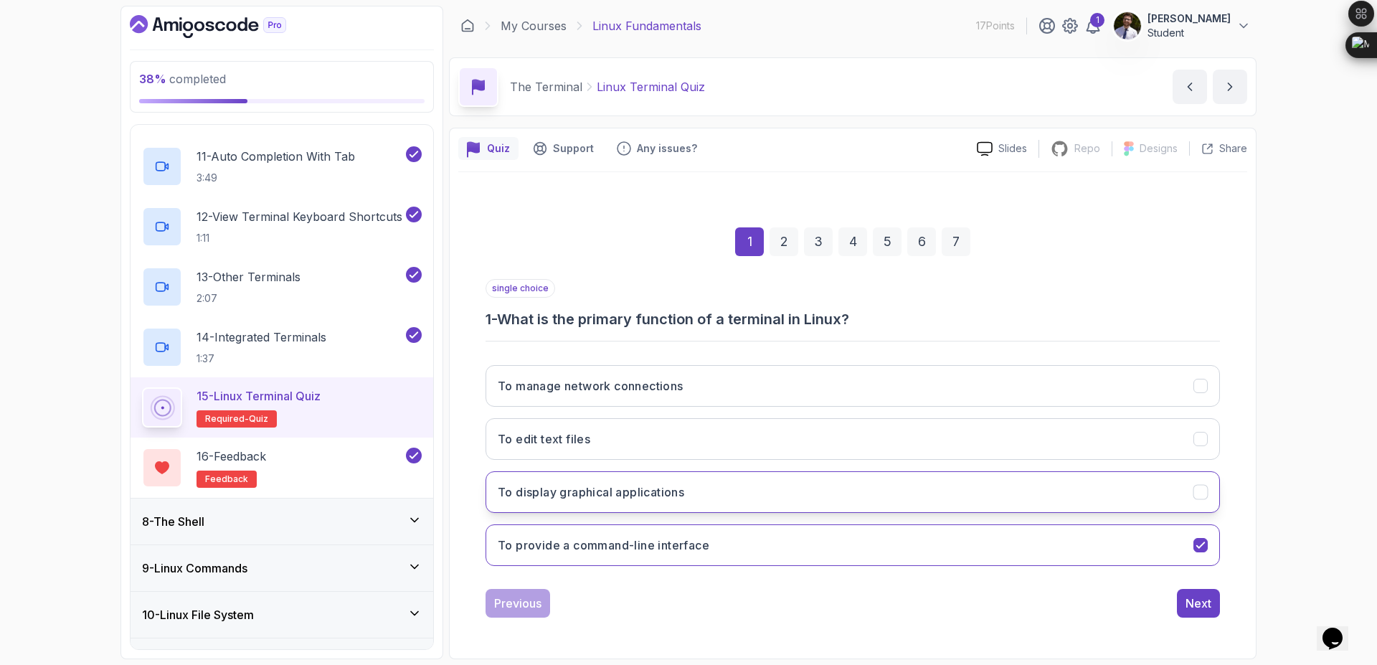
click at [1203, 493] on icon "To display graphical applications" at bounding box center [1201, 492] width 14 height 14
click at [1215, 493] on button "To display graphical applications" at bounding box center [852, 492] width 734 height 42
click at [1201, 495] on icon "To display graphical applications" at bounding box center [1201, 492] width 14 height 14
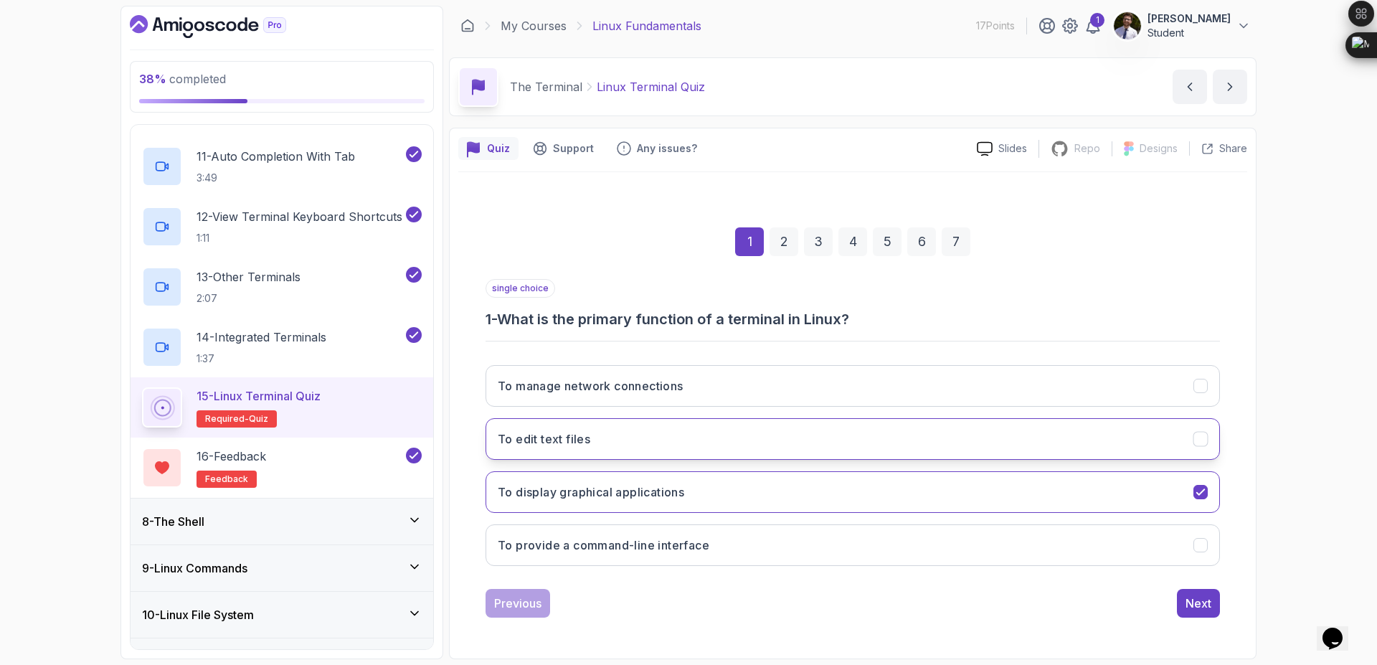
click at [1131, 434] on button "To edit text files" at bounding box center [852, 439] width 734 height 42
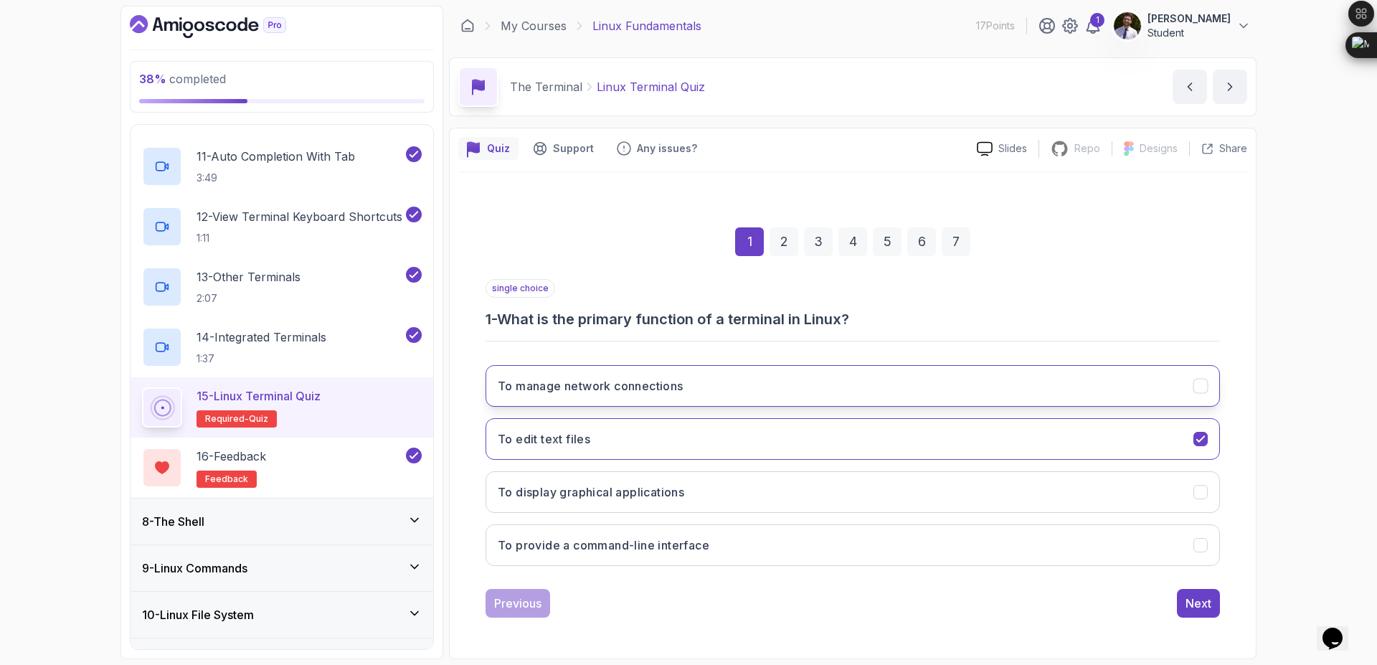
click at [1200, 397] on button "To manage network connections" at bounding box center [852, 386] width 734 height 42
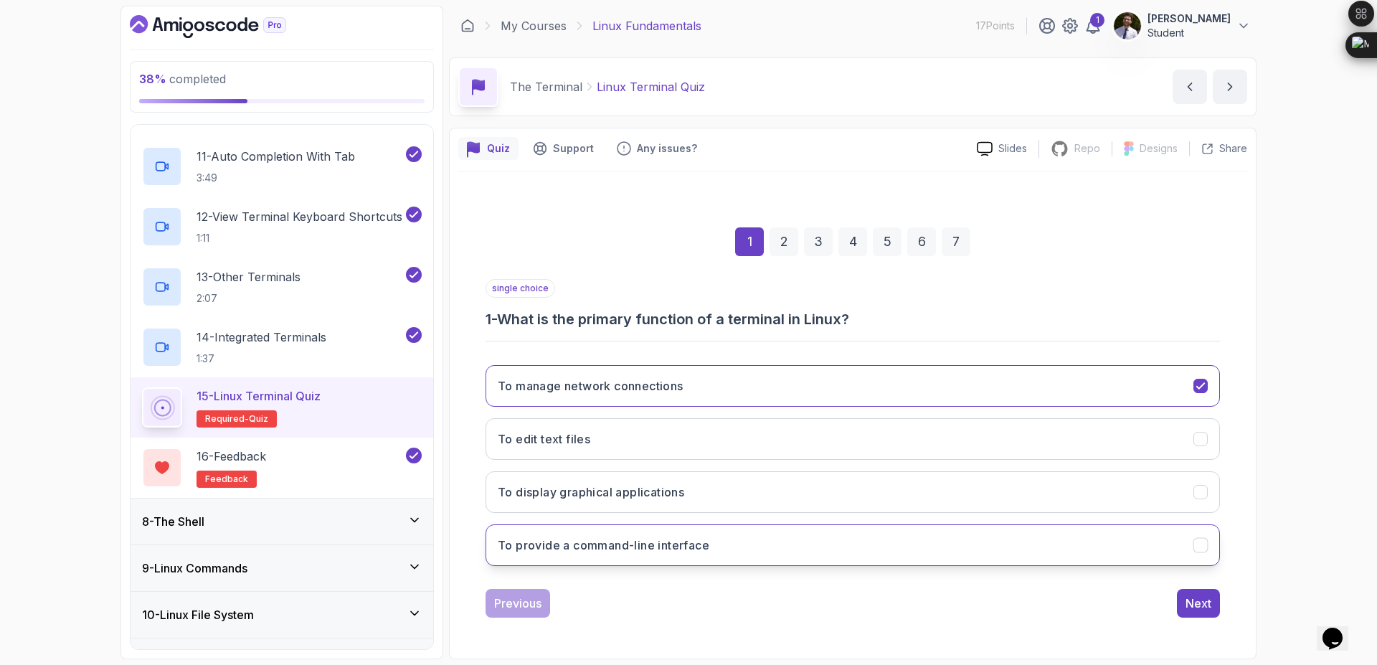
click at [1179, 543] on button "To provide a command-line interface" at bounding box center [852, 545] width 734 height 42
click at [1202, 612] on button "Next" at bounding box center [1198, 603] width 43 height 29
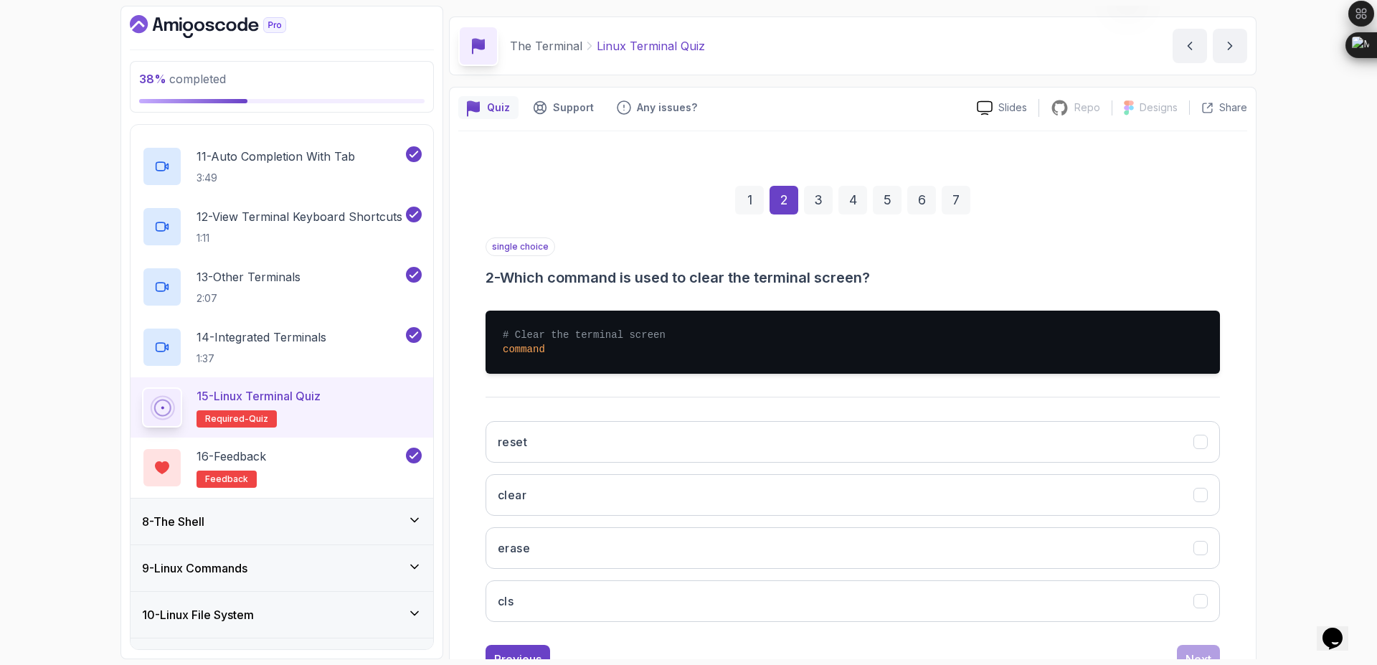
scroll to position [96, 0]
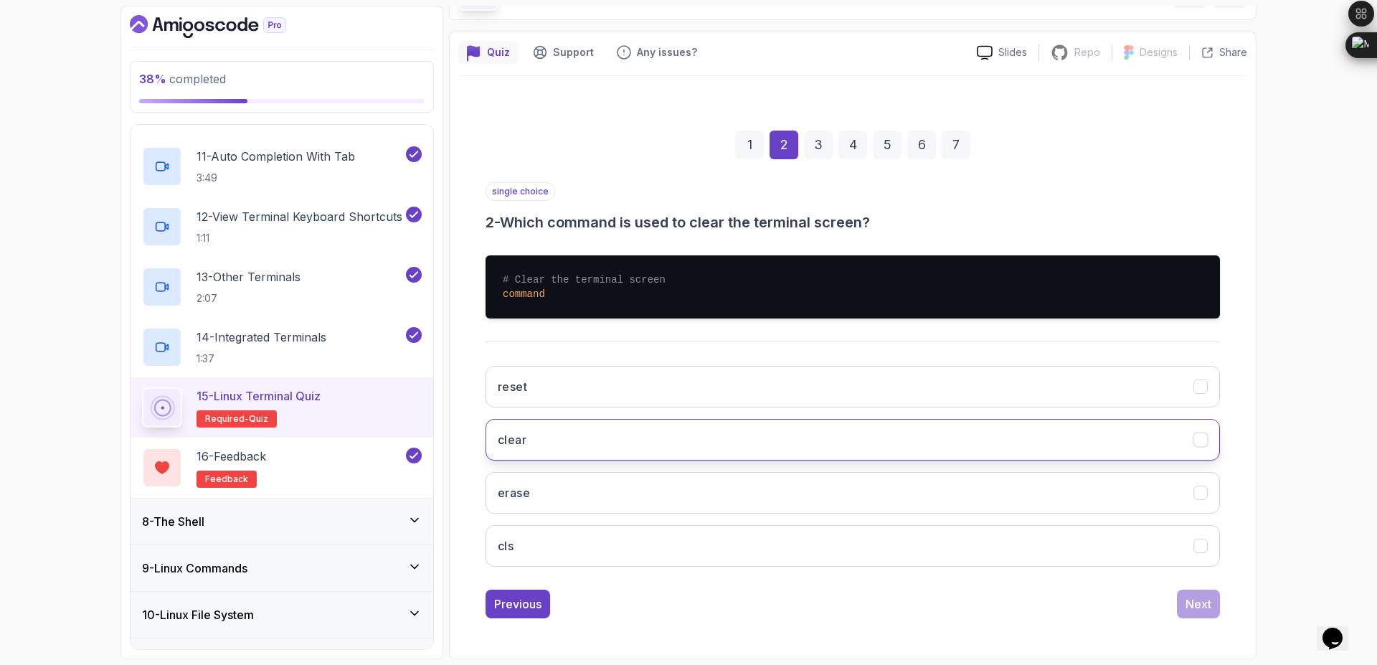
click at [927, 431] on button "clear" at bounding box center [852, 440] width 734 height 42
click at [1190, 607] on div "Next" at bounding box center [1198, 603] width 26 height 17
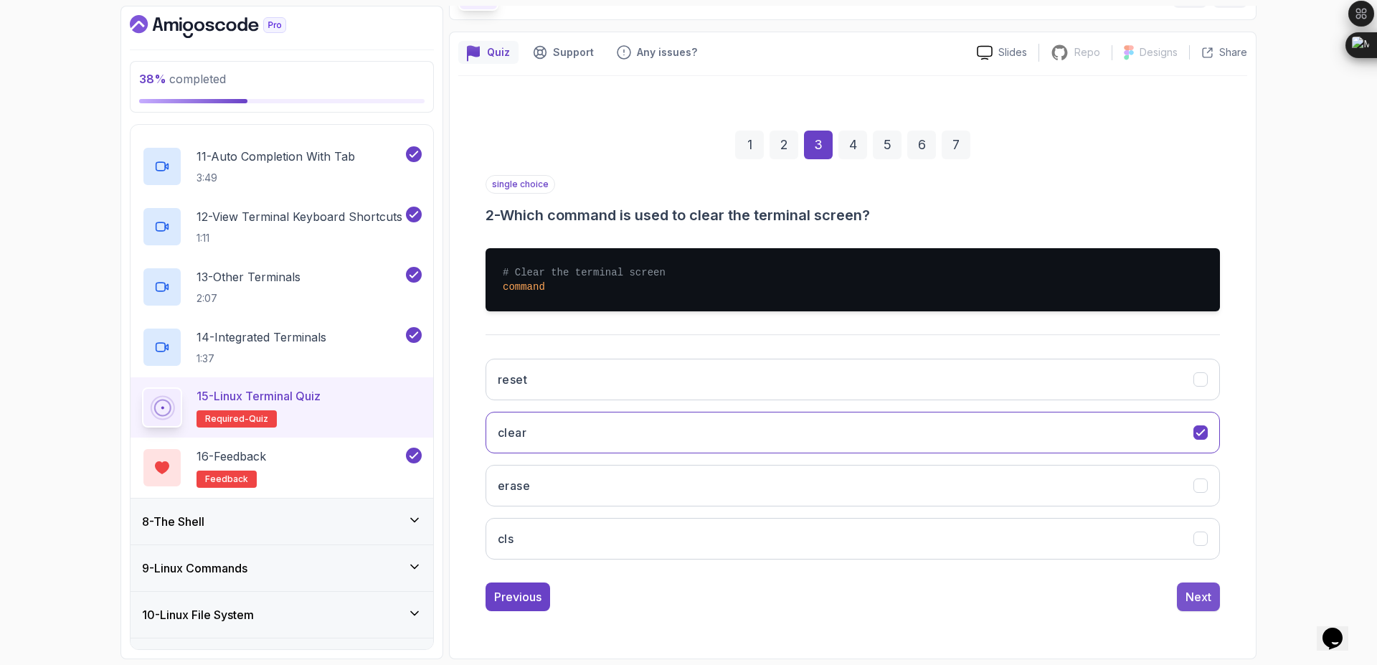
scroll to position [0, 0]
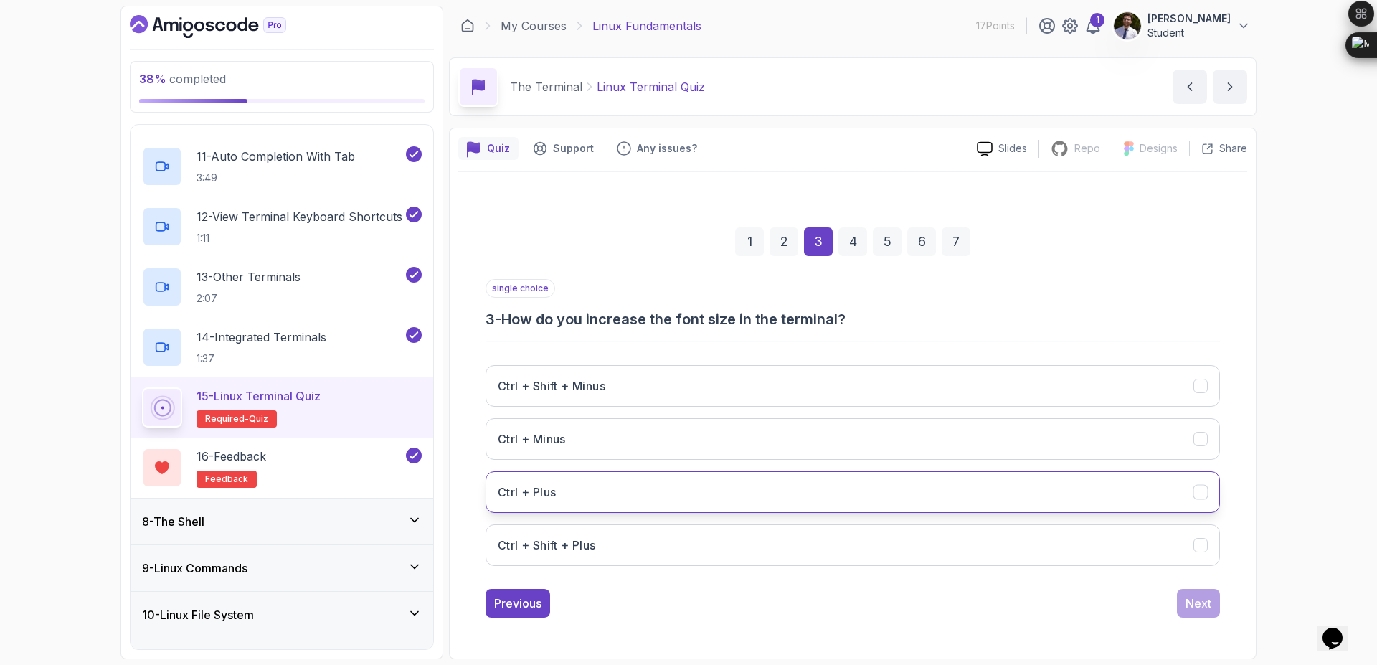
click at [809, 490] on button "Ctrl + Plus" at bounding box center [852, 492] width 734 height 42
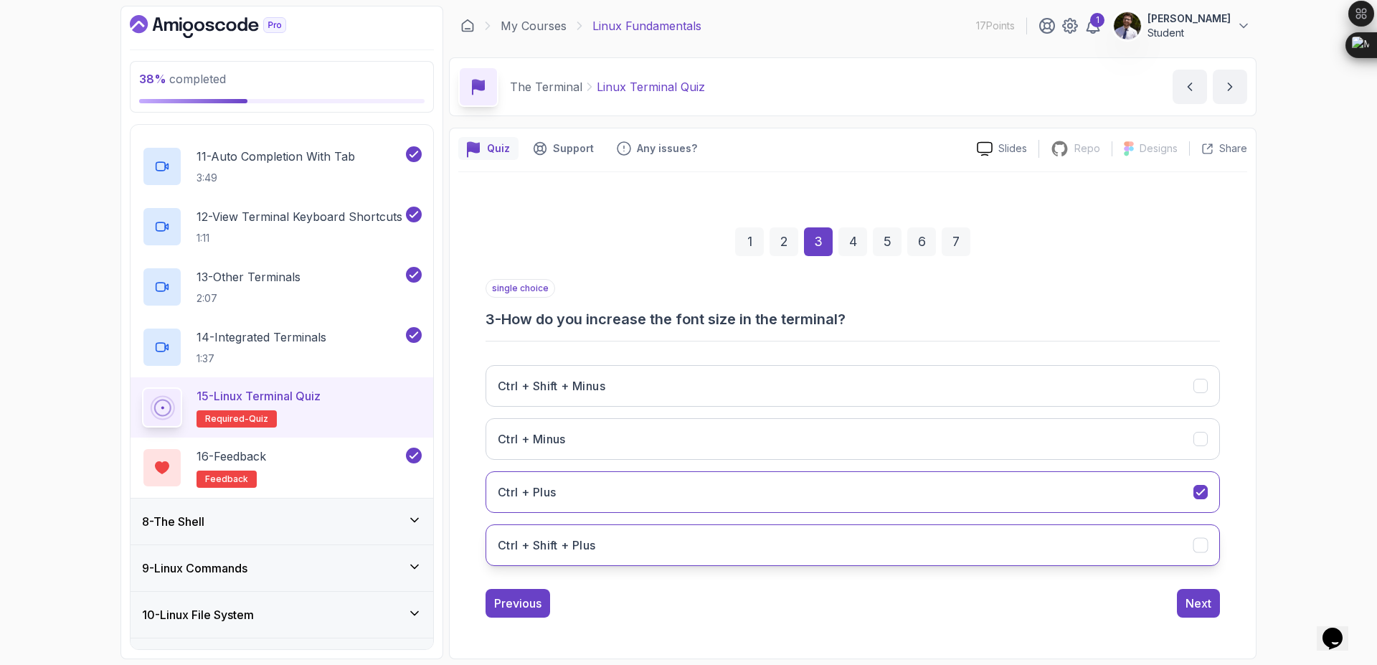
click at [795, 547] on button "Ctrl + Shift + Plus" at bounding box center [852, 545] width 734 height 42
click at [1200, 598] on div "Next" at bounding box center [1198, 602] width 26 height 17
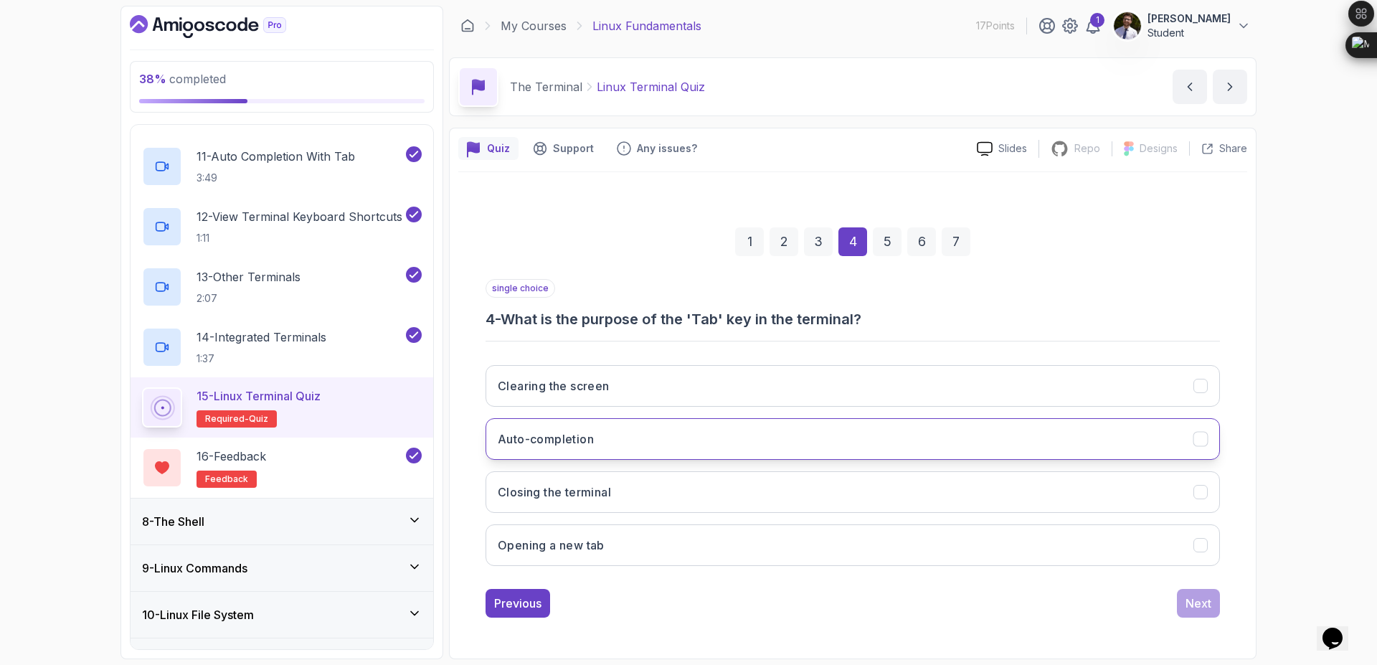
click at [933, 444] on button "Auto-completion" at bounding box center [852, 439] width 734 height 42
click at [1187, 608] on div "Next" at bounding box center [1198, 602] width 26 height 17
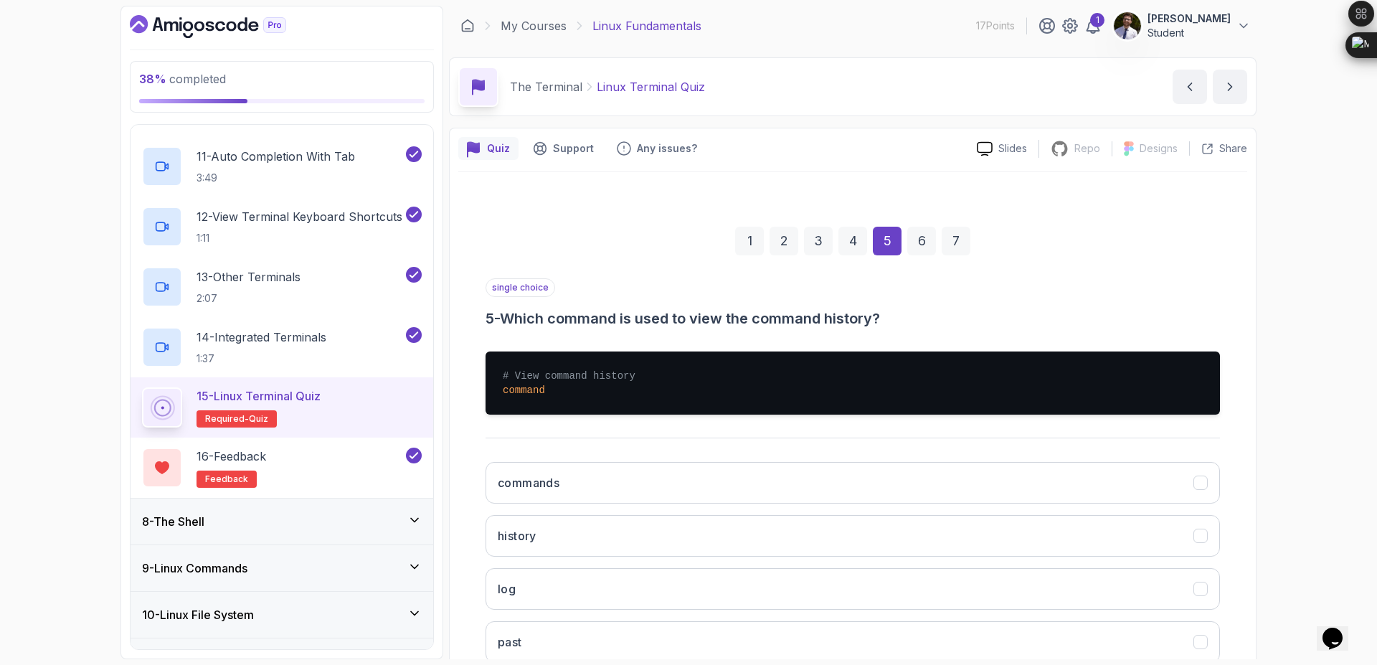
scroll to position [96, 0]
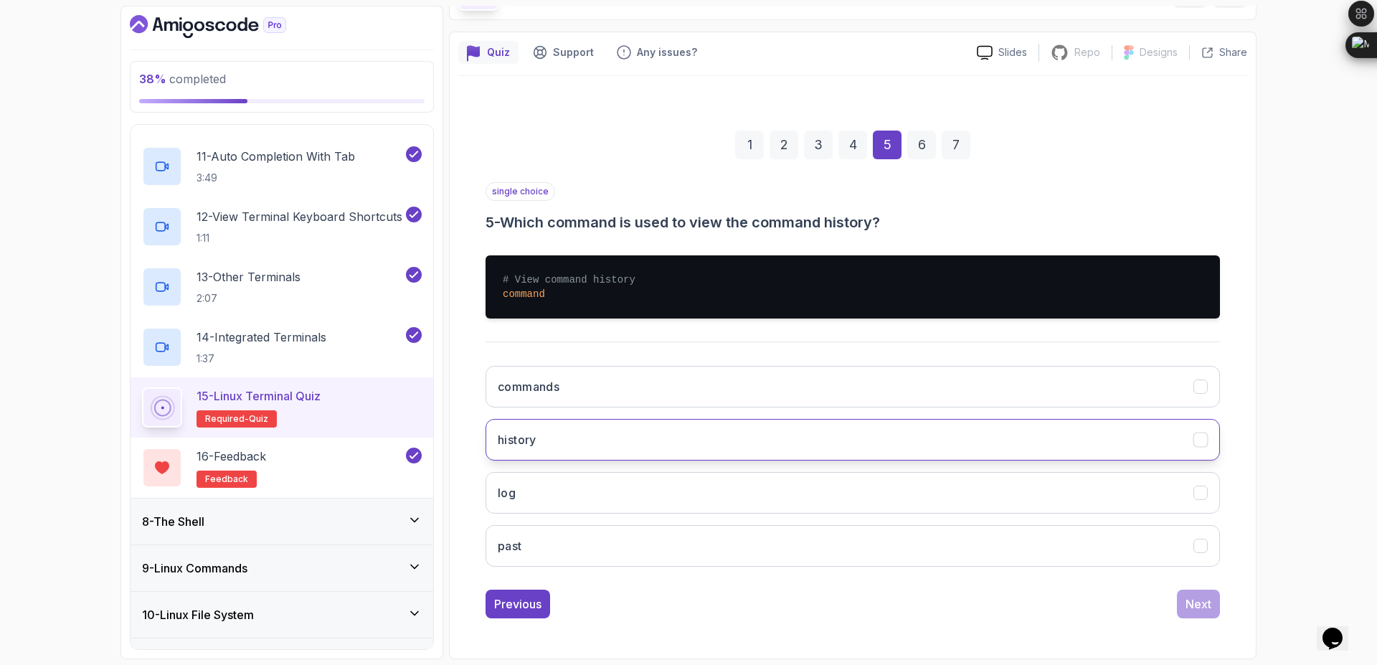
click at [899, 431] on button "history" at bounding box center [852, 440] width 734 height 42
click at [1197, 604] on div "Next" at bounding box center [1198, 603] width 26 height 17
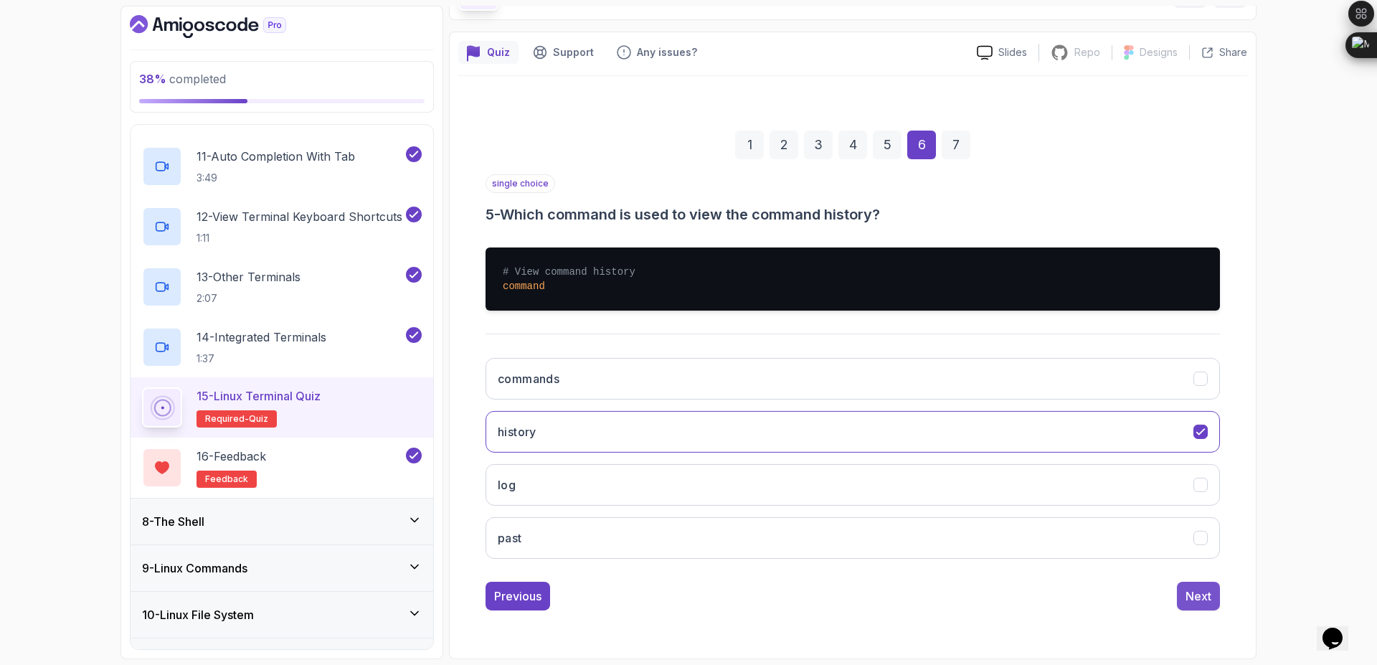
scroll to position [0, 0]
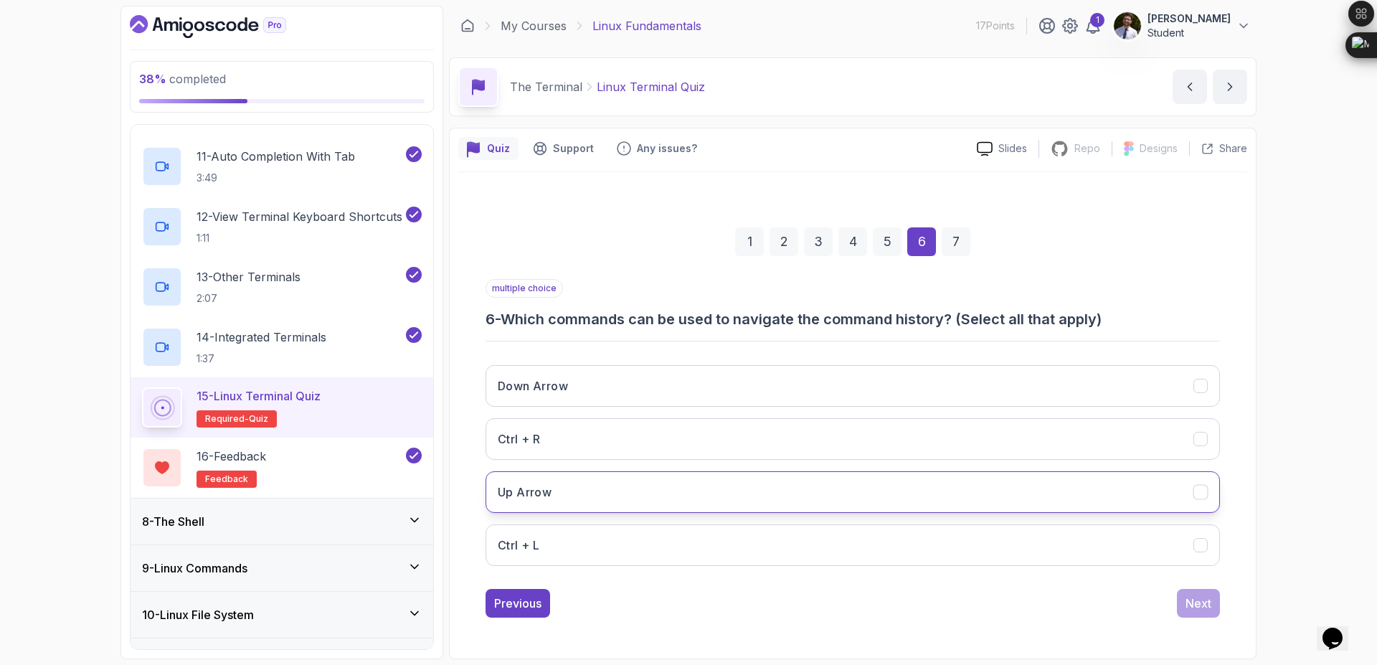
click at [1073, 491] on button "Up Arrow" at bounding box center [852, 492] width 734 height 42
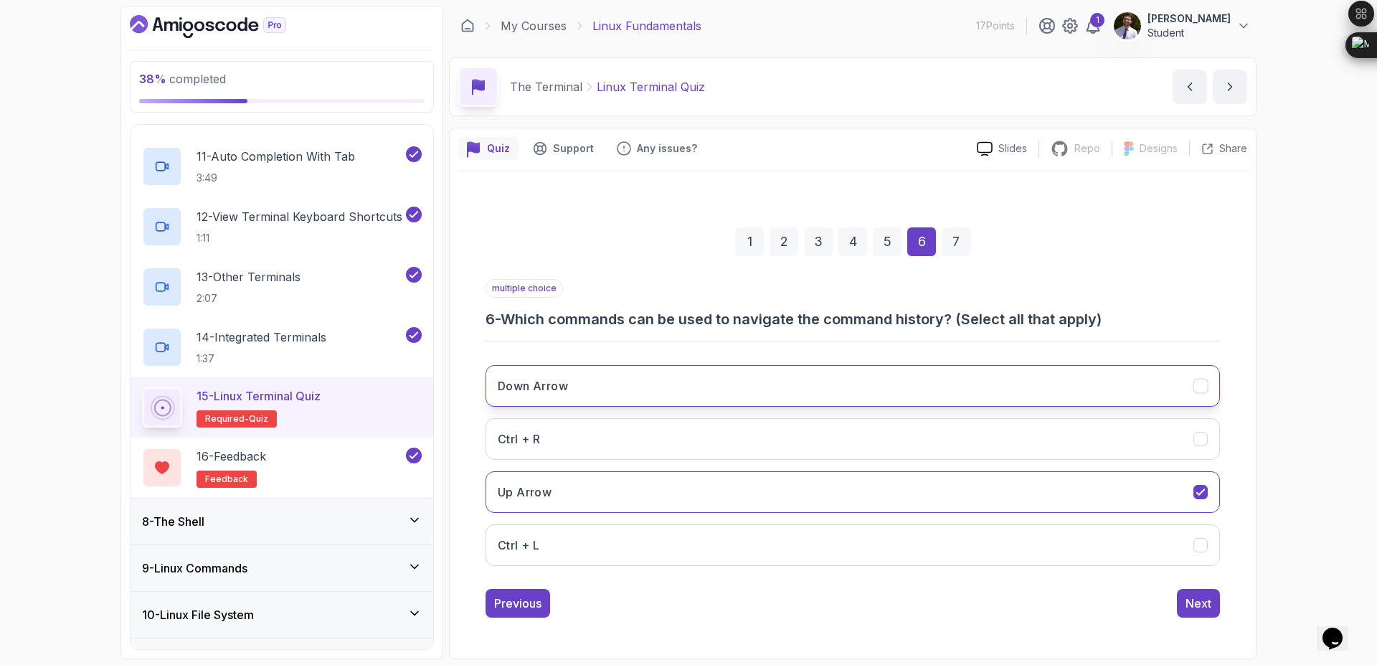
click at [1203, 394] on button "Down Arrow" at bounding box center [852, 386] width 734 height 42
click at [1197, 610] on div "Next" at bounding box center [1198, 602] width 26 height 17
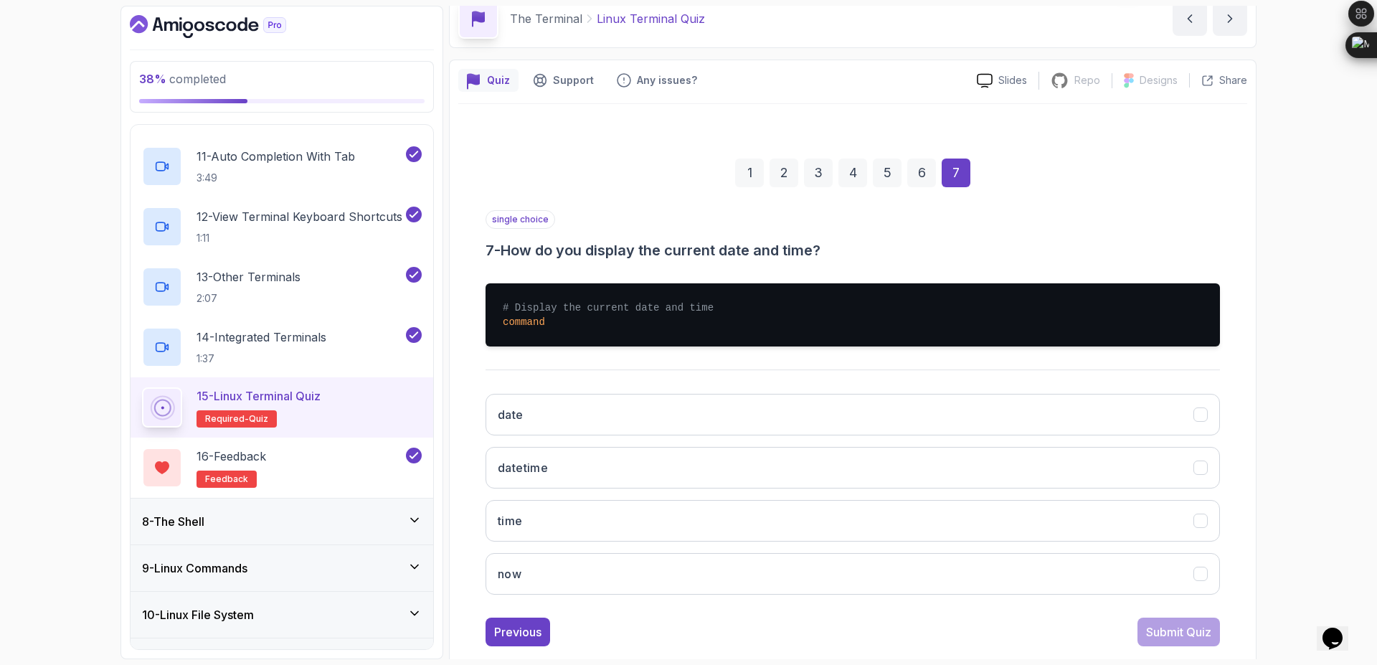
scroll to position [96, 0]
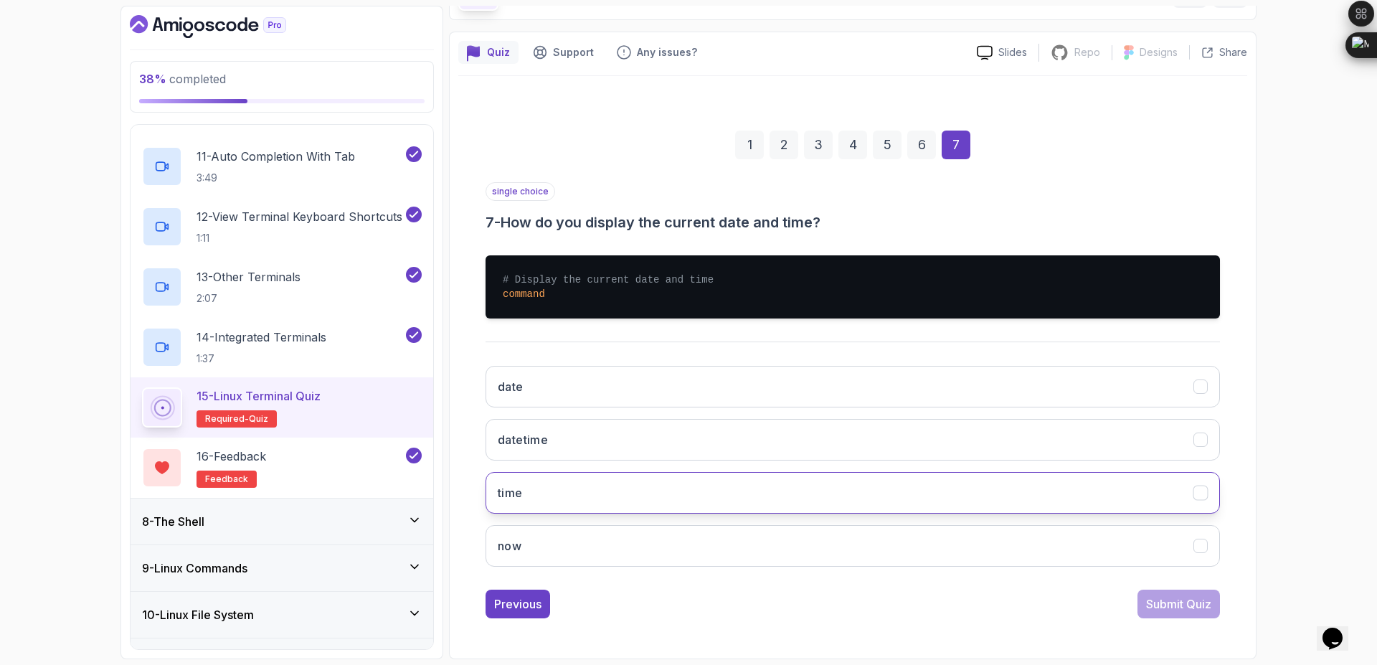
click at [837, 496] on button "time" at bounding box center [852, 493] width 734 height 42
click at [1159, 600] on div "Submit Quiz" at bounding box center [1178, 603] width 65 height 17
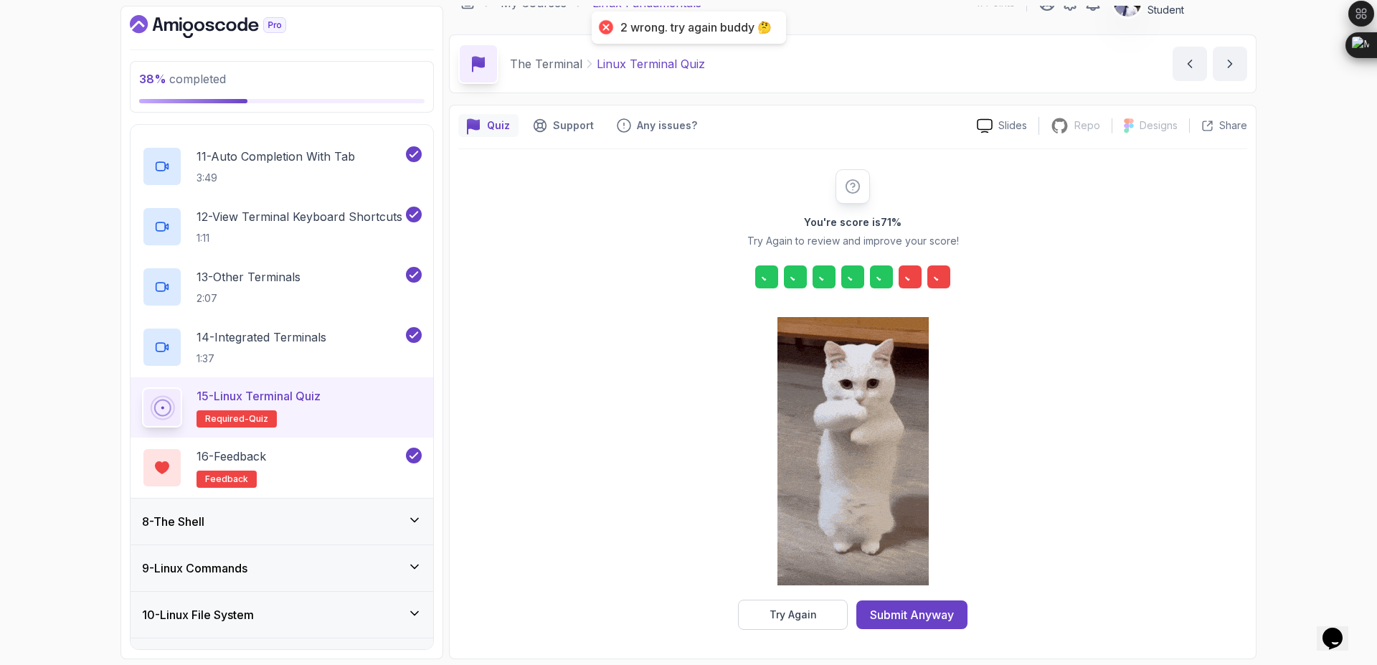
scroll to position [23, 0]
click at [772, 613] on div "Try Again" at bounding box center [792, 614] width 47 height 14
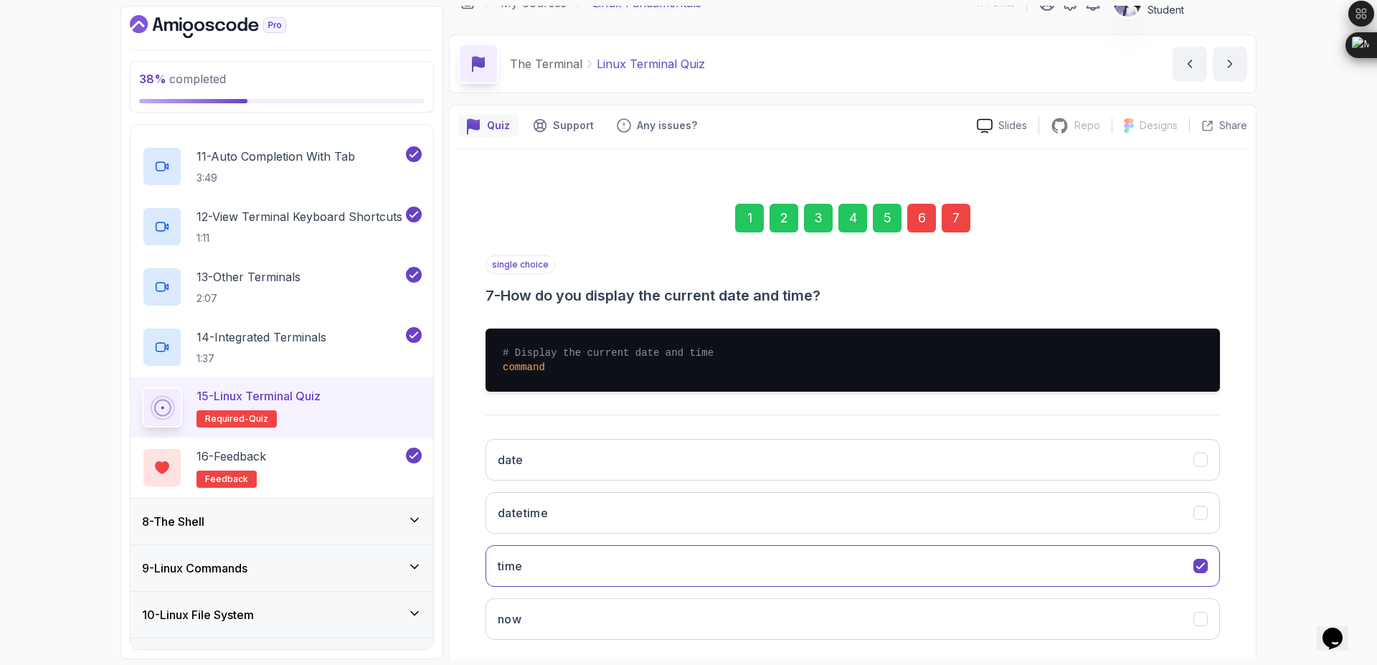
click at [918, 214] on div "6" at bounding box center [921, 218] width 29 height 29
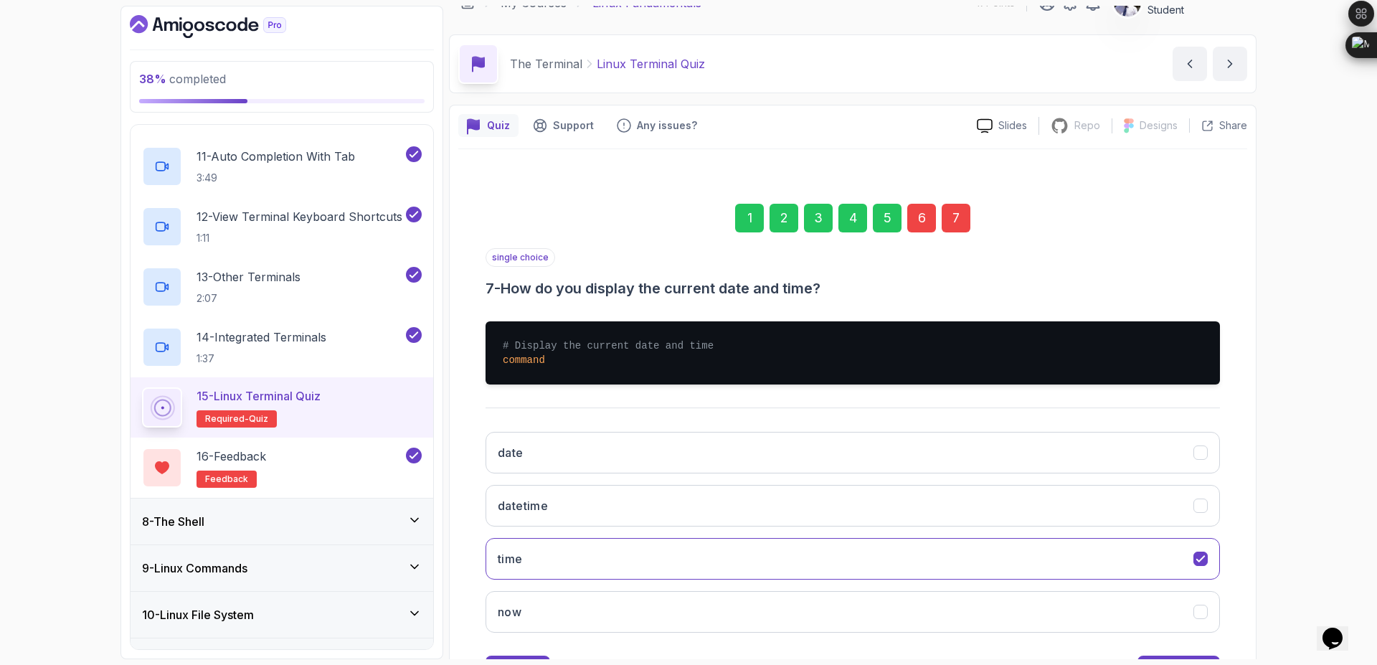
scroll to position [0, 0]
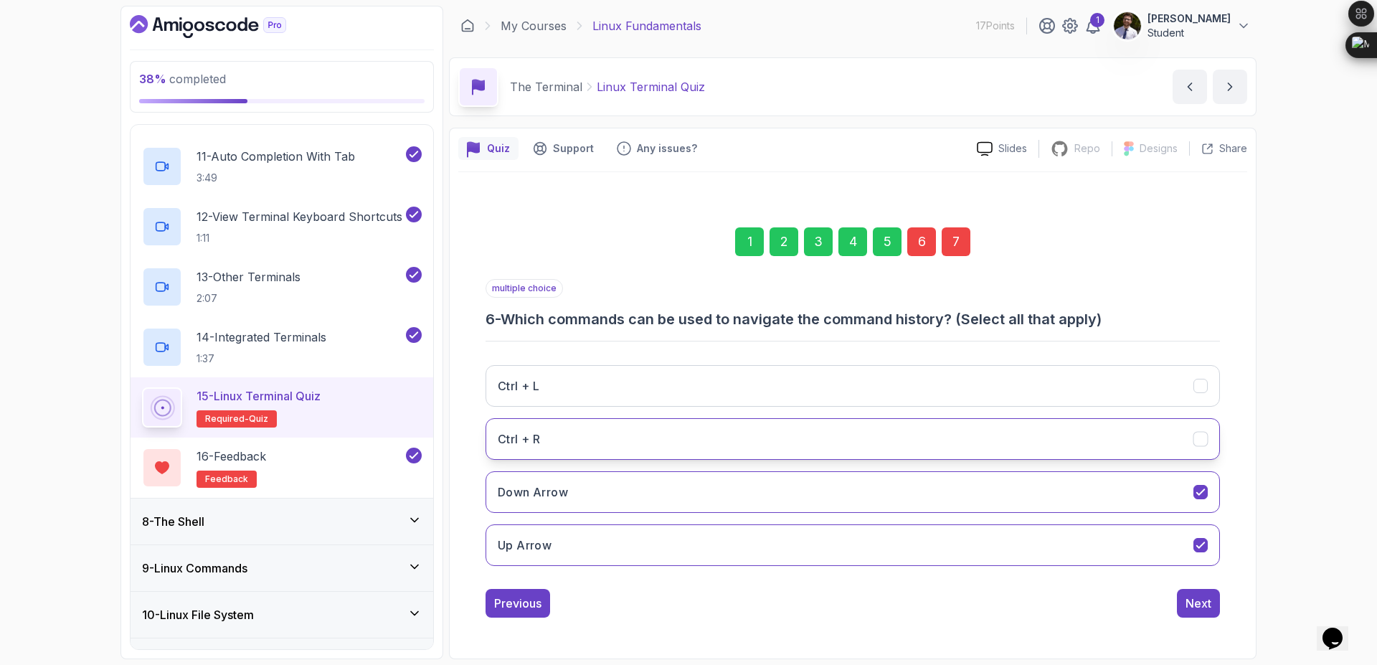
click at [1194, 441] on icon "Ctrl + R" at bounding box center [1201, 439] width 14 height 14
click at [1207, 395] on button "Ctrl + L" at bounding box center [852, 386] width 734 height 42
click at [1205, 488] on icon "Down Arrow" at bounding box center [1201, 492] width 14 height 14
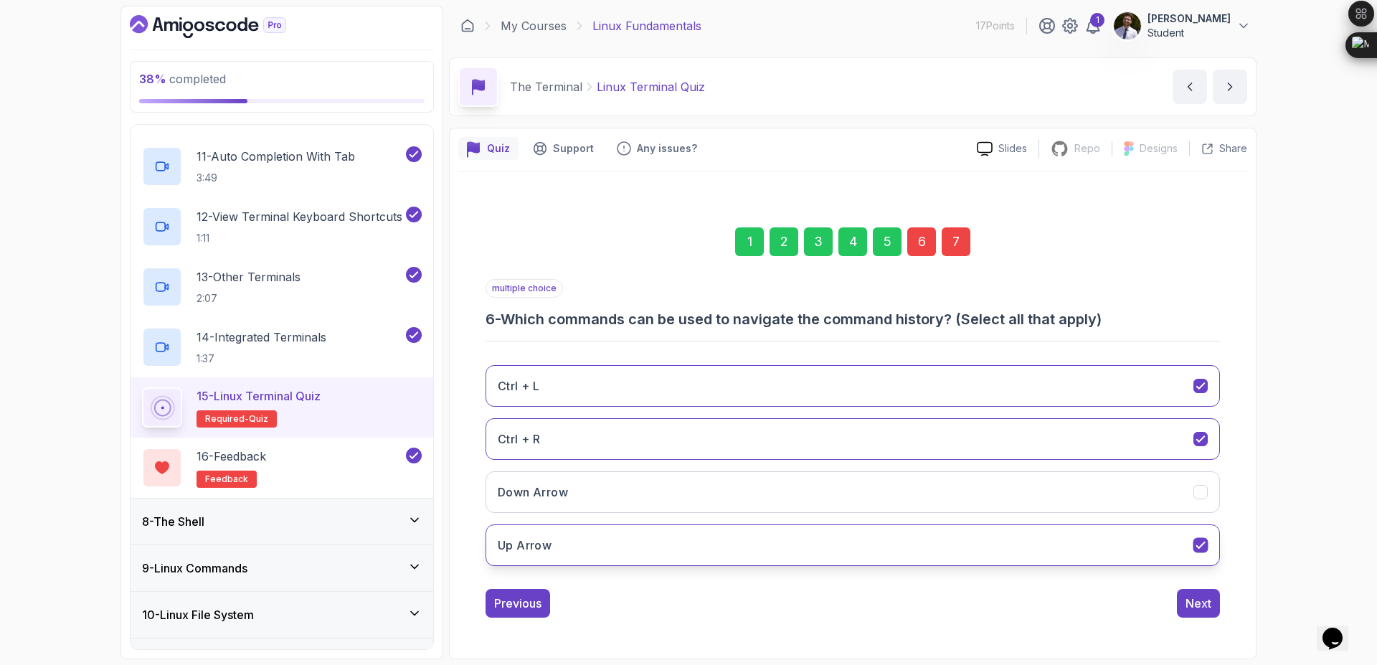
click at [1202, 543] on icon "Up Arrow" at bounding box center [1201, 545] width 14 height 14
click at [1197, 603] on div "Next" at bounding box center [1198, 602] width 26 height 17
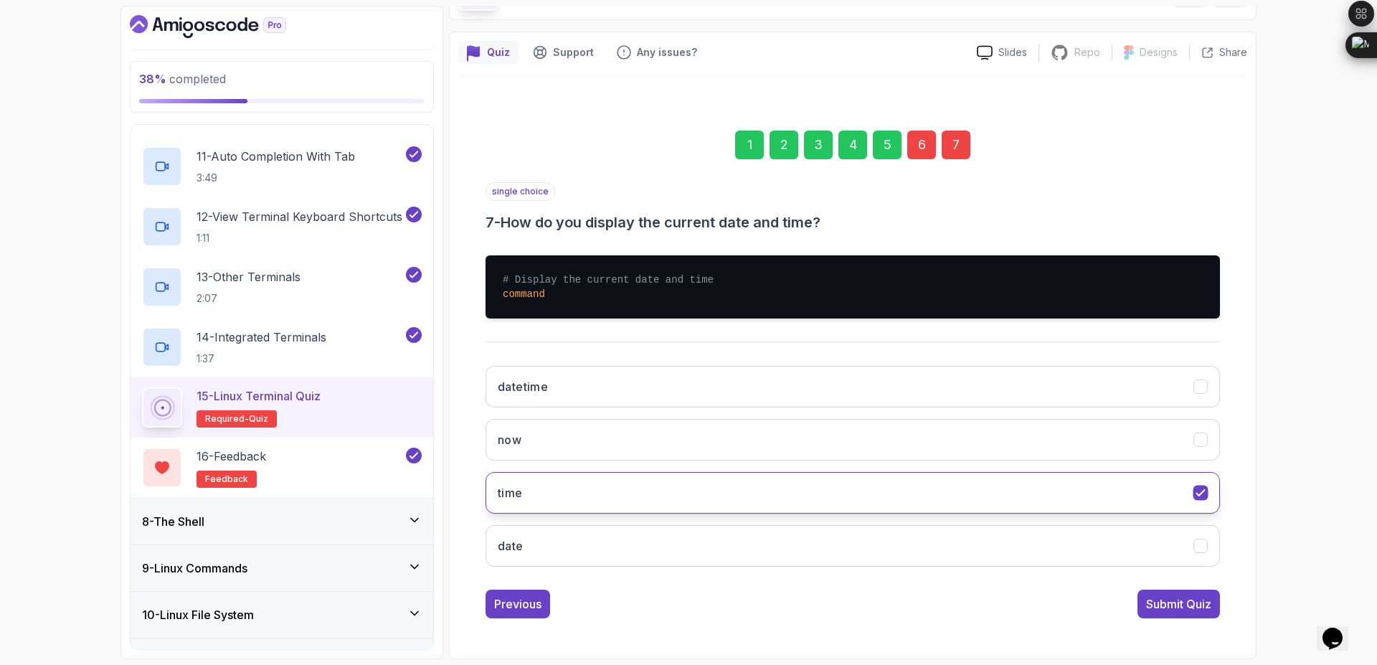
scroll to position [95, 0]
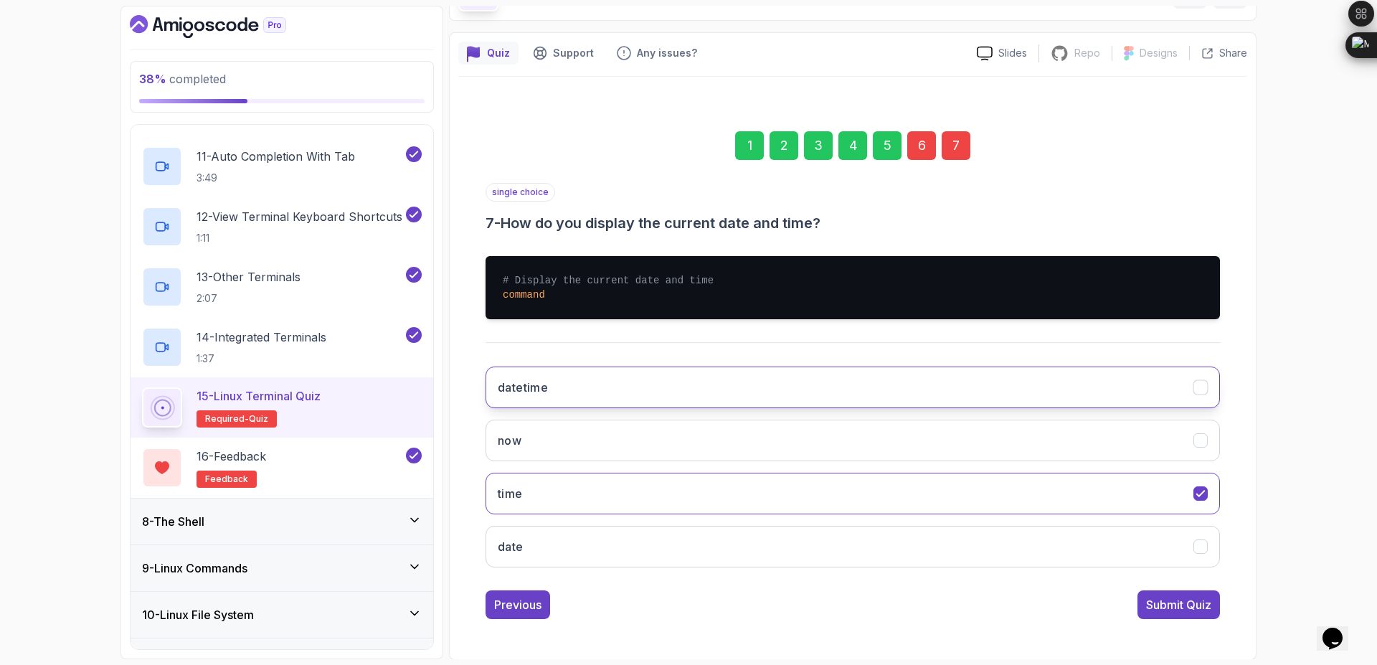
click at [1063, 397] on button "datetime" at bounding box center [852, 387] width 734 height 42
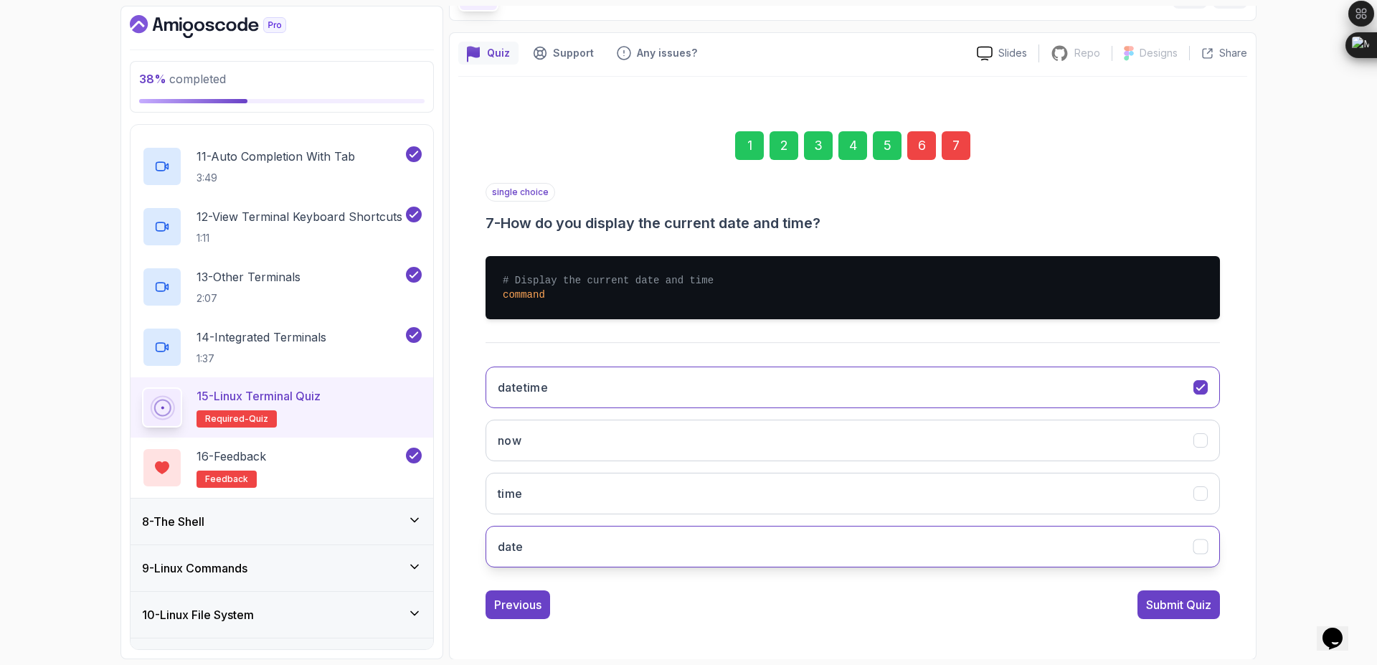
click at [1167, 534] on button "date" at bounding box center [852, 547] width 734 height 42
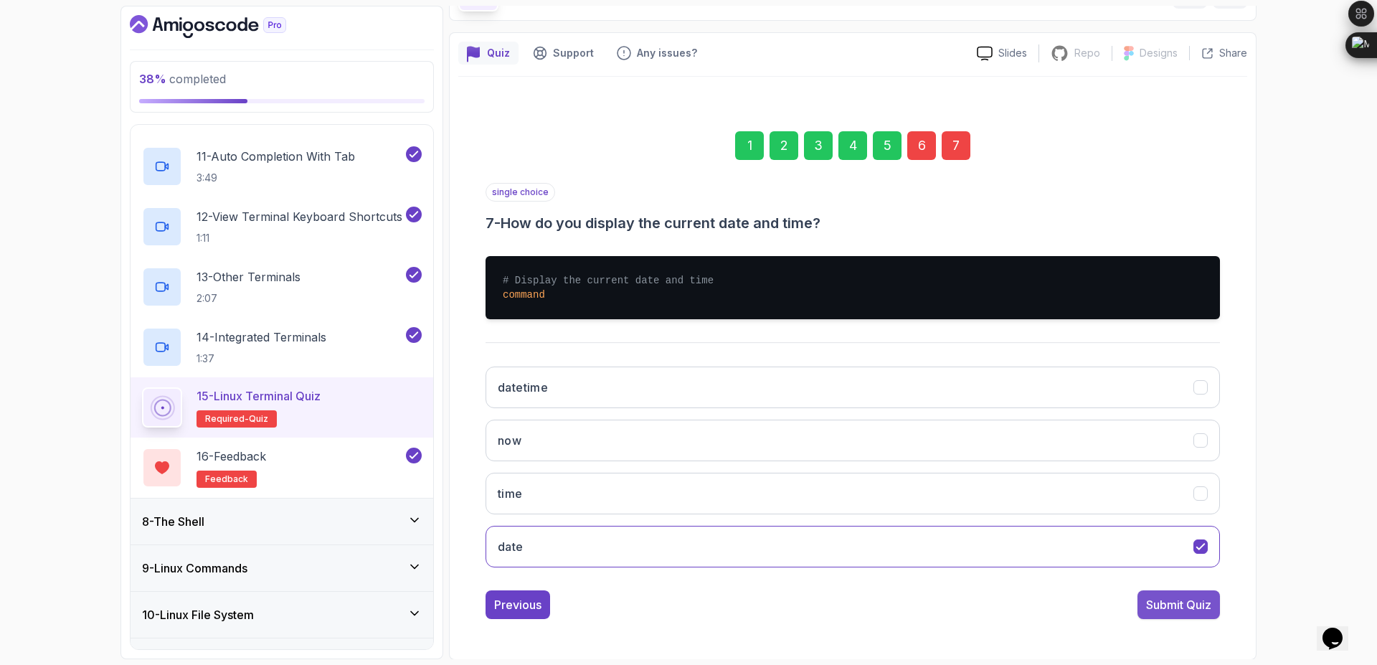
click at [1185, 608] on div "Submit Quiz" at bounding box center [1178, 604] width 65 height 17
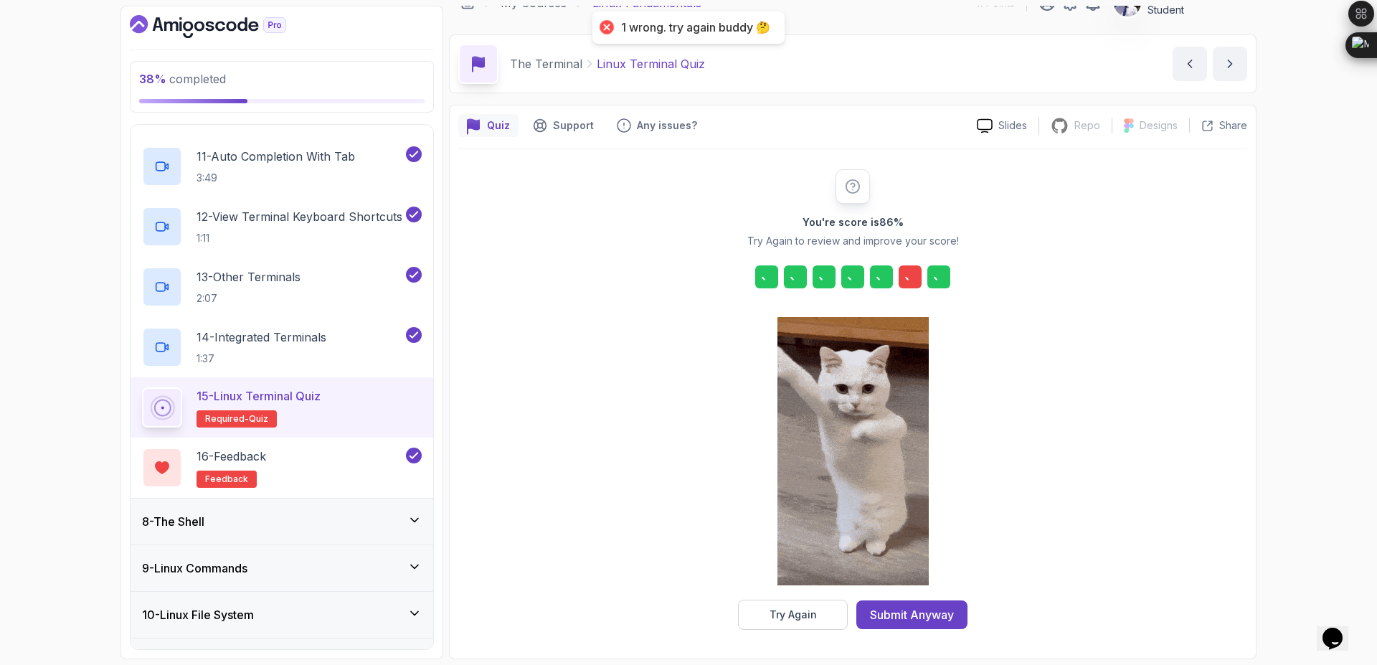
scroll to position [23, 0]
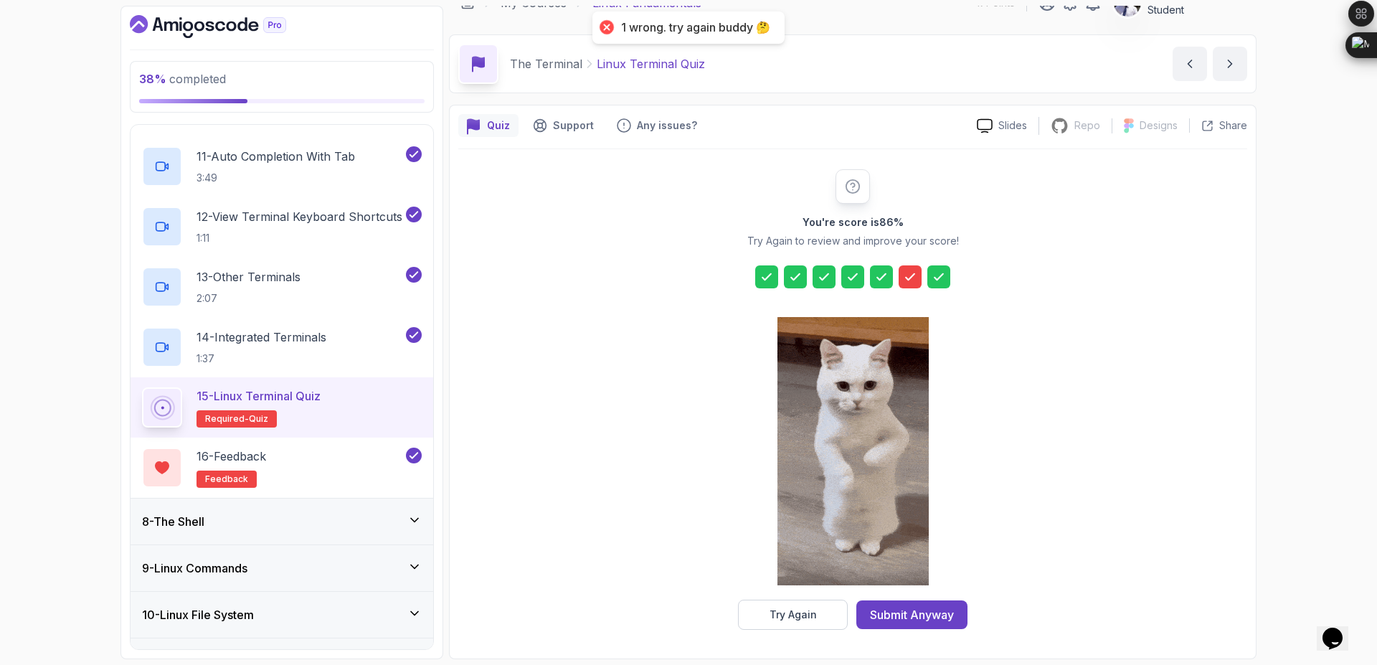
click at [916, 282] on icon at bounding box center [910, 277] width 14 height 14
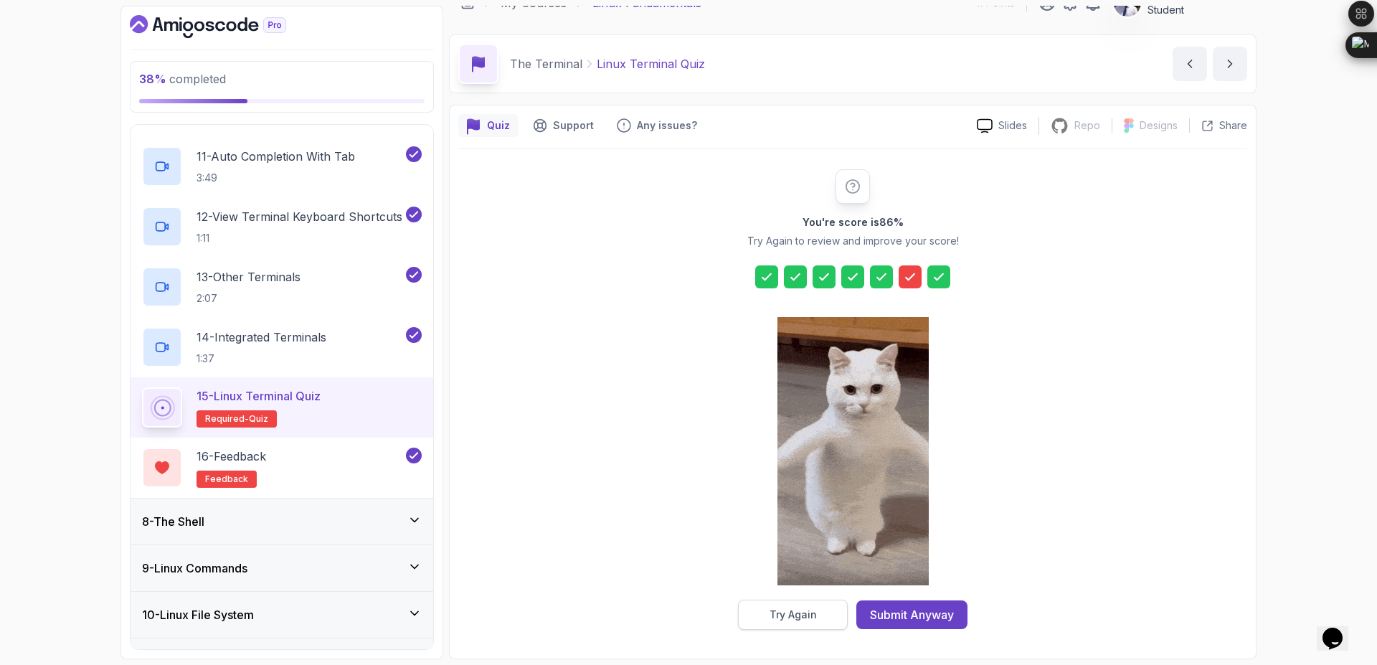
click at [814, 610] on div "Try Again" at bounding box center [792, 614] width 47 height 14
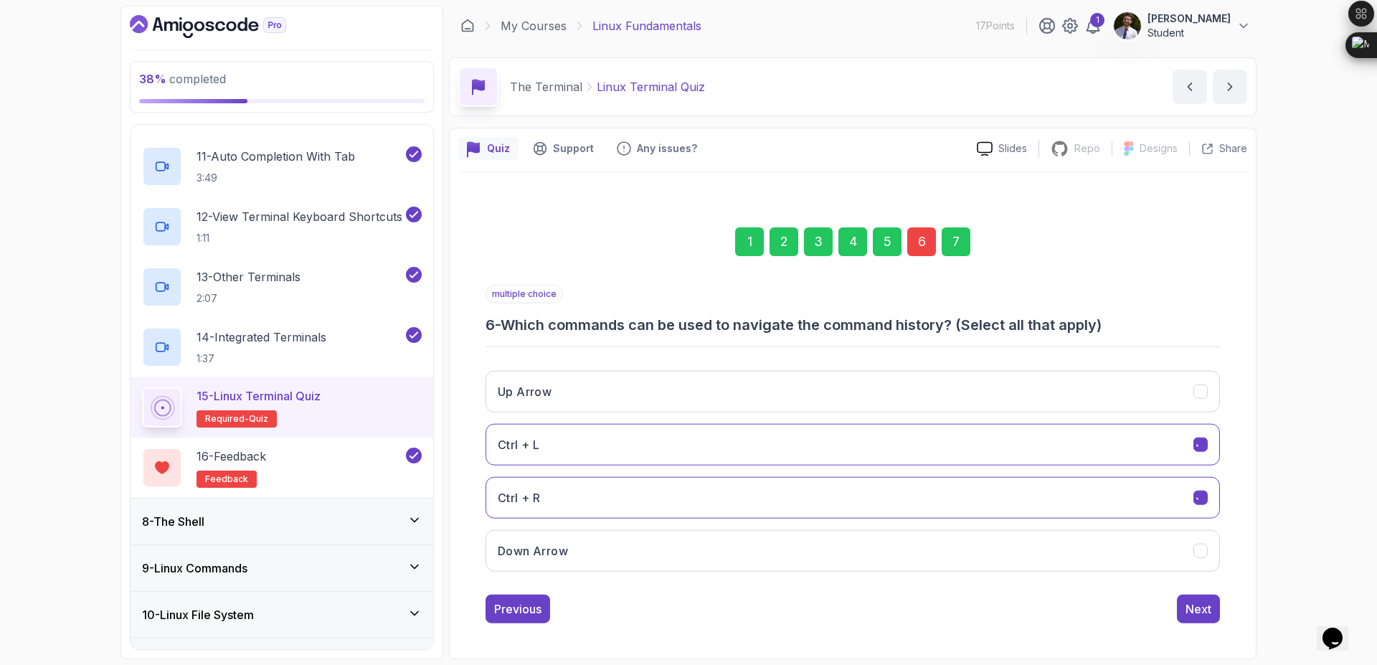
scroll to position [0, 0]
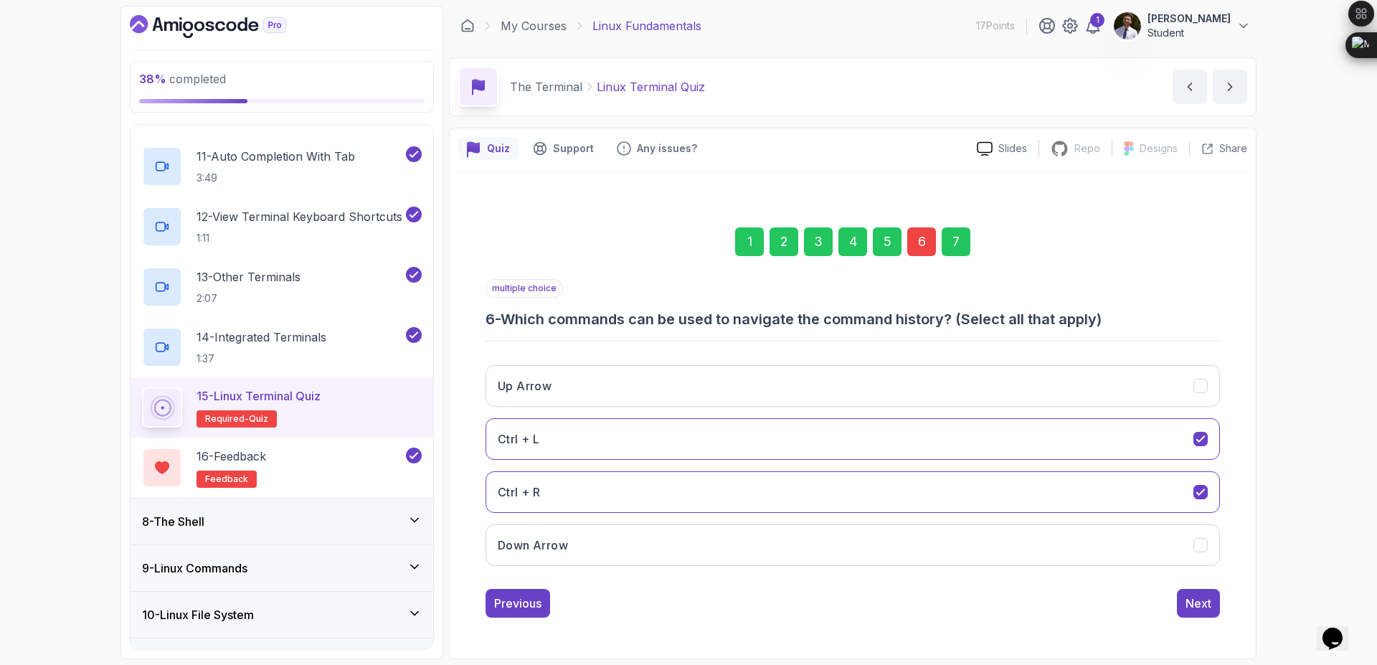
click at [918, 239] on div "6" at bounding box center [921, 241] width 29 height 29
click at [1212, 390] on button "Up Arrow" at bounding box center [852, 386] width 734 height 42
click at [1194, 542] on icon "Down Arrow" at bounding box center [1201, 545] width 14 height 14
click at [1201, 597] on div "Next" at bounding box center [1198, 602] width 26 height 17
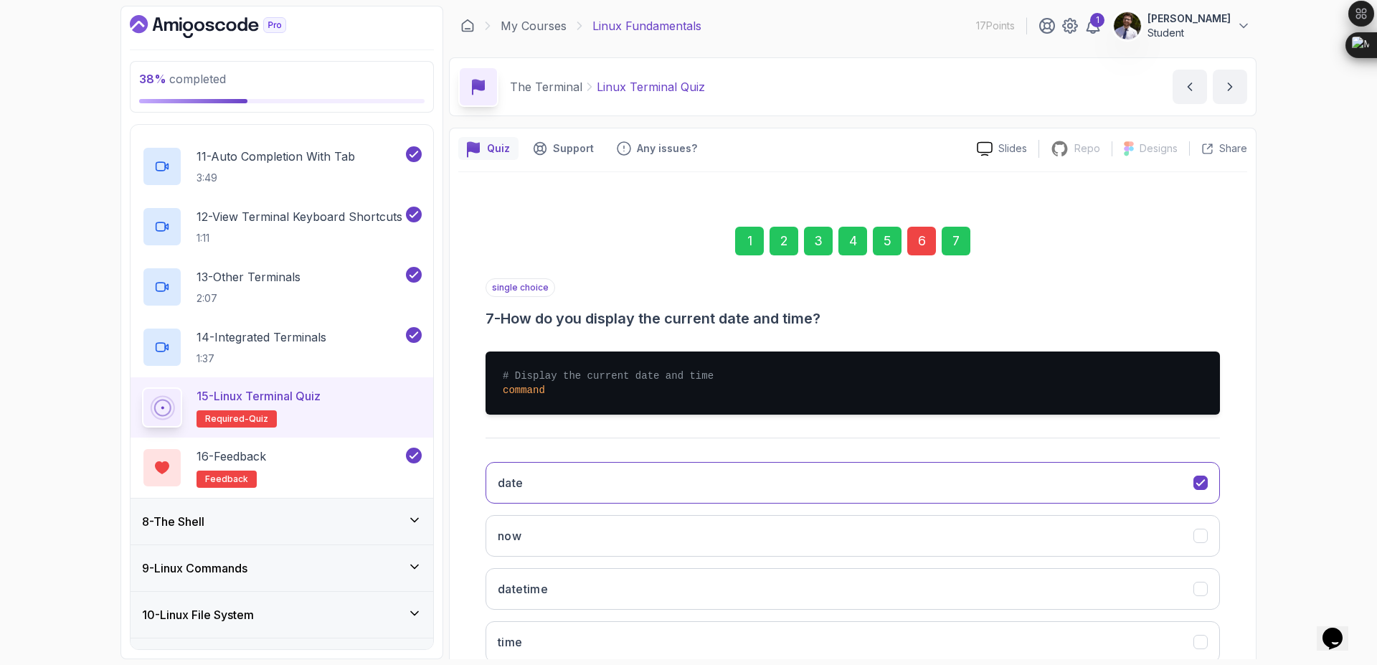
scroll to position [96, 0]
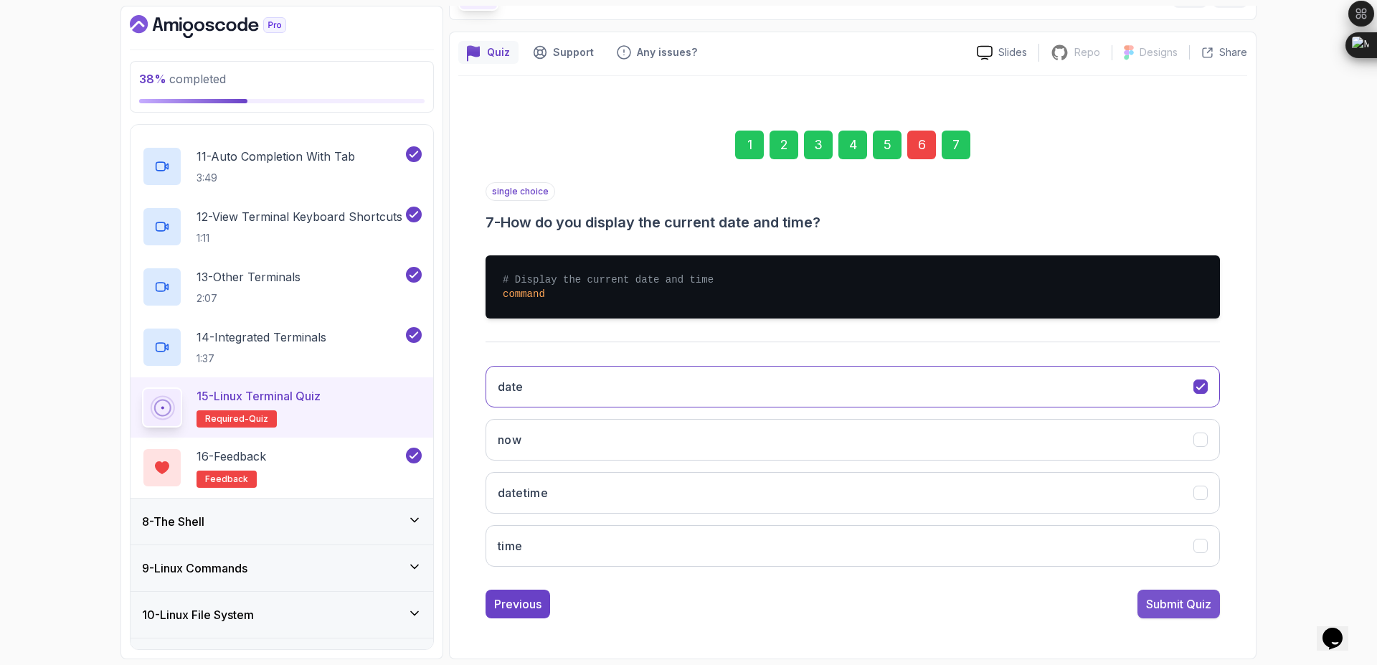
click at [1200, 602] on div "Submit Quiz" at bounding box center [1178, 603] width 65 height 17
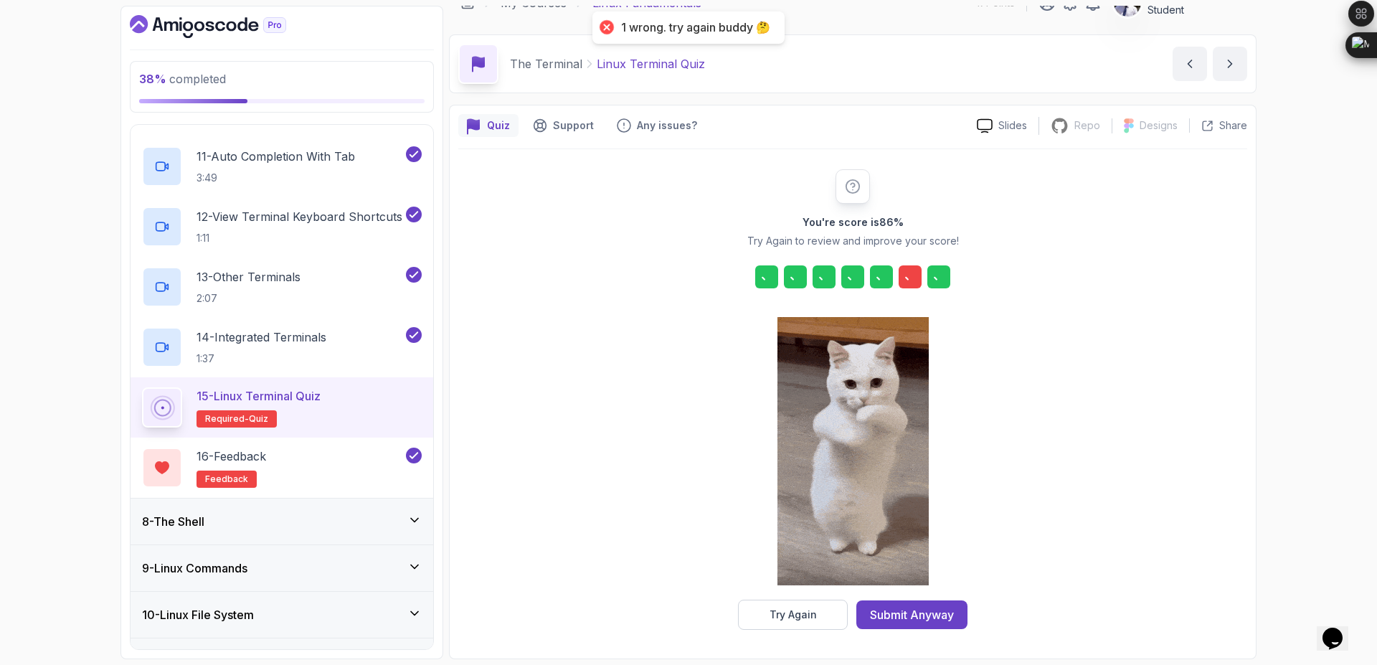
scroll to position [23, 0]
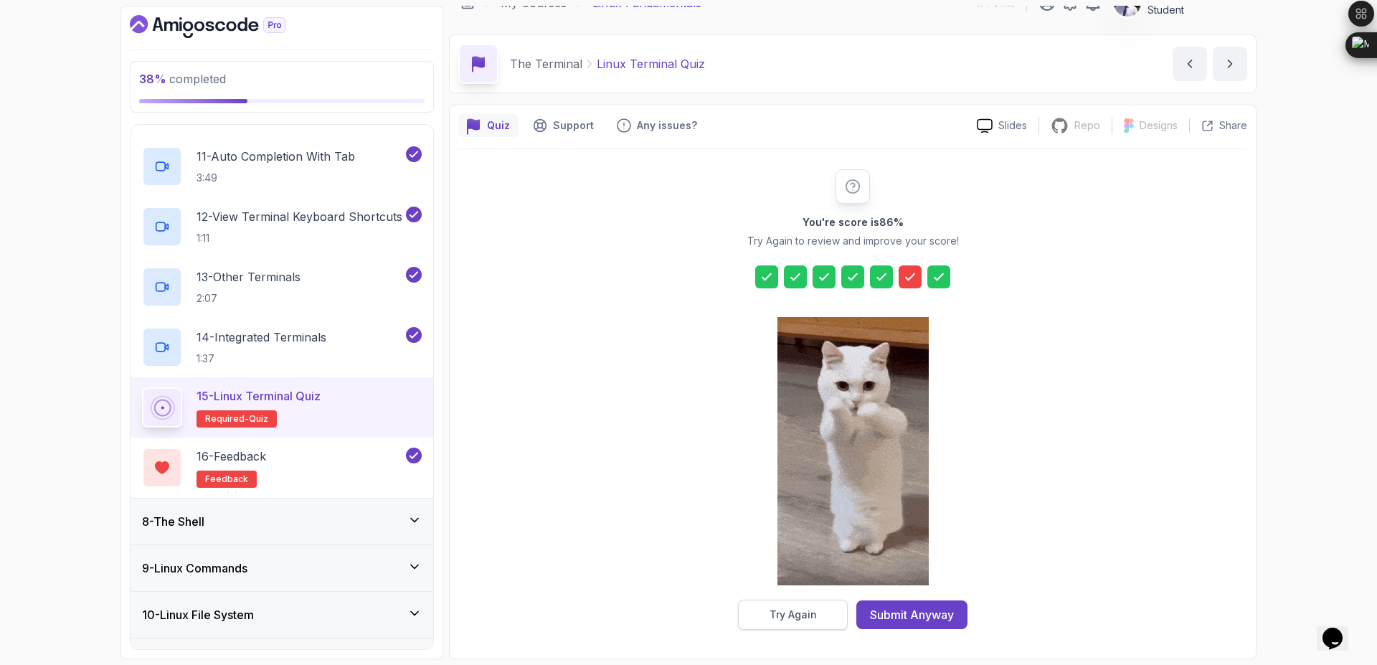
click at [810, 625] on button "Try Again" at bounding box center [793, 614] width 110 height 30
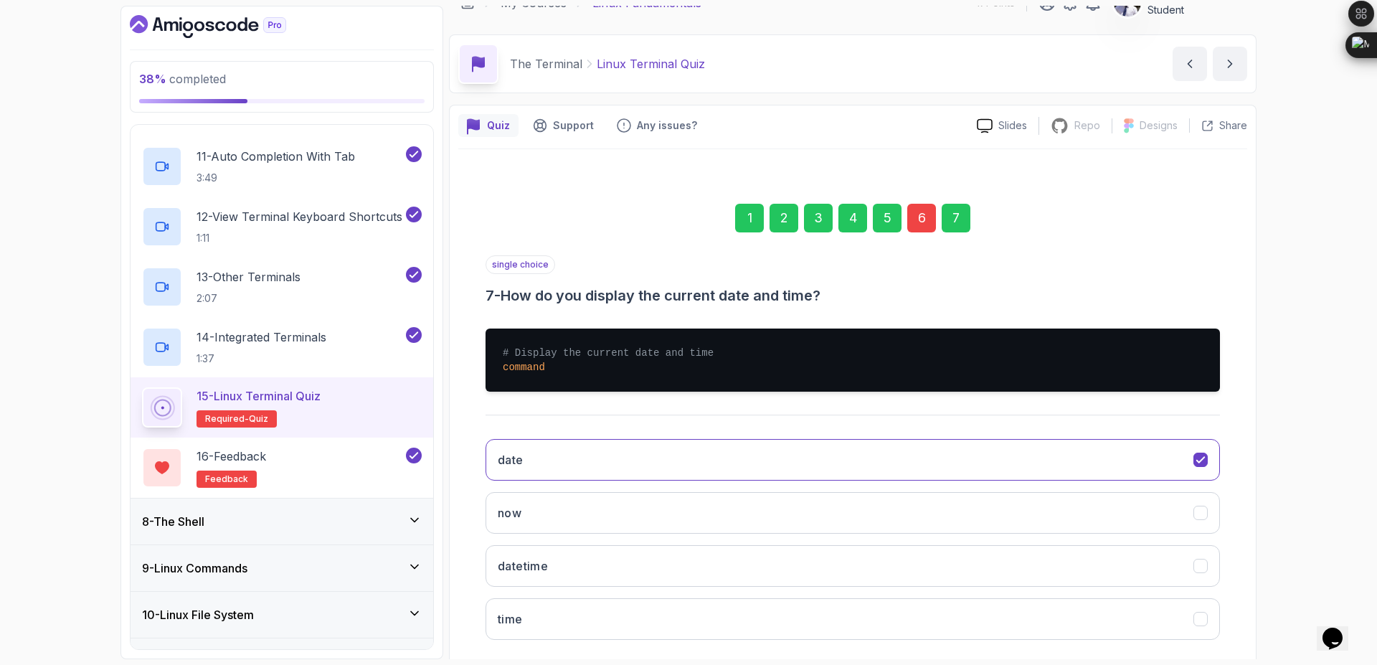
scroll to position [96, 0]
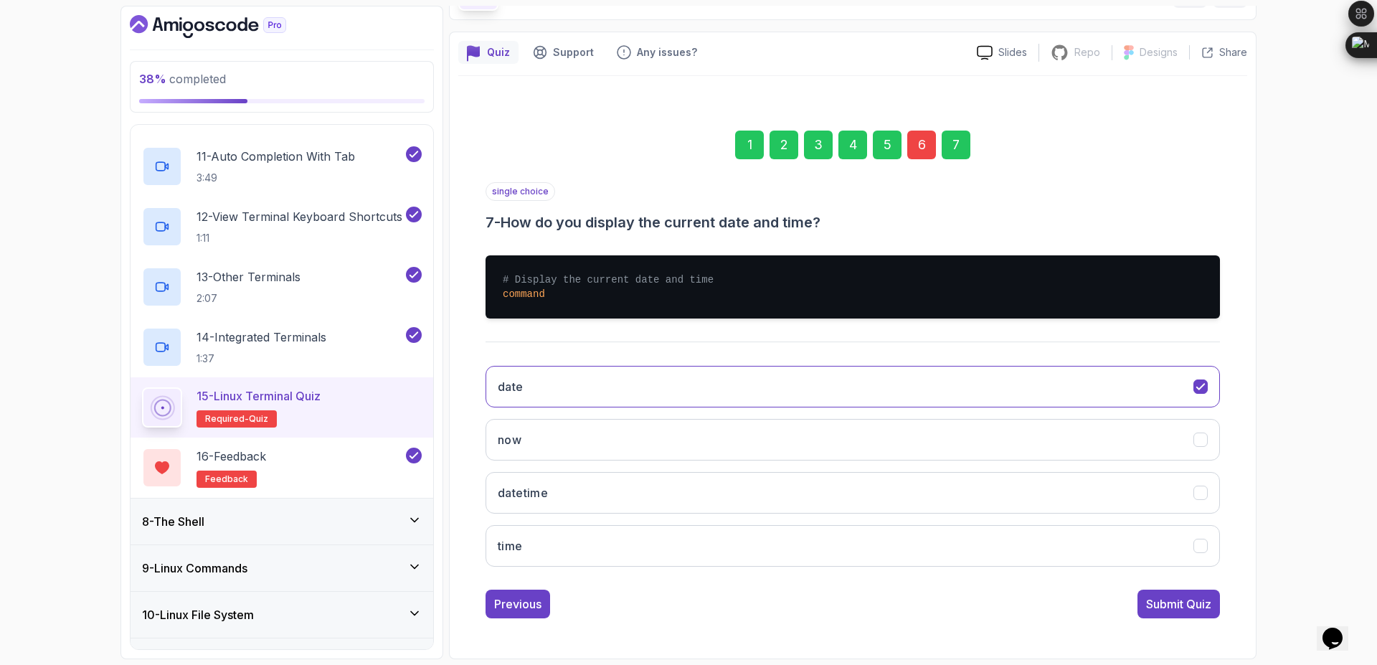
click at [929, 147] on div "6" at bounding box center [921, 144] width 29 height 29
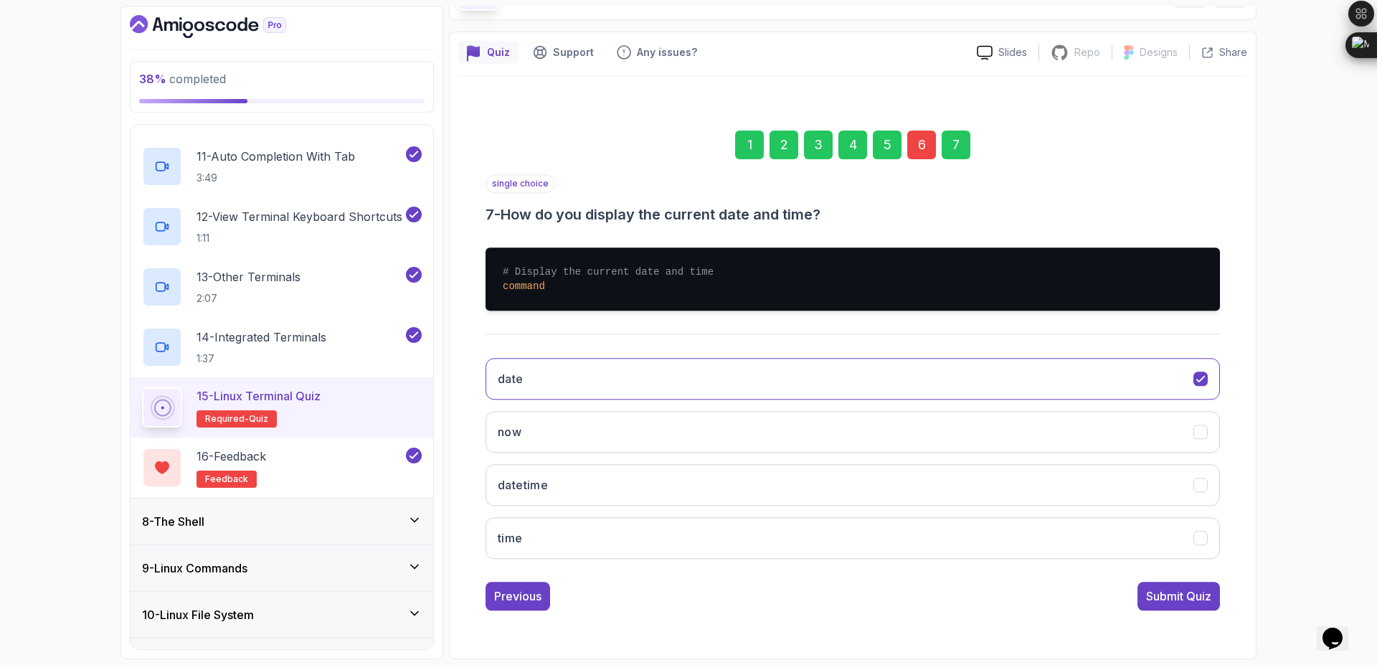
scroll to position [0, 0]
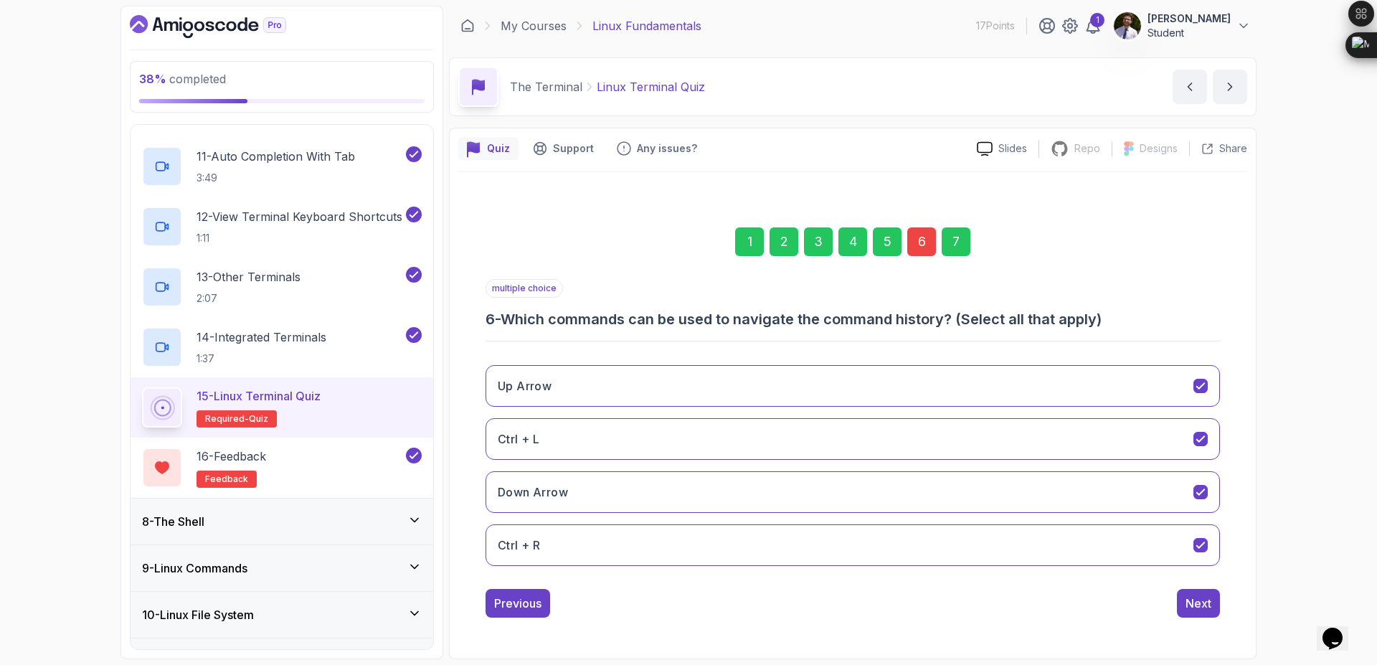
click at [757, 244] on div "1" at bounding box center [749, 241] width 29 height 29
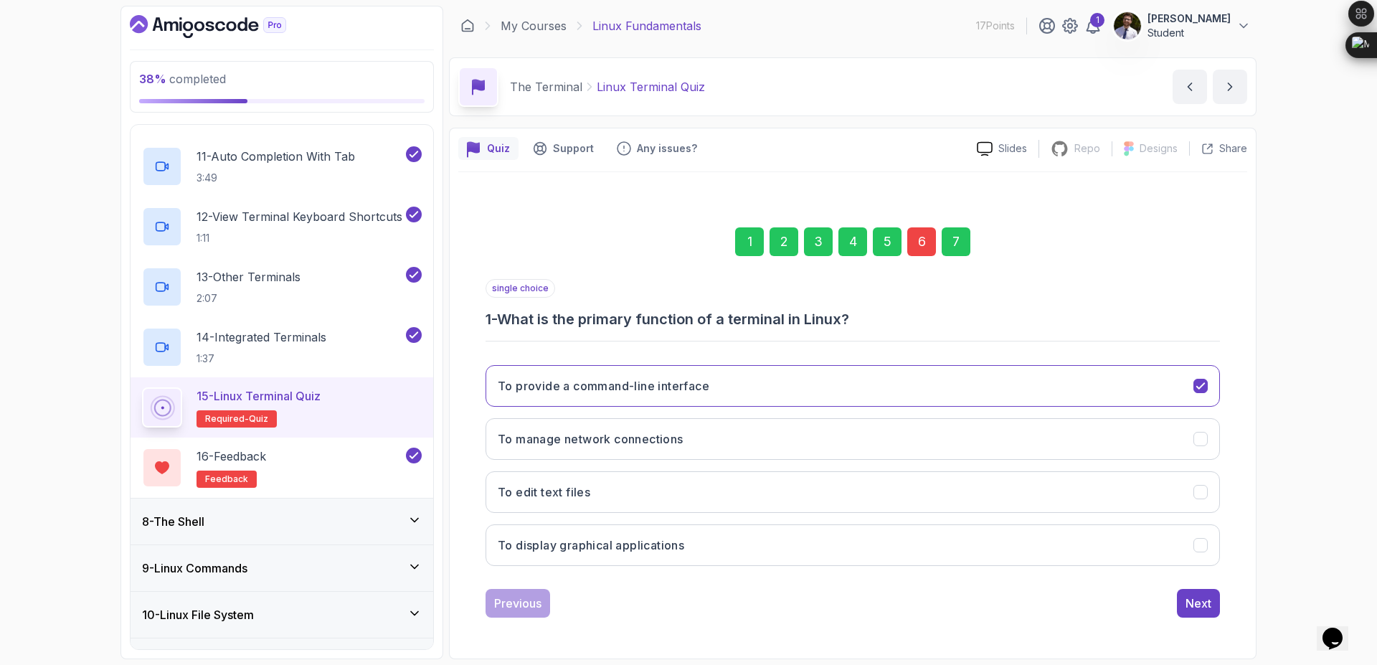
click at [908, 250] on div "6" at bounding box center [921, 241] width 29 height 29
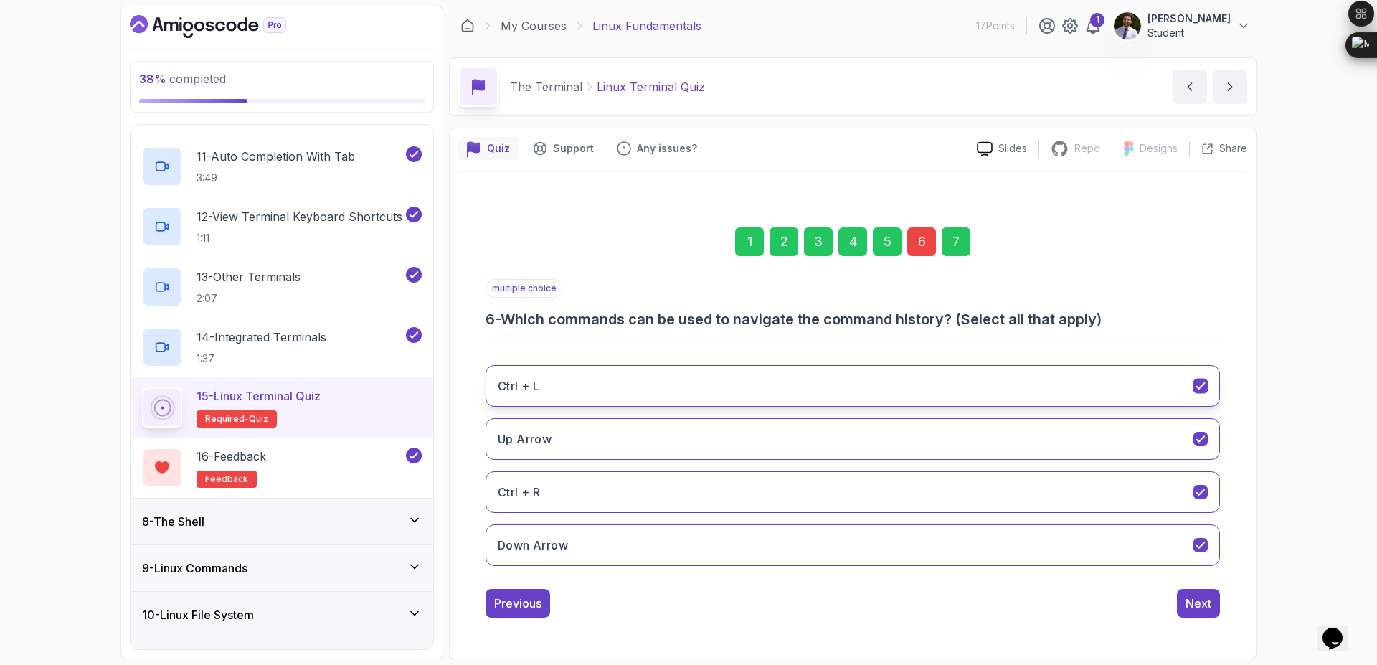
click at [1196, 386] on icon "Ctrl + L" at bounding box center [1200, 386] width 8 height 6
click at [1213, 606] on button "Next" at bounding box center [1198, 603] width 43 height 29
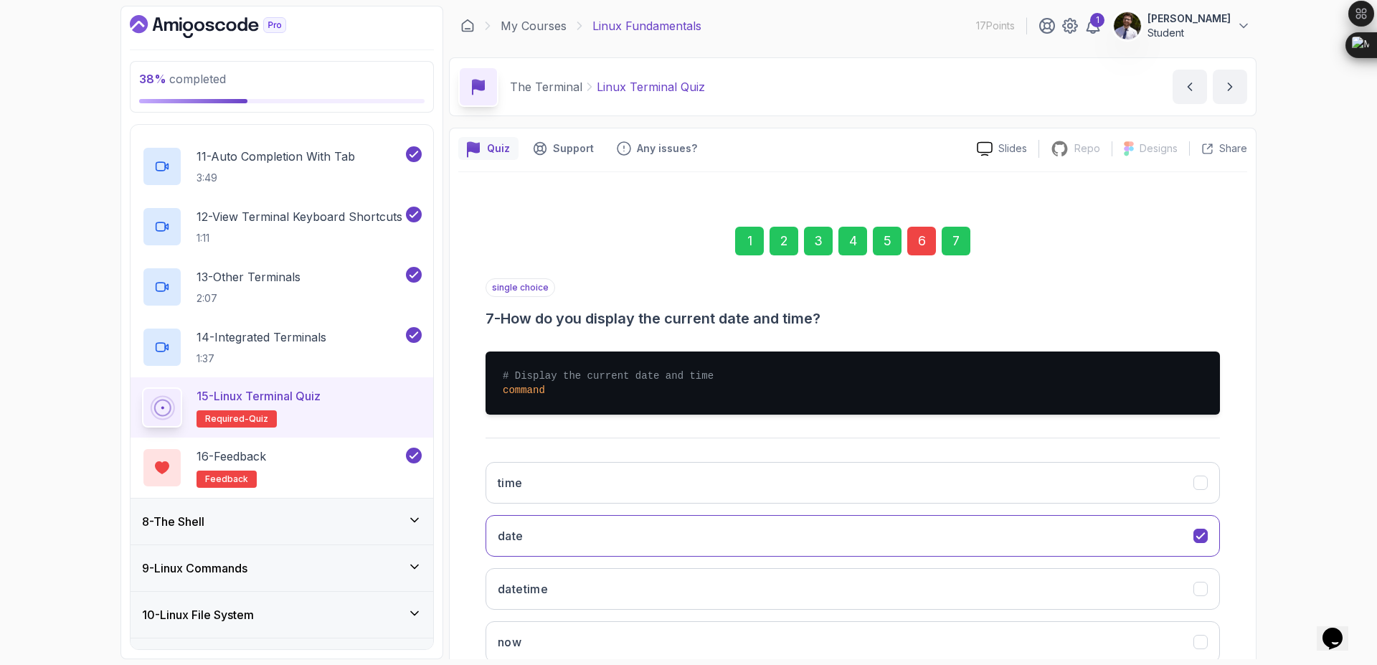
scroll to position [96, 0]
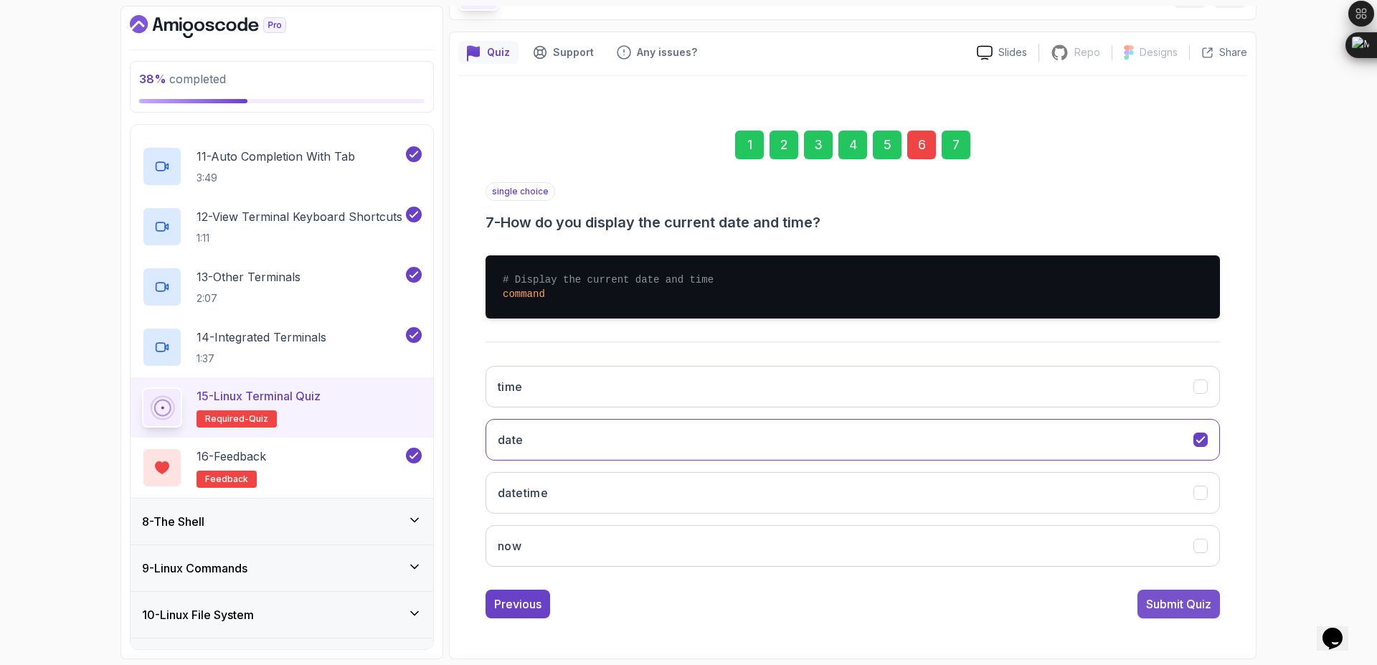
click at [1195, 603] on div "Submit Quiz" at bounding box center [1178, 603] width 65 height 17
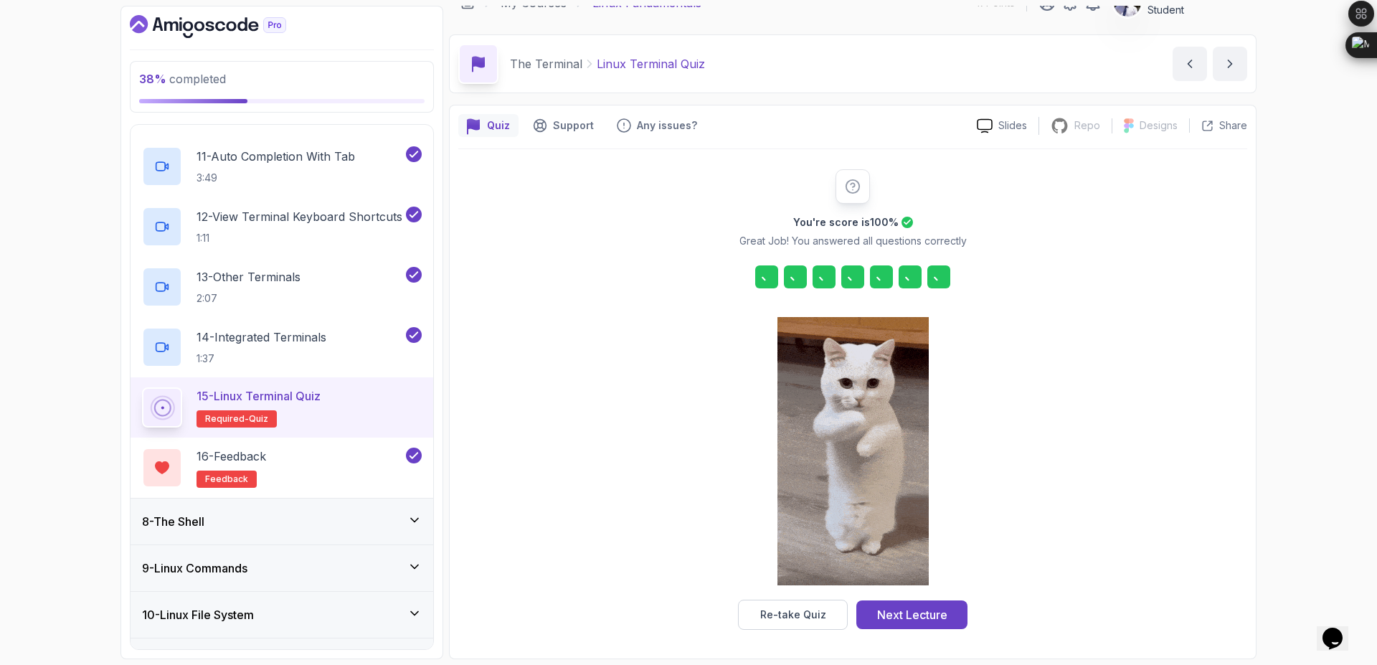
scroll to position [23, 0]
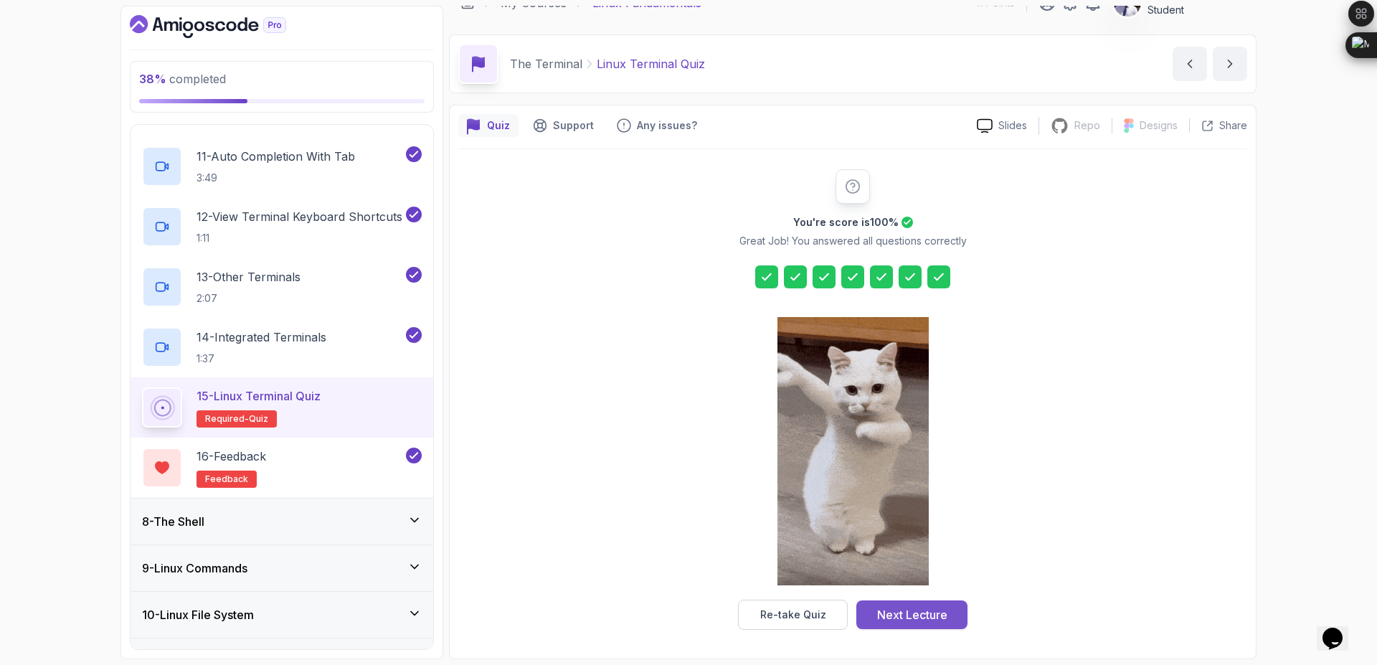
click at [934, 612] on div "Next Lecture" at bounding box center [912, 614] width 70 height 17
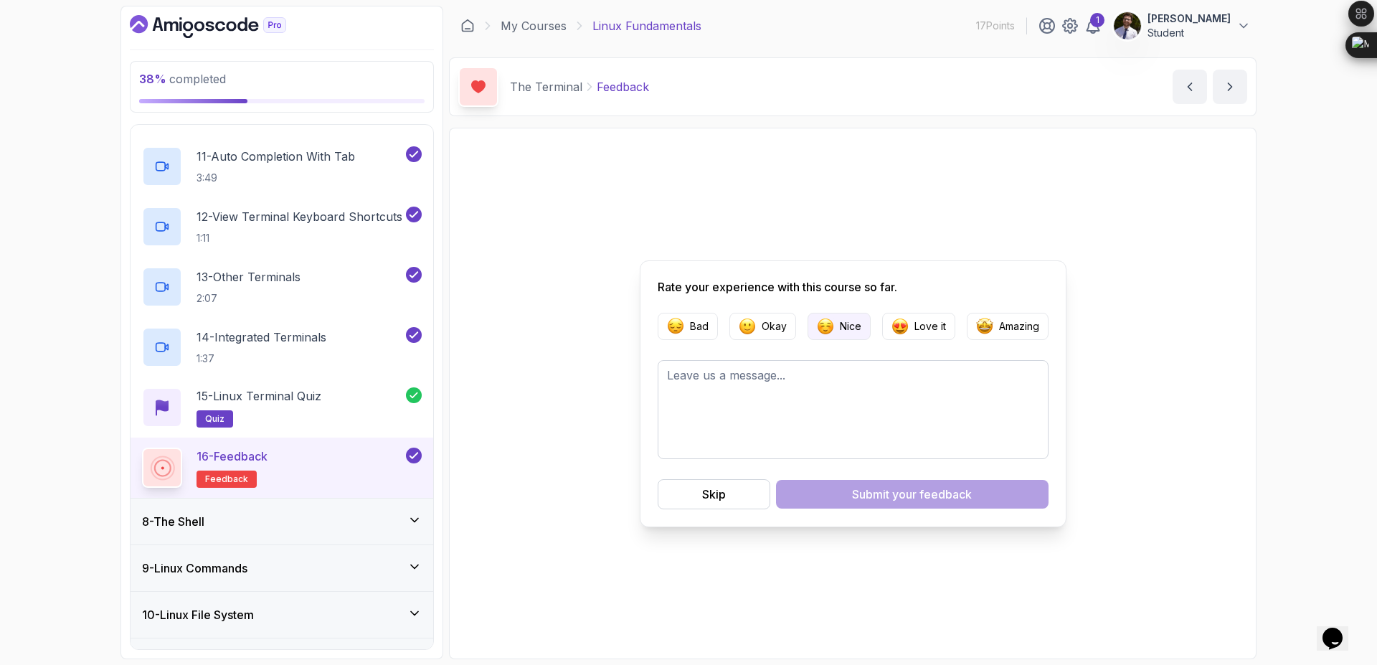
click at [840, 331] on p "Nice" at bounding box center [851, 326] width 22 height 14
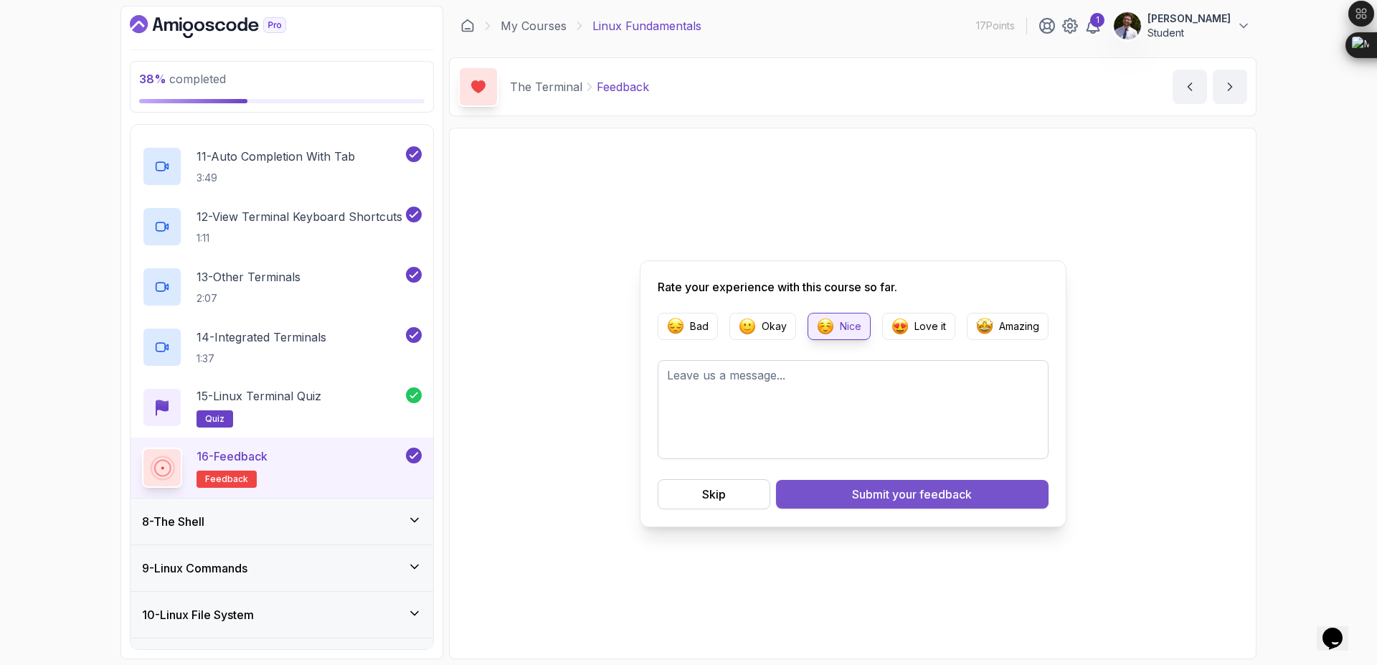
click at [917, 490] on span "your feedback" at bounding box center [932, 493] width 80 height 17
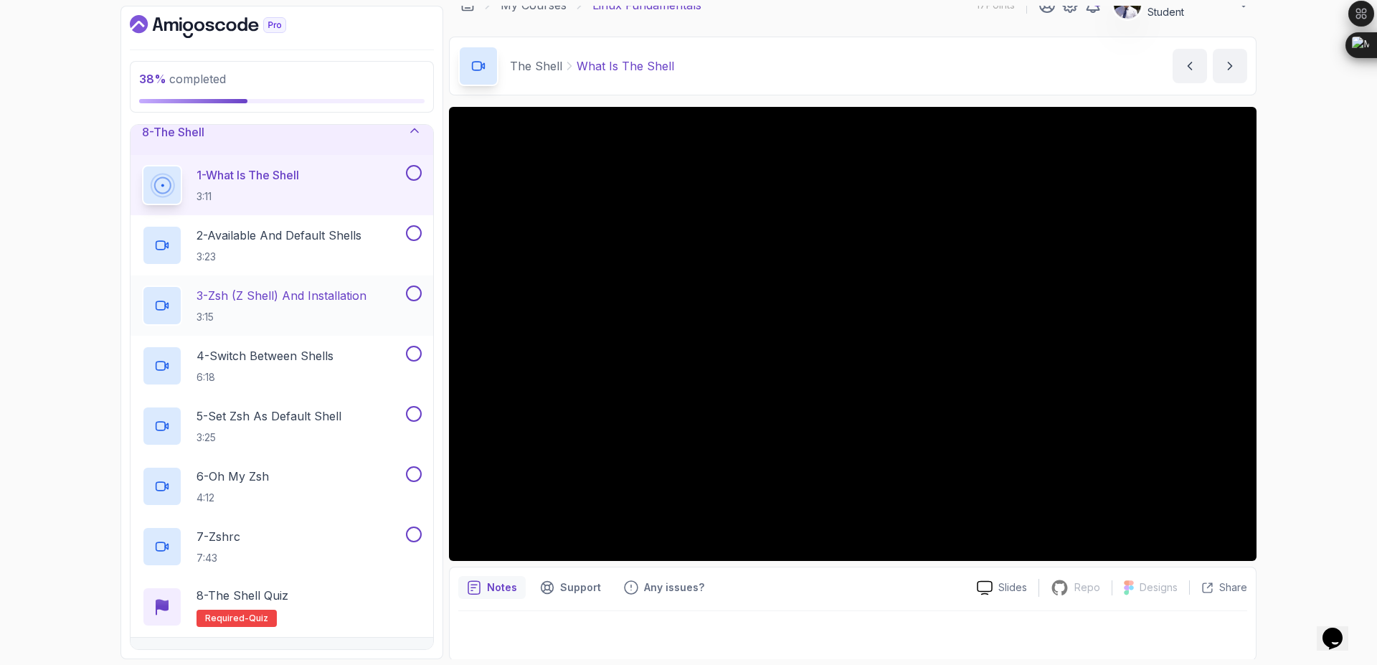
scroll to position [22, 0]
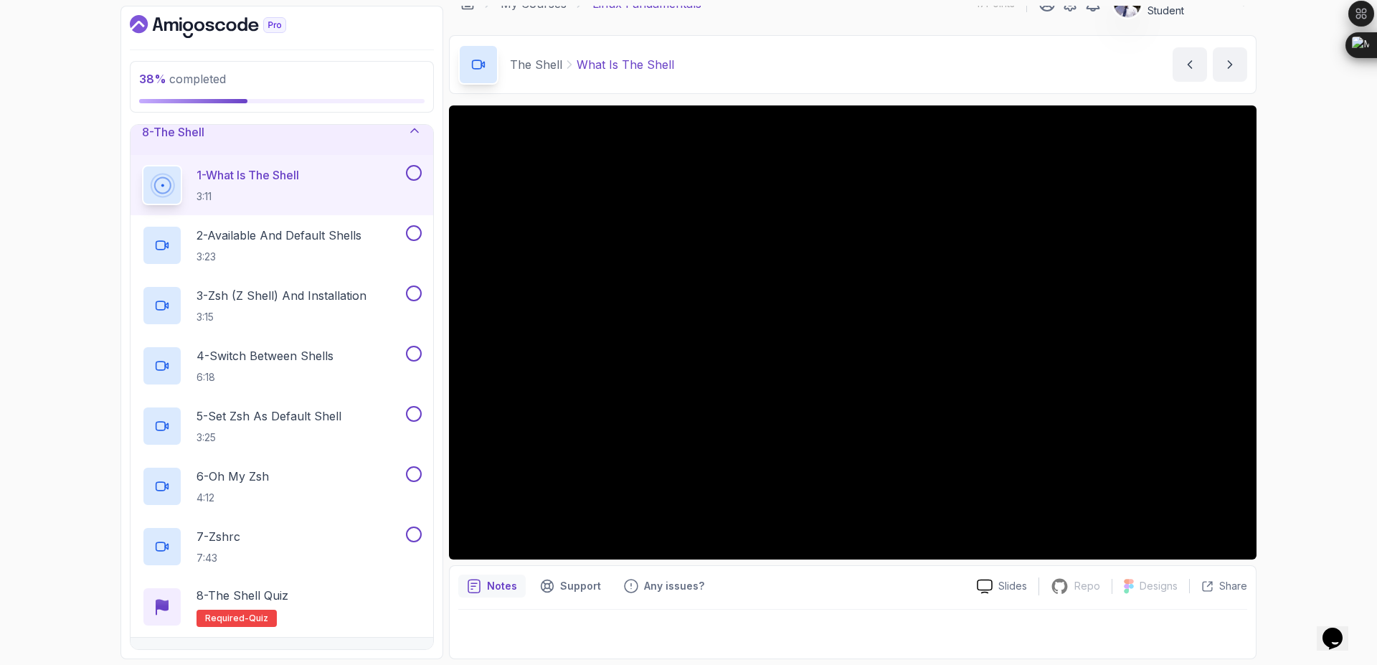
click at [412, 169] on button at bounding box center [414, 173] width 16 height 16
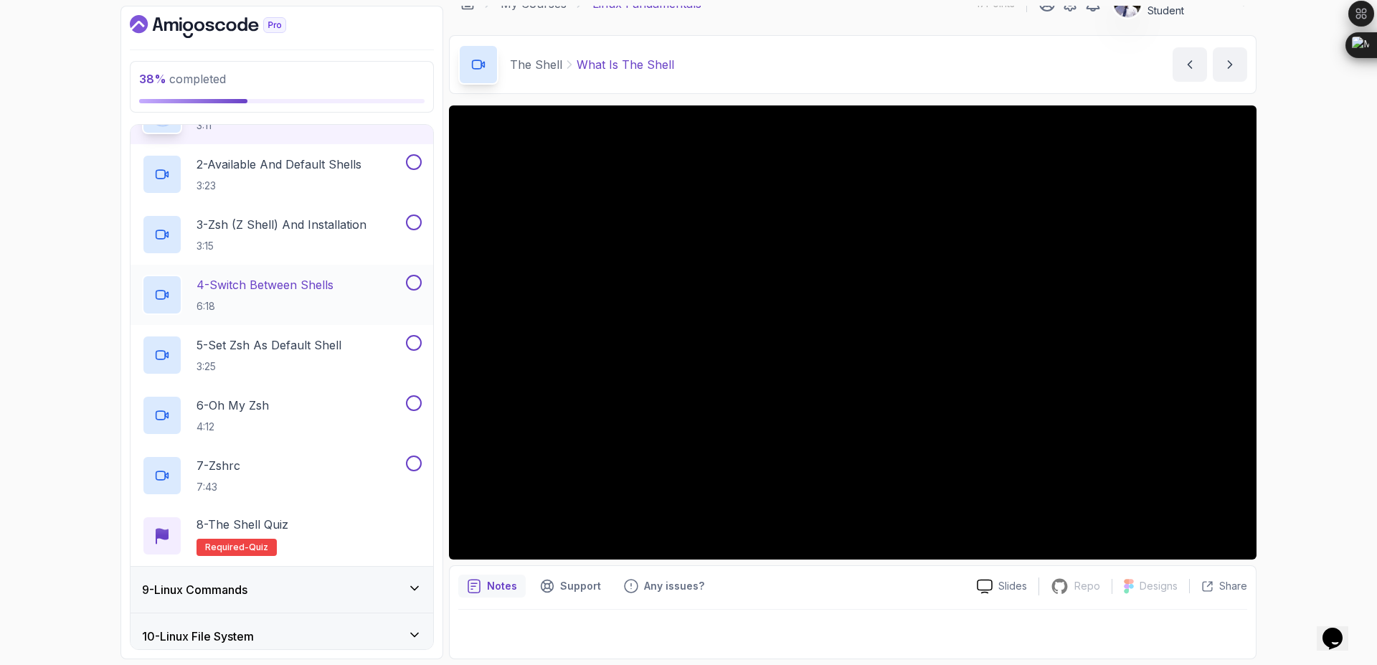
scroll to position [409, 0]
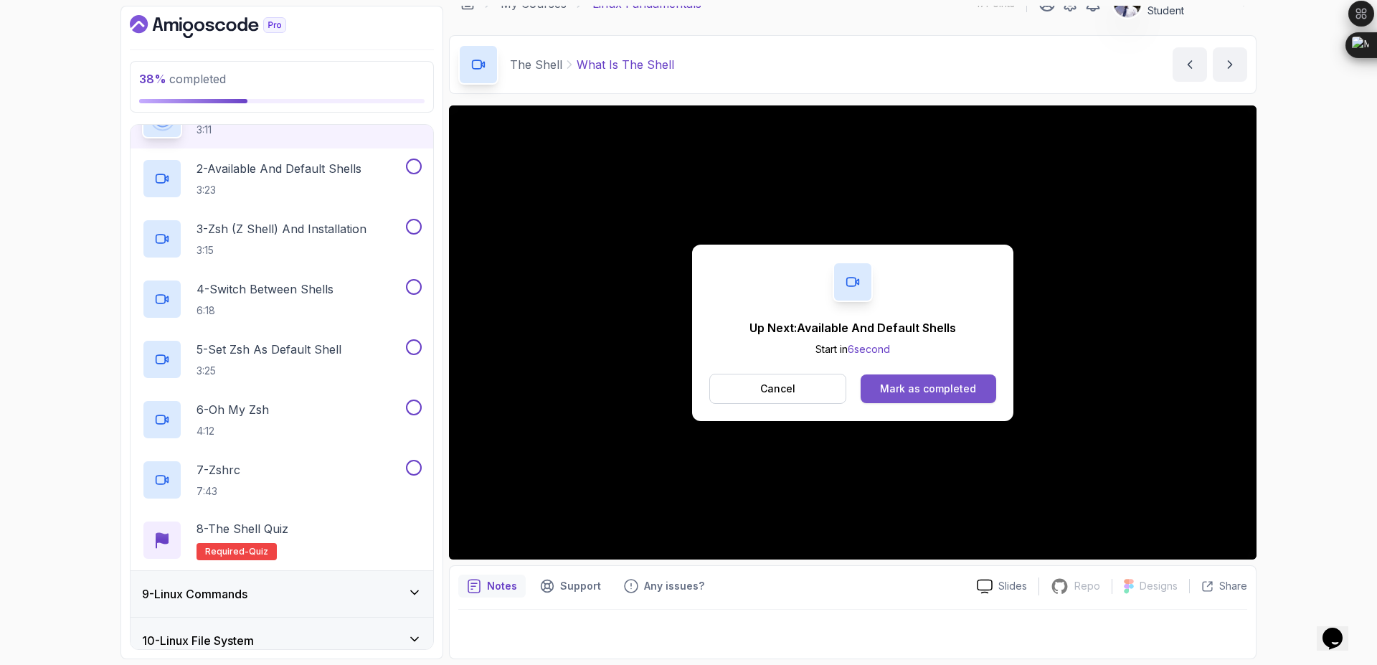
click at [895, 384] on div "Mark as completed" at bounding box center [928, 388] width 96 height 14
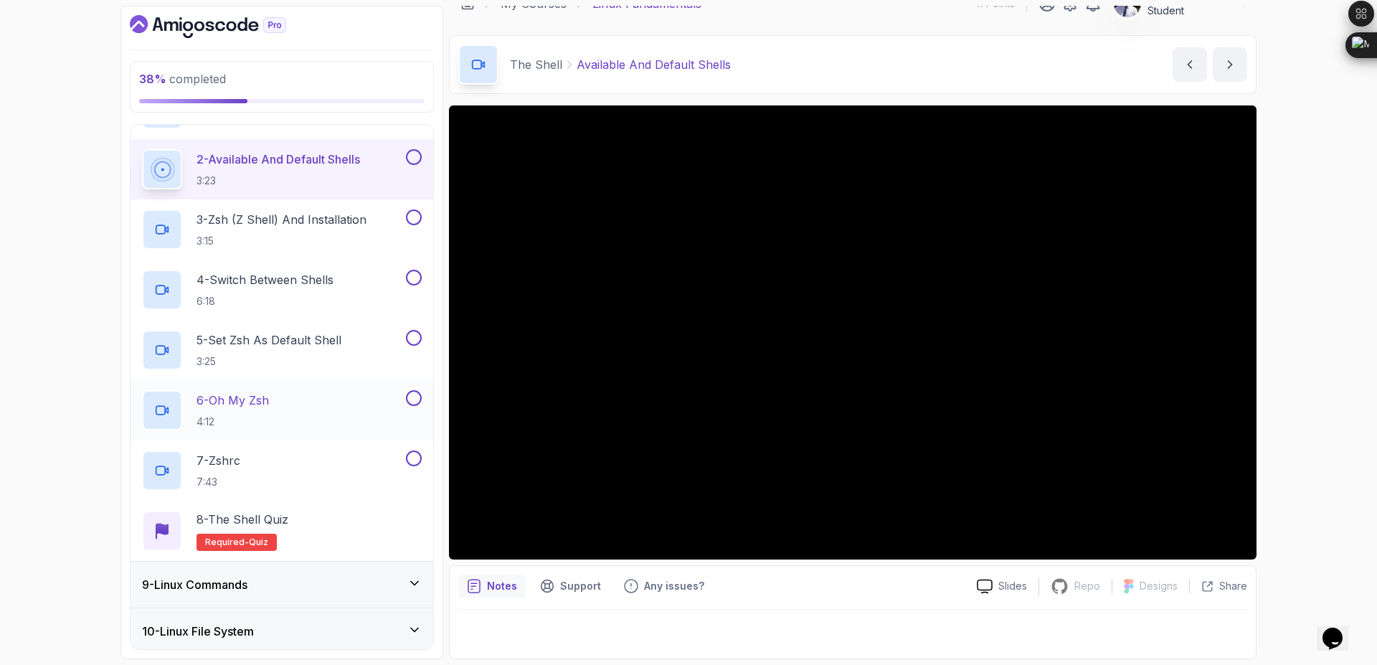
scroll to position [656, 0]
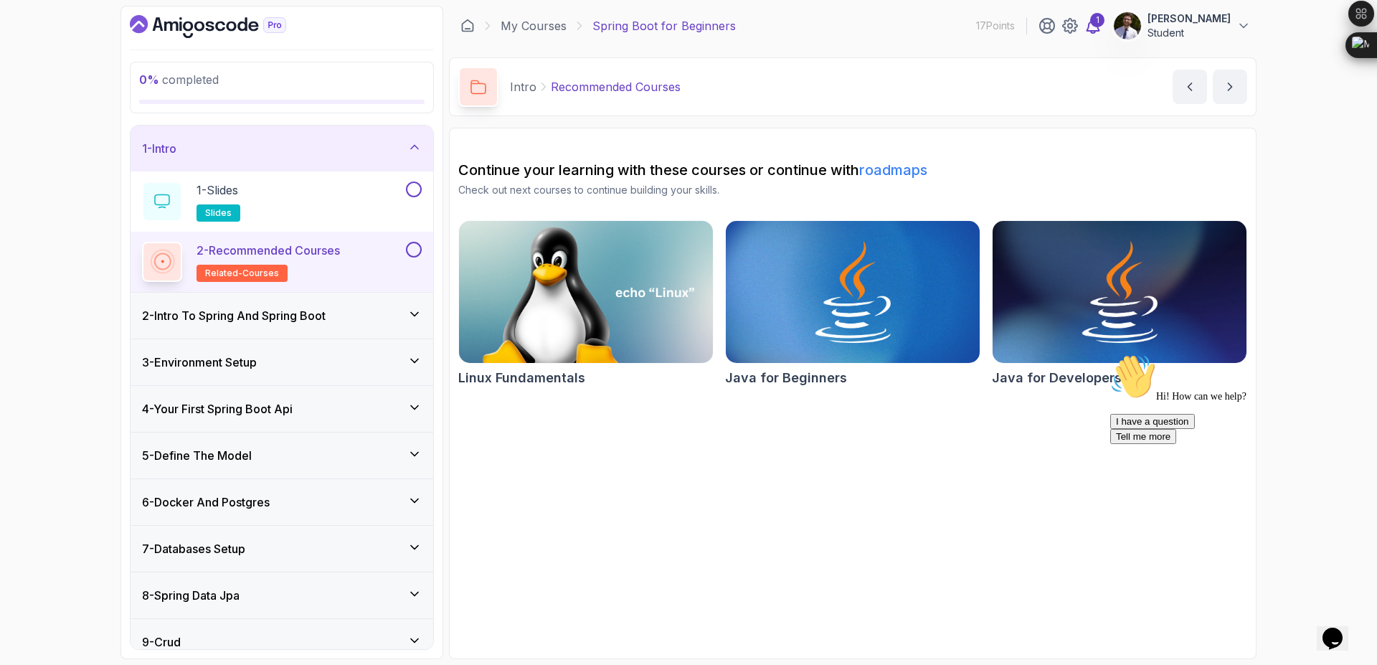
click at [1101, 31] on icon at bounding box center [1092, 25] width 17 height 17
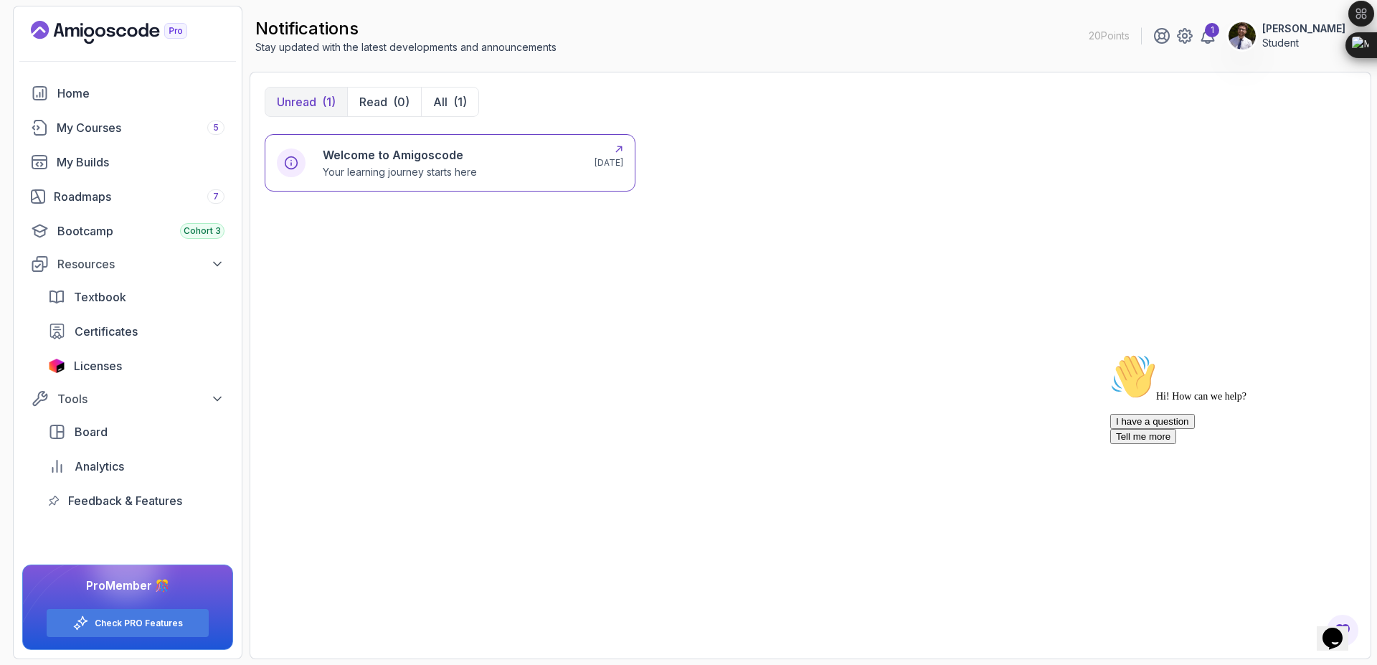
click at [552, 140] on div "Welcome to Amigoscode Your learning journey starts here 2 days ago" at bounding box center [450, 162] width 371 height 57
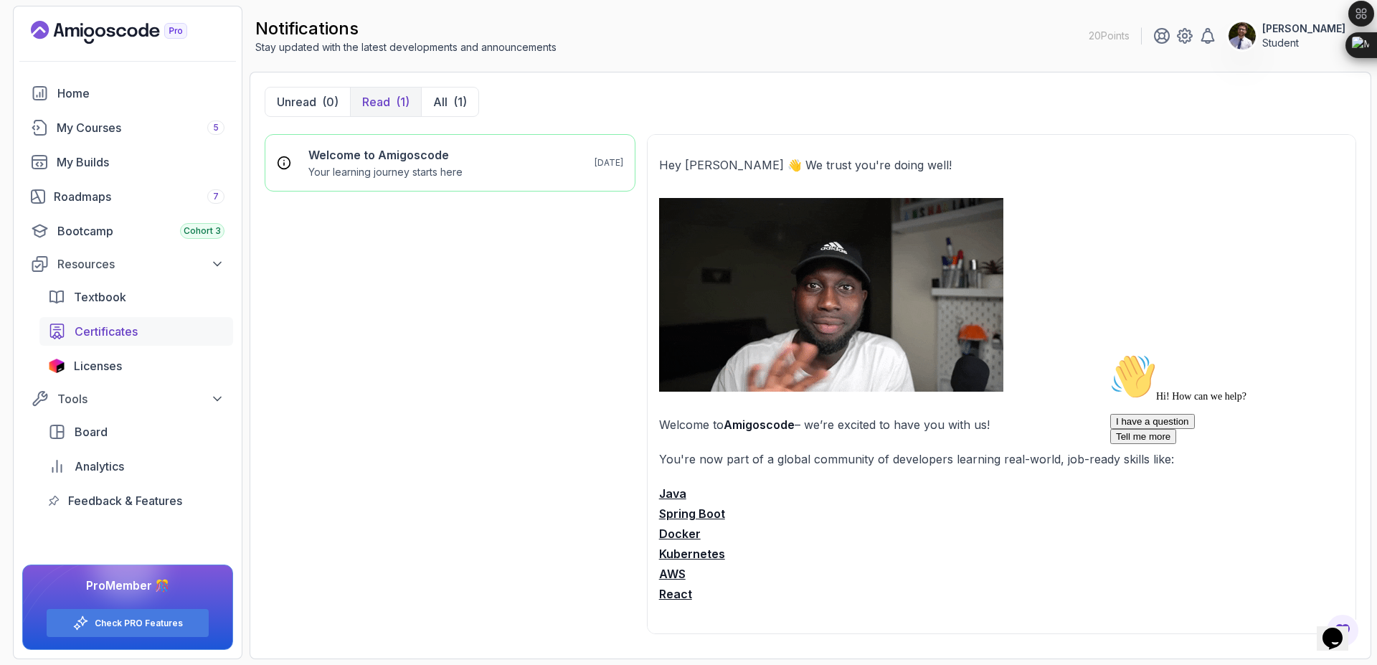
click at [156, 329] on div "Certificates" at bounding box center [150, 331] width 150 height 17
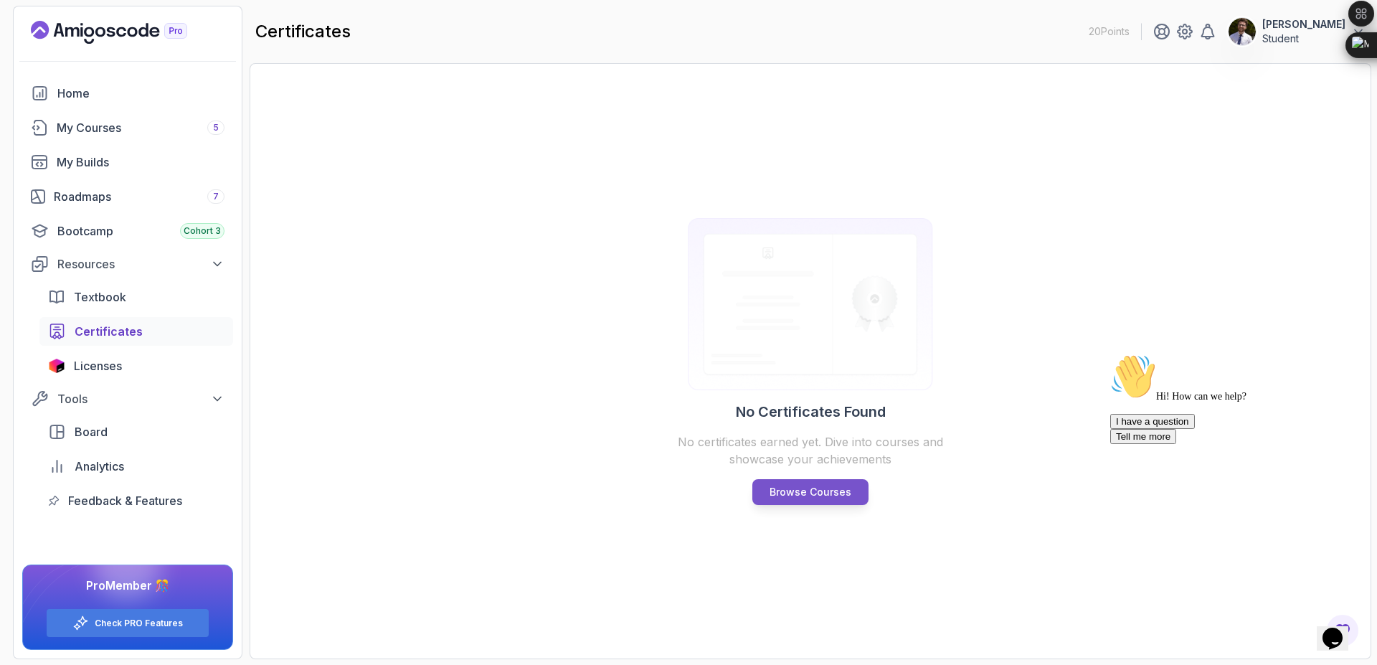
click at [833, 497] on p "Browse Courses" at bounding box center [810, 492] width 82 height 14
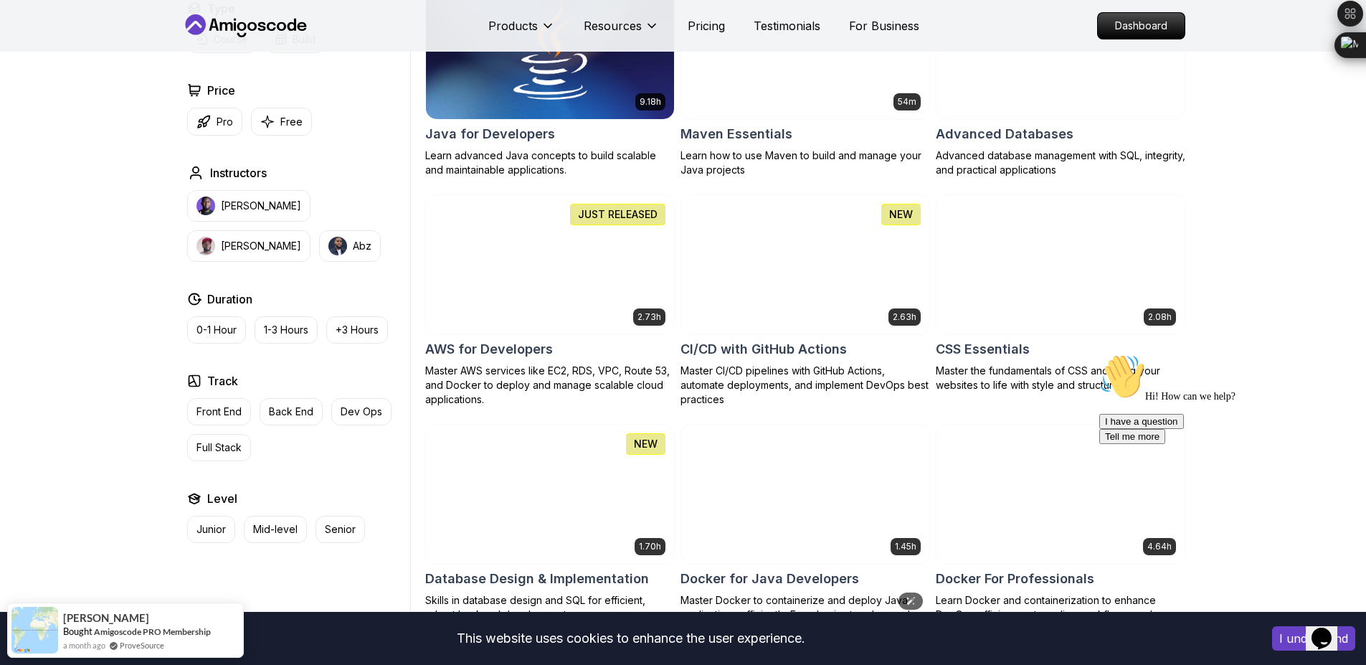
scroll to position [817, 0]
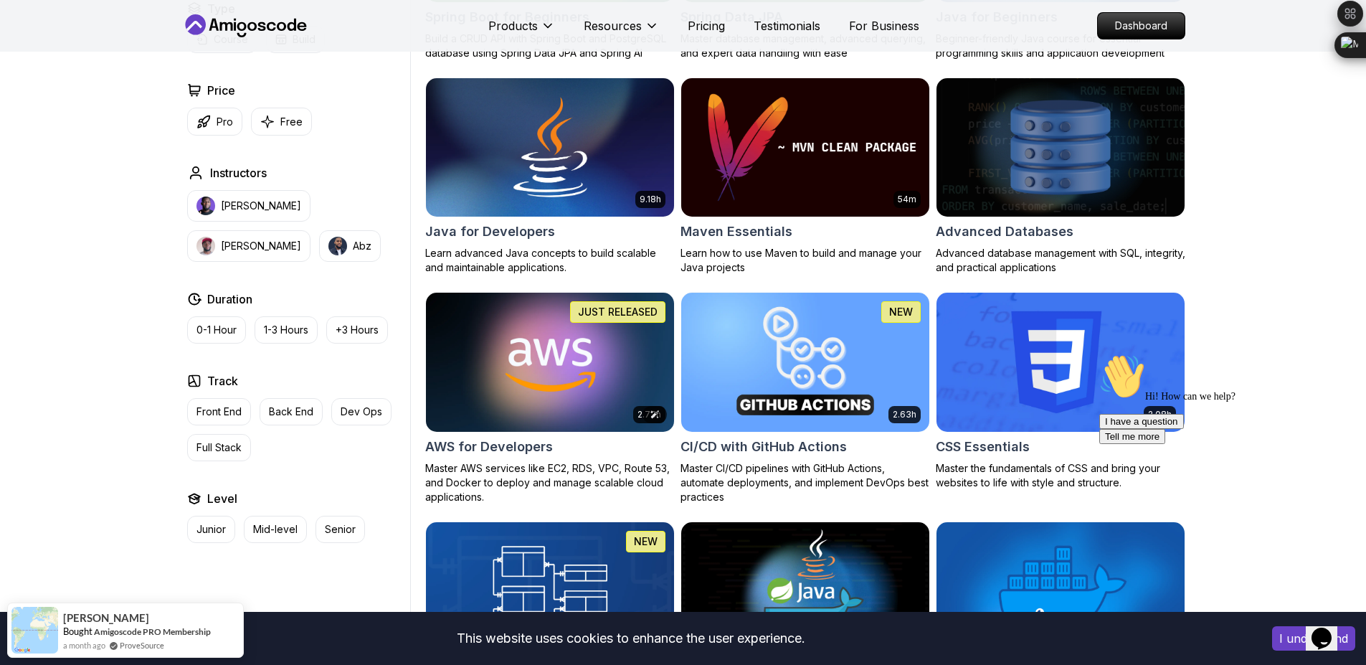
click at [581, 384] on img at bounding box center [549, 362] width 260 height 146
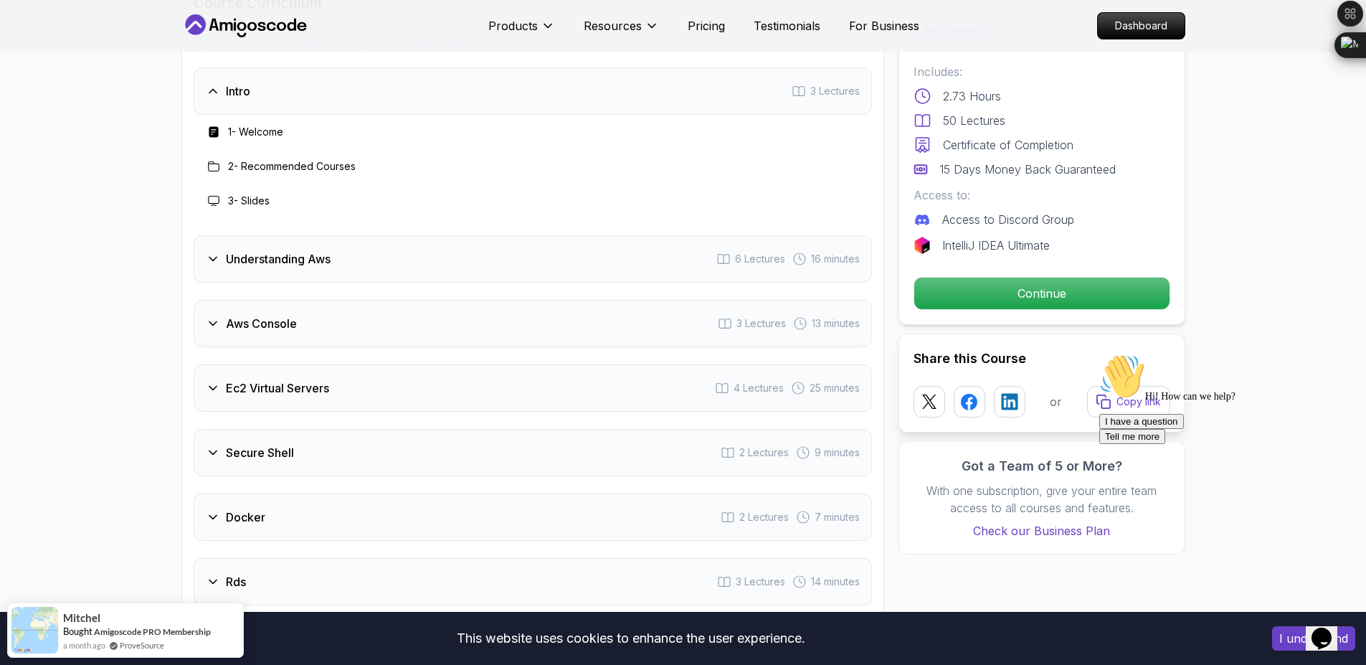
scroll to position [1739, 0]
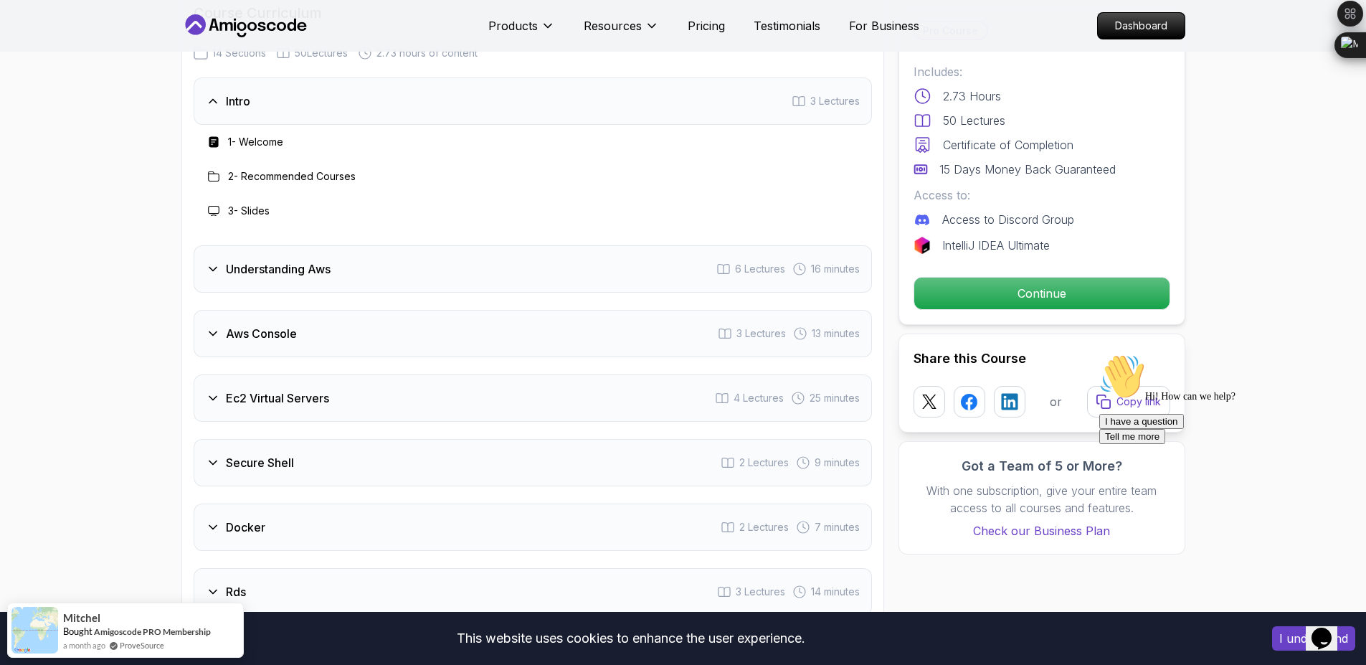
click at [617, 260] on div "Understanding Aws 6 Lectures 16 minutes" at bounding box center [533, 268] width 678 height 47
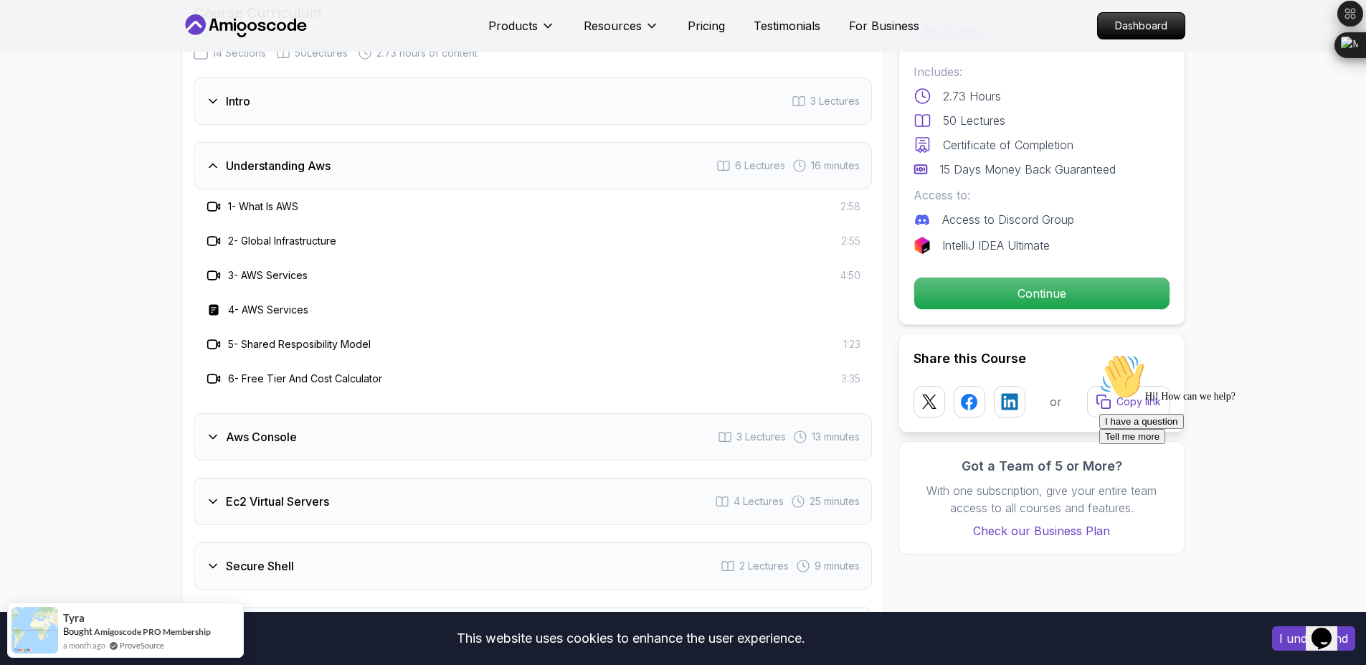
click at [659, 182] on div "Understanding Aws 6 Lectures 16 minutes" at bounding box center [533, 165] width 678 height 47
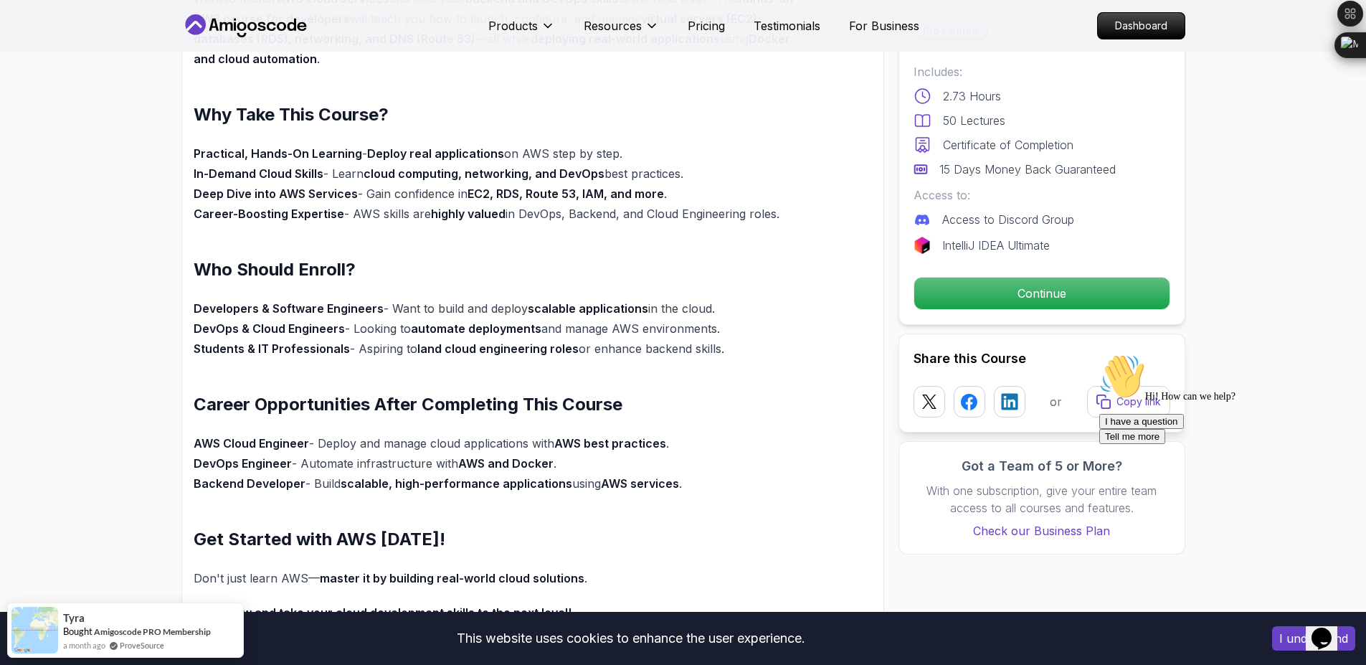
scroll to position [0, 0]
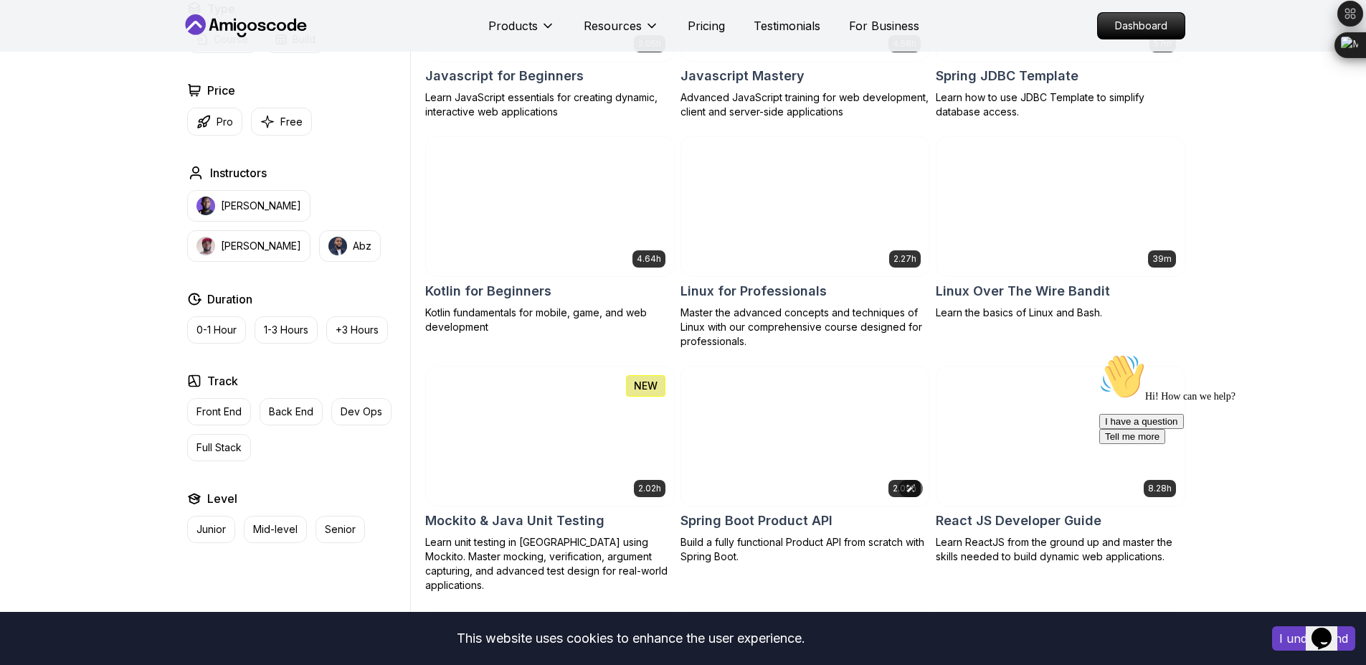
scroll to position [2808, 0]
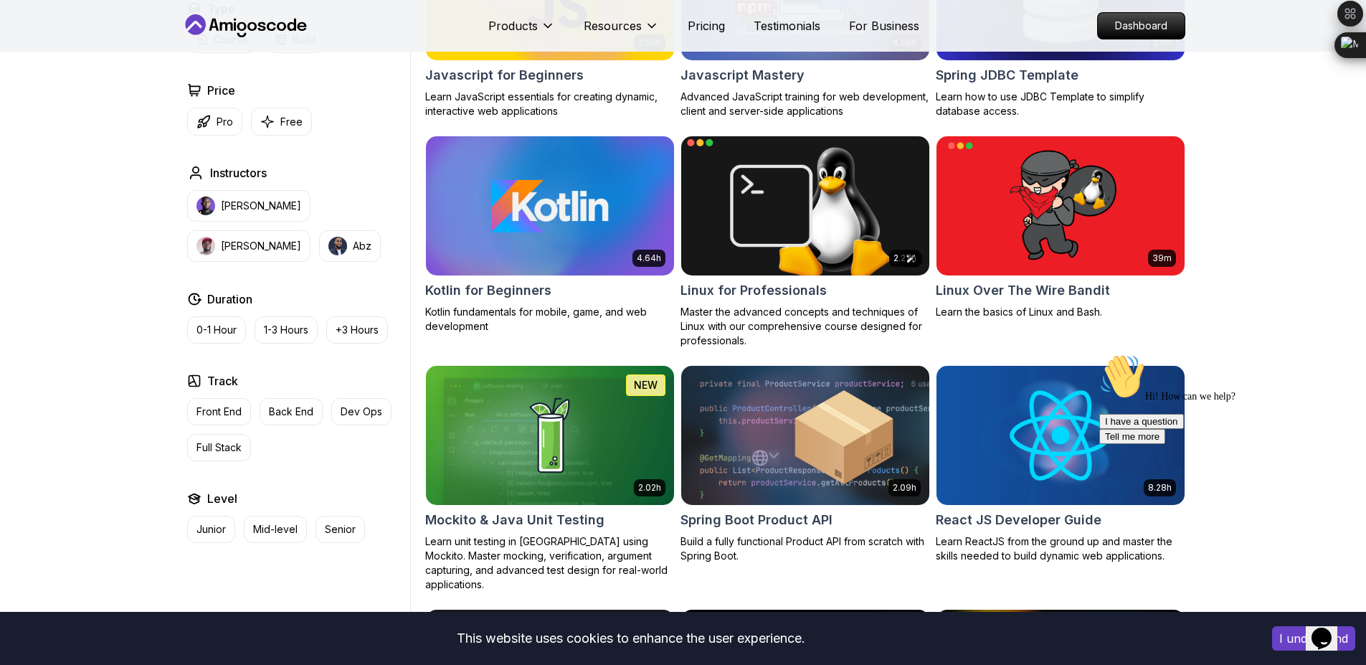
click at [811, 228] on img at bounding box center [805, 206] width 260 height 146
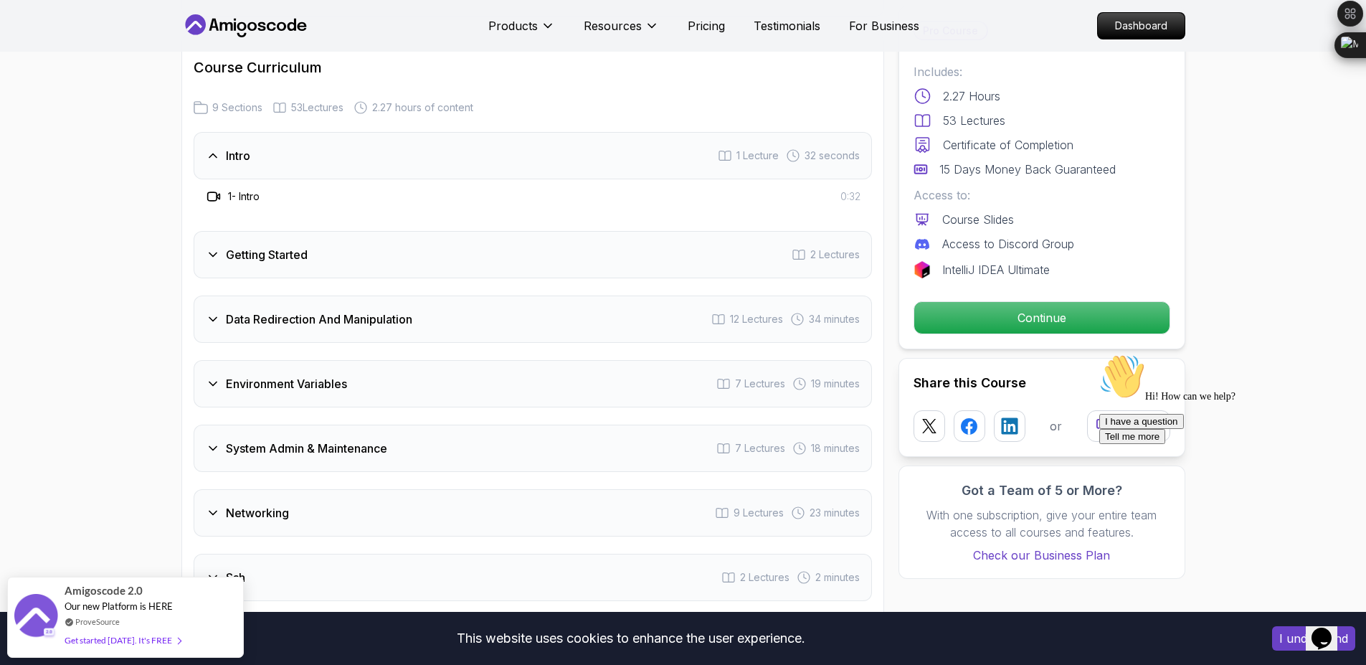
scroll to position [2001, 0]
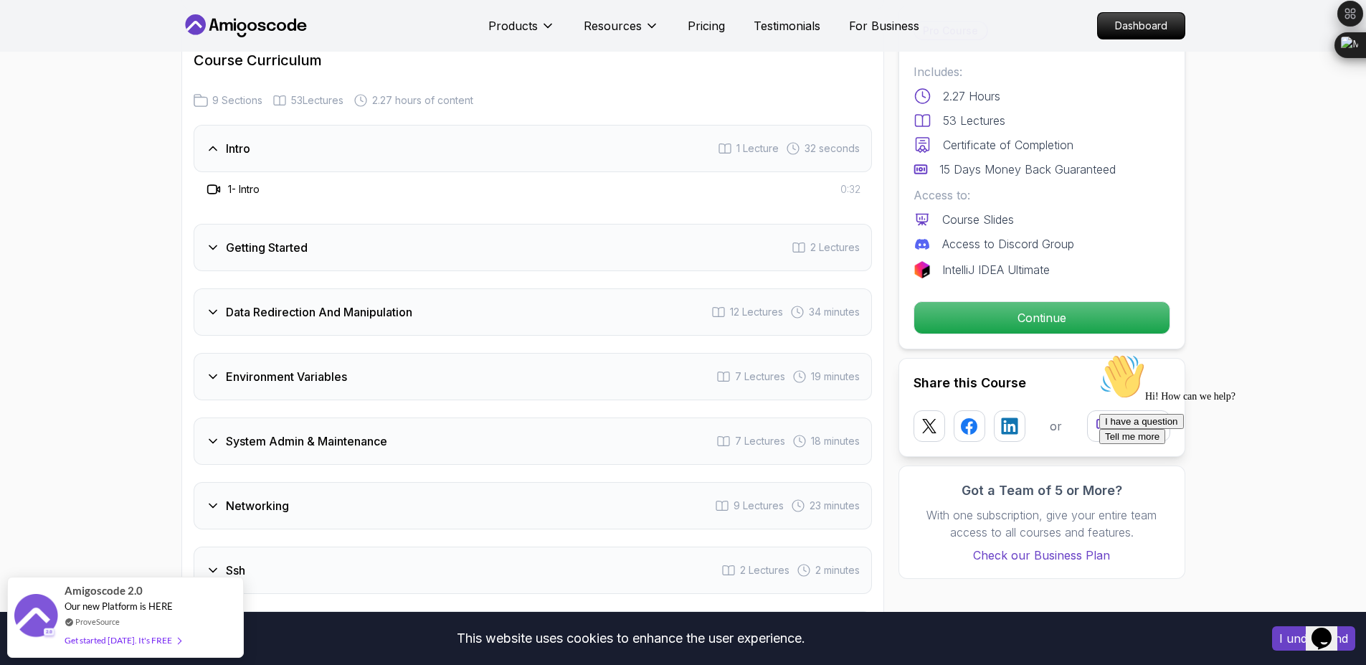
click at [640, 147] on div "Intro 1 Lecture 32 seconds" at bounding box center [533, 148] width 678 height 47
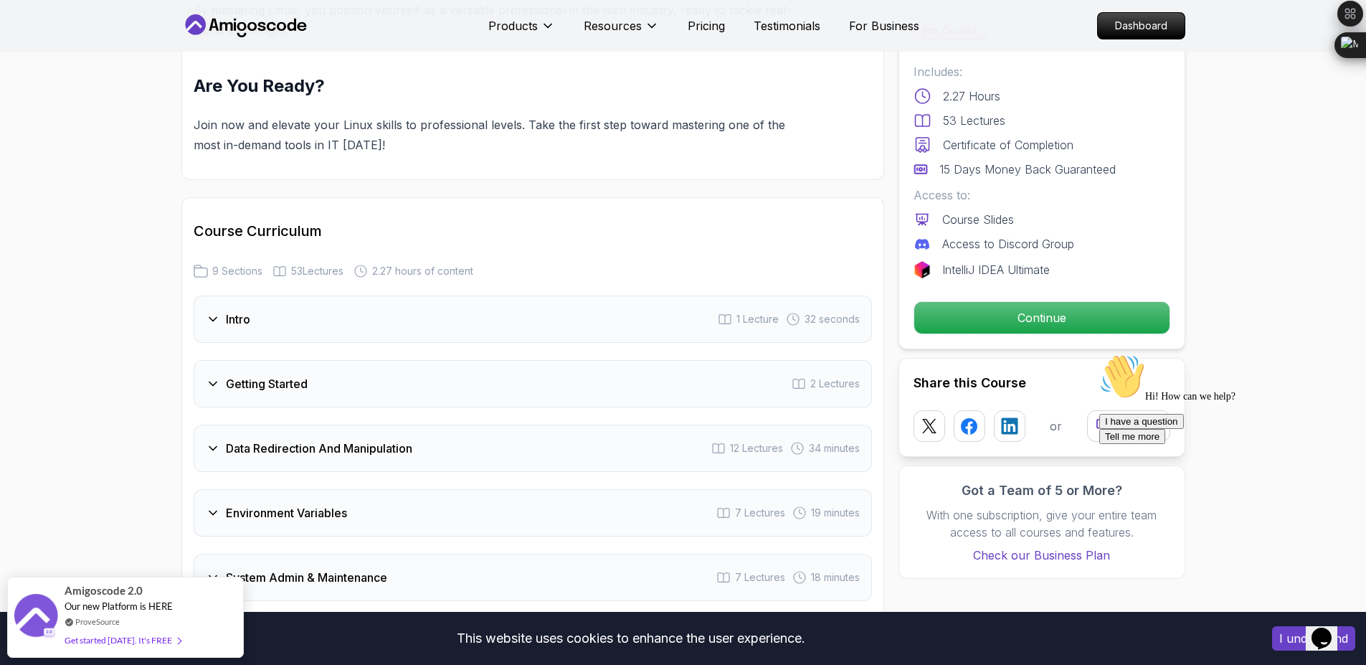
scroll to position [1829, 0]
click at [597, 394] on div "Getting Started 2 Lectures" at bounding box center [533, 384] width 678 height 47
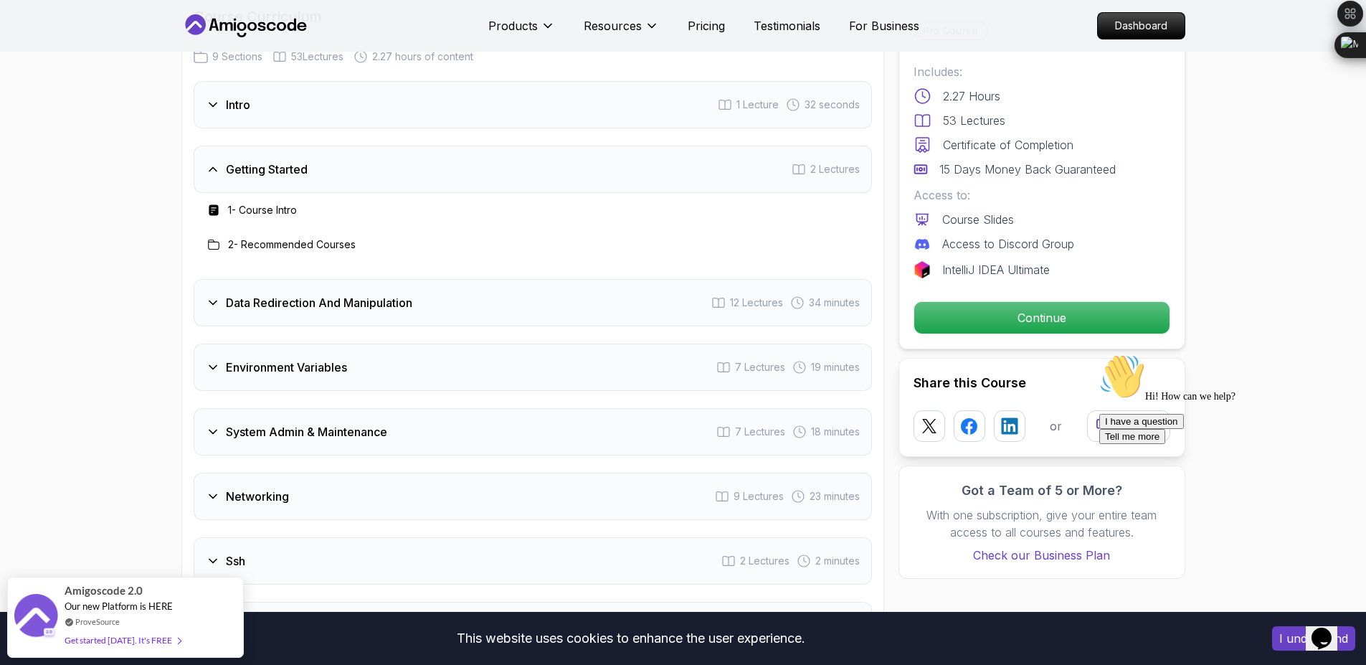
scroll to position [2055, 0]
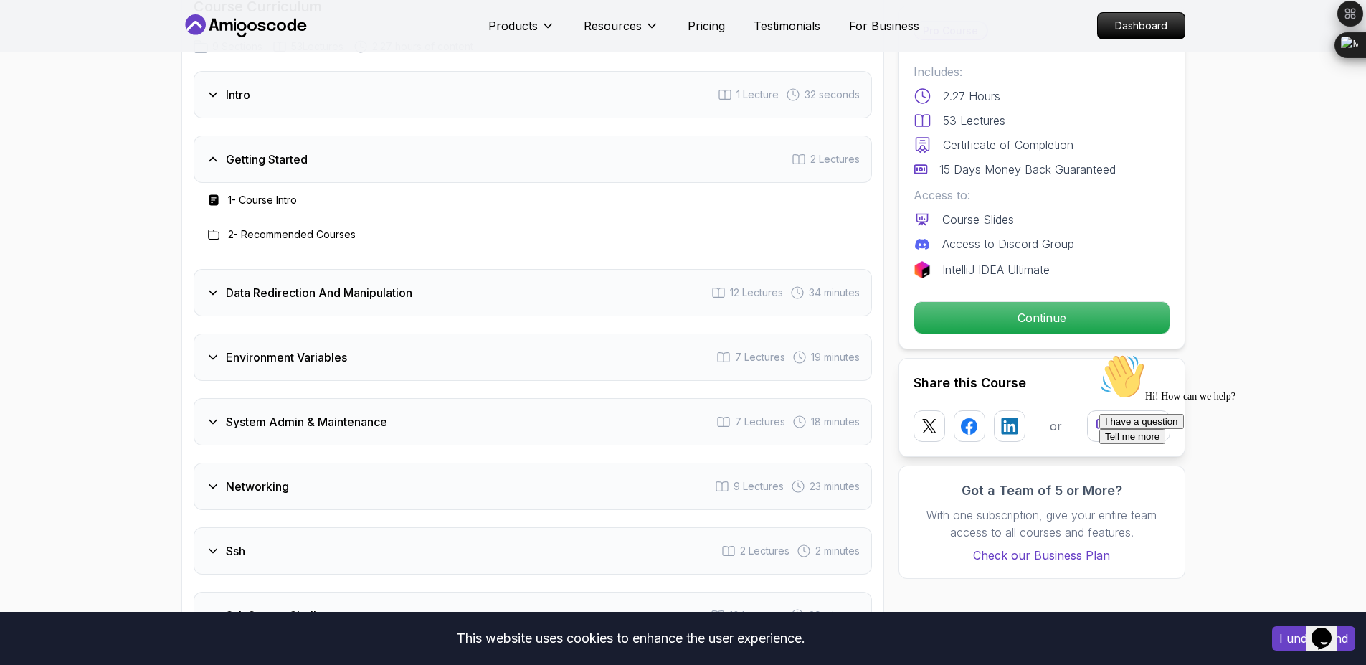
click at [211, 232] on icon at bounding box center [213, 234] width 11 height 11
click at [1136, 325] on p "Continue" at bounding box center [1041, 318] width 242 height 30
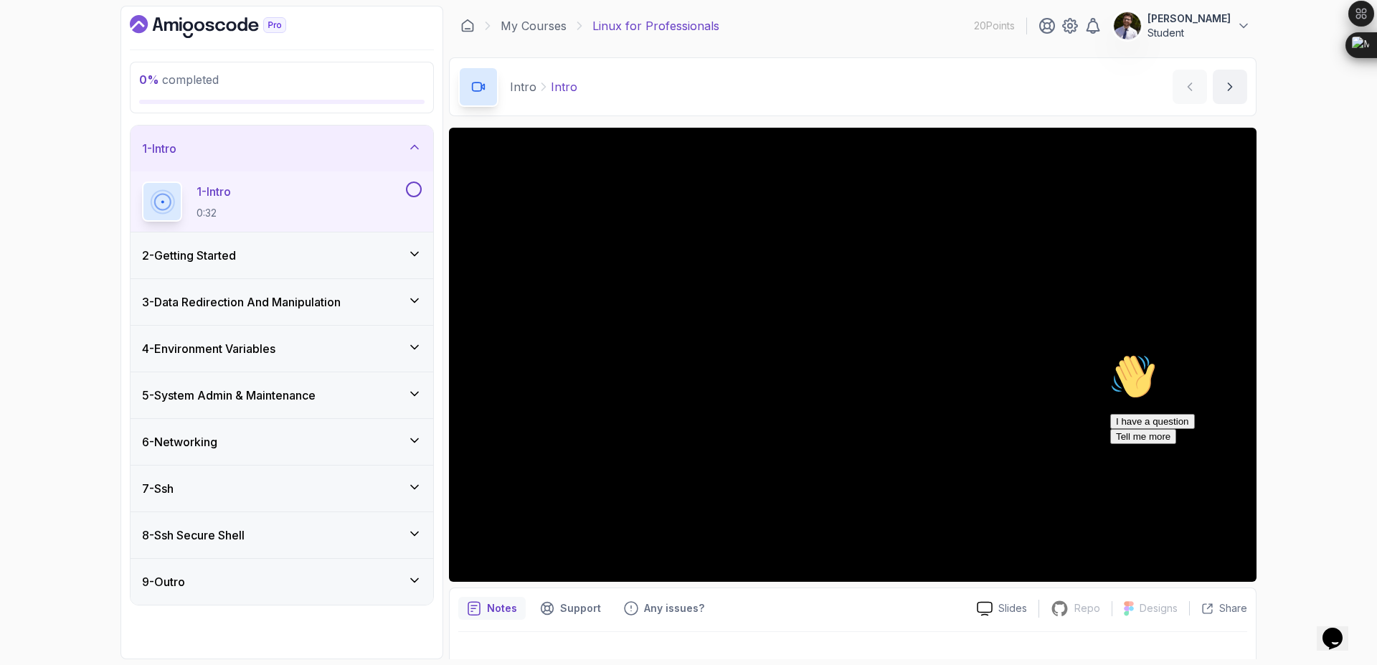
click at [379, 250] on div "2 - Getting Started" at bounding box center [282, 255] width 280 height 17
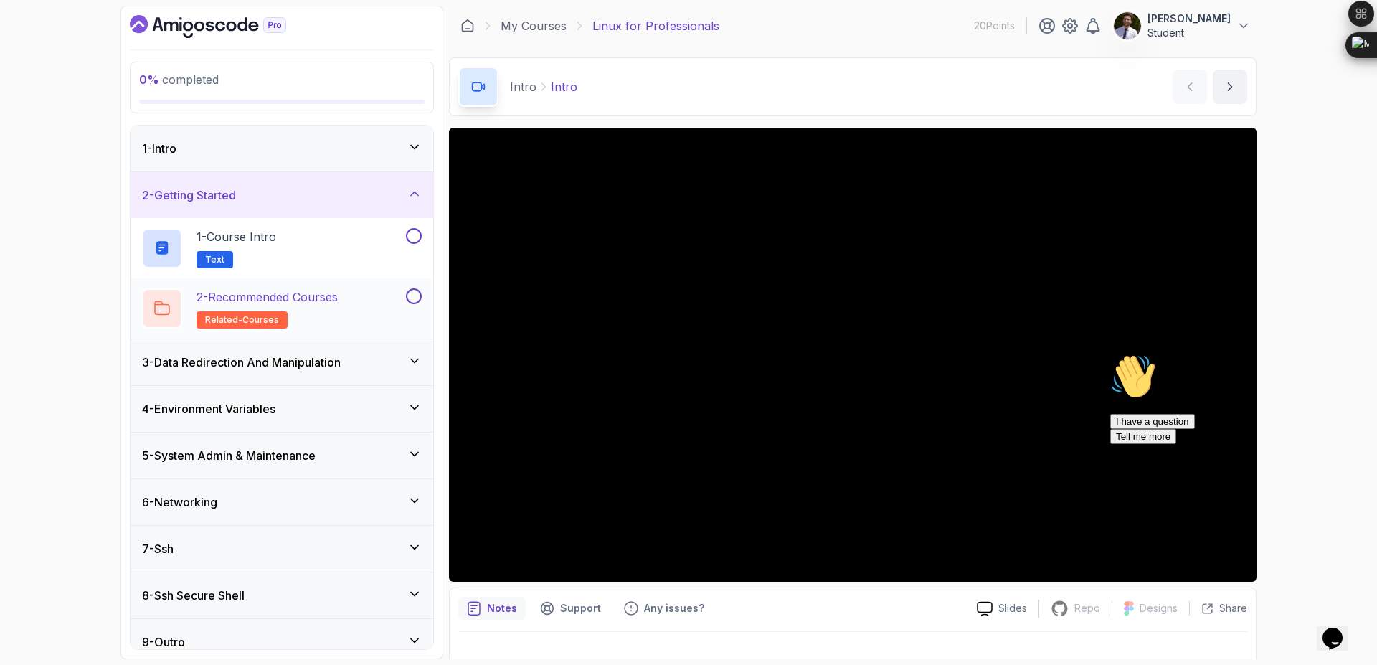
click at [332, 315] on h2 "2 - Recommended Courses related-courses" at bounding box center [266, 308] width 141 height 40
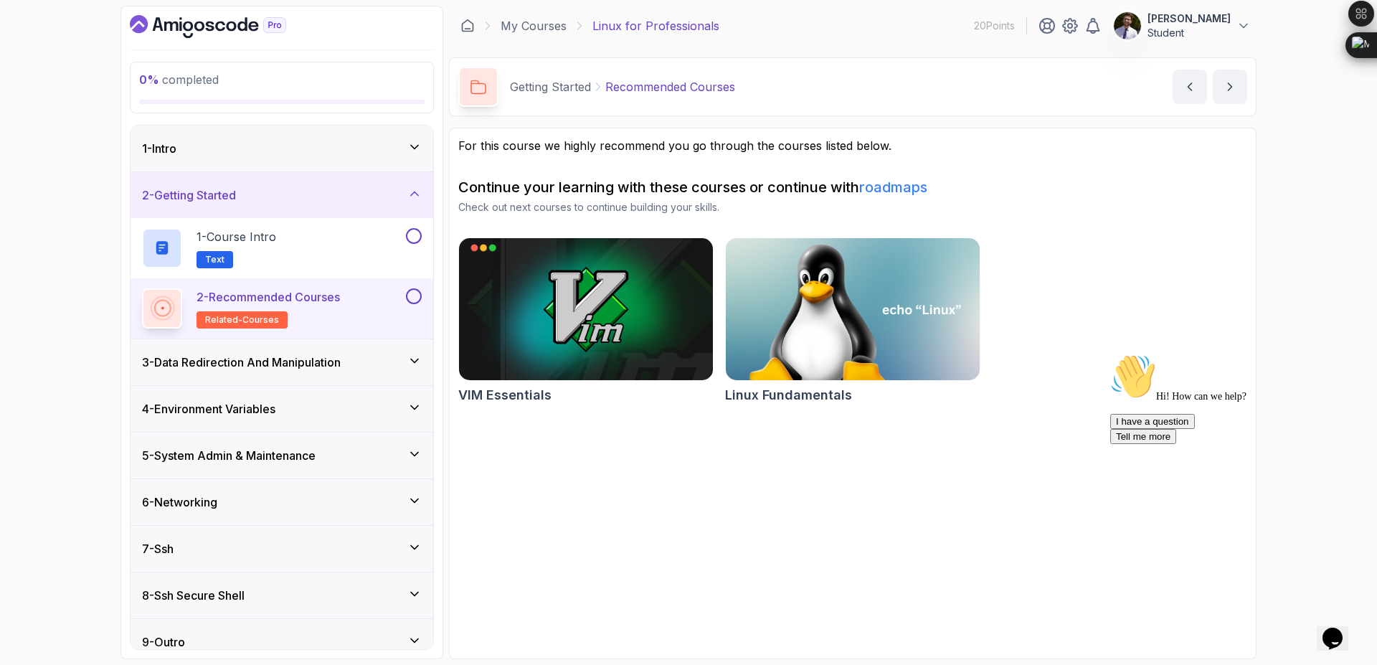
scroll to position [16, 0]
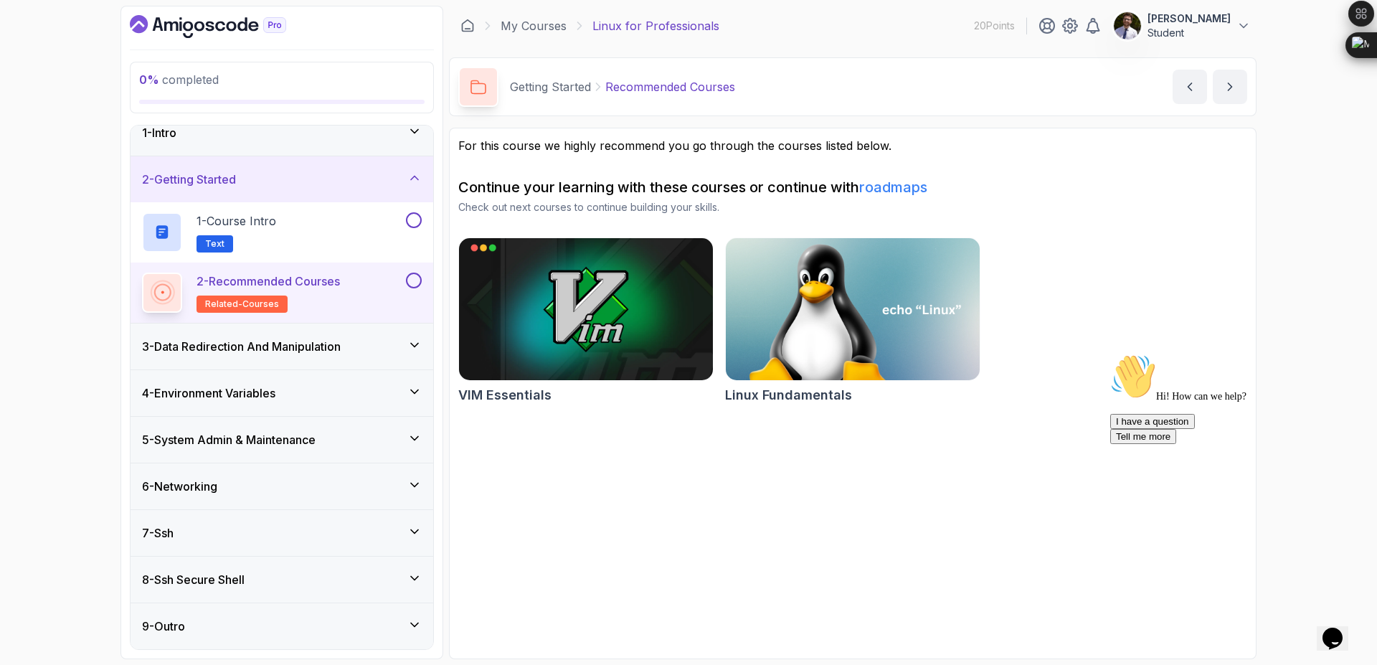
click at [253, 450] on div "5 - System Admin & Maintenance" at bounding box center [281, 440] width 303 height 46
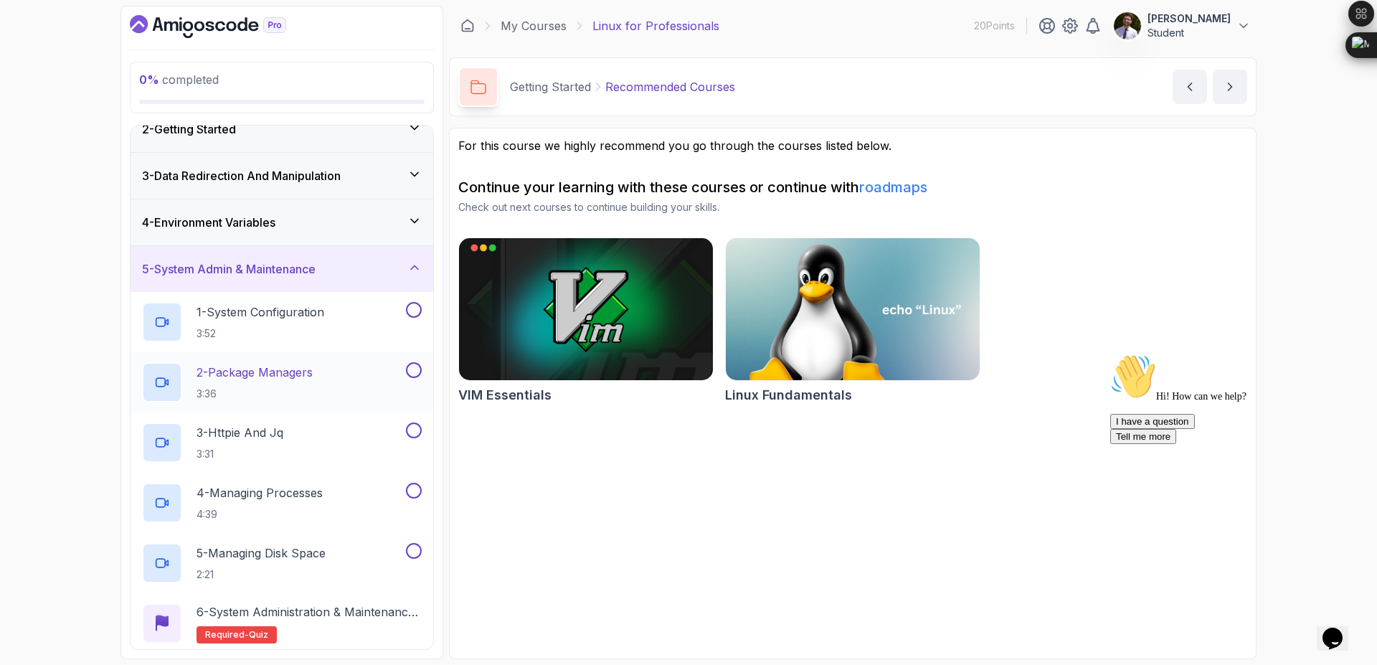
scroll to position [85, 0]
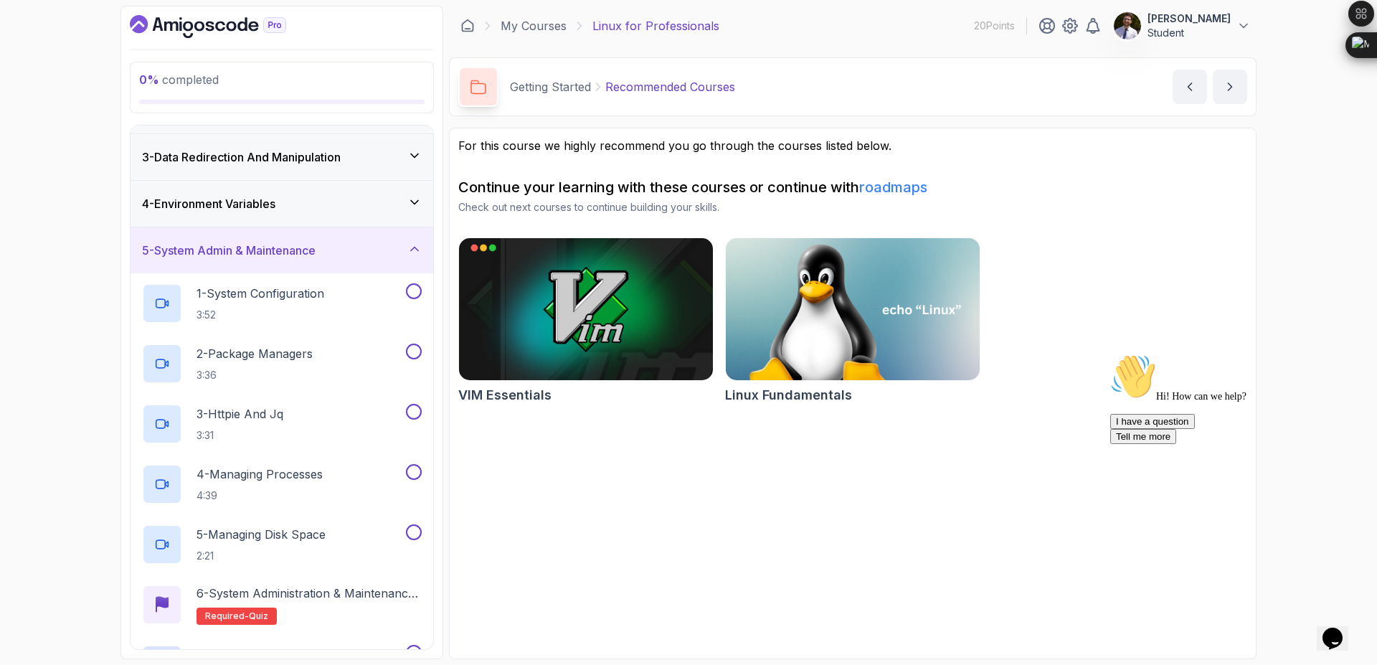
click at [347, 247] on div "5 - System Admin & Maintenance" at bounding box center [282, 250] width 280 height 17
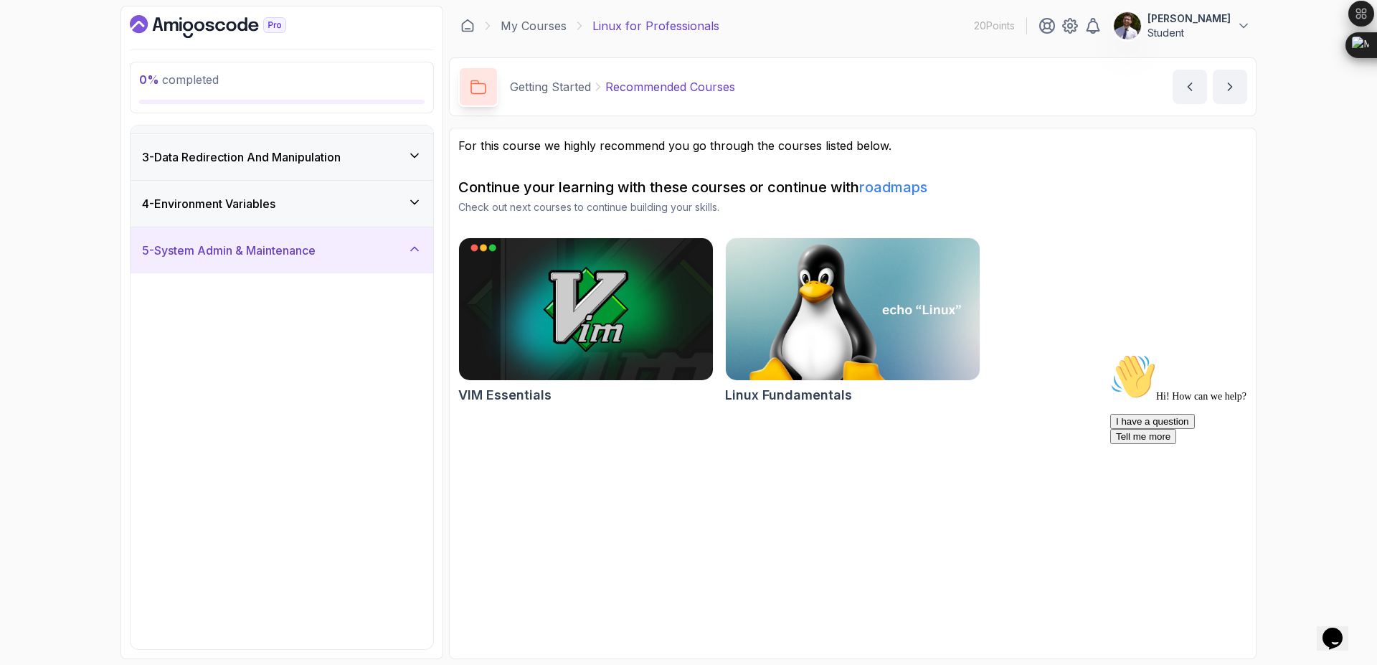
scroll to position [0, 0]
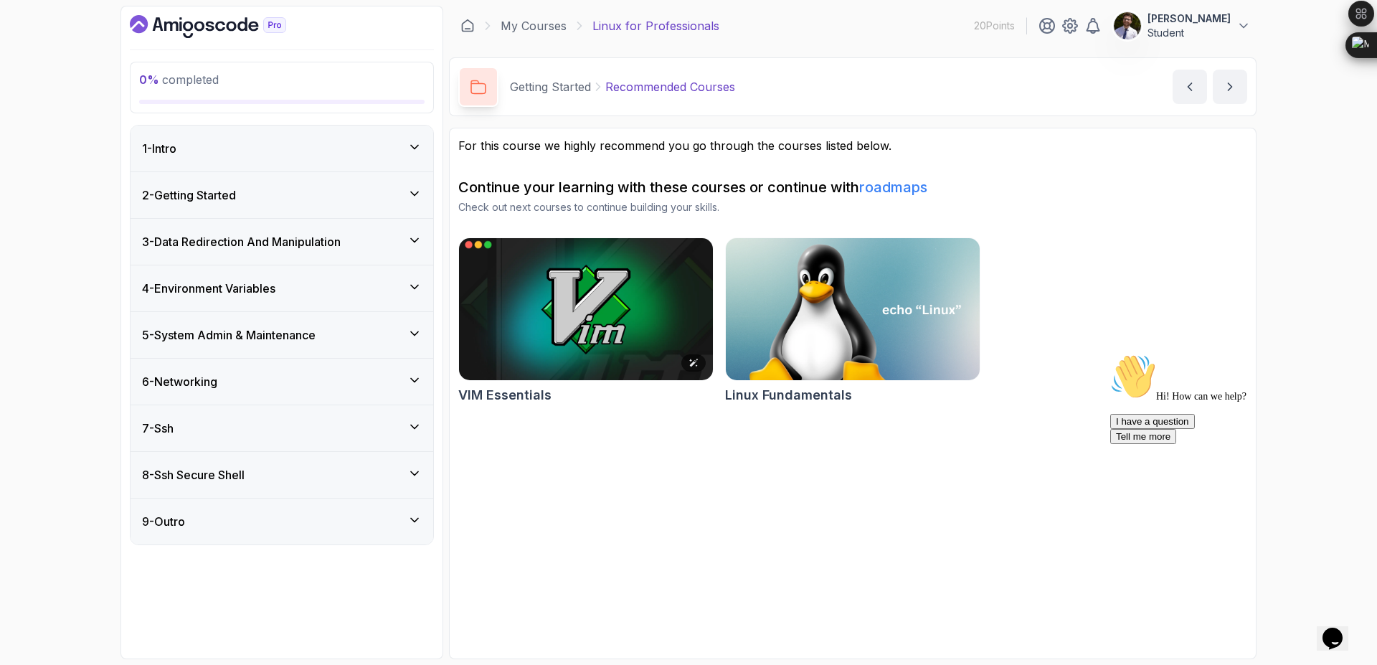
click at [542, 320] on img at bounding box center [585, 308] width 267 height 149
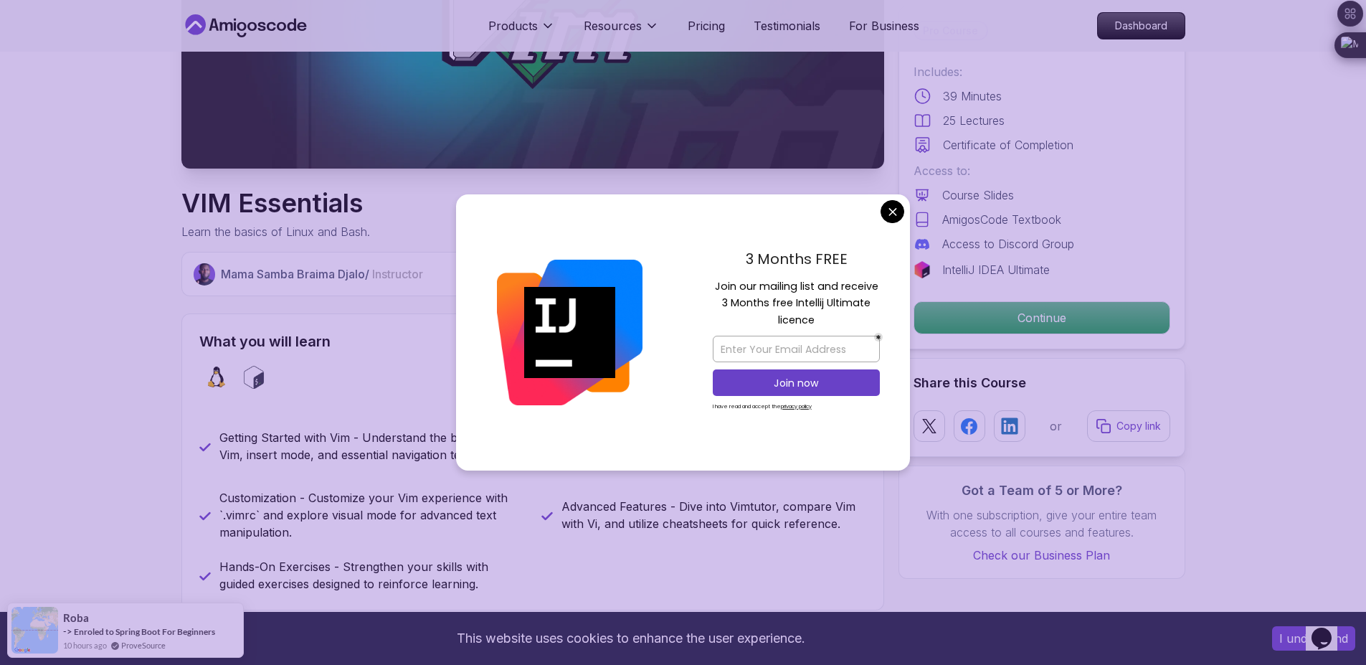
scroll to position [310, 0]
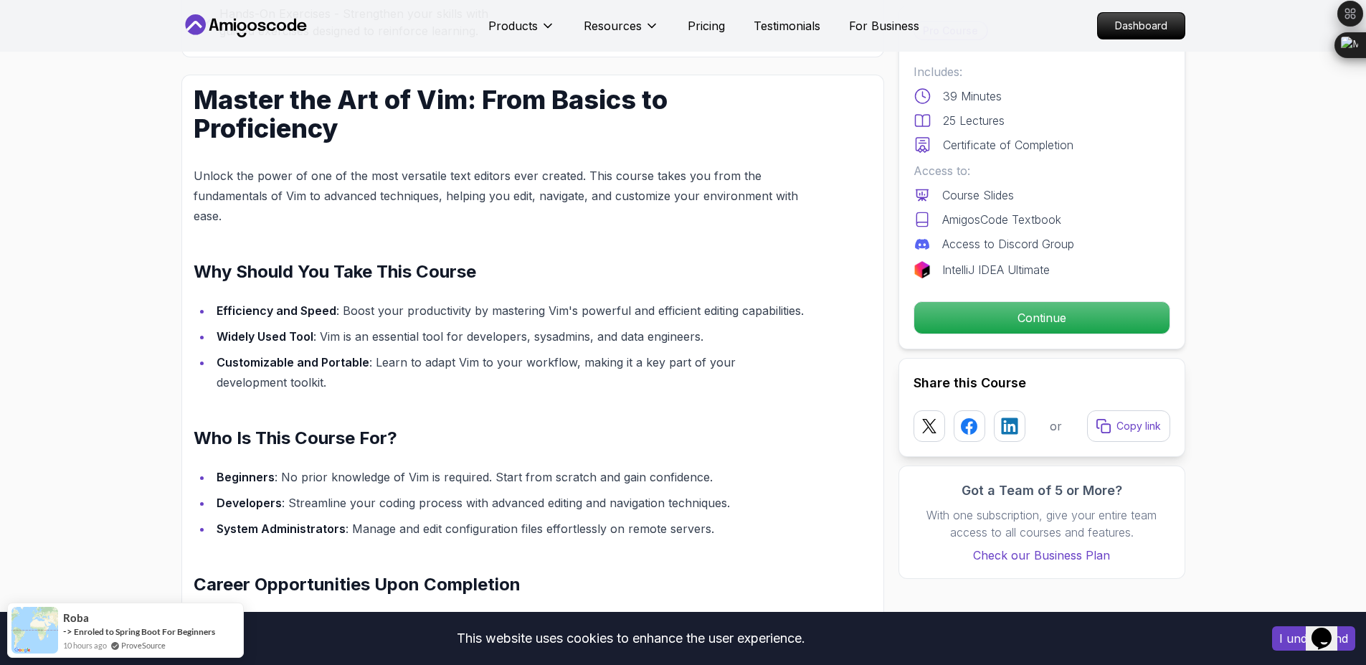
scroll to position [866, 0]
click at [958, 326] on p "Continue" at bounding box center [1041, 318] width 242 height 30
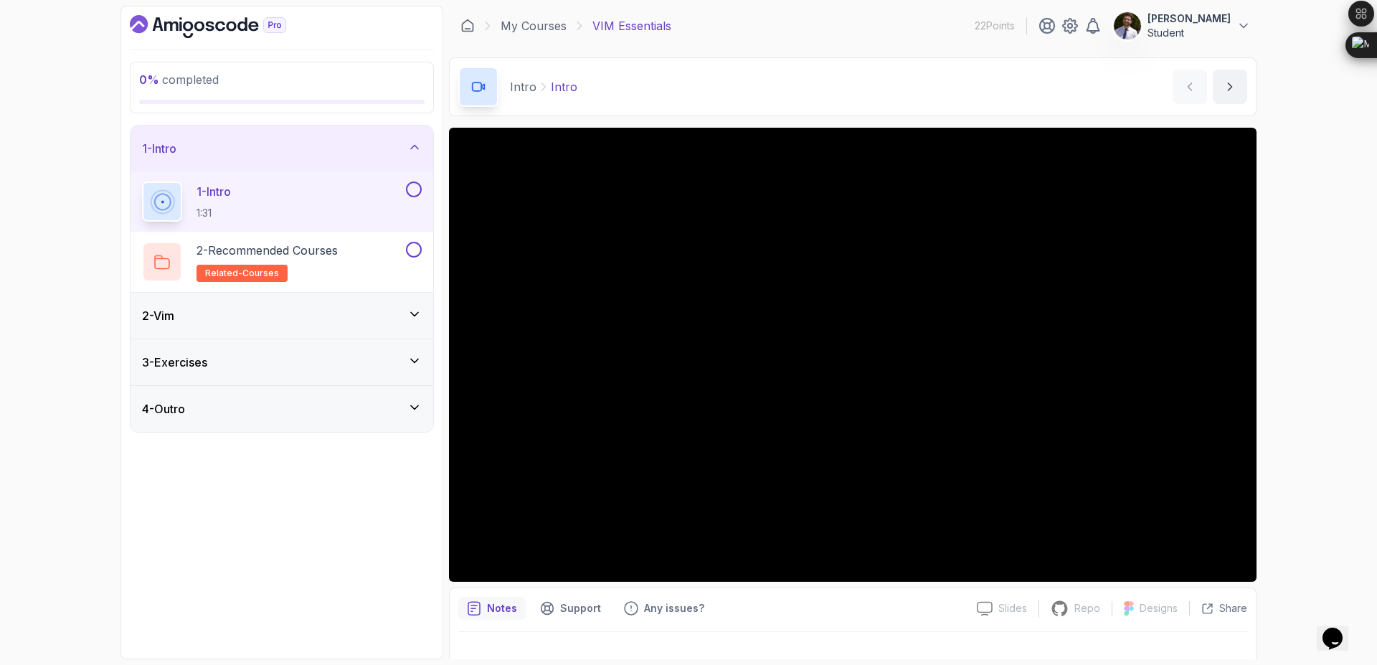
click at [401, 310] on div "2 - Vim" at bounding box center [282, 315] width 280 height 17
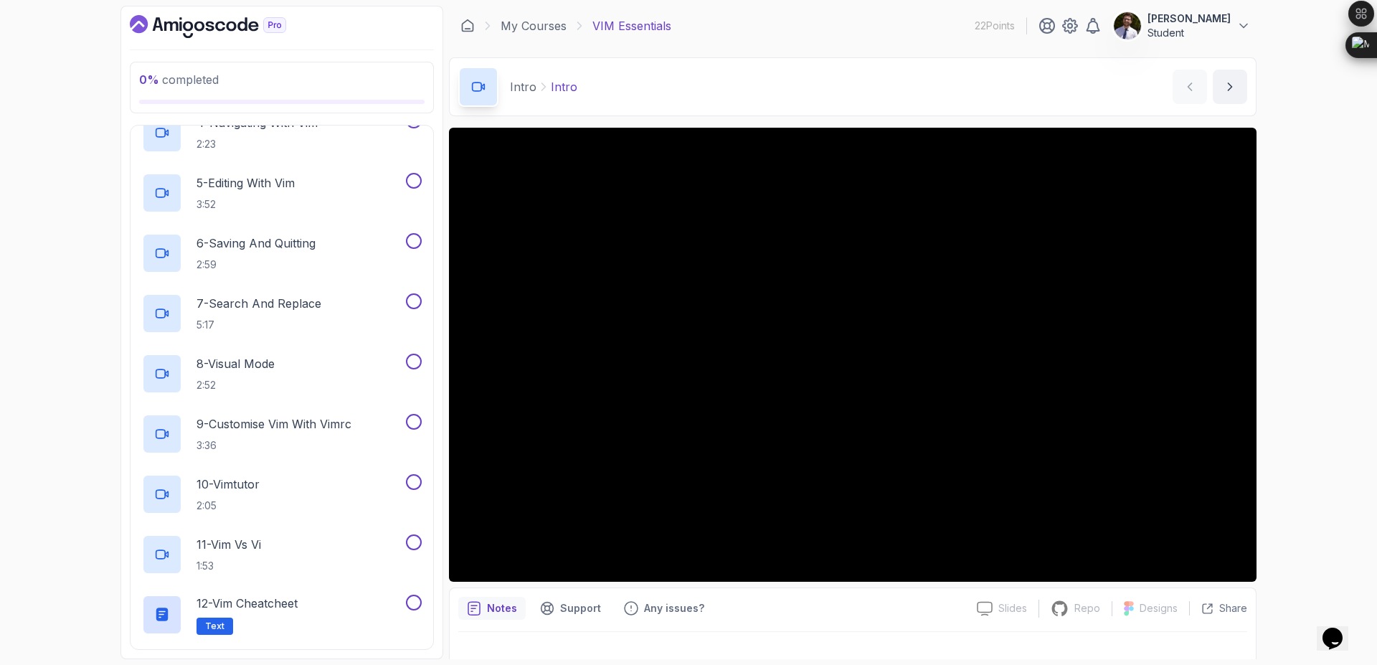
scroll to position [290, 0]
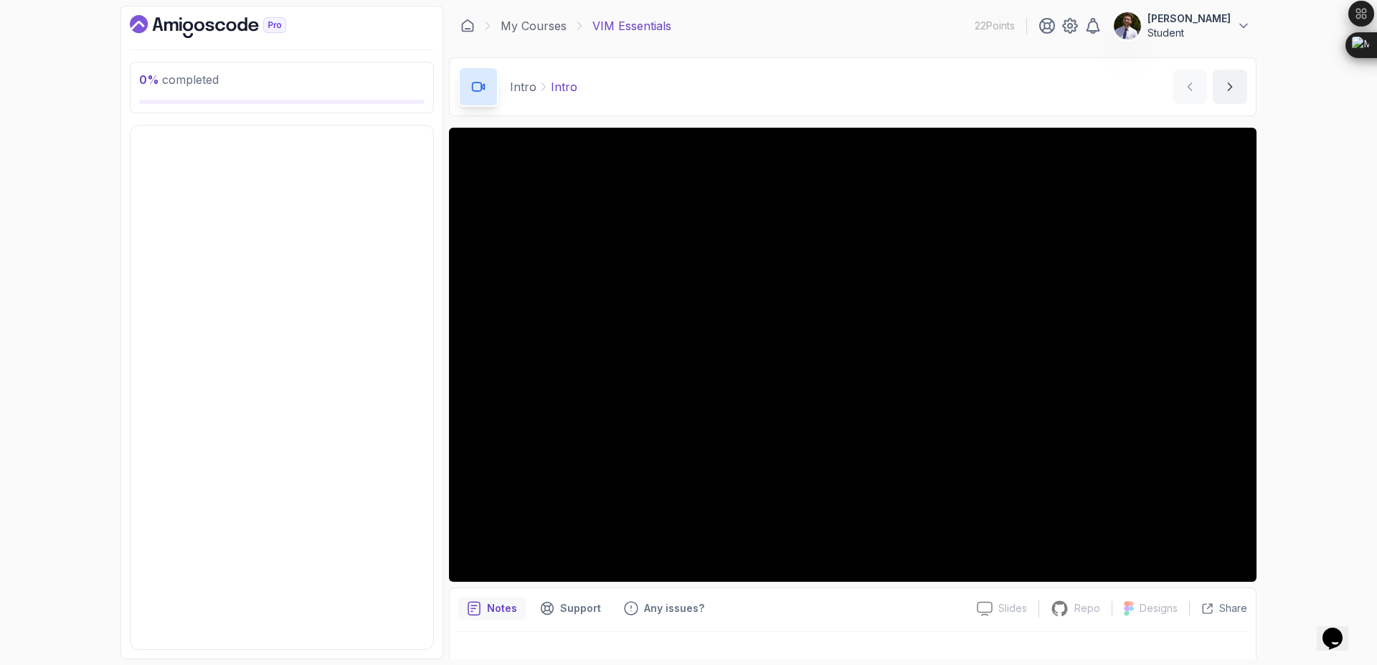
scroll to position [0, 0]
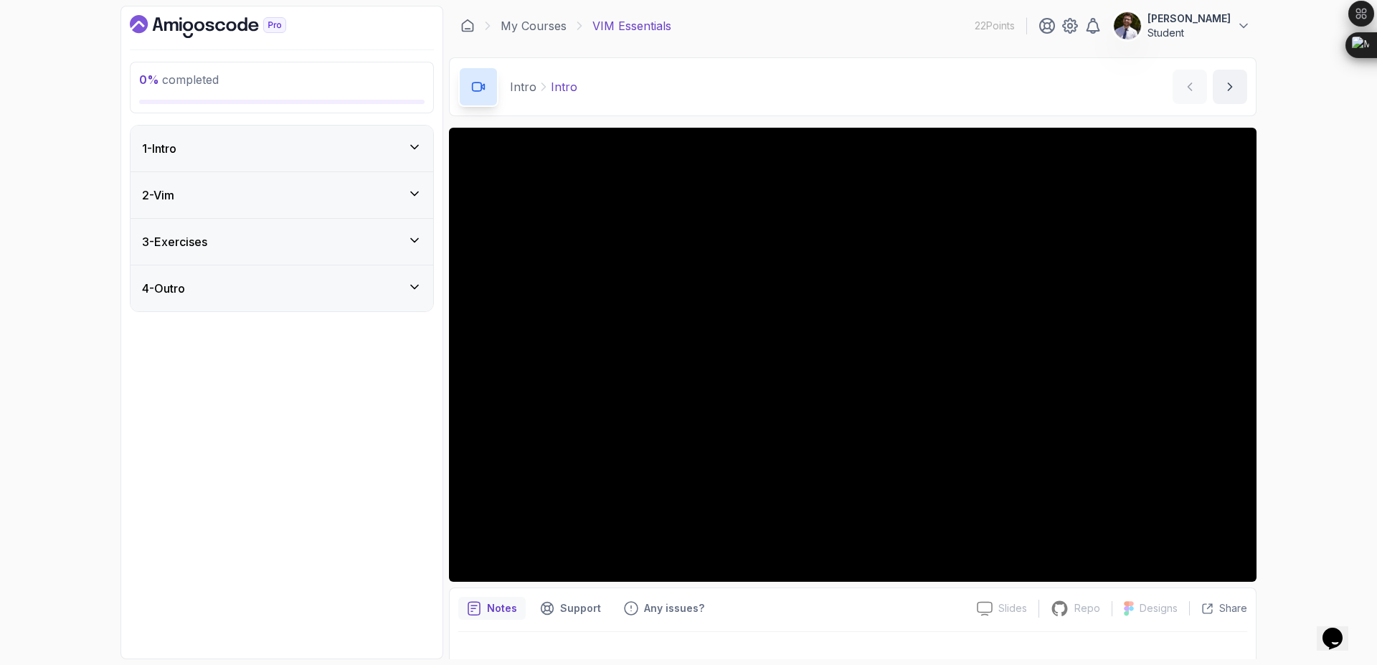
click at [375, 239] on div "3 - Exercises" at bounding box center [282, 241] width 280 height 17
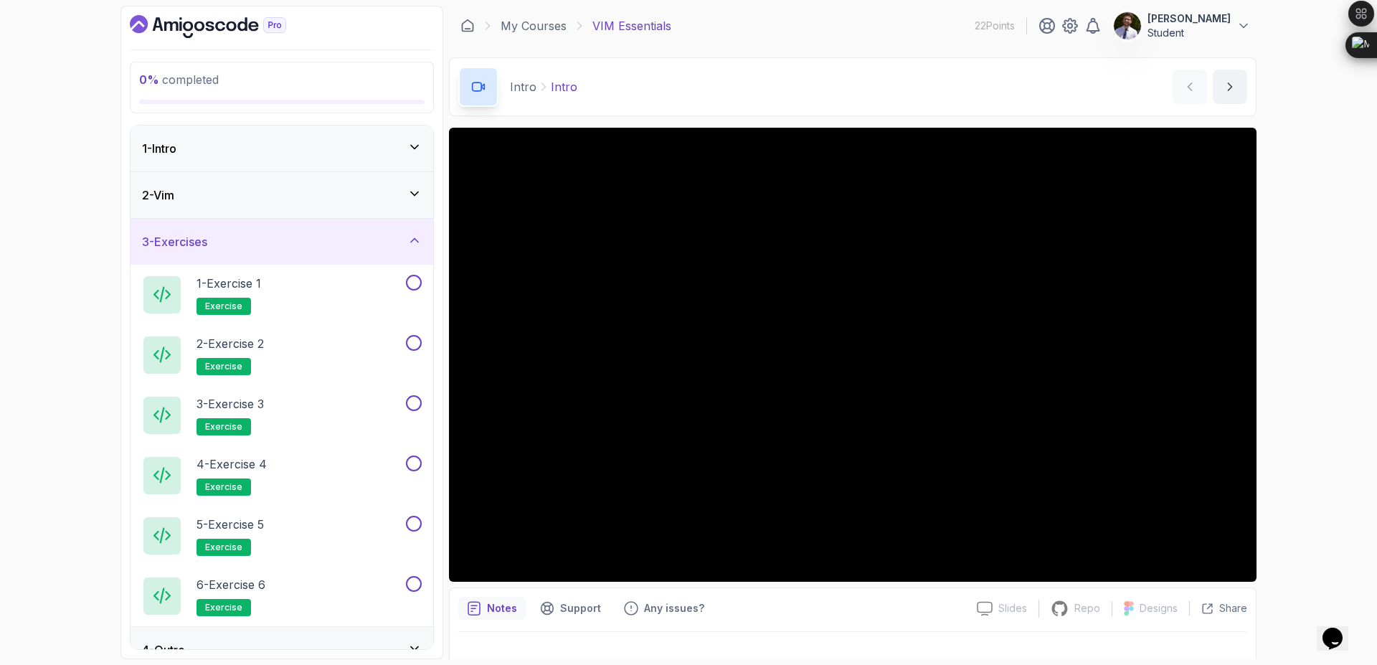
click at [414, 239] on icon at bounding box center [414, 240] width 7 height 4
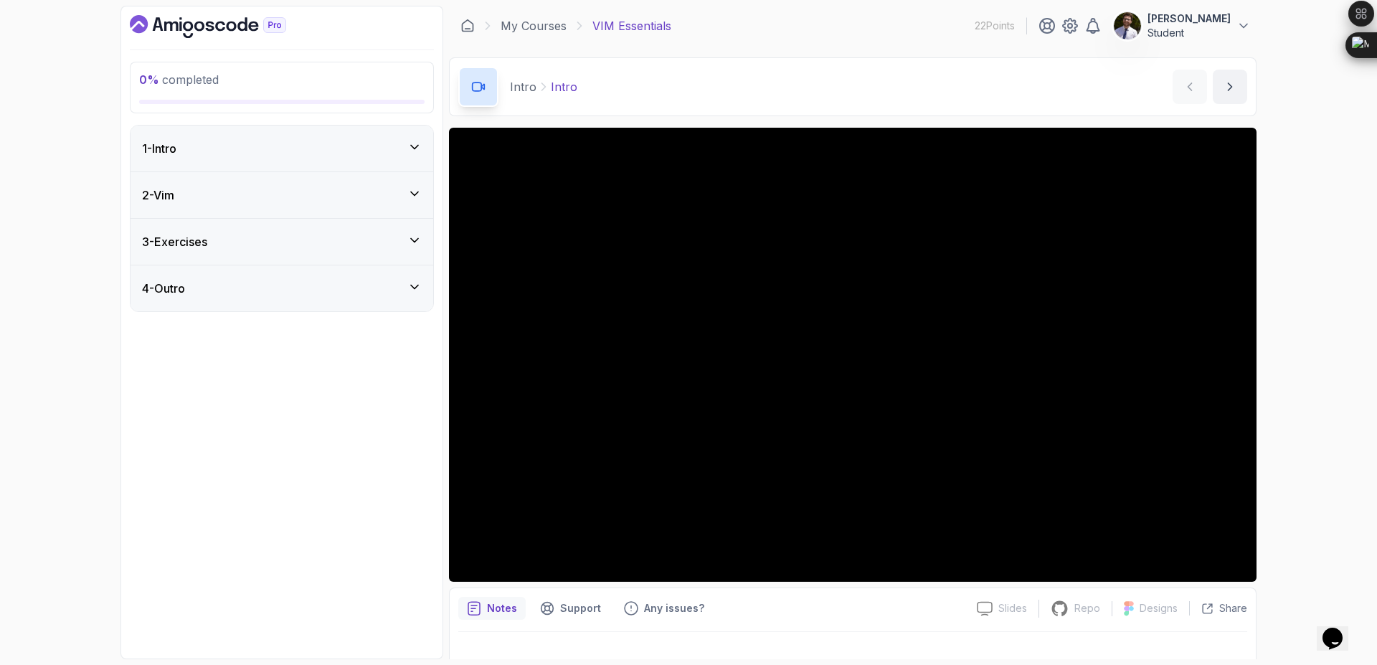
click at [390, 293] on div "4 - Outro" at bounding box center [282, 288] width 280 height 17
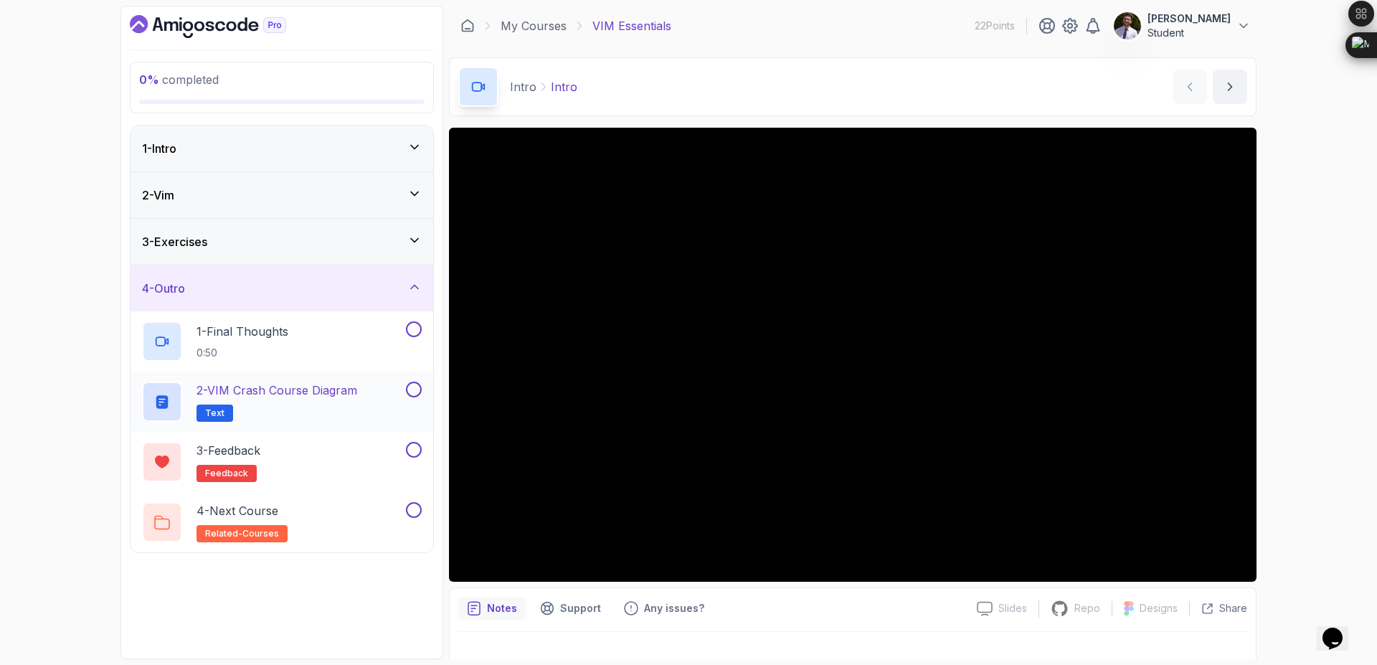
click at [326, 381] on p "2 - VIM Crash Course Diagram" at bounding box center [276, 389] width 161 height 17
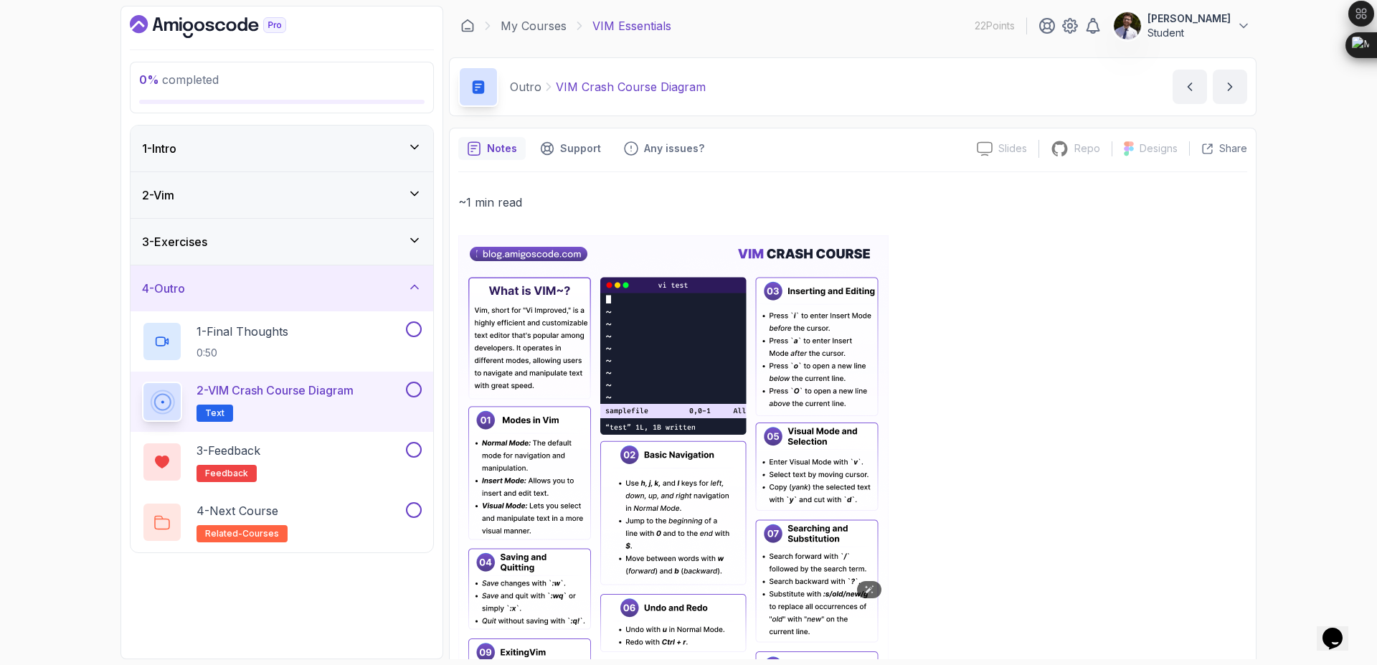
scroll to position [162, 0]
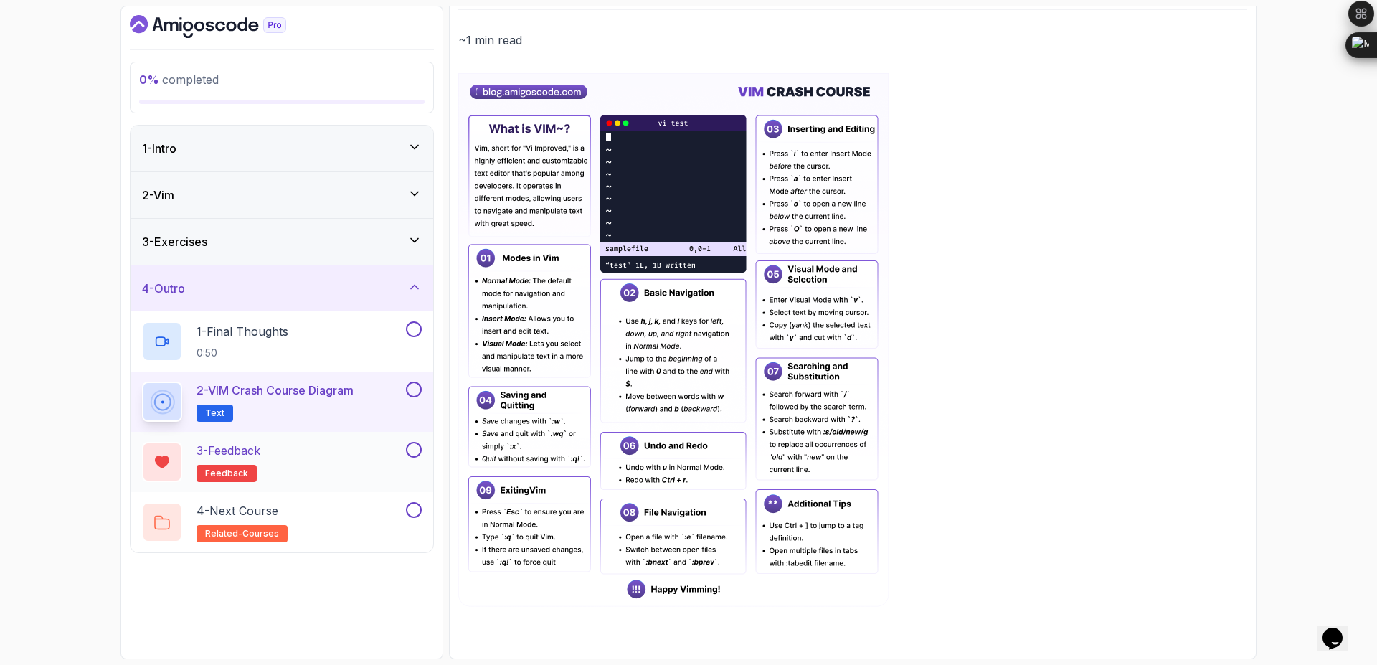
click at [418, 452] on button at bounding box center [414, 450] width 16 height 16
click at [265, 503] on p "4 - Next Course" at bounding box center [237, 510] width 82 height 17
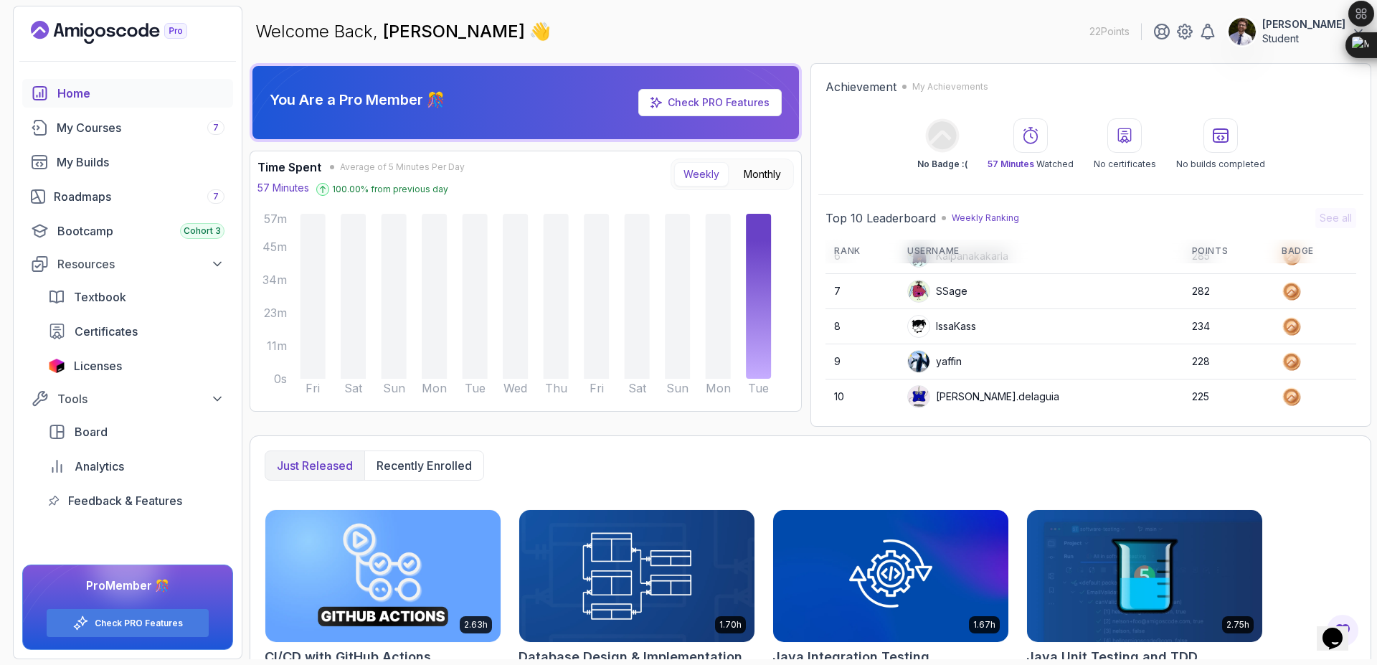
scroll to position [255, 0]
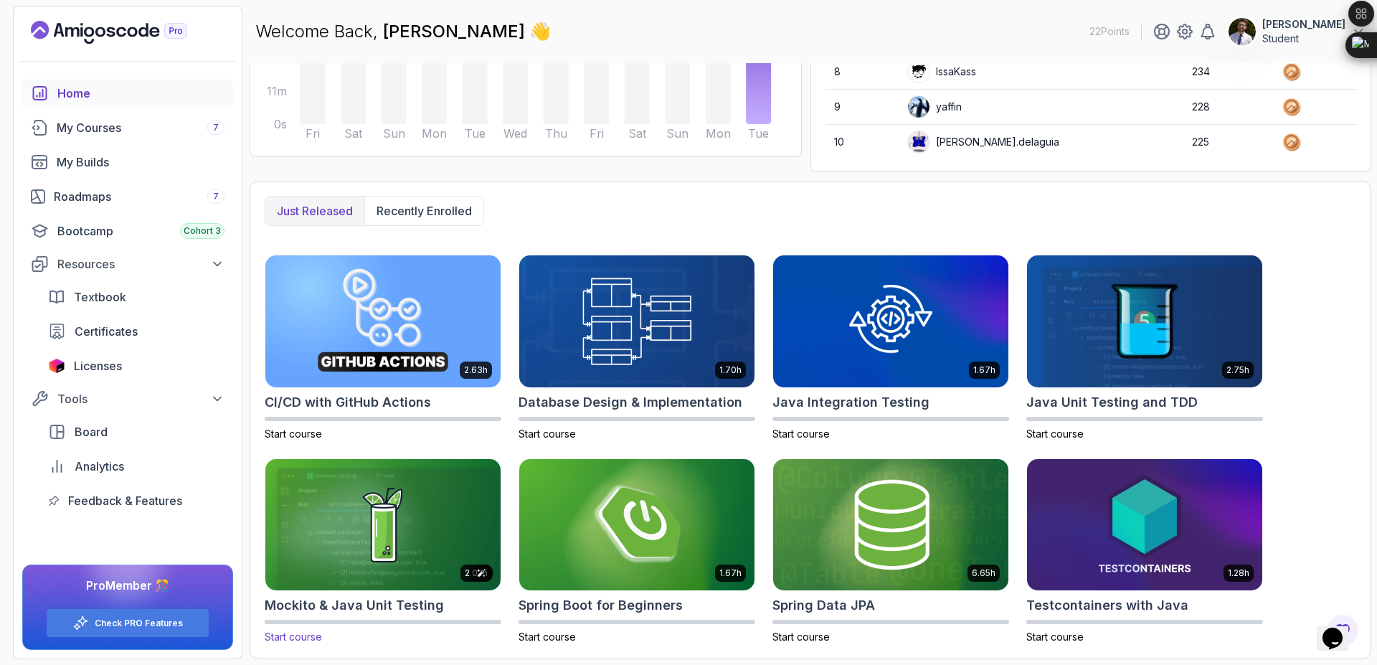
click at [412, 537] on img at bounding box center [383, 524] width 247 height 138
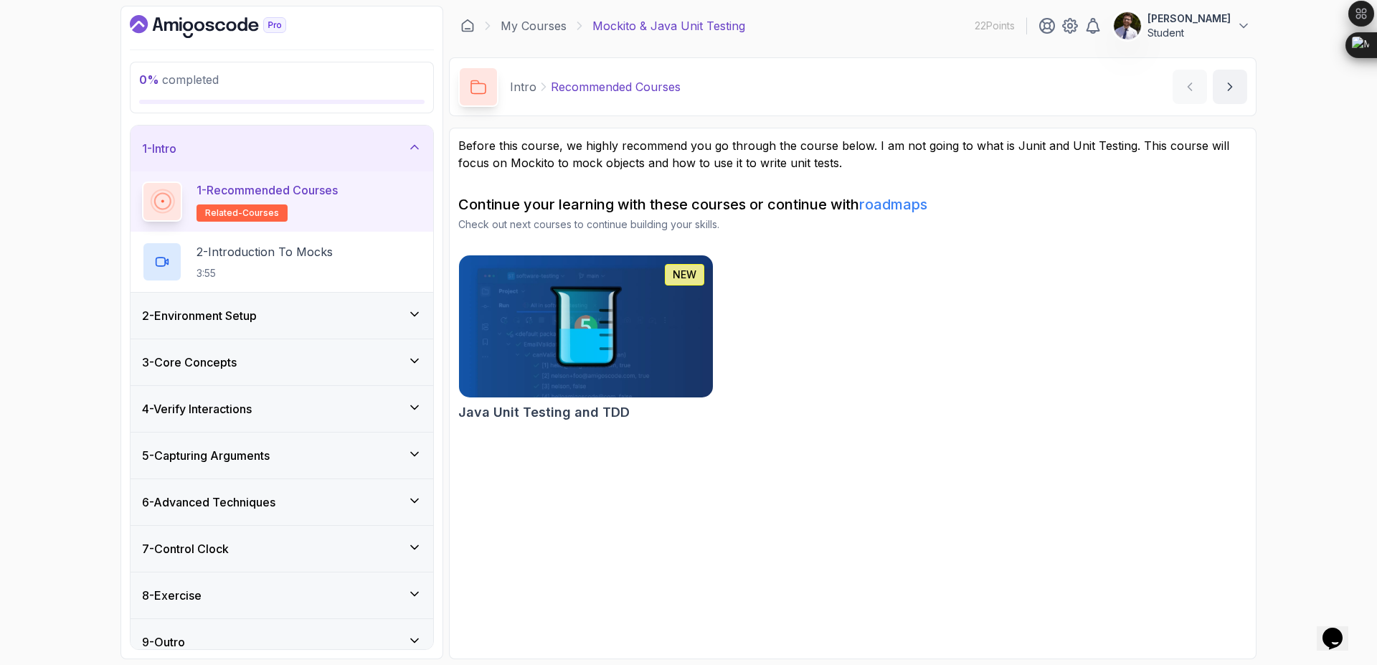
scroll to position [16, 0]
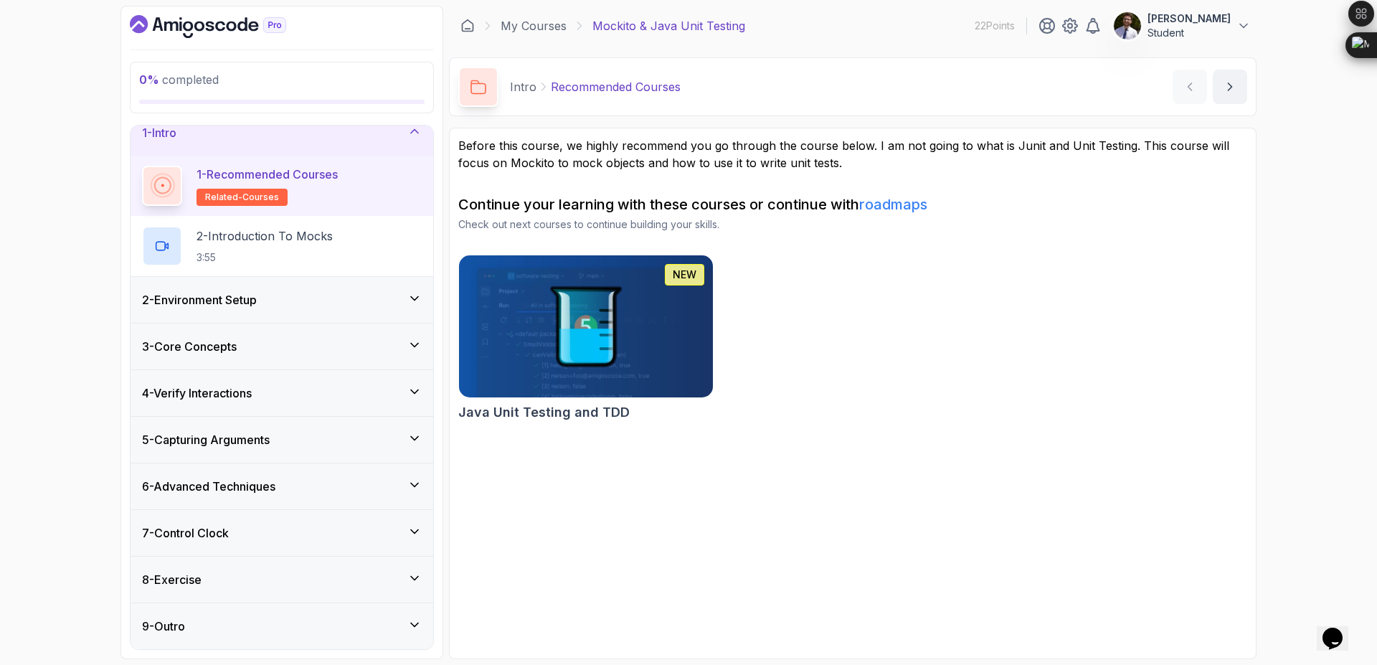
click at [343, 288] on div "2 - Environment Setup" at bounding box center [281, 300] width 303 height 46
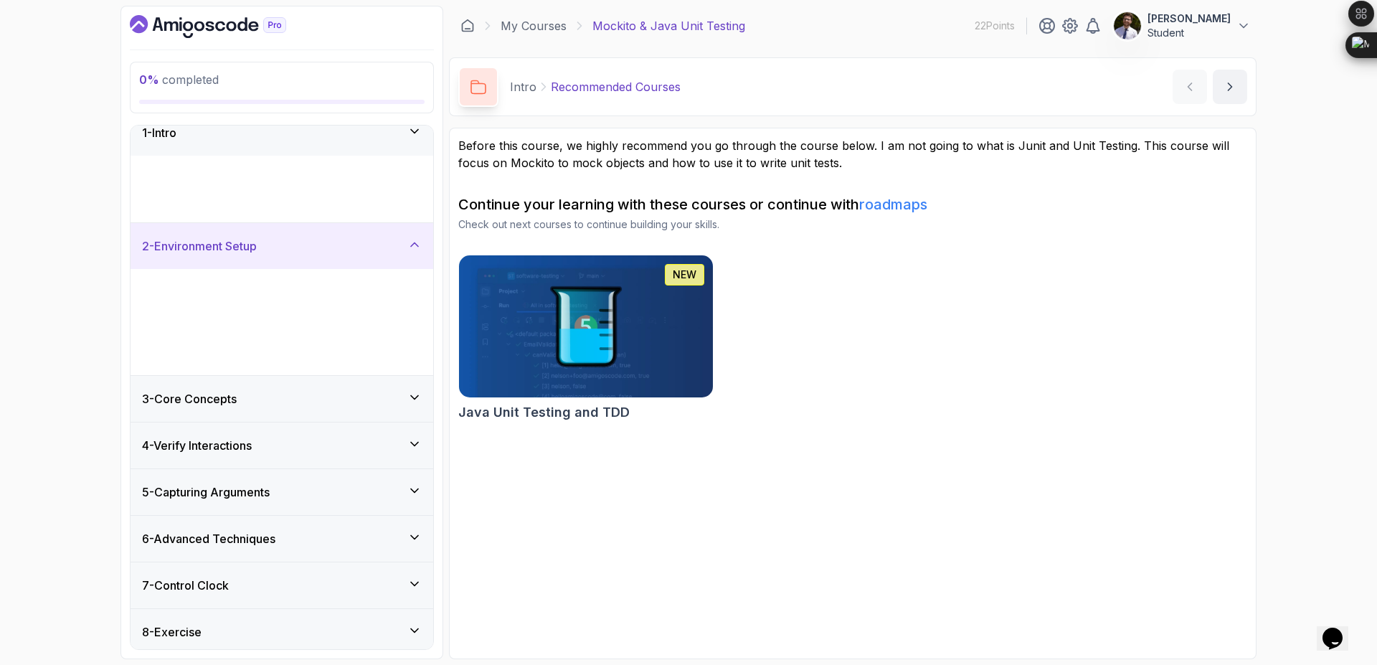
scroll to position [0, 0]
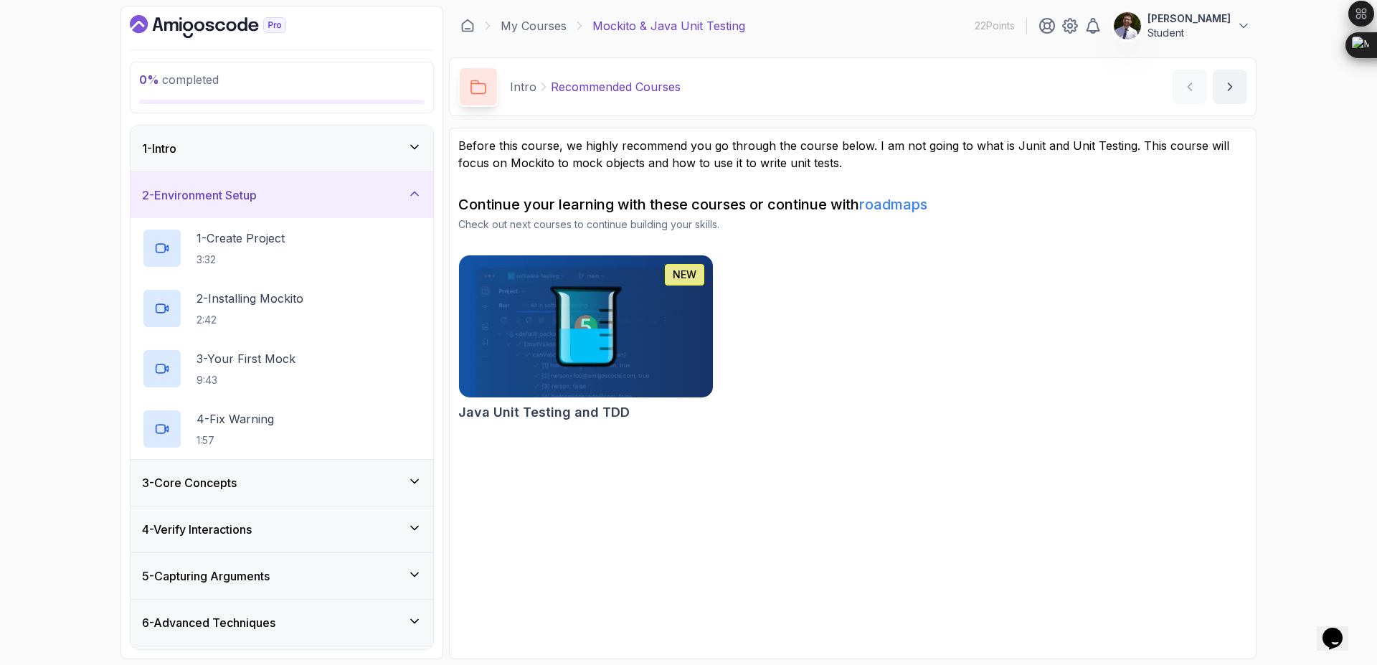
click at [320, 476] on div "3 - Core Concepts" at bounding box center [282, 482] width 280 height 17
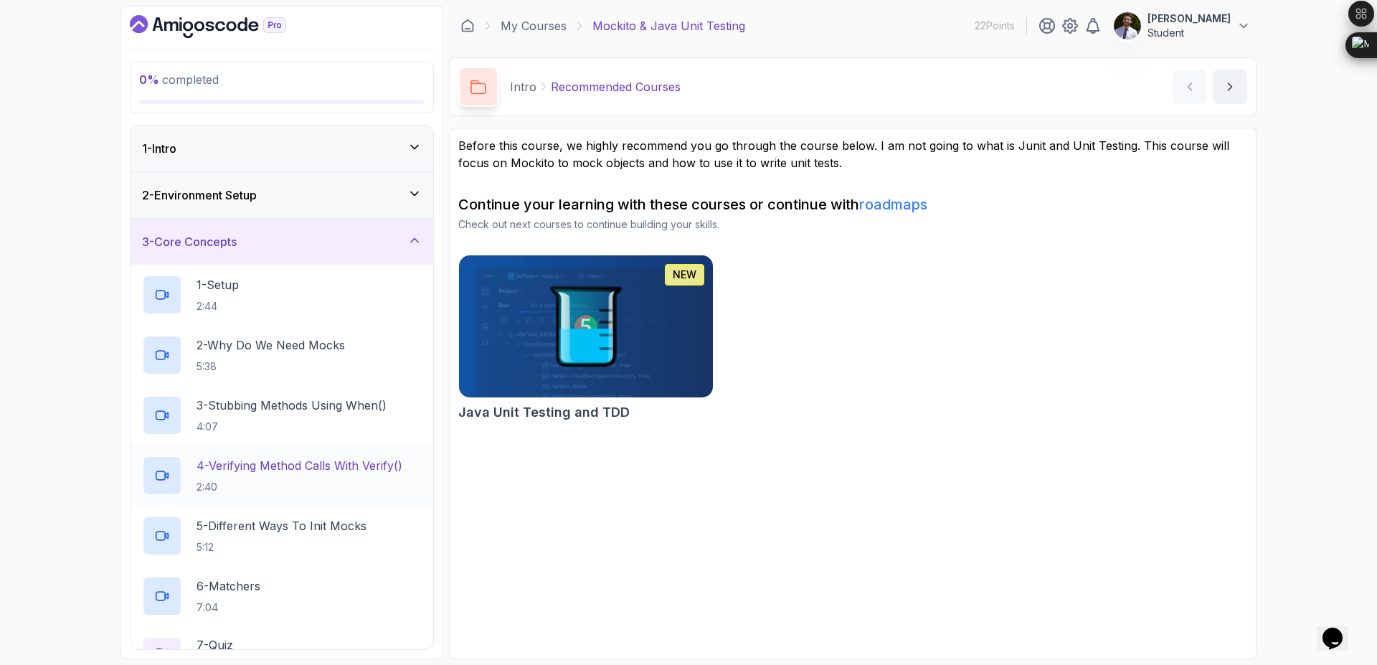
scroll to position [317, 0]
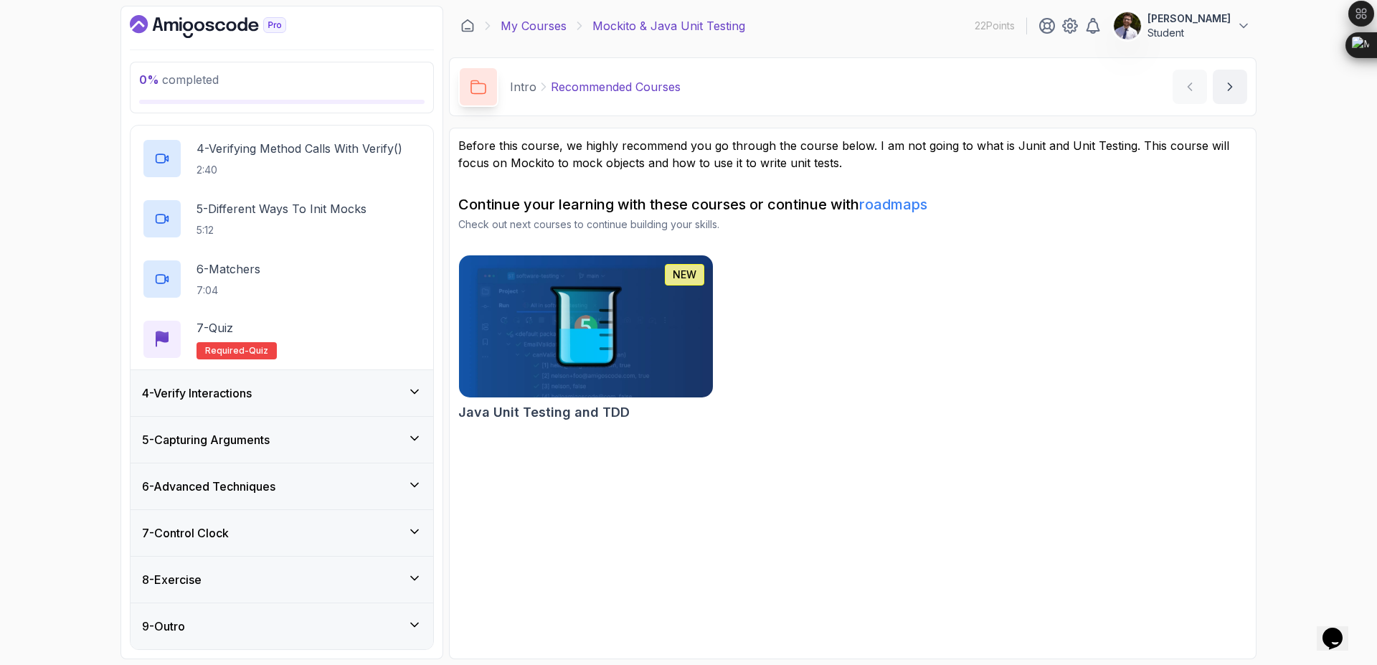
click at [541, 28] on link "My Courses" at bounding box center [533, 25] width 66 height 17
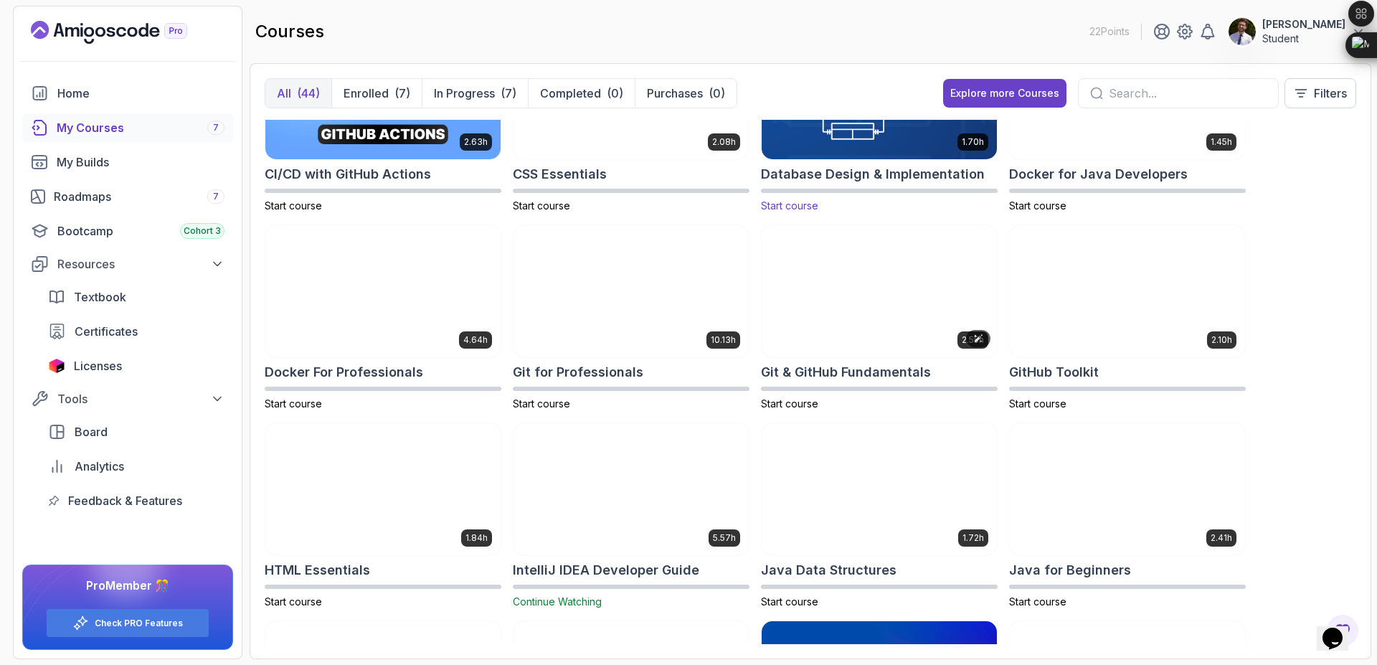
scroll to position [293, 0]
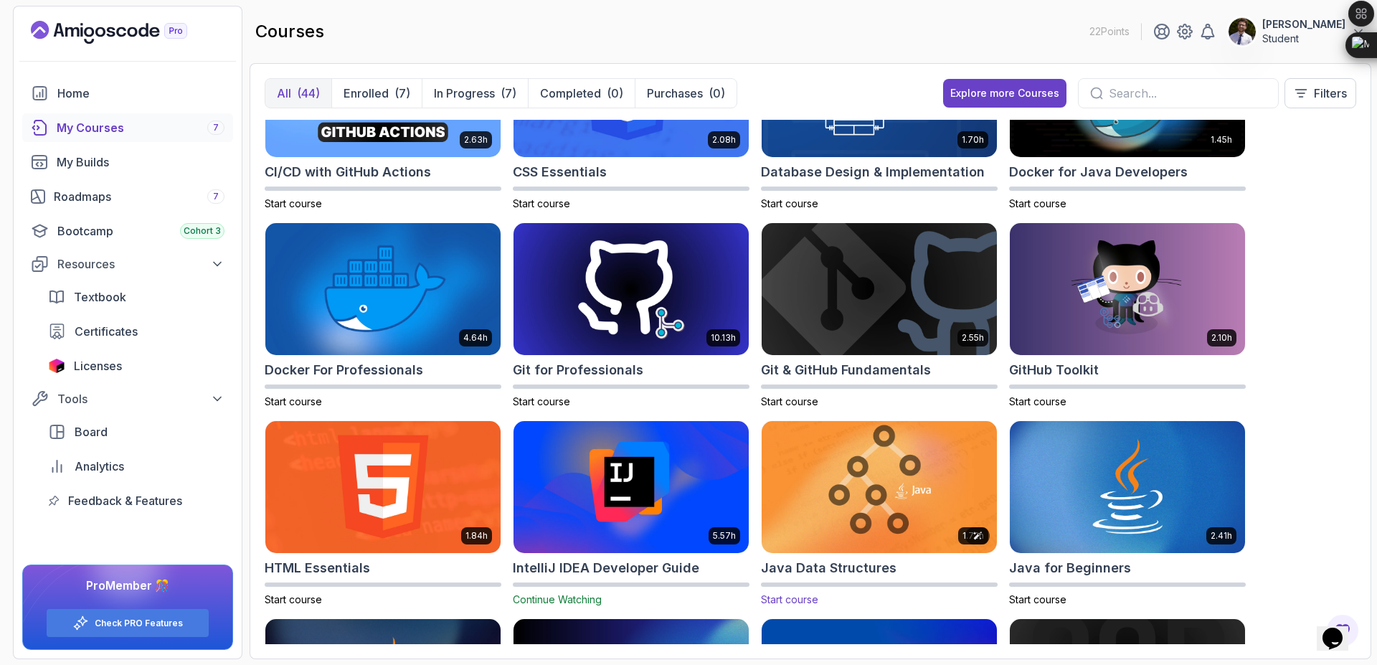
click at [898, 470] on img at bounding box center [879, 486] width 247 height 138
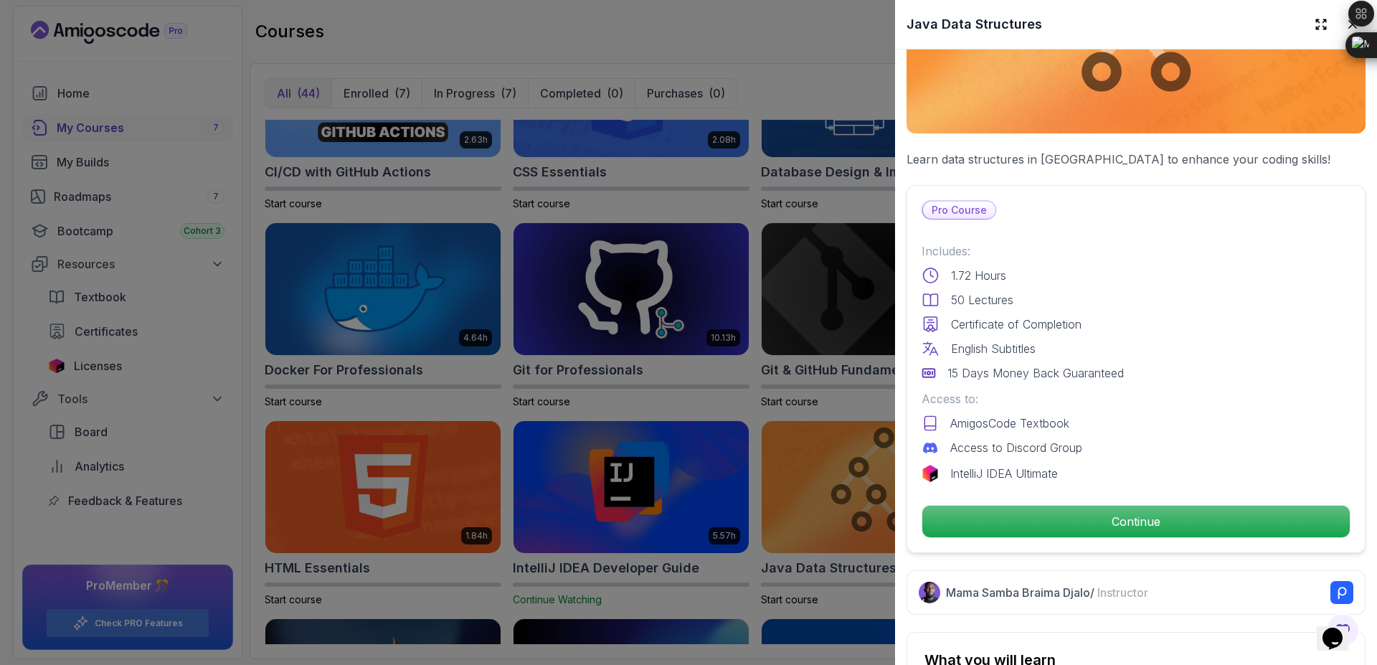
scroll to position [185, 0]
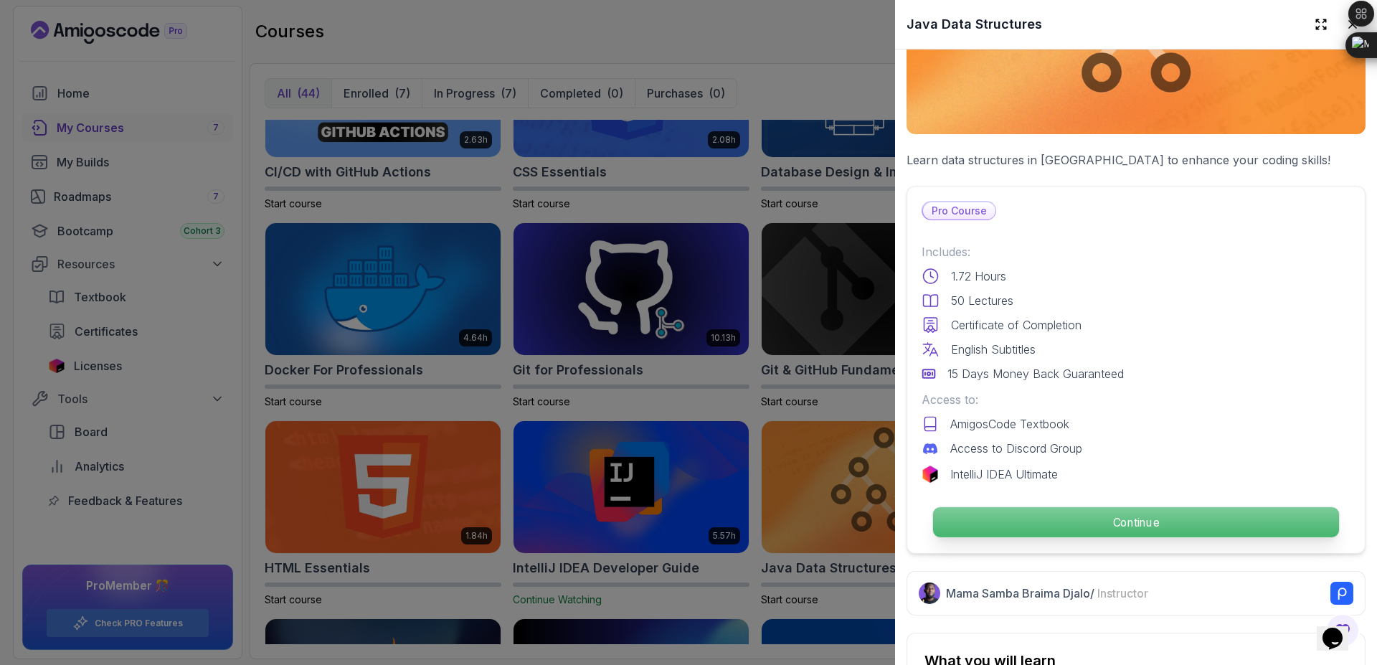
click at [1137, 518] on p "Continue" at bounding box center [1136, 522] width 406 height 30
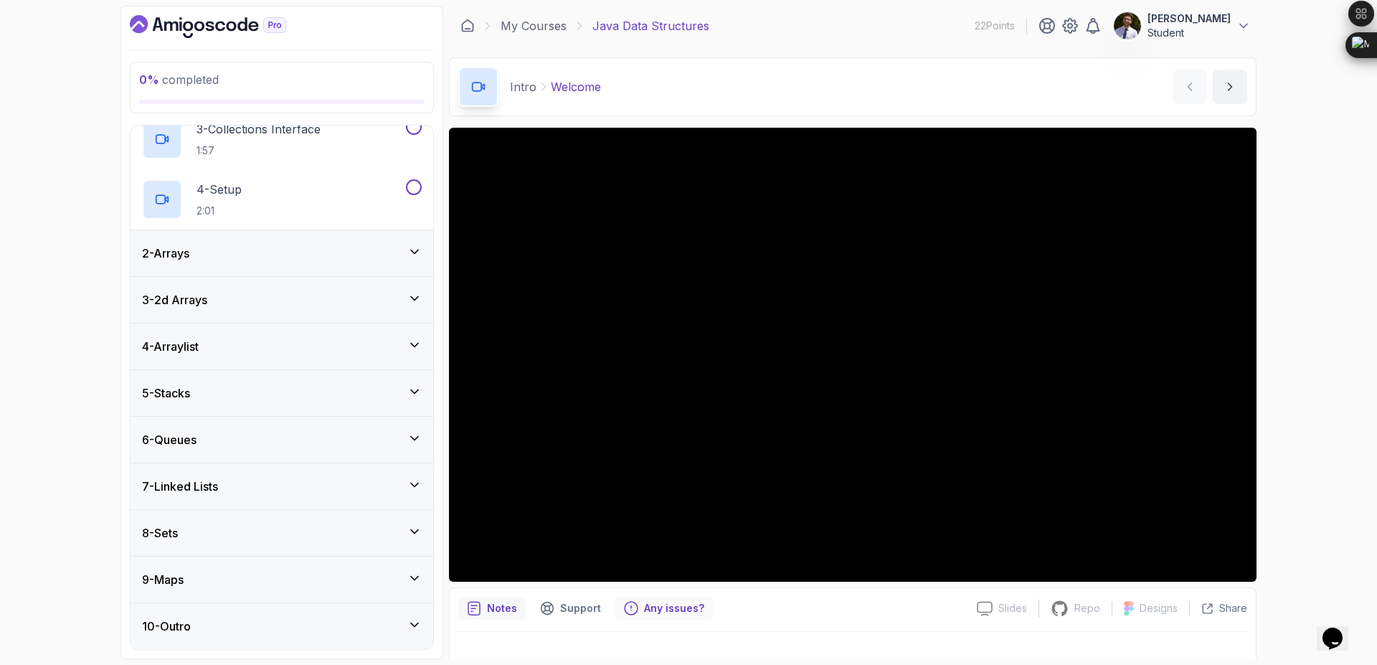
scroll to position [22, 0]
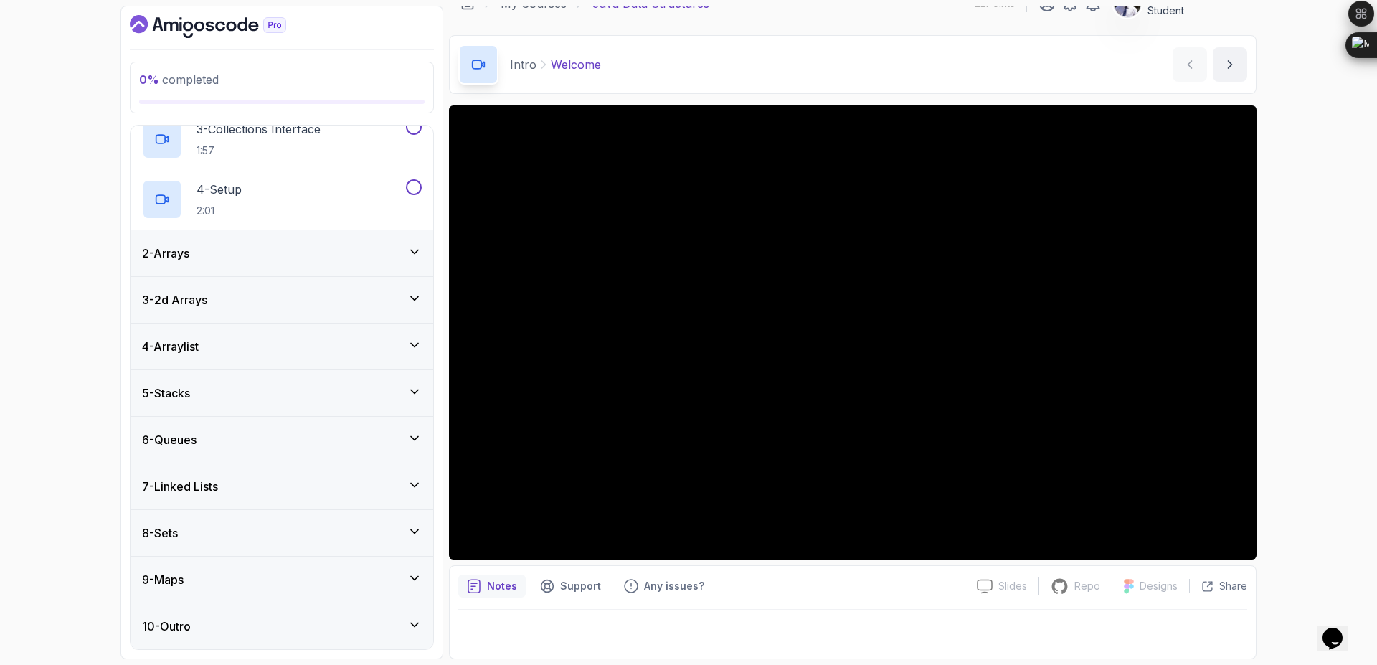
click at [307, 274] on div "2 - Arrays" at bounding box center [281, 253] width 303 height 46
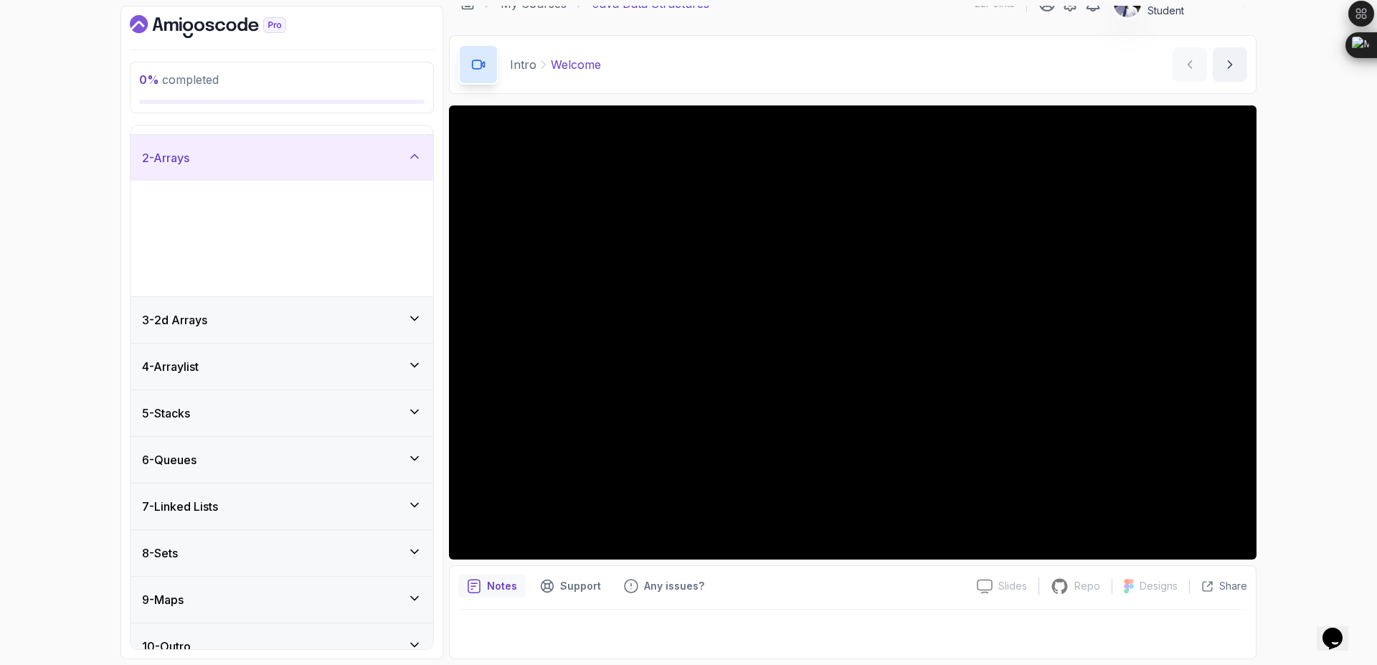
scroll to position [0, 0]
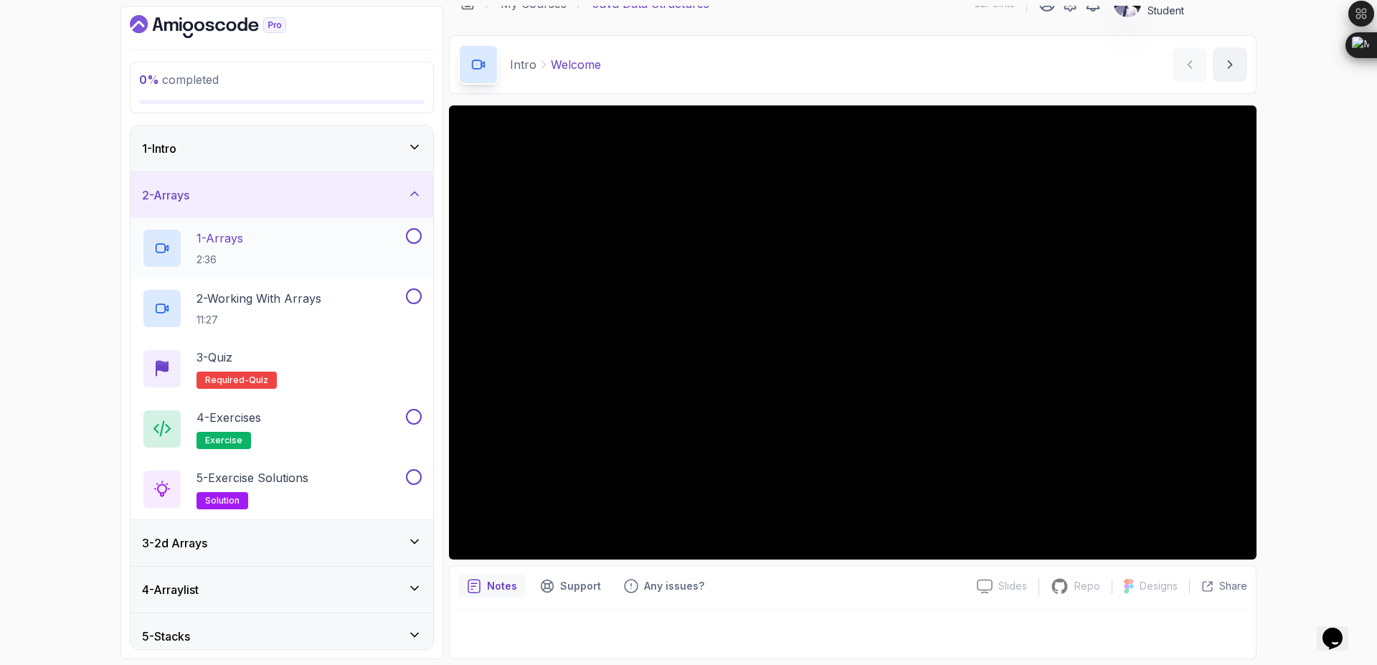
click at [285, 252] on div "1 - Arrays 2:36" at bounding box center [272, 248] width 261 height 40
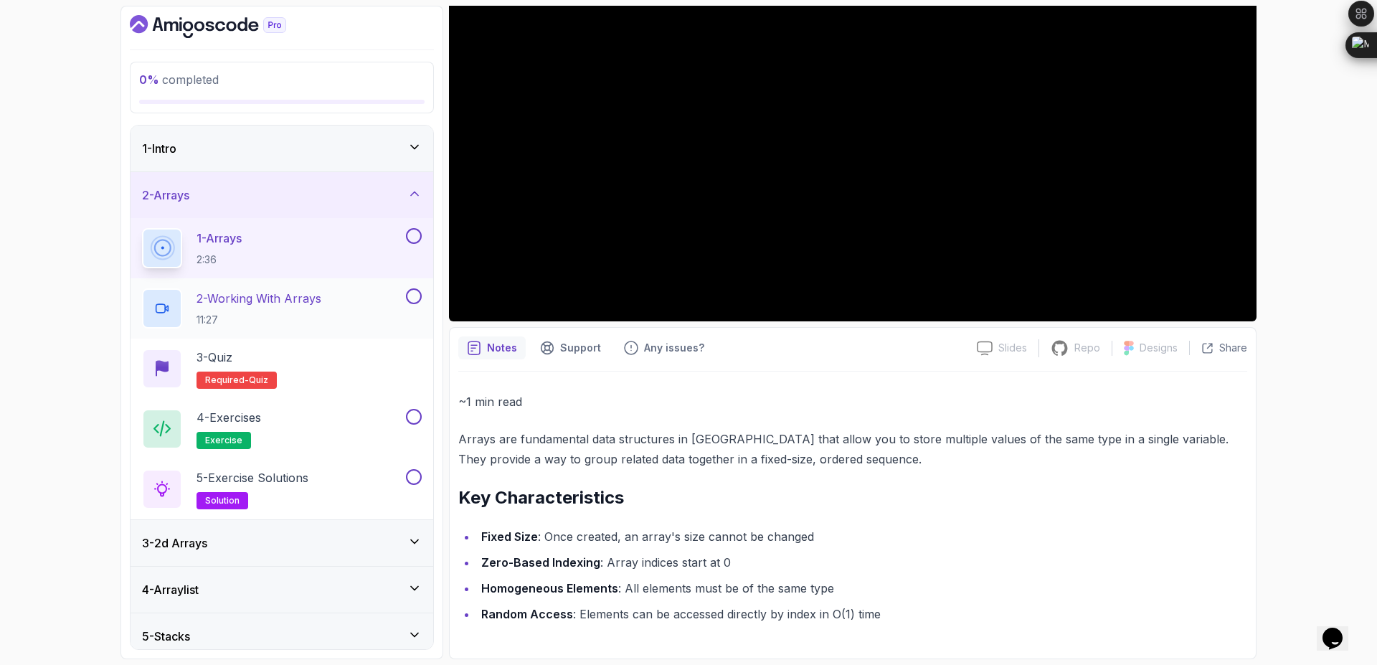
click at [285, 306] on p "2 - Working With Arrays" at bounding box center [258, 298] width 125 height 17
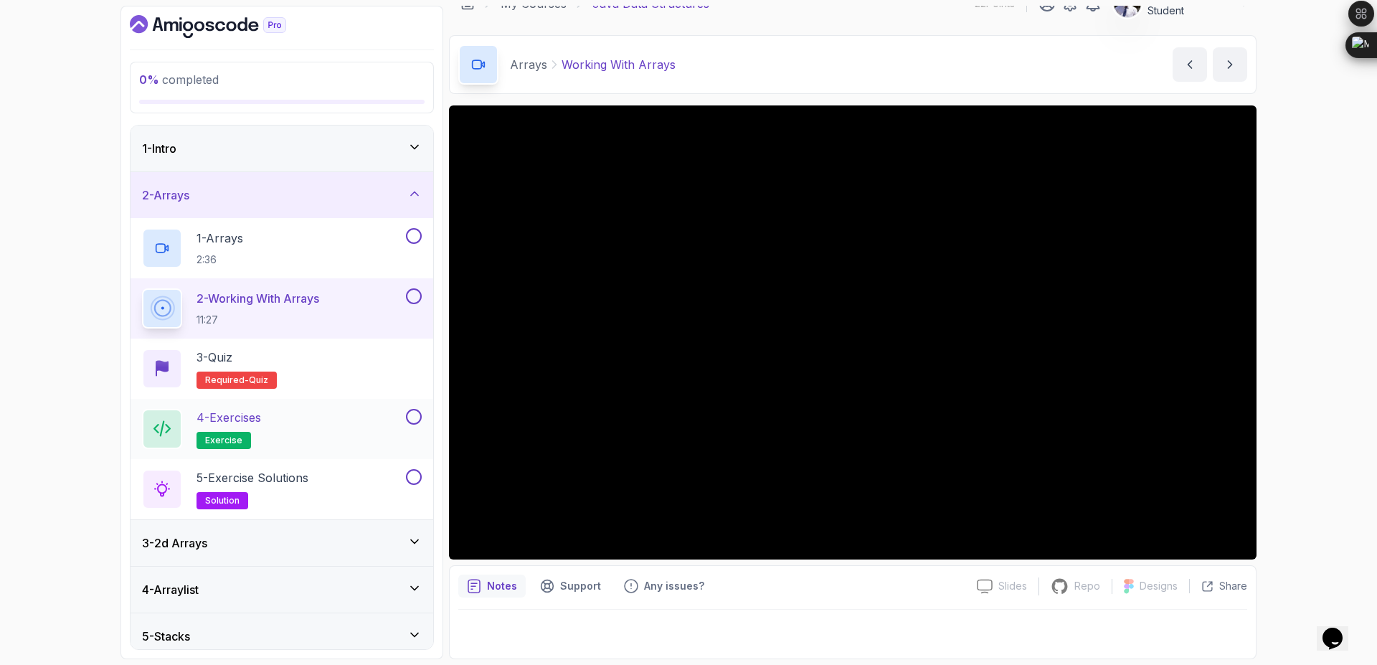
click at [275, 430] on div "4 - Exercises exercise" at bounding box center [272, 429] width 261 height 40
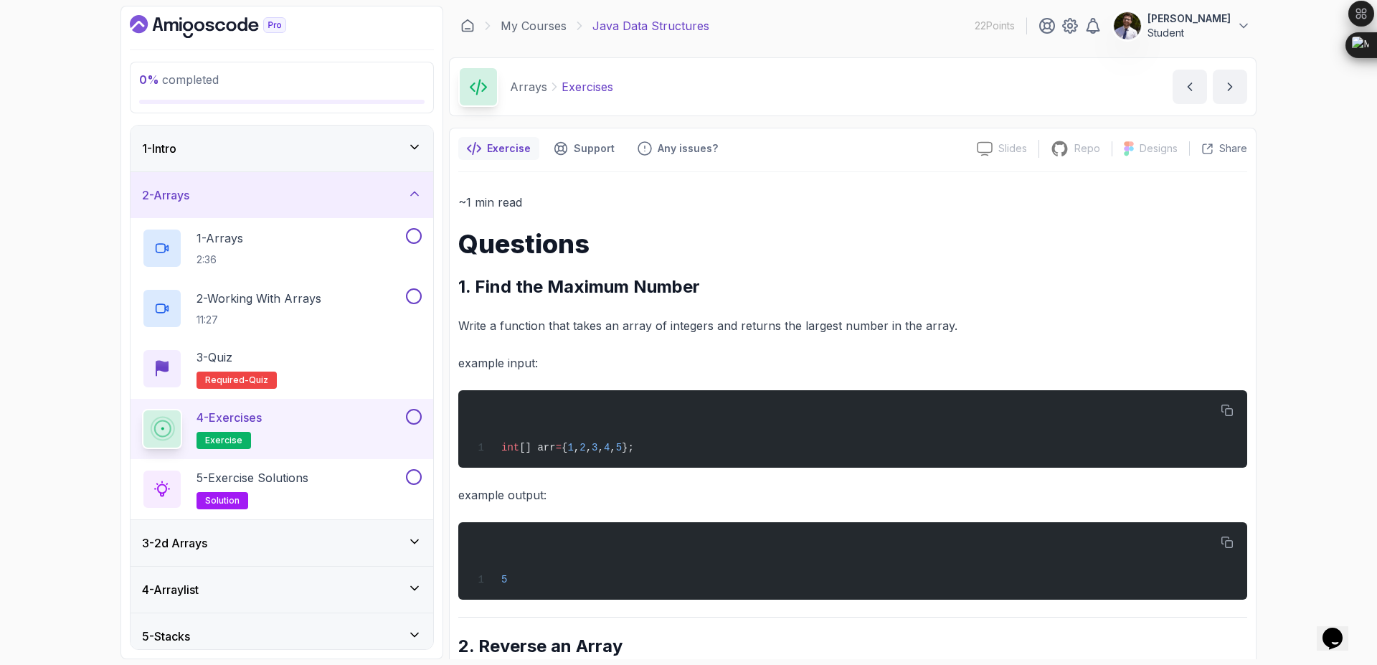
click at [698, 331] on p "Write a function that takes an array of integers and returns the largest number…" at bounding box center [852, 325] width 789 height 20
click at [614, 412] on div "int [] arr = { 1 , 2 , 3 , 4 , 5 };" at bounding box center [853, 429] width 766 height 60
click at [541, 544] on div "5" at bounding box center [853, 561] width 766 height 60
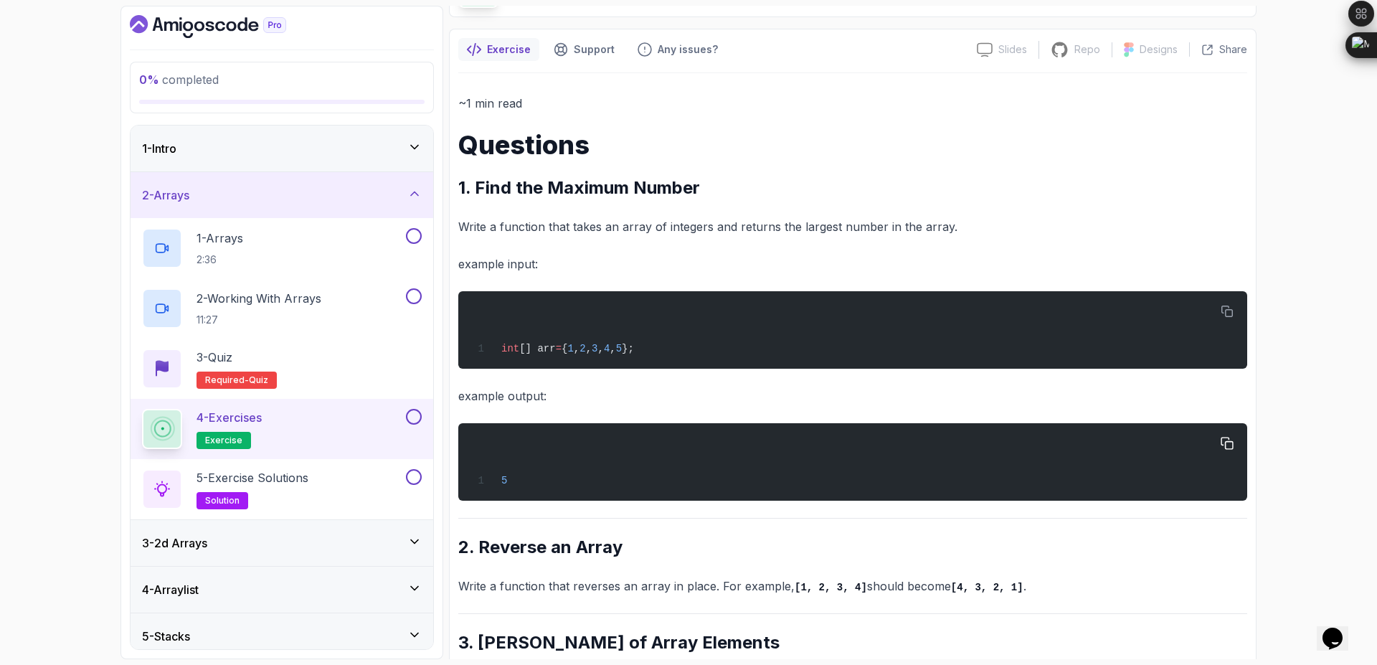
scroll to position [352, 0]
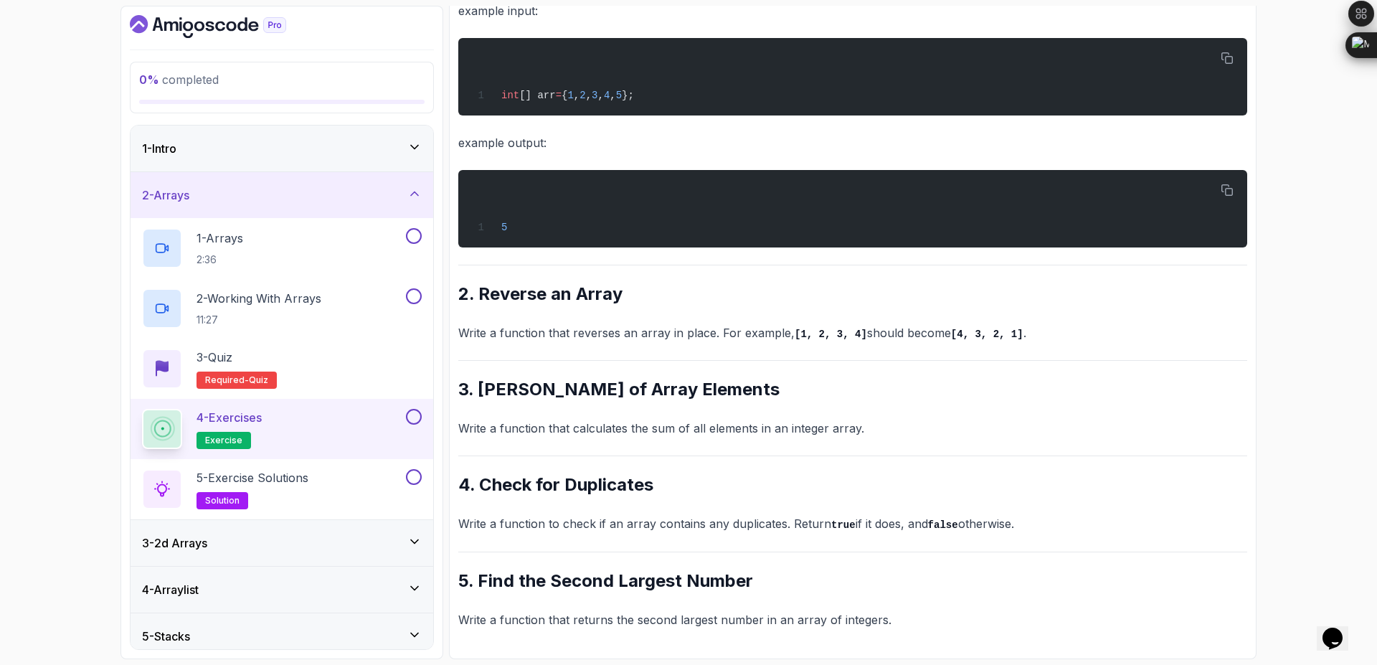
click at [578, 590] on h2 "5. Find the Second Largest Number" at bounding box center [852, 580] width 789 height 23
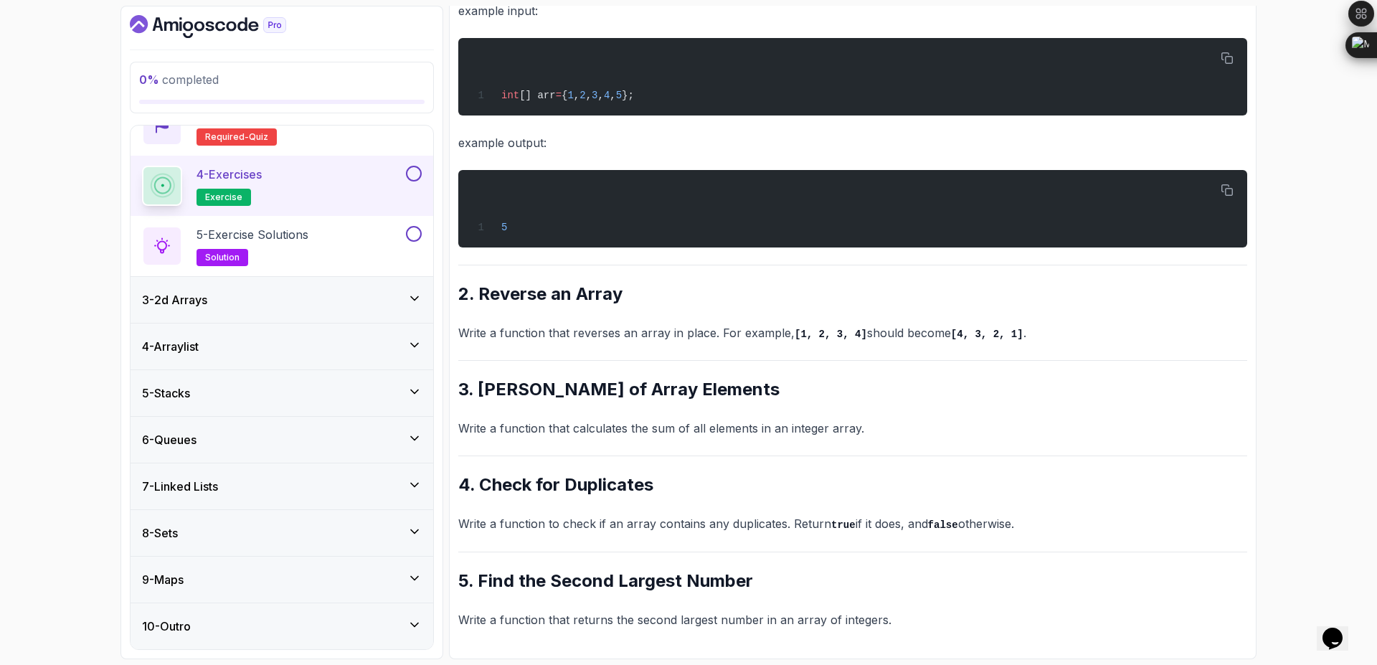
scroll to position [0, 0]
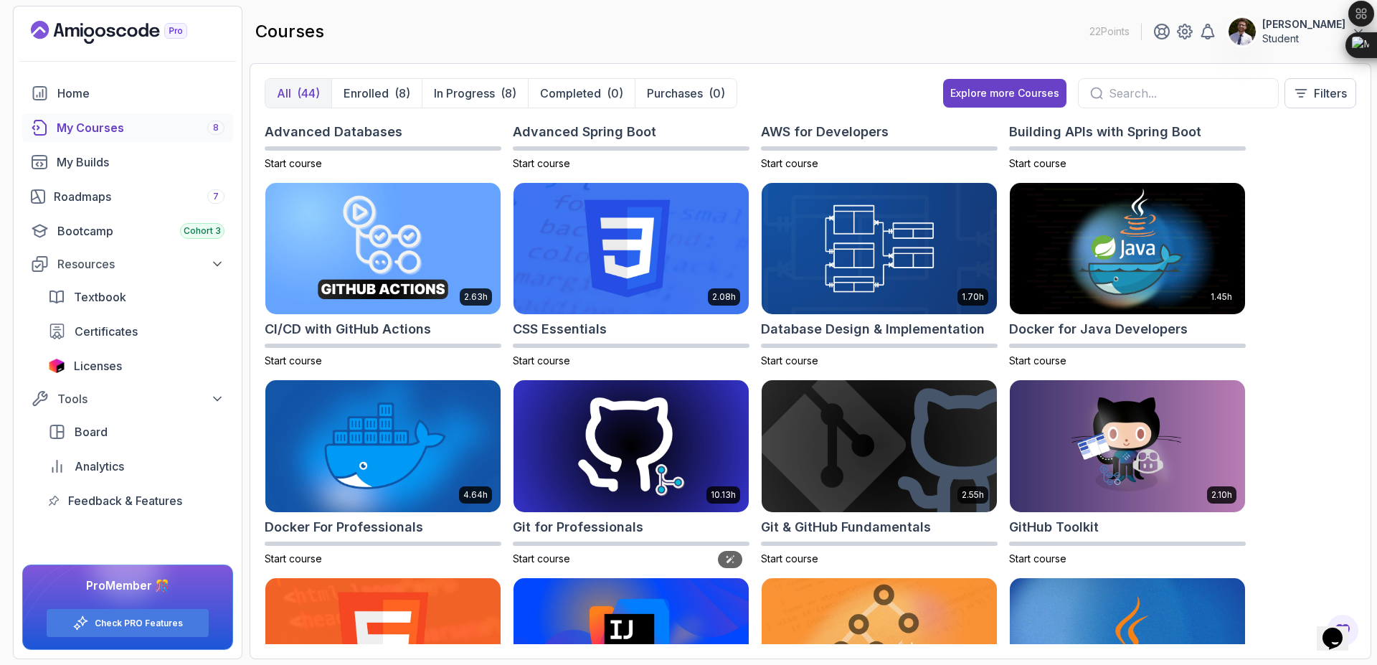
scroll to position [54, 0]
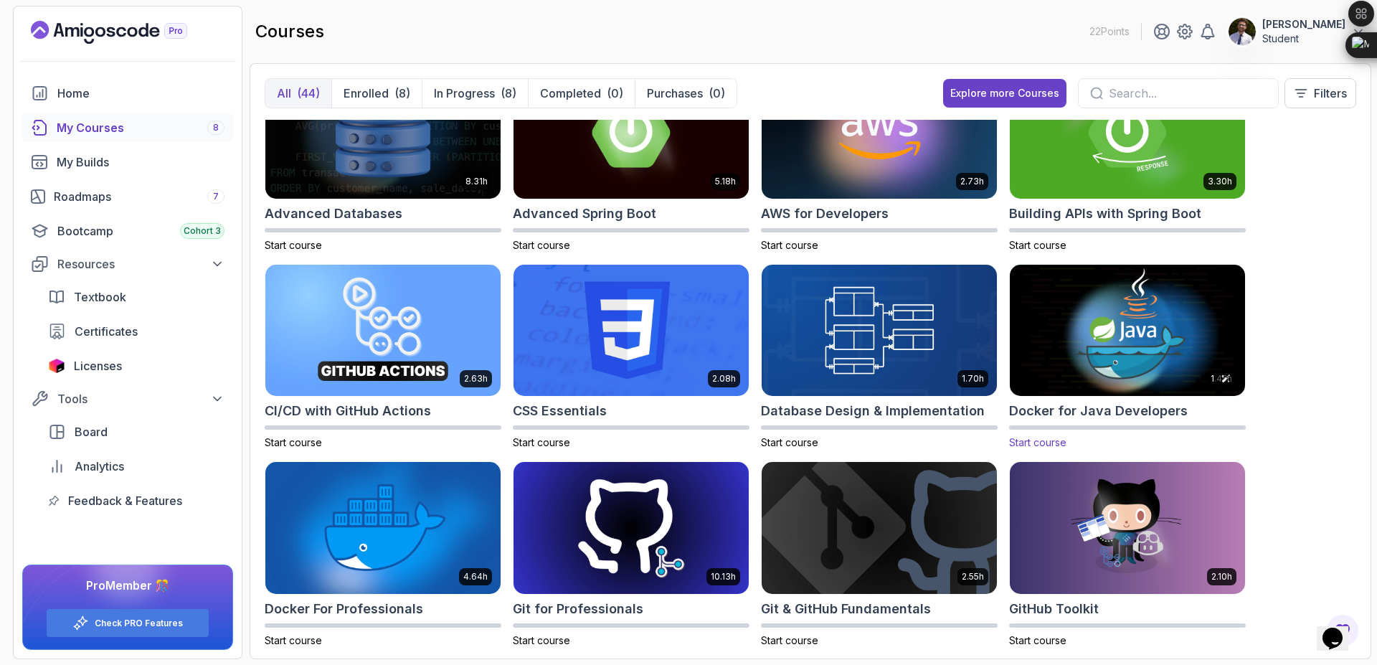
click at [1141, 341] on img at bounding box center [1127, 330] width 247 height 138
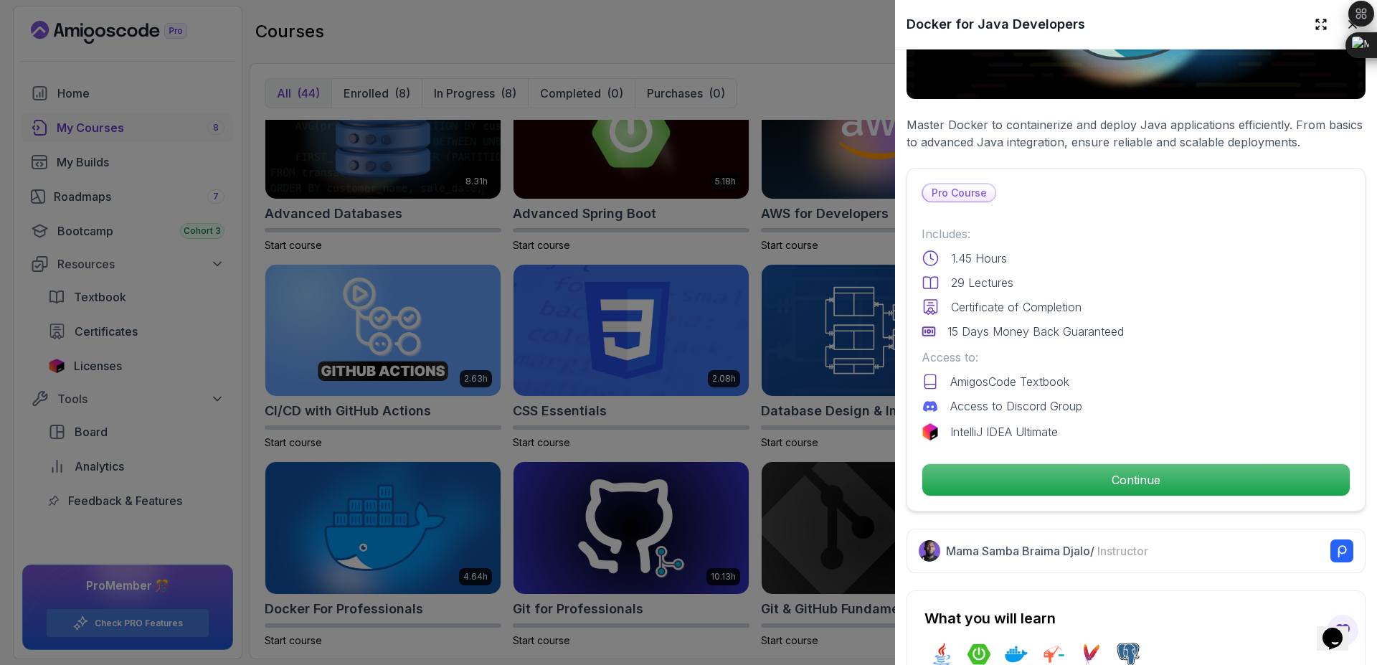
scroll to position [219, 0]
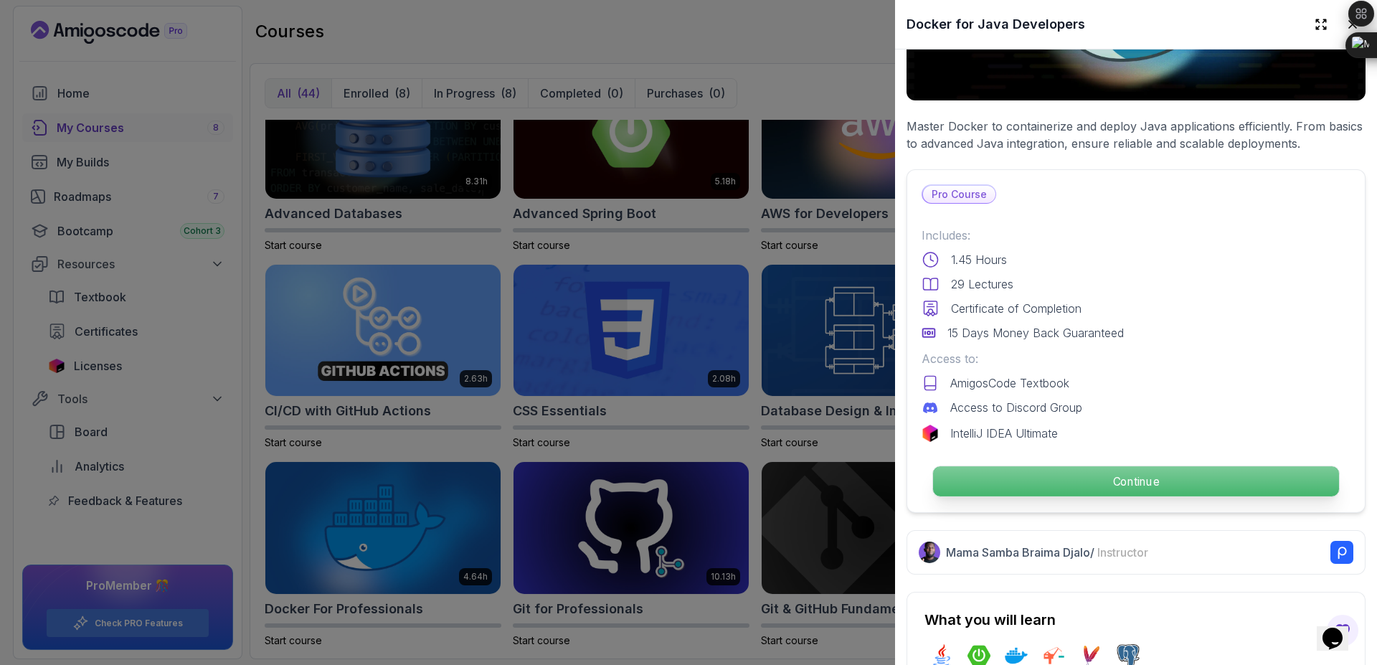
click at [1037, 480] on p "Continue" at bounding box center [1136, 481] width 406 height 30
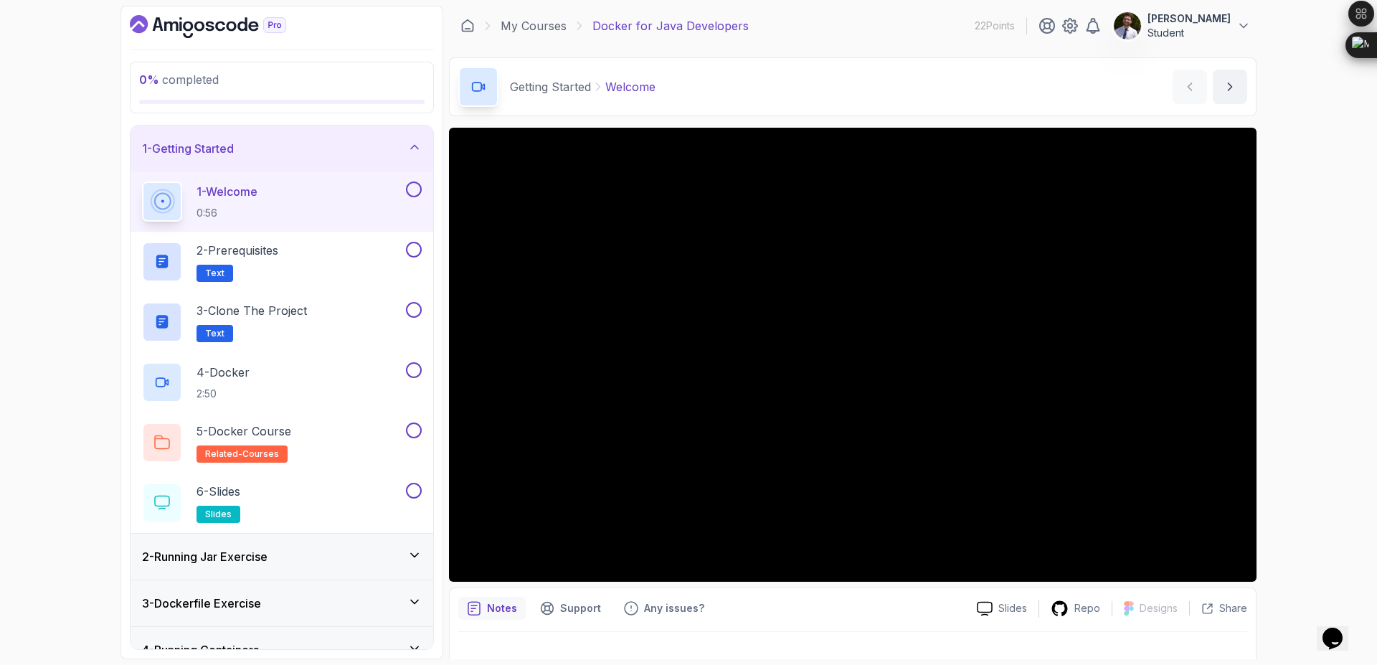
click at [418, 144] on icon at bounding box center [414, 147] width 14 height 14
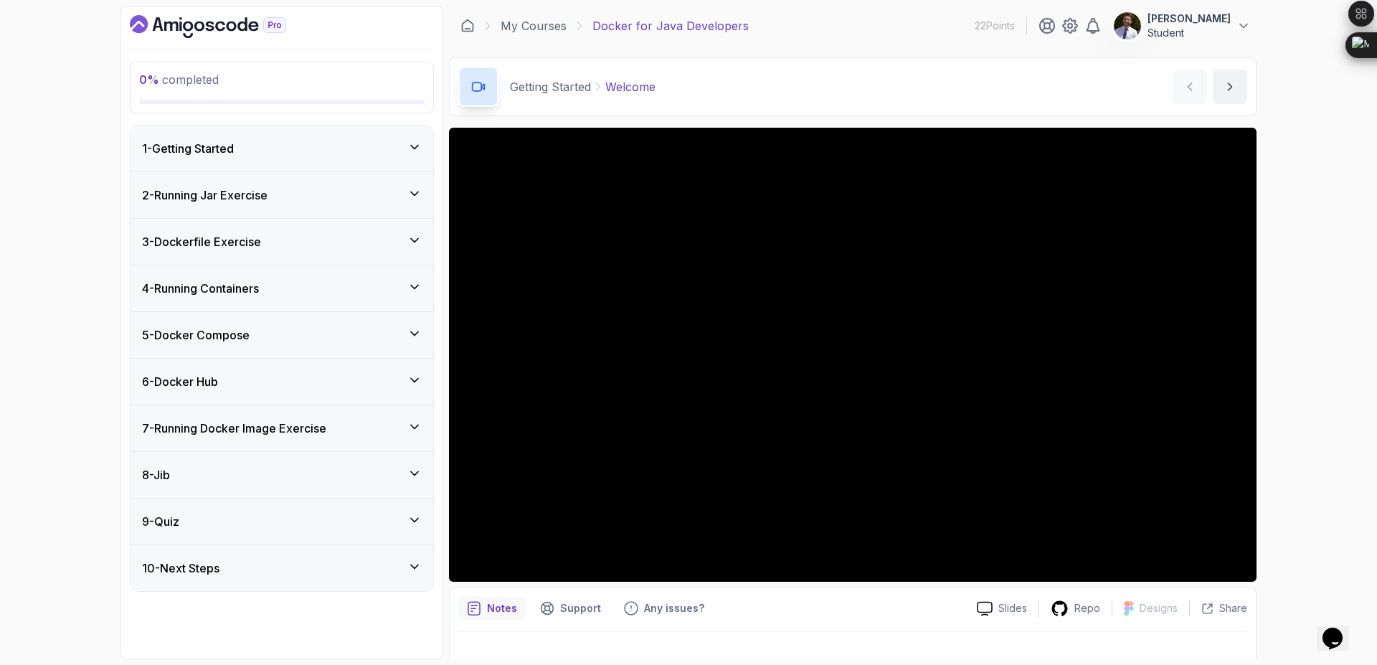
click at [377, 236] on div "3 - Dockerfile Exercise" at bounding box center [282, 241] width 280 height 17
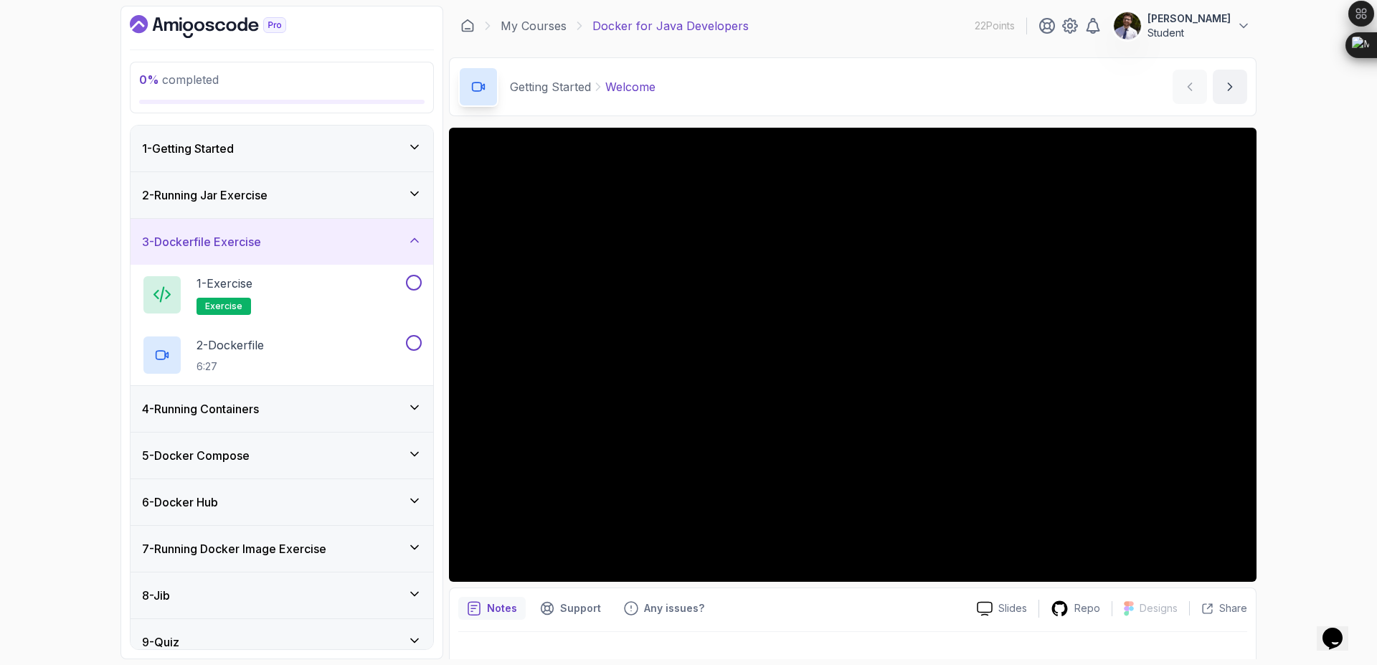
click at [377, 236] on div "3 - Dockerfile Exercise" at bounding box center [282, 241] width 280 height 17
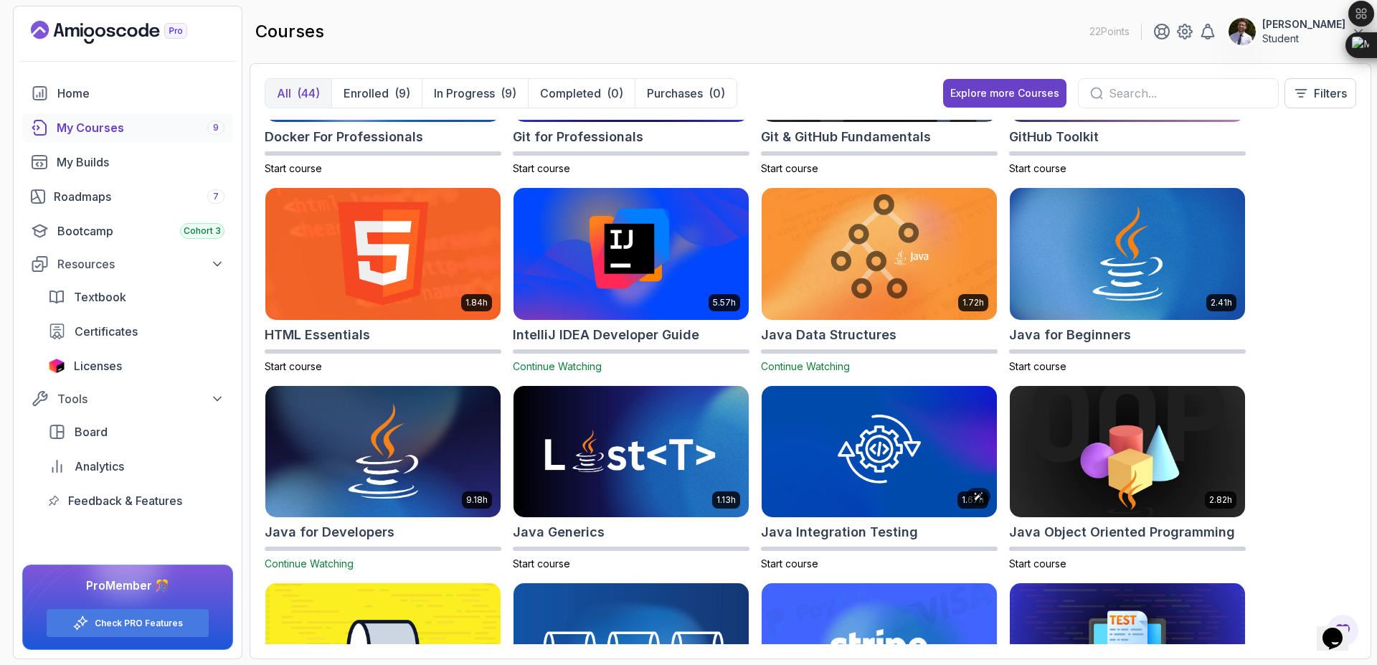
scroll to position [514, 0]
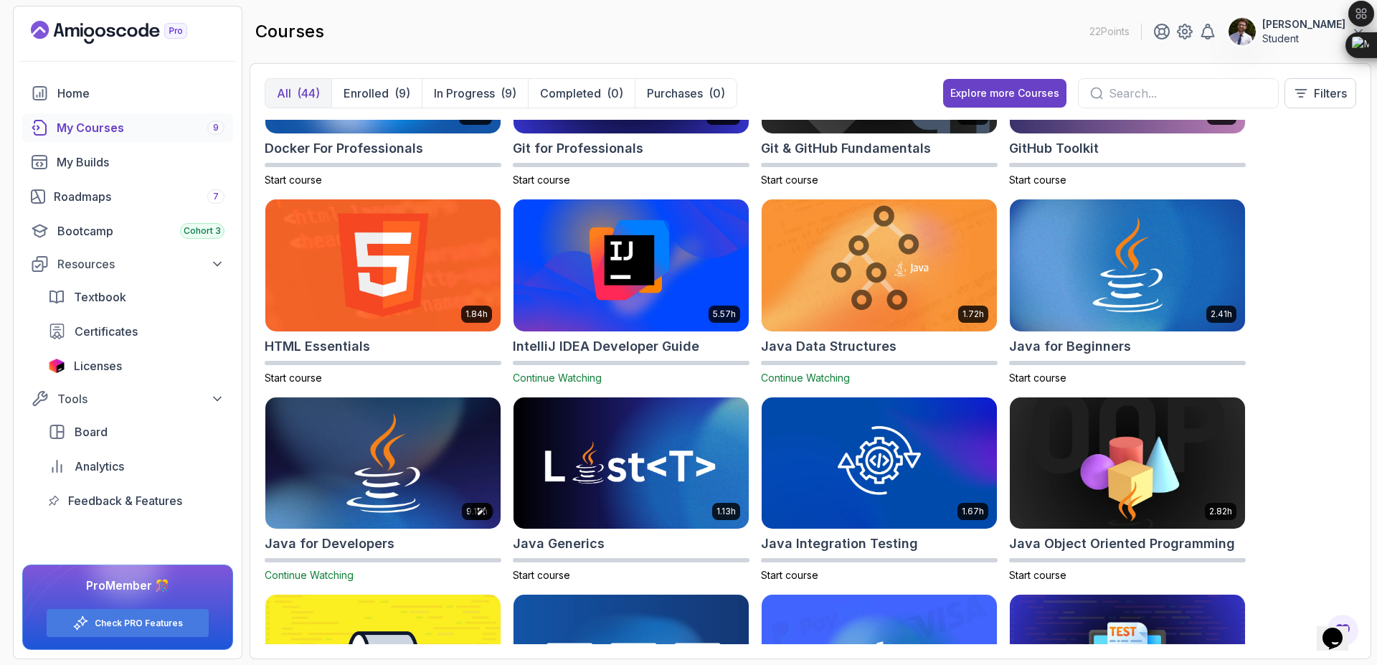
click at [424, 452] on img at bounding box center [383, 463] width 247 height 138
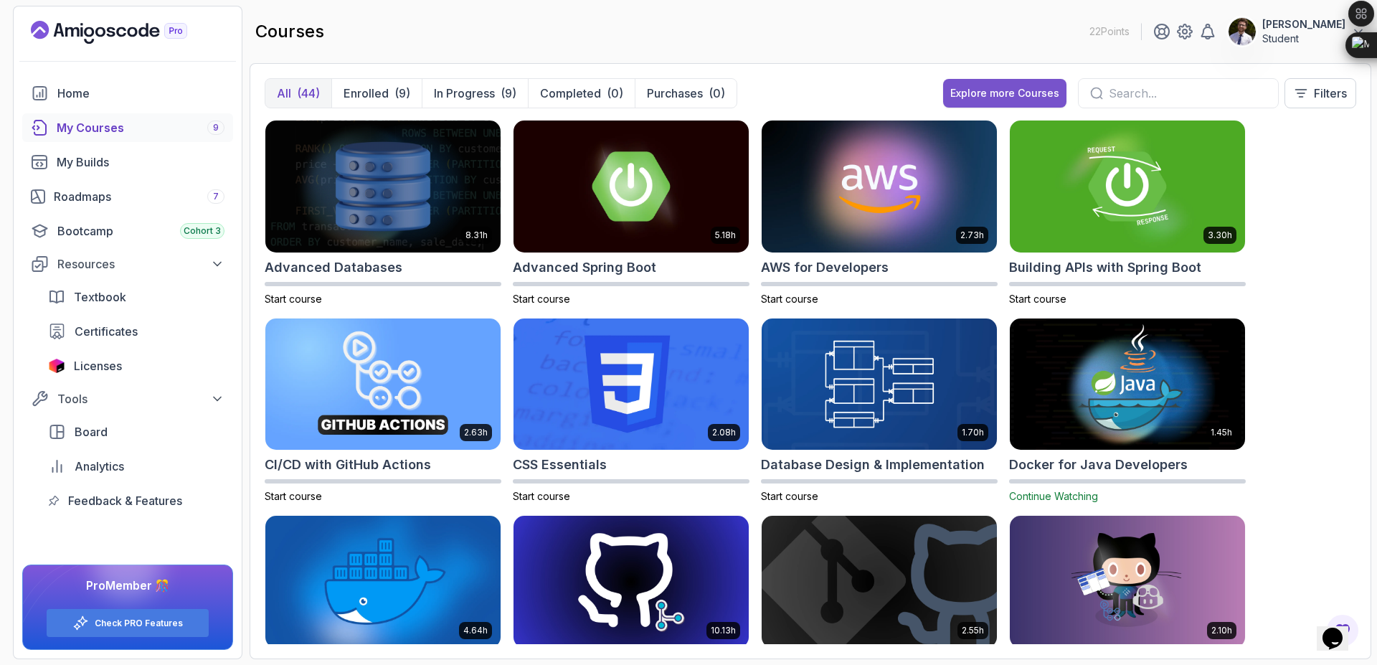
click at [1022, 89] on div "Explore more Courses" at bounding box center [1004, 93] width 109 height 14
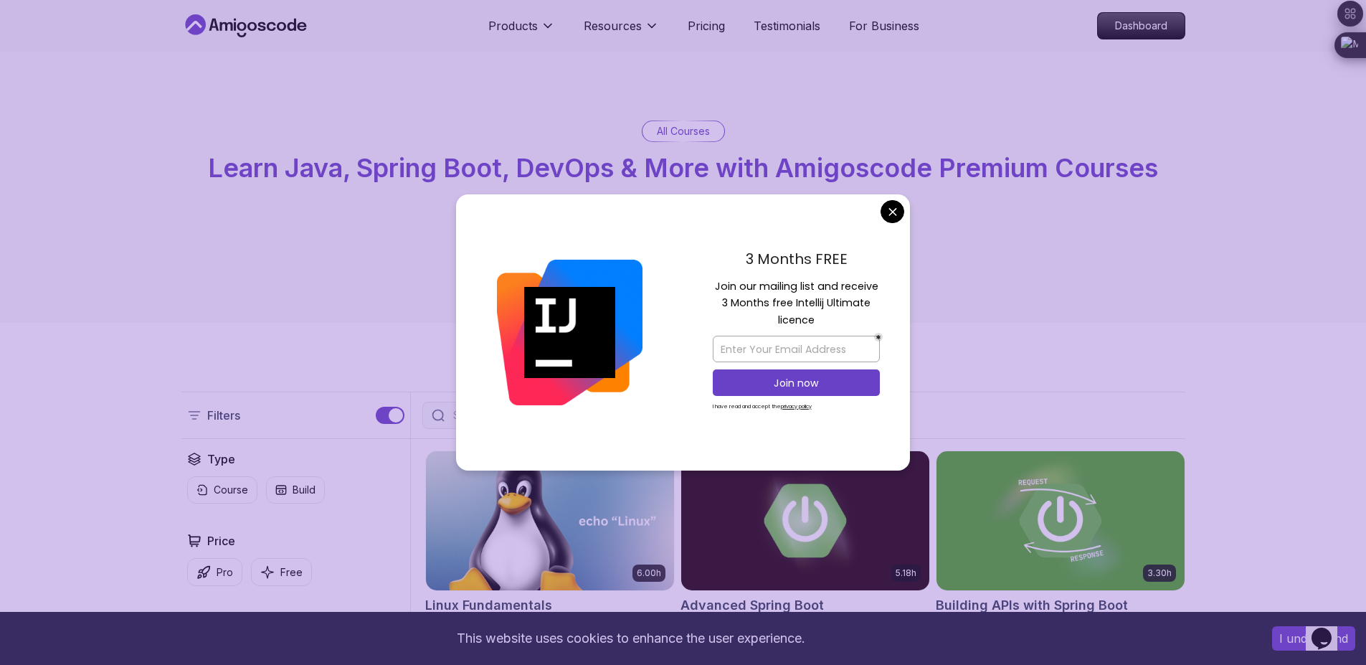
scroll to position [174, 0]
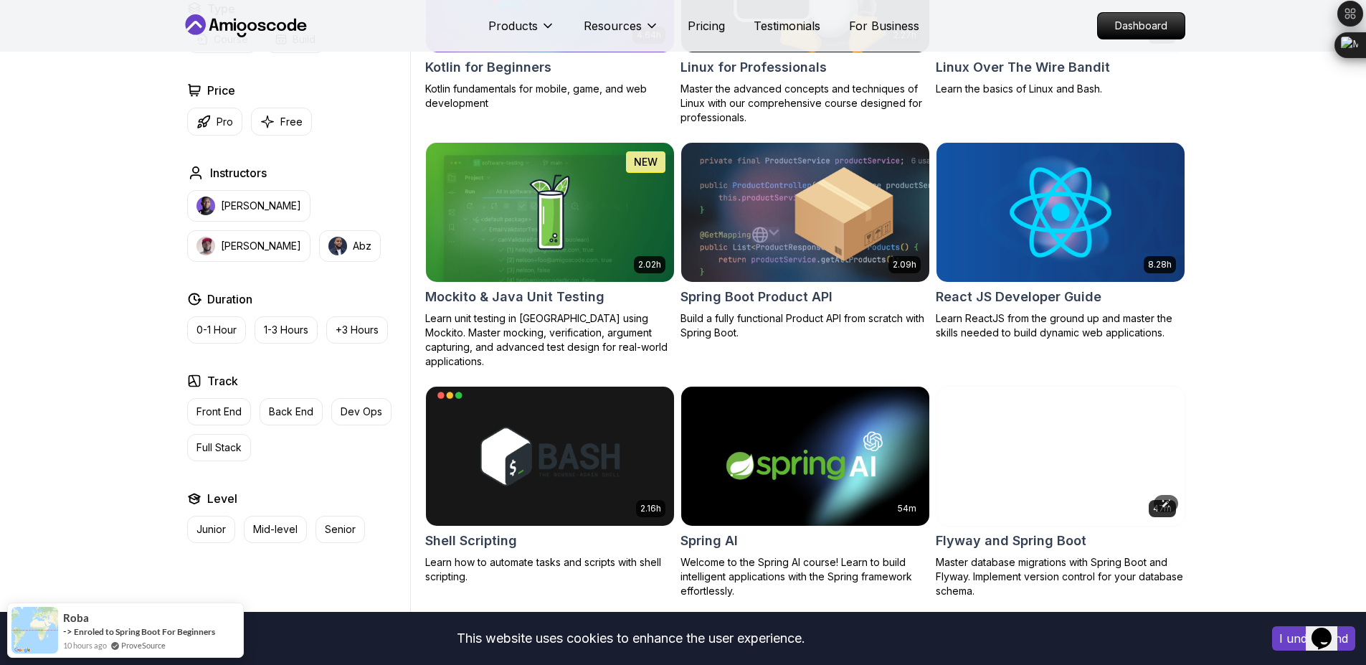
scroll to position [3022, 0]
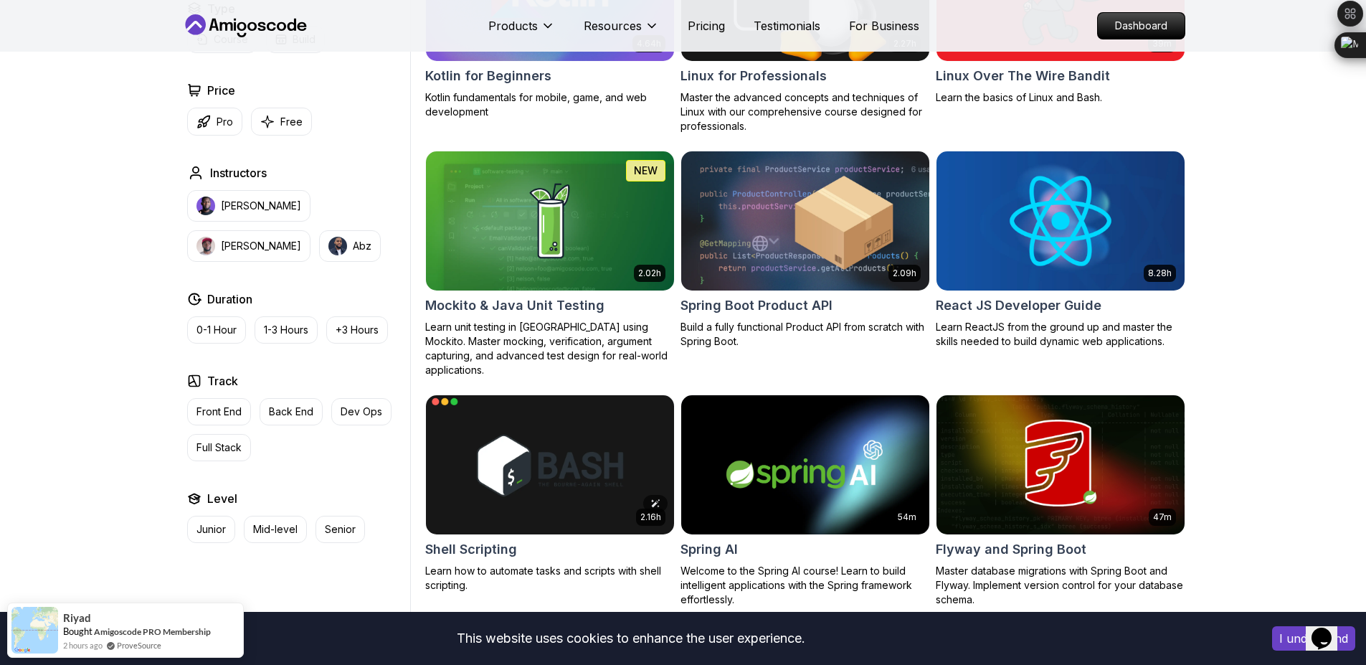
click at [554, 457] on img at bounding box center [549, 464] width 260 height 146
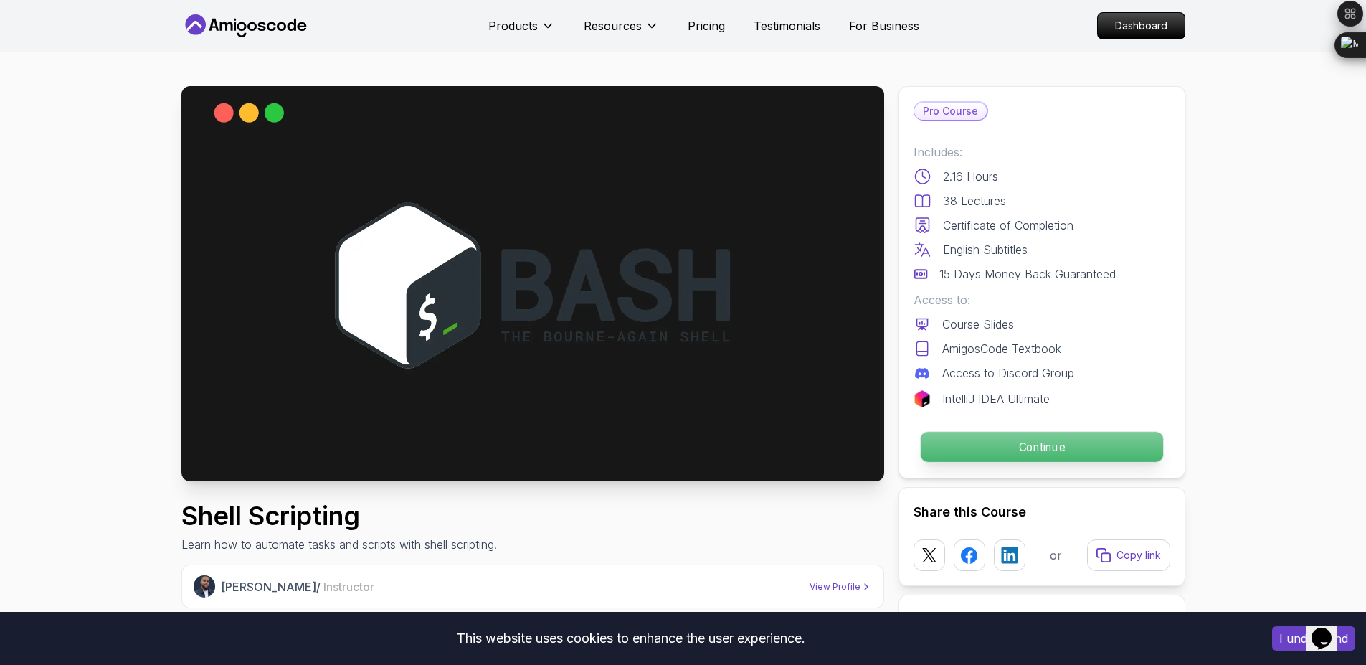
click at [976, 460] on p "Continue" at bounding box center [1041, 447] width 242 height 30
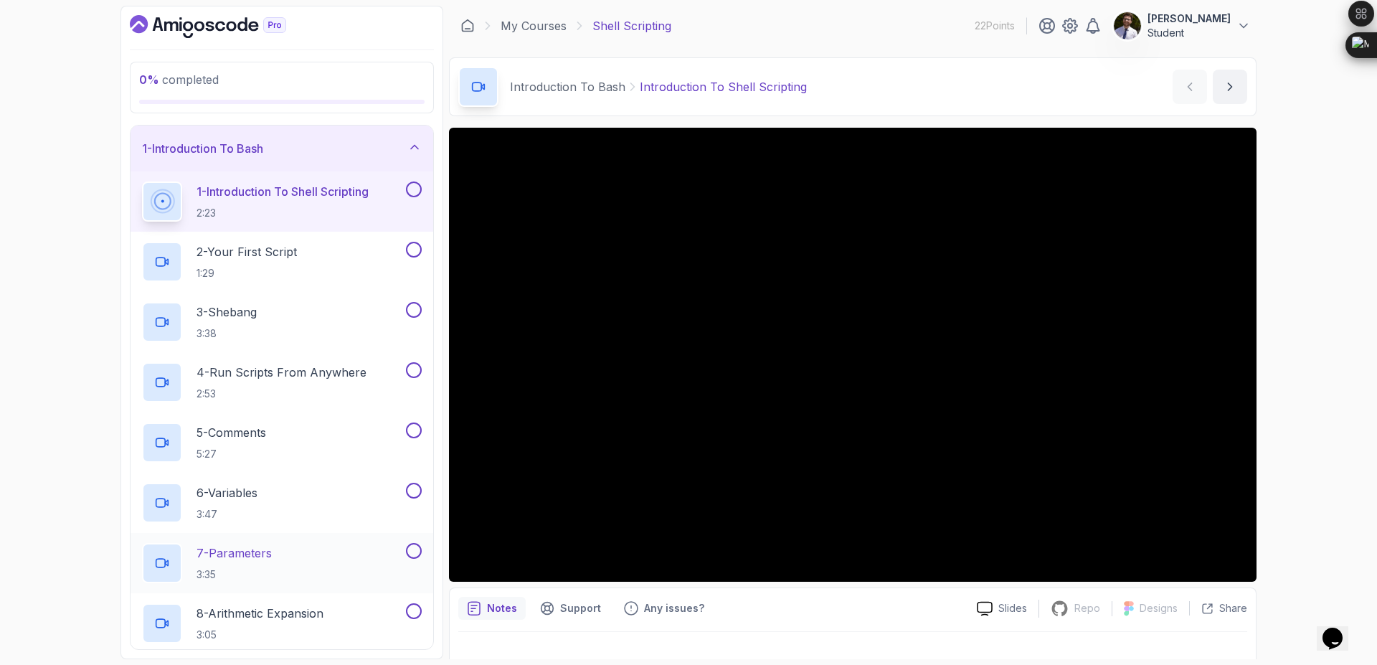
scroll to position [391, 0]
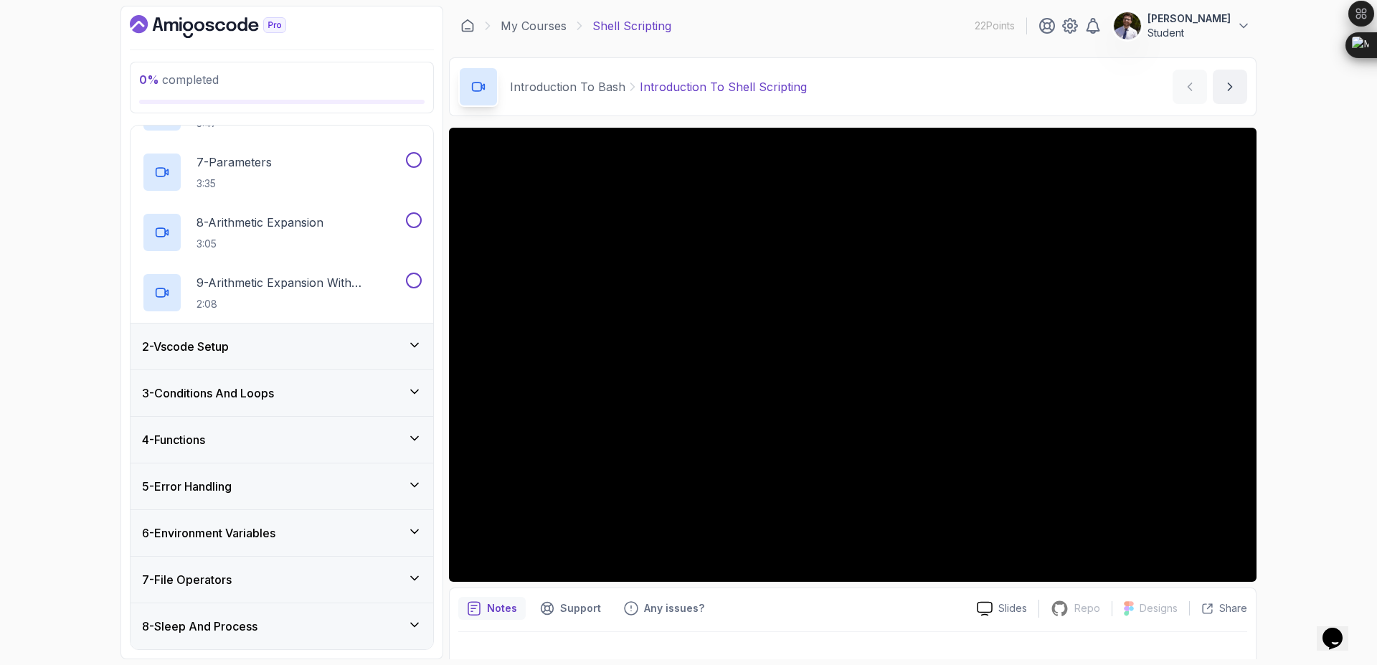
click at [352, 344] on div "2 - Vscode Setup" at bounding box center [282, 346] width 280 height 17
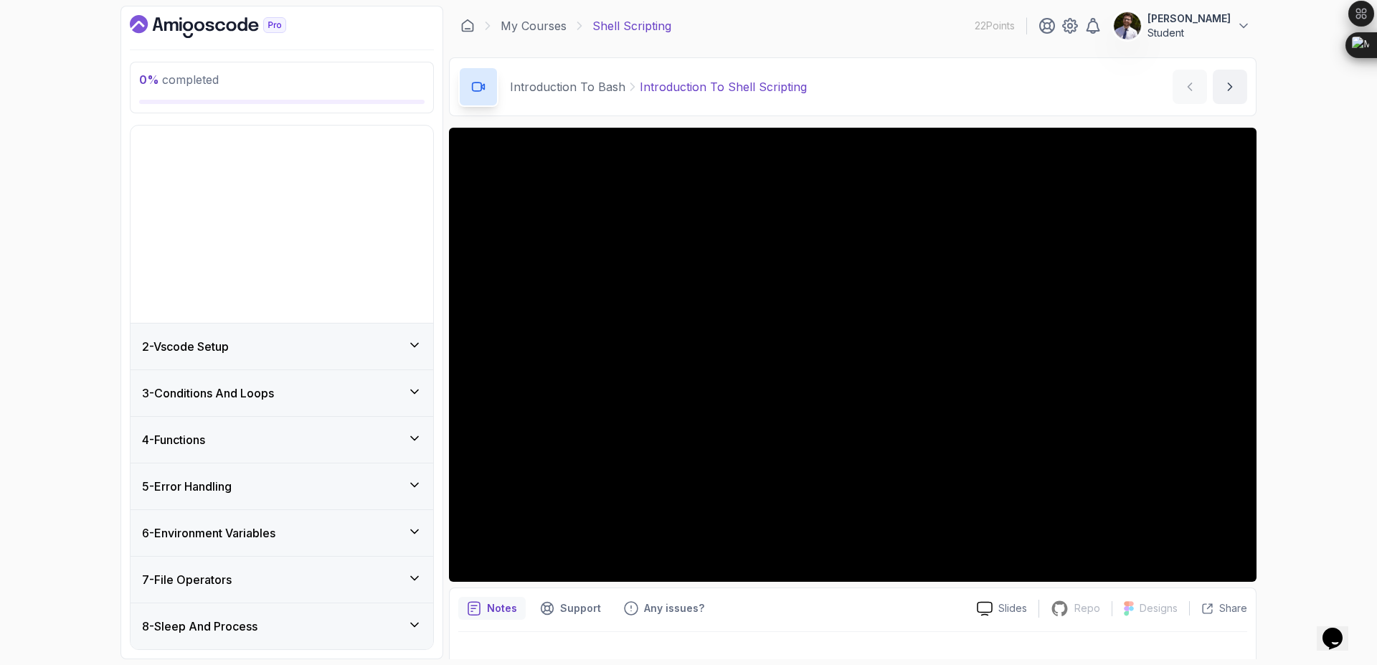
scroll to position [0, 0]
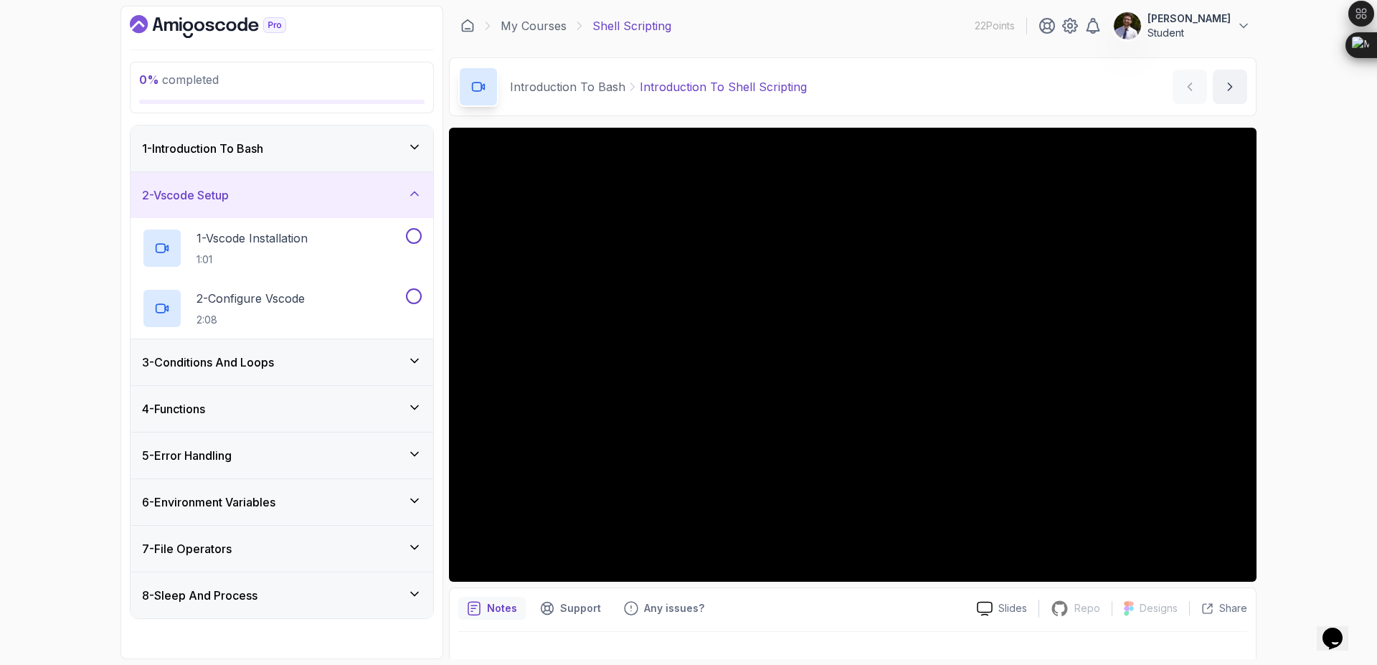
click at [351, 368] on div "3 - Conditions And Loops" at bounding box center [282, 361] width 280 height 17
